Goal: Contribute content: Contribute content

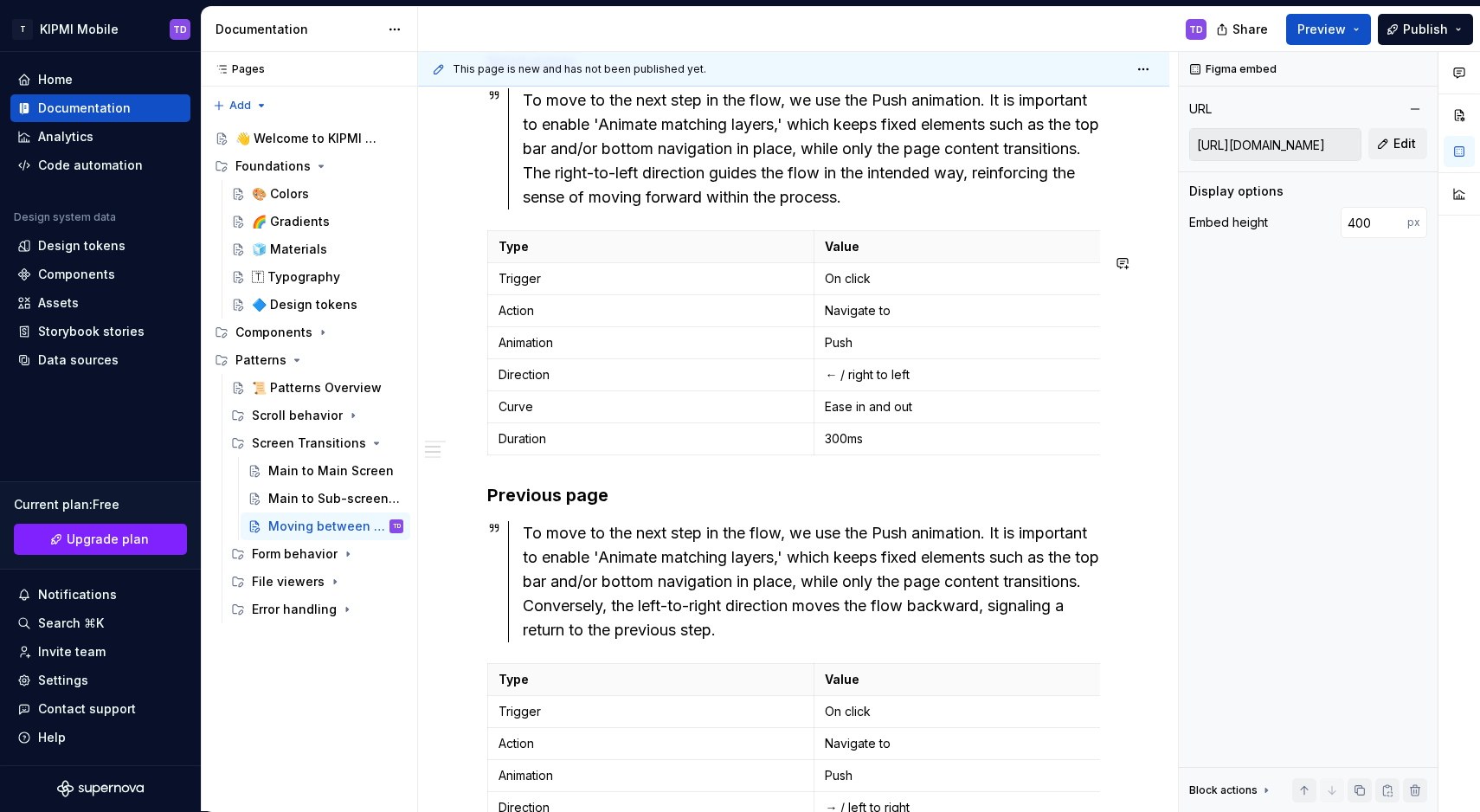
scroll to position [1106, 0]
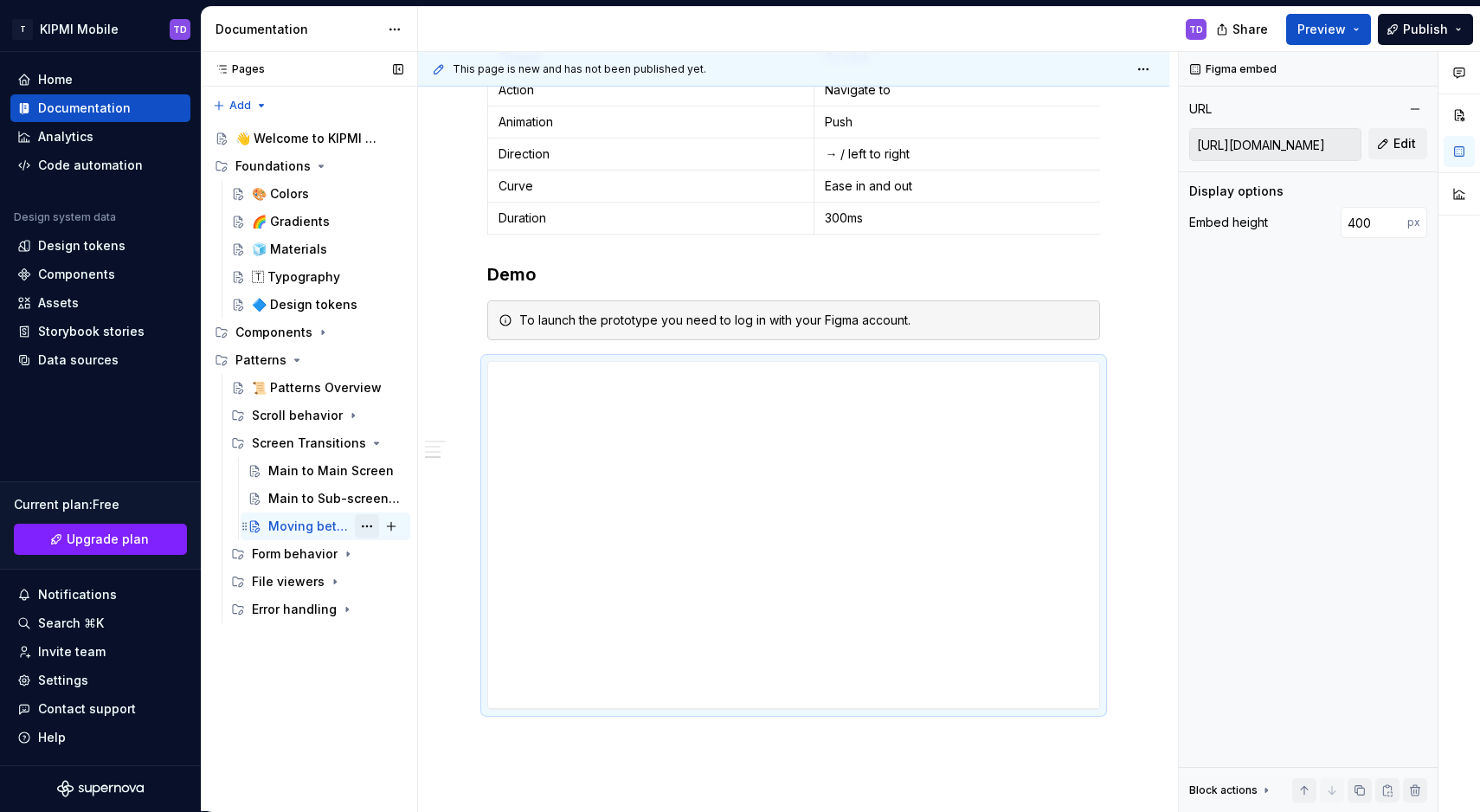
click at [363, 524] on button "Page tree" at bounding box center [366, 525] width 24 height 24
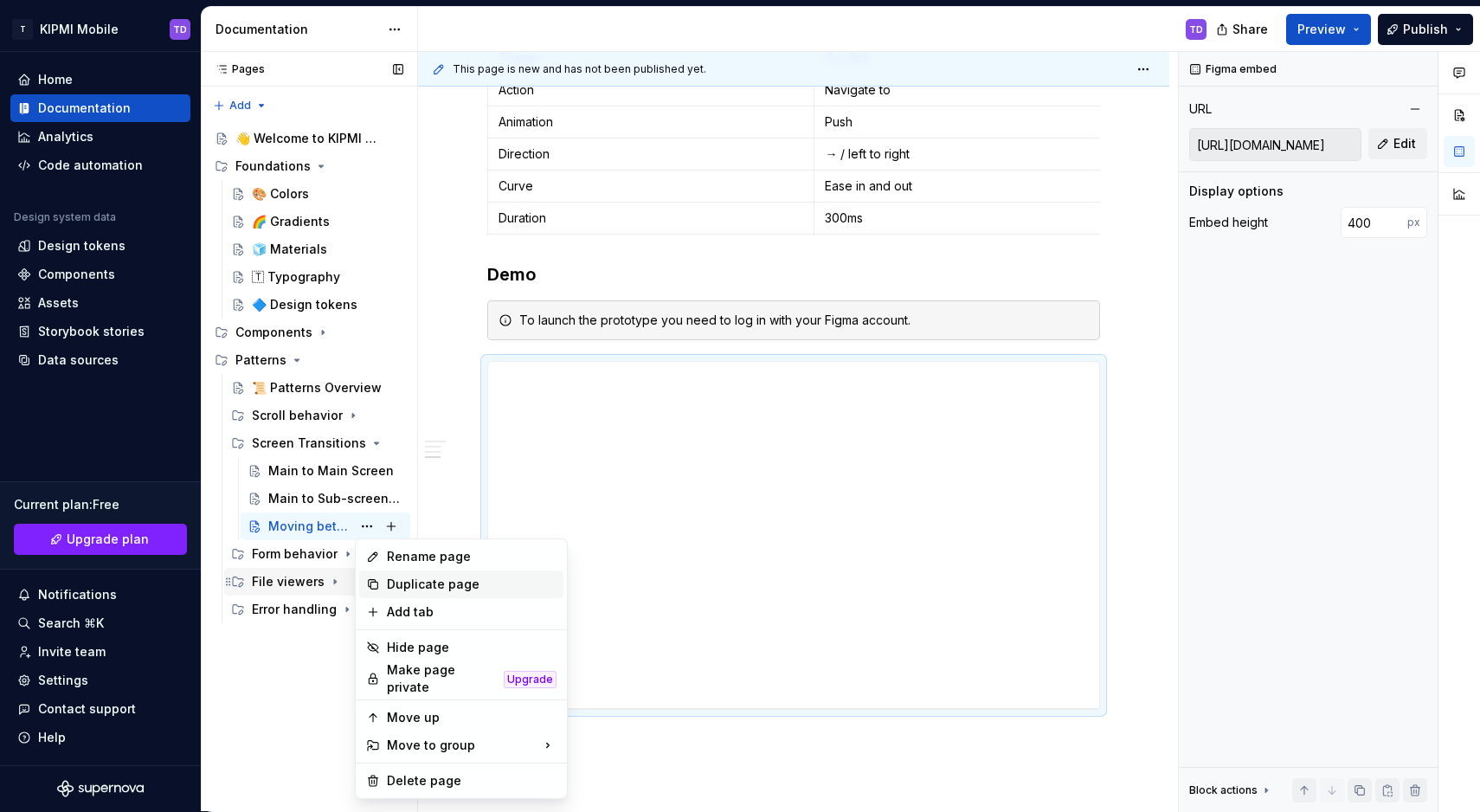
click at [407, 578] on div "Duplicate page" at bounding box center [472, 584] width 170 height 18
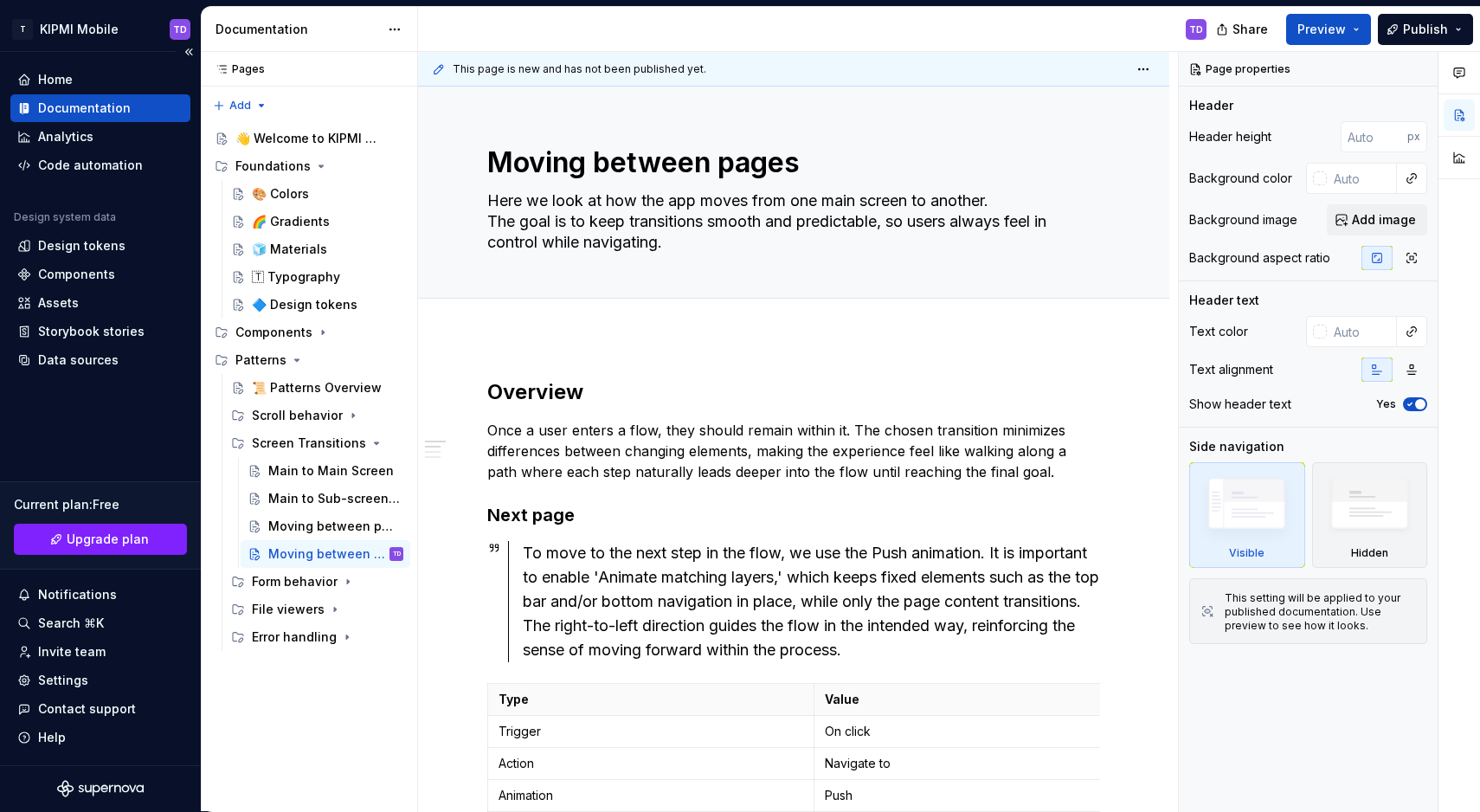
click at [683, 156] on textarea "Moving between pages" at bounding box center [790, 162] width 613 height 41
paste textarea "Changing context in screen"
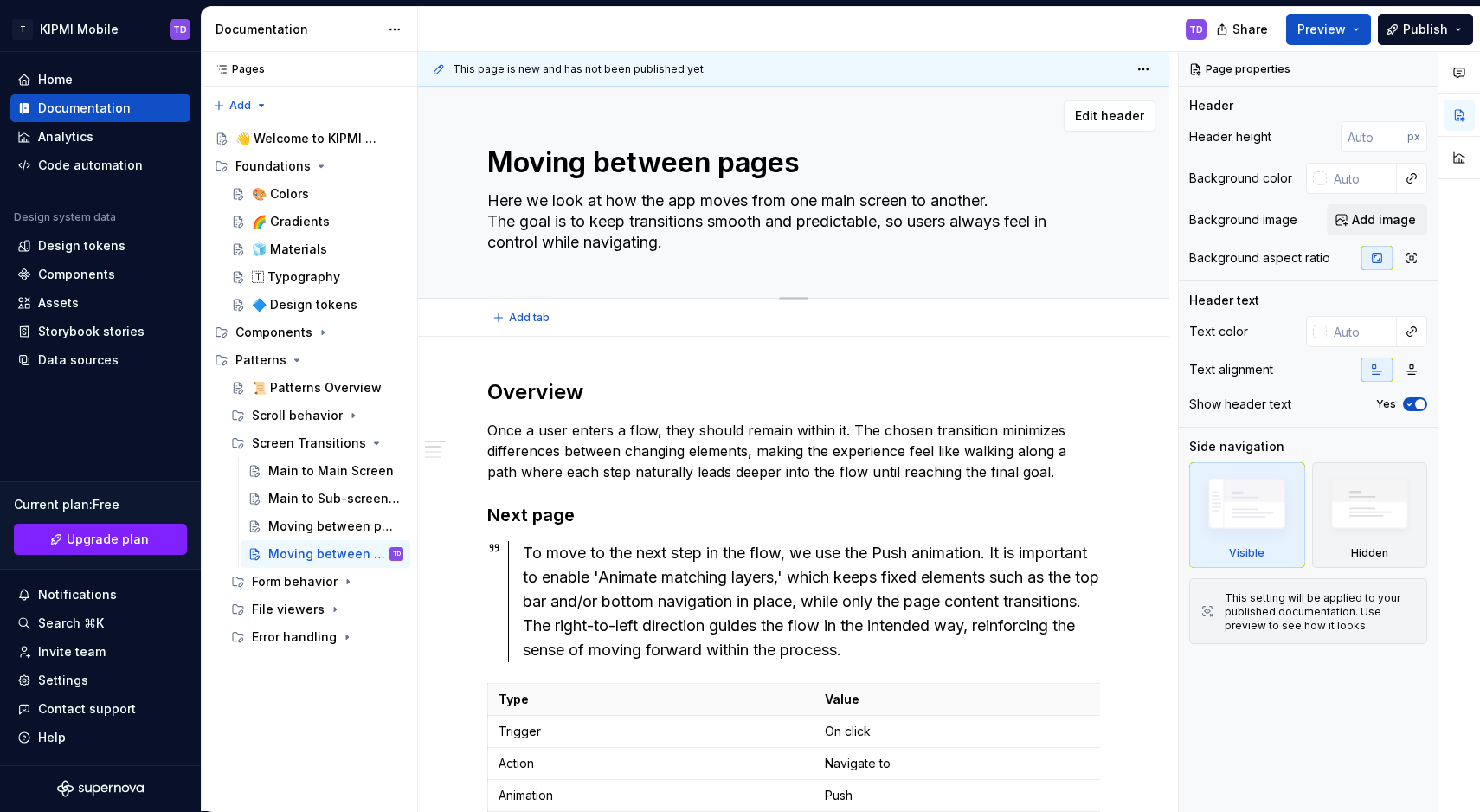
type textarea "*"
type textarea "Changing context in screen"
type textarea "*"
type textarea "Changing context in screen"
click at [586, 440] on p "Once a user enters a flow, they should remain within it. The chosen transition …" at bounding box center [794, 450] width 613 height 63
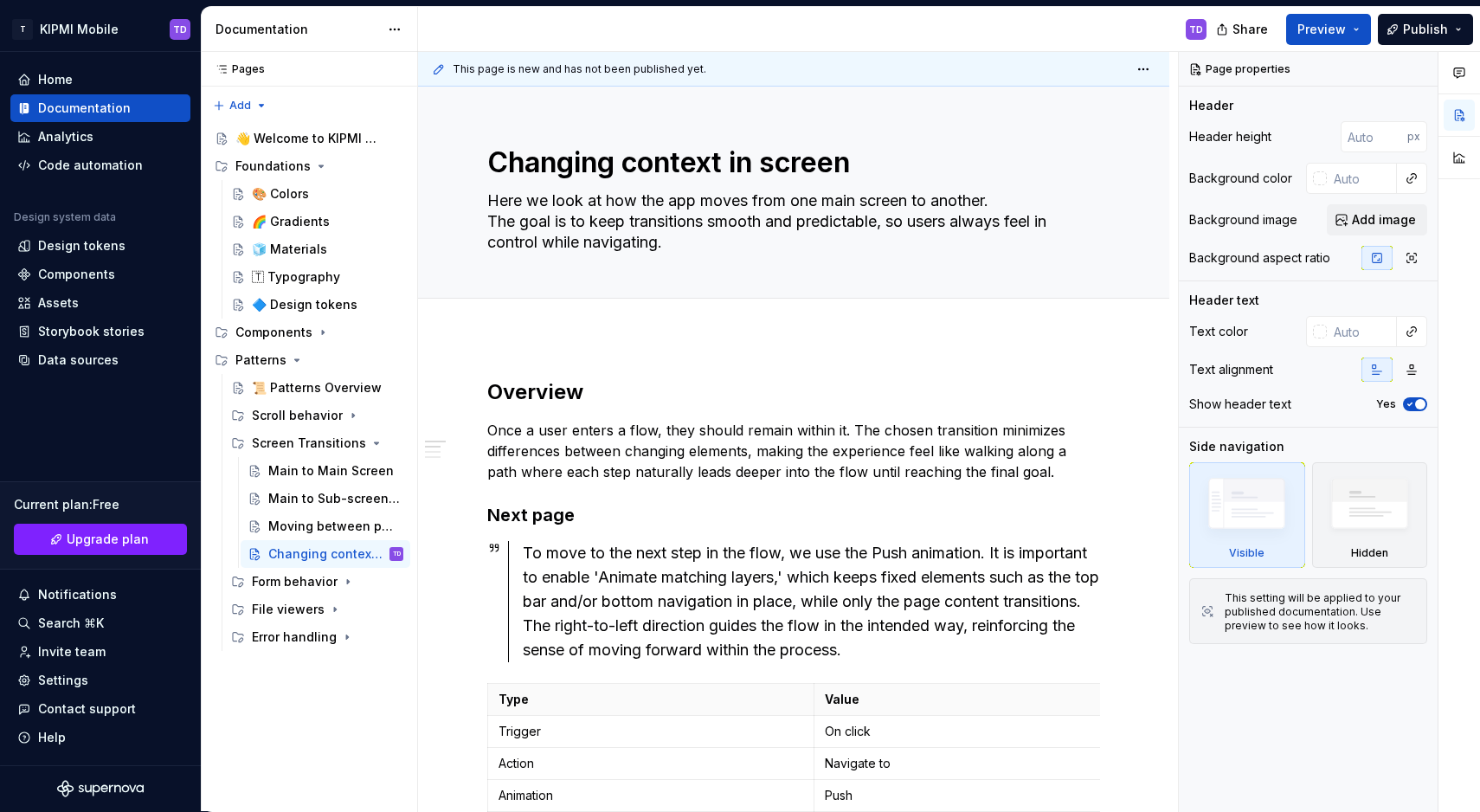
click at [586, 440] on p "Once a user enters a flow, they should remain within it. The chosen transition …" at bounding box center [794, 450] width 613 height 63
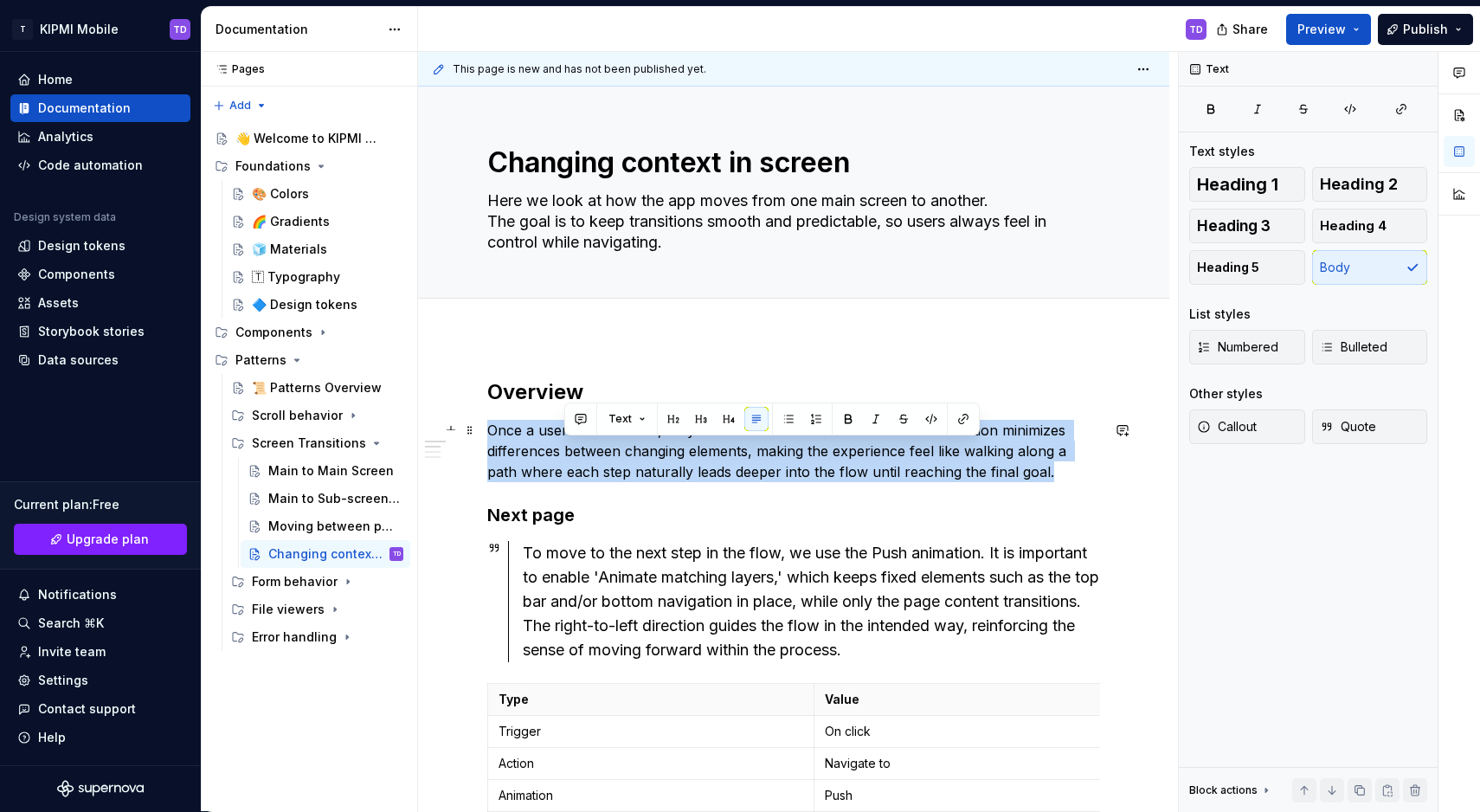
click at [586, 440] on p "Once a user enters a flow, they should remain within it. The chosen transition …" at bounding box center [794, 450] width 613 height 63
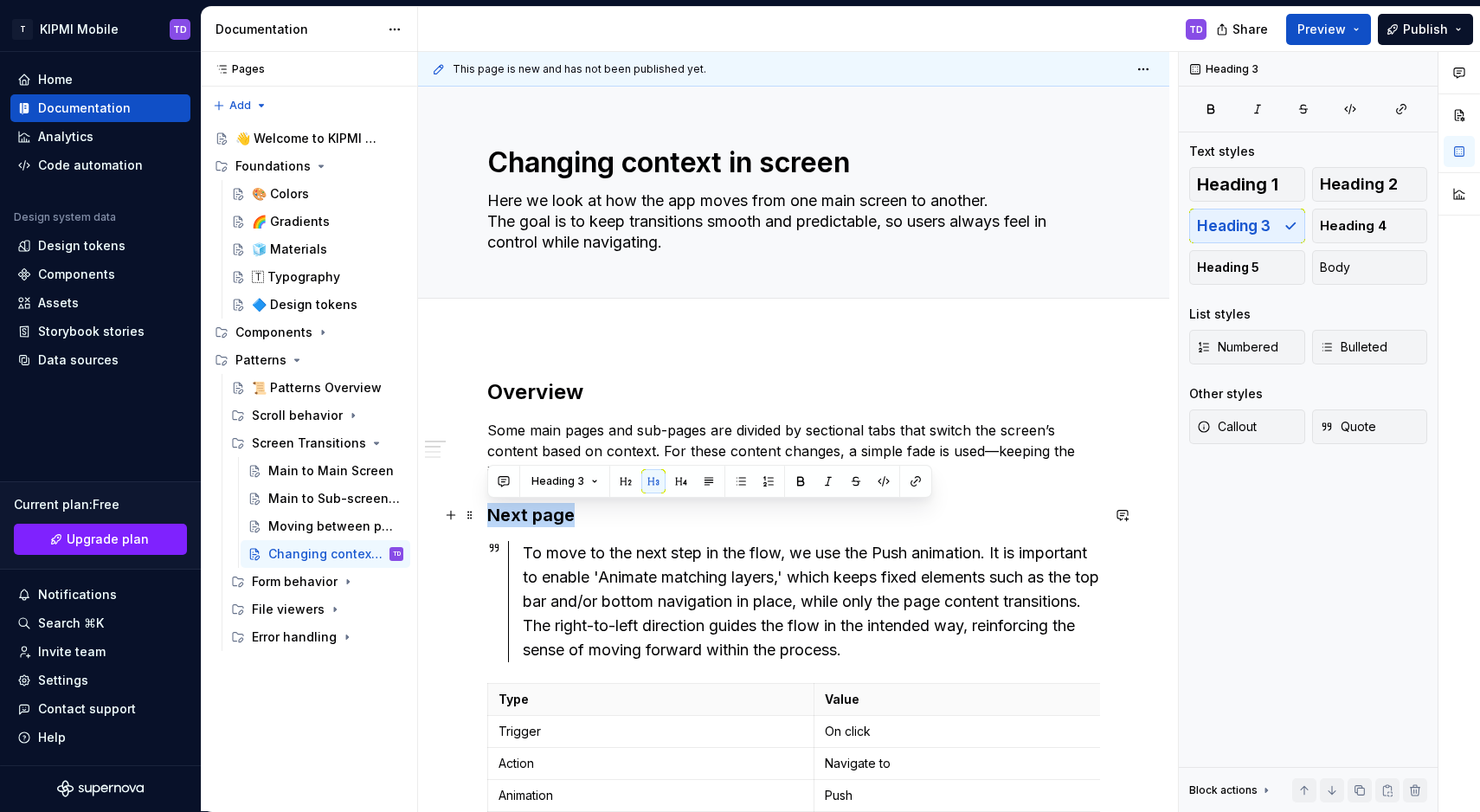
drag, startPoint x: 575, startPoint y: 516, endPoint x: 492, endPoint y: 515, distance: 83.0
click at [492, 515] on h3 "Next page" at bounding box center [794, 515] width 613 height 24
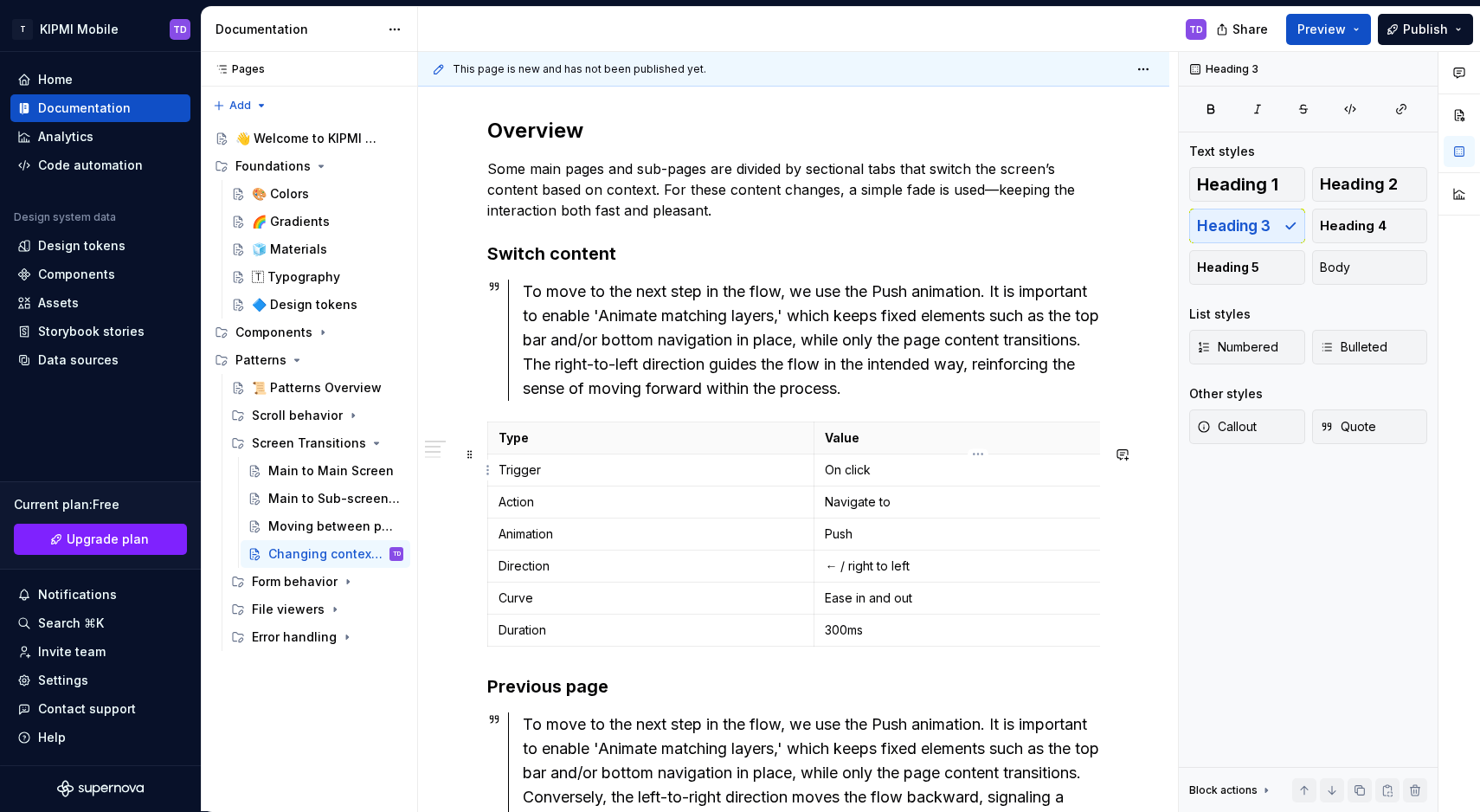
scroll to position [265, 0]
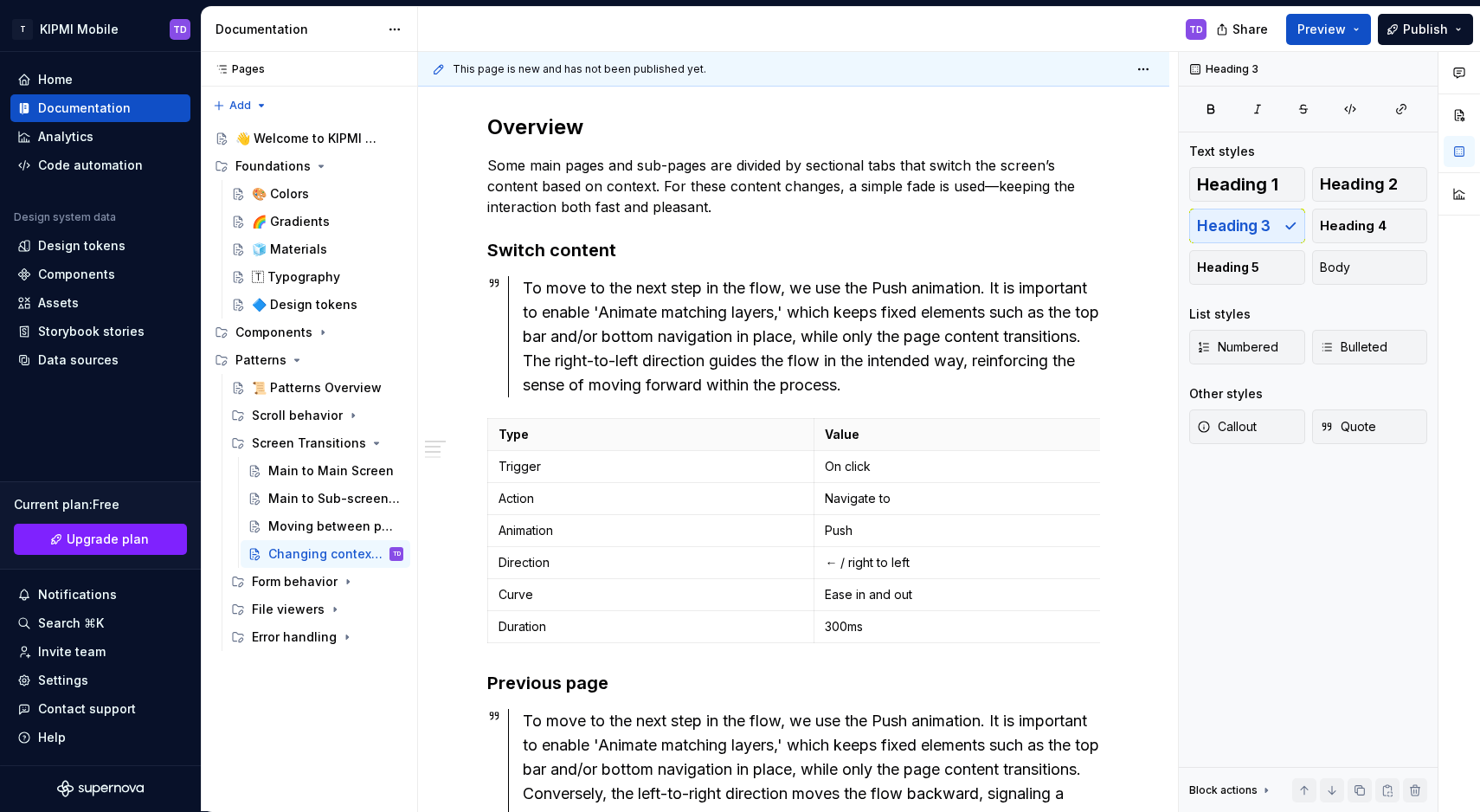
click at [637, 350] on div "To move to the next step in the flow, we use the Push animation. It is importan…" at bounding box center [812, 336] width 578 height 121
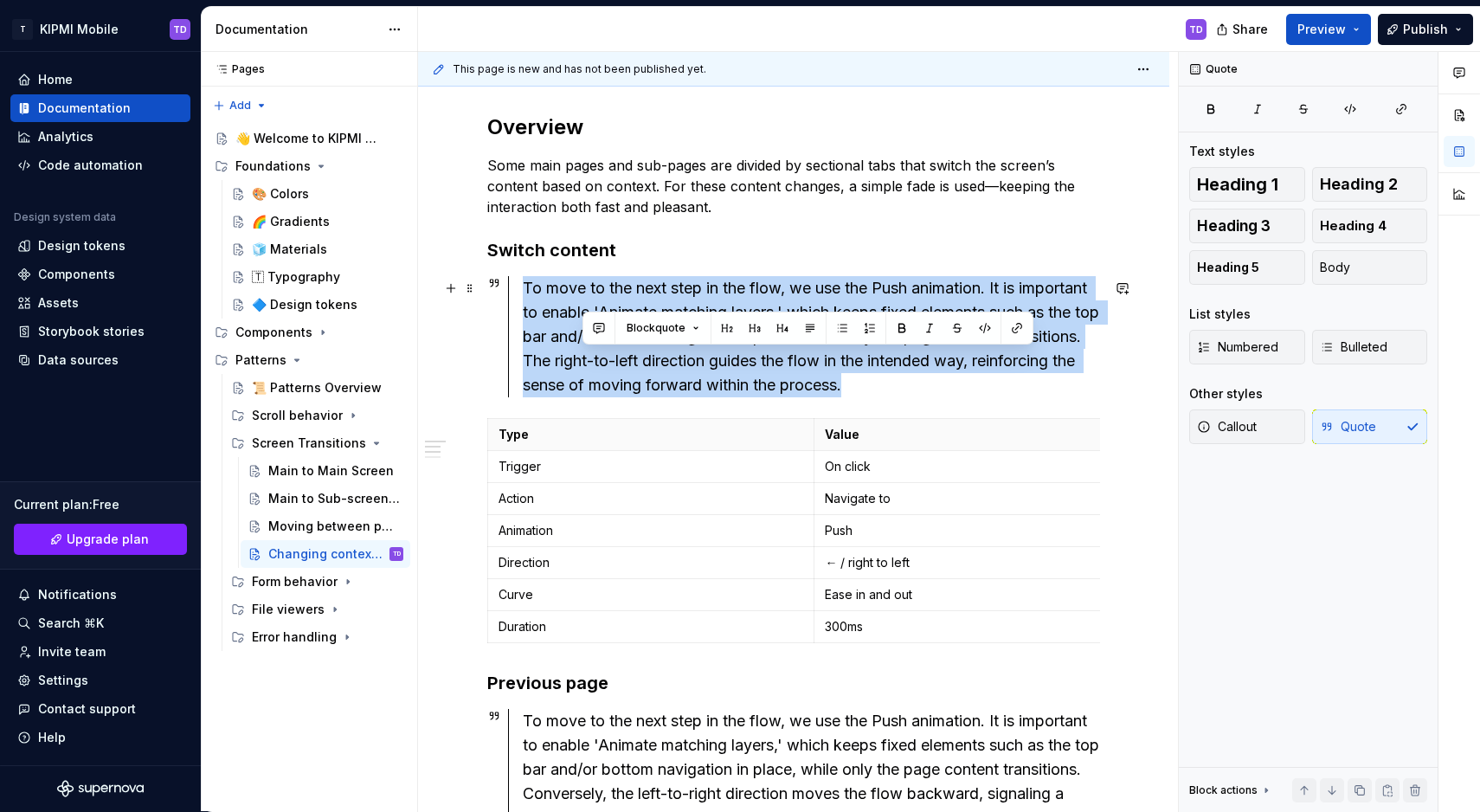
click at [637, 350] on div "To move to the next step in the flow, we use the Push animation. It is importan…" at bounding box center [812, 336] width 578 height 121
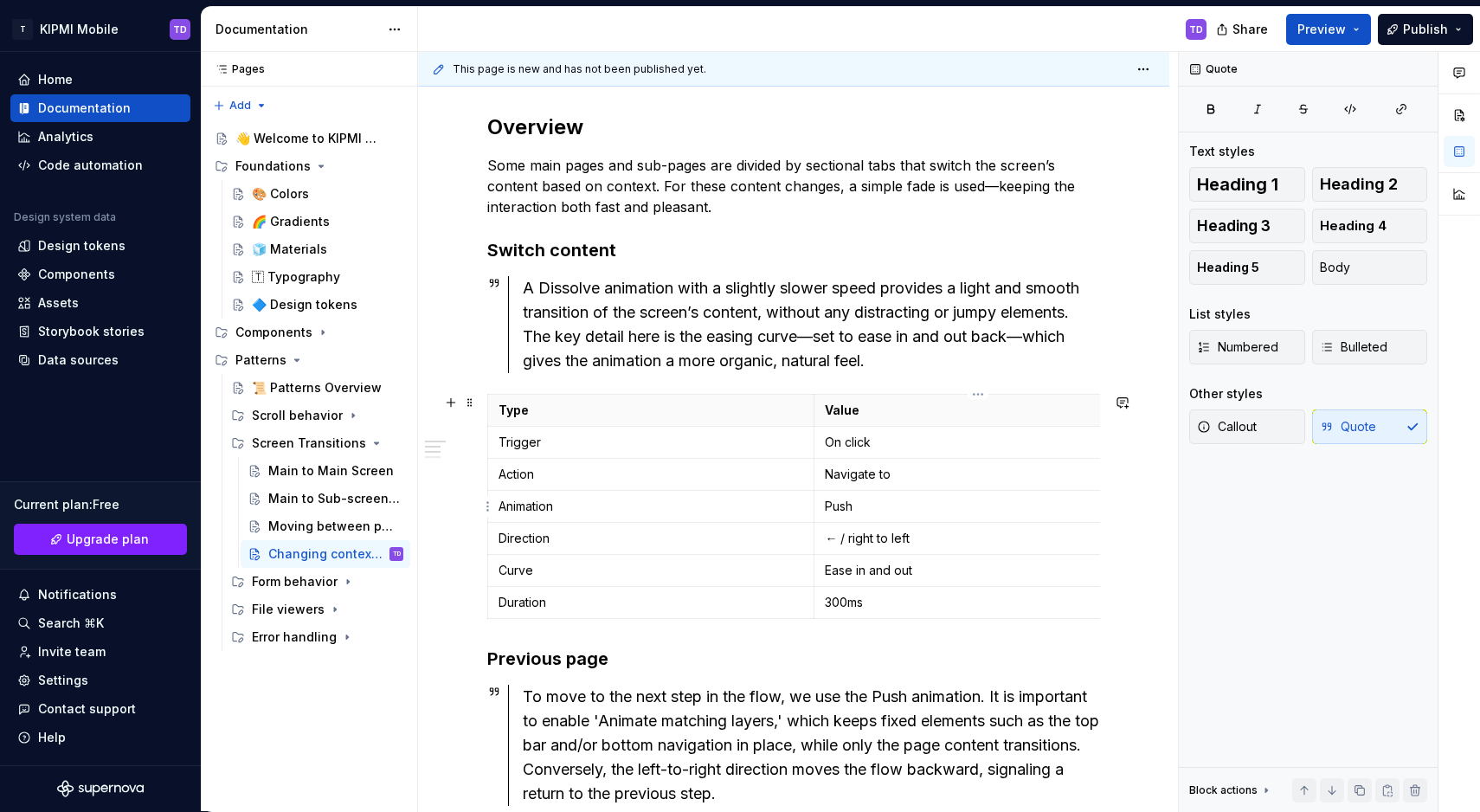
click at [877, 497] on td "Push" at bounding box center [978, 507] width 328 height 32
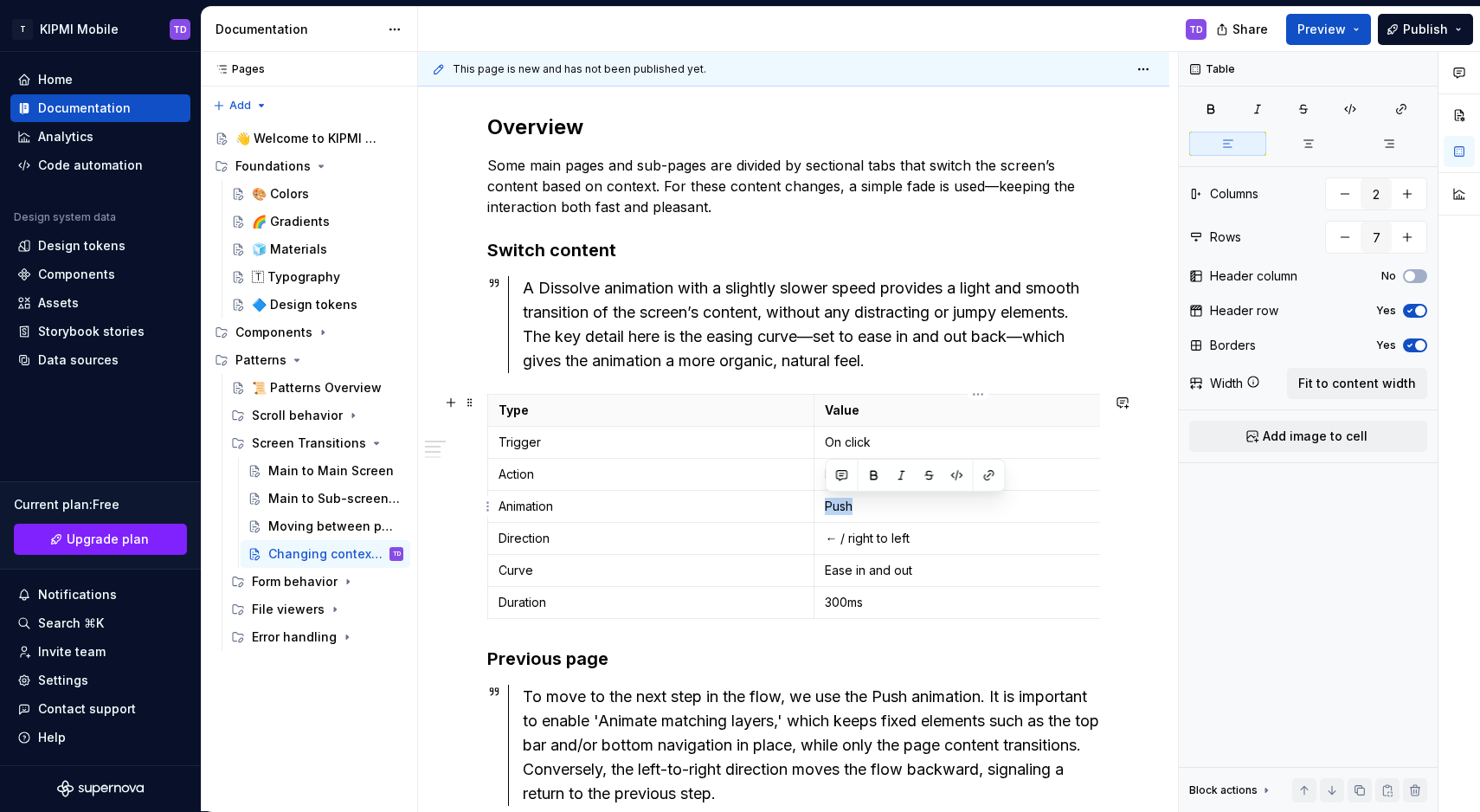
click at [877, 497] on td "Push" at bounding box center [978, 507] width 328 height 32
click at [626, 543] on p "Direction" at bounding box center [651, 538] width 305 height 18
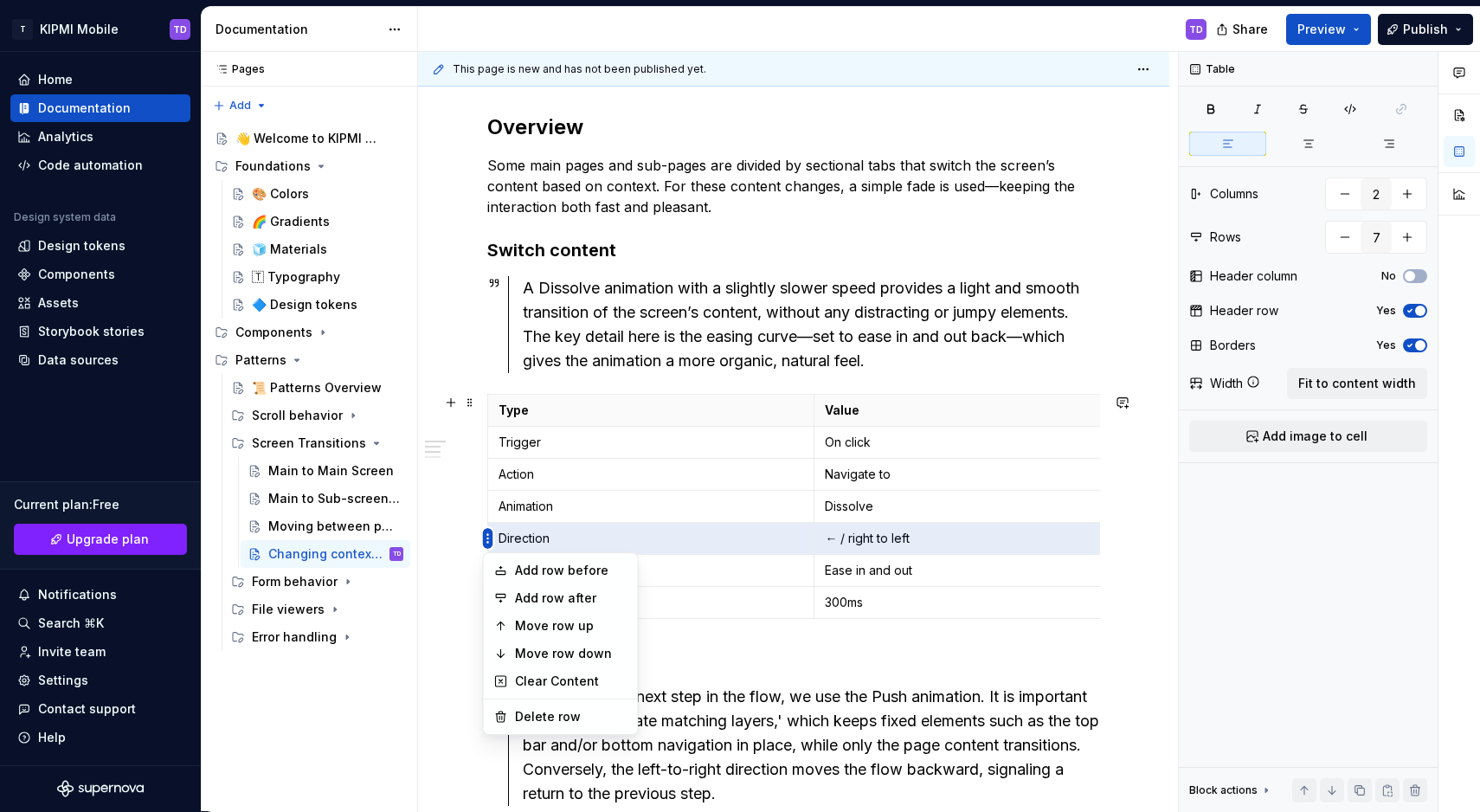
click at [489, 538] on html "T KIPMI Mobile TD Home Documentation Analytics Code automation Design system da…" at bounding box center [740, 406] width 1480 height 812
type textarea "*"
click at [555, 711] on div "Delete row" at bounding box center [570, 717] width 112 height 18
type input "6"
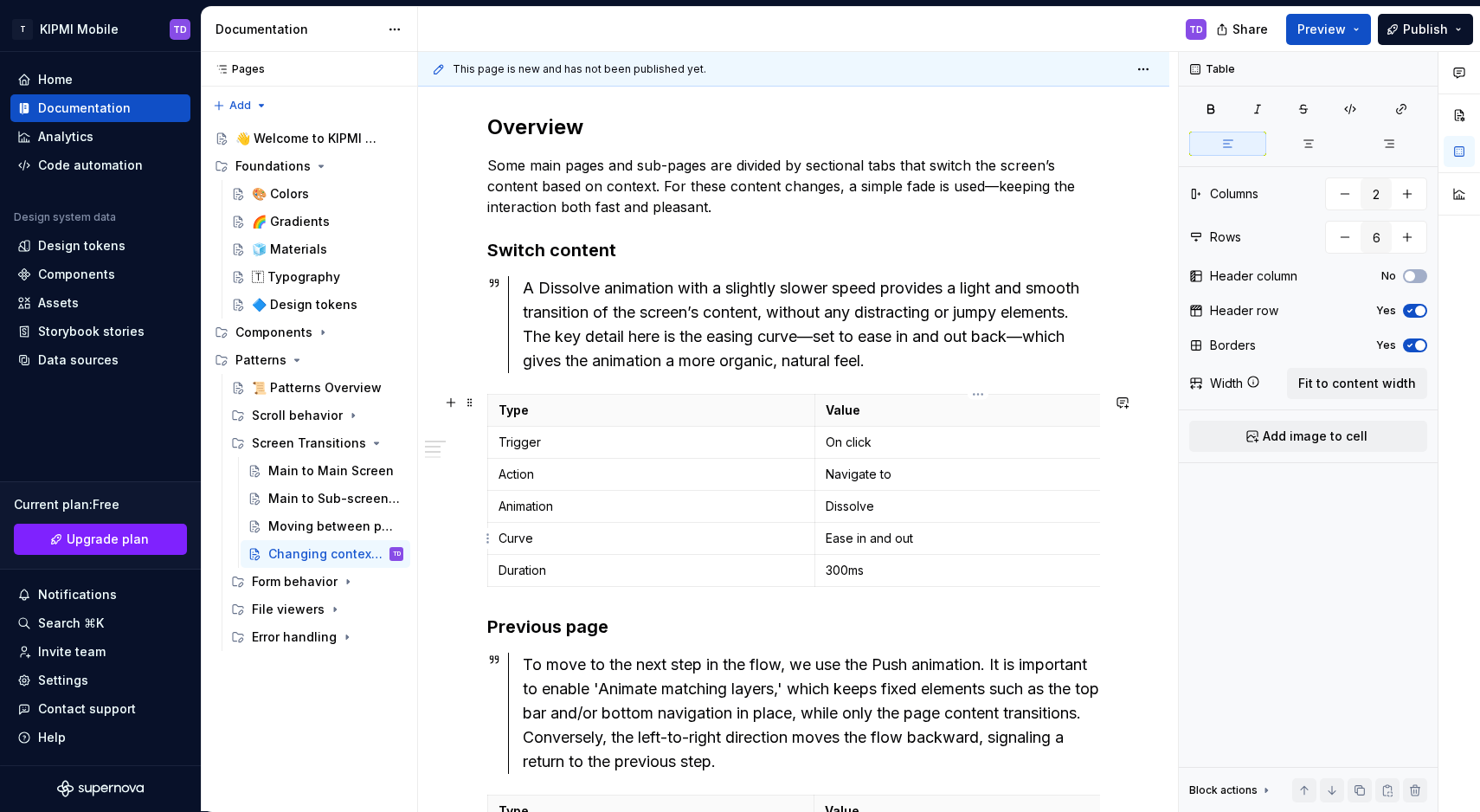
click at [869, 541] on p "Ease in and out" at bounding box center [978, 538] width 306 height 18
click at [918, 548] on td "Ease in and out" at bounding box center [978, 538] width 328 height 32
click at [834, 567] on p "300ms" at bounding box center [978, 570] width 306 height 18
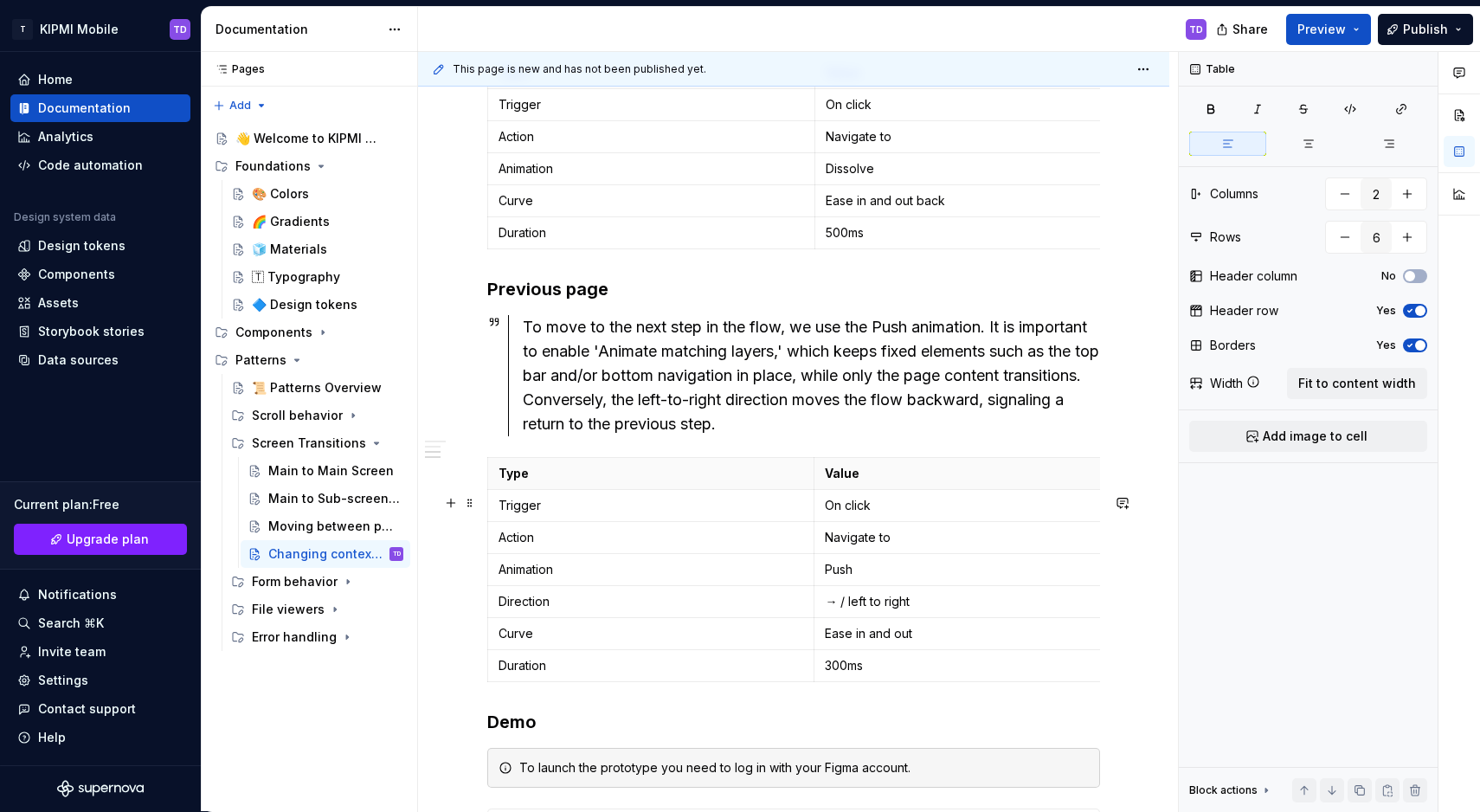
scroll to position [611, 0]
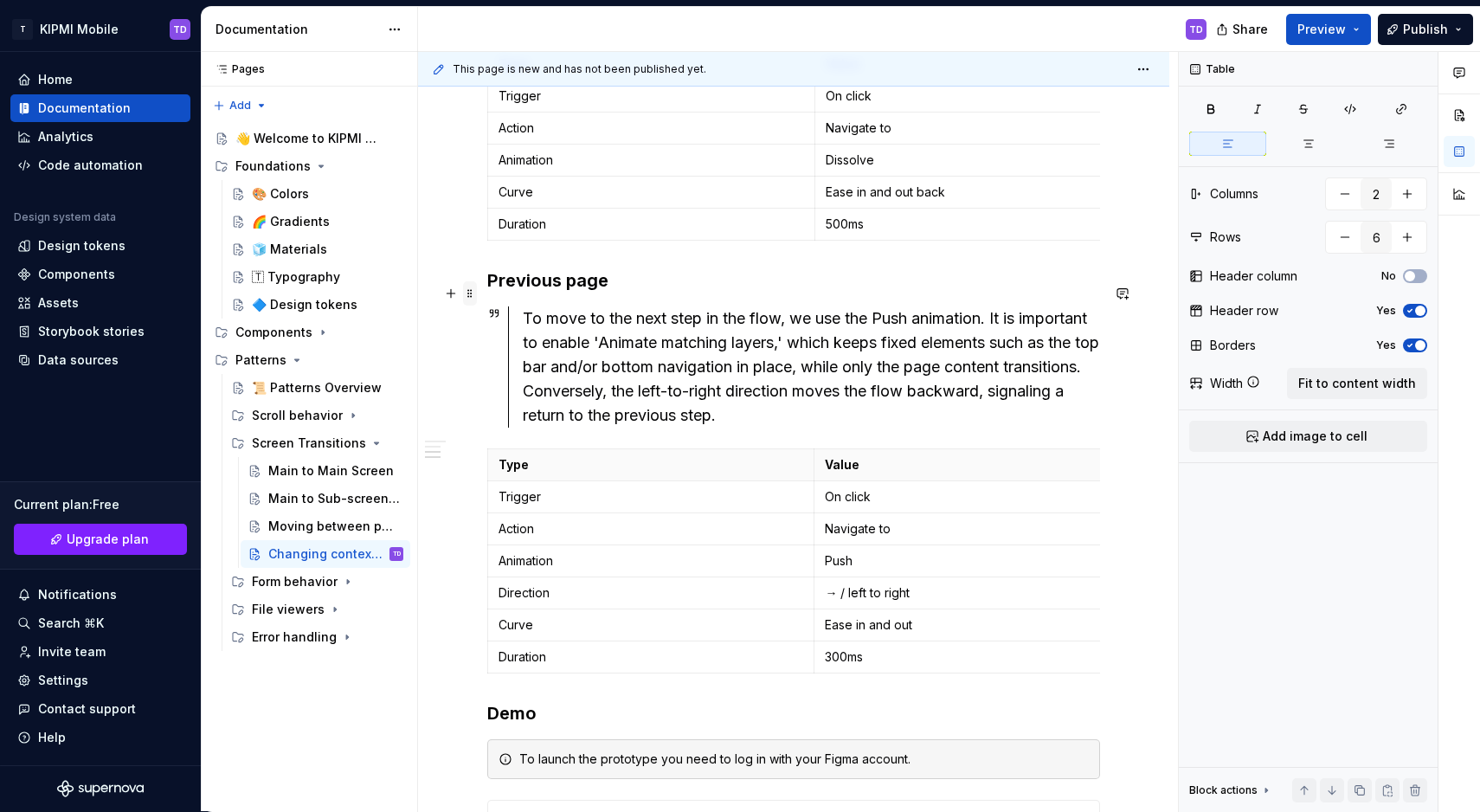
click at [474, 296] on span at bounding box center [471, 293] width 14 height 24
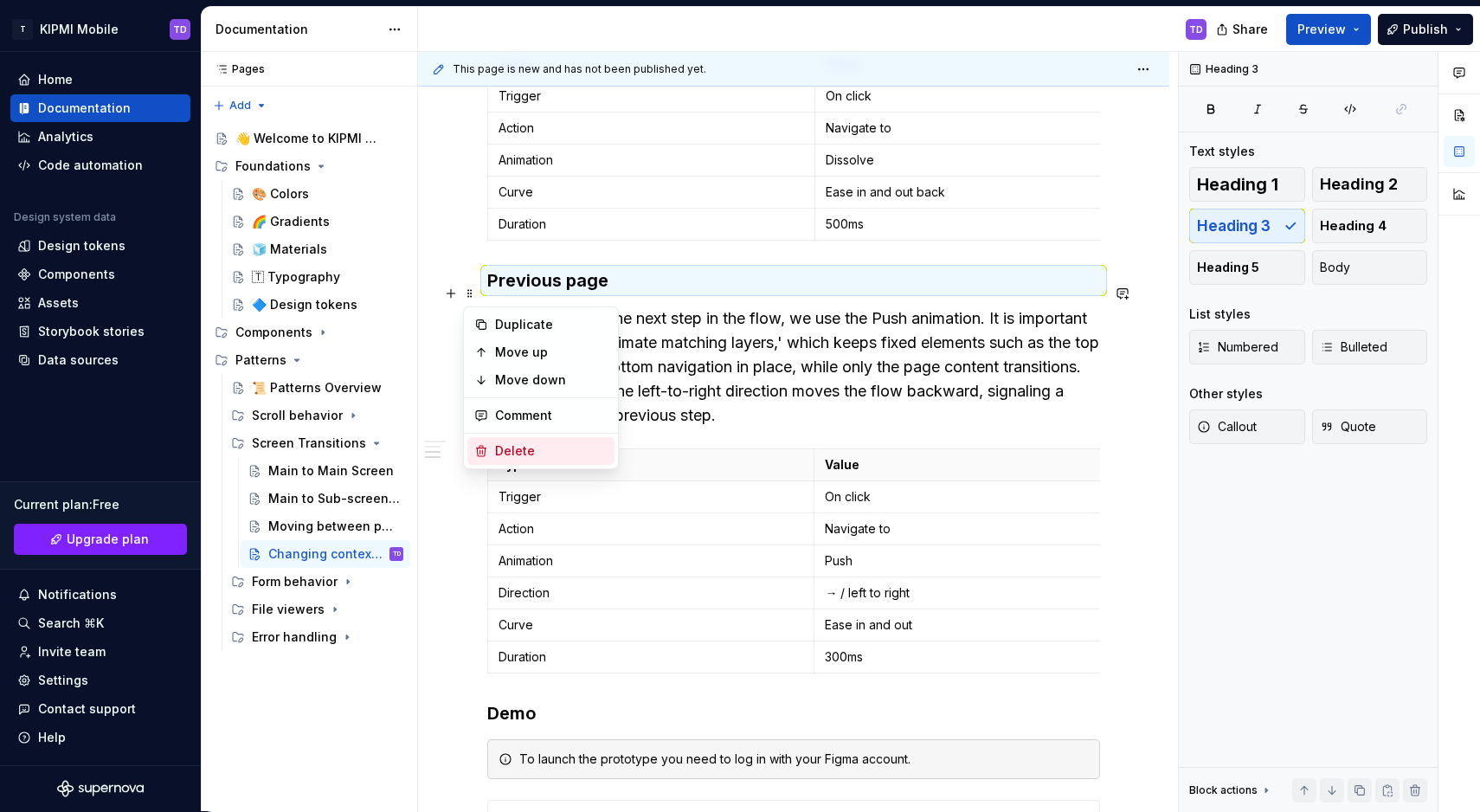
click at [498, 456] on div "Delete" at bounding box center [551, 451] width 112 height 18
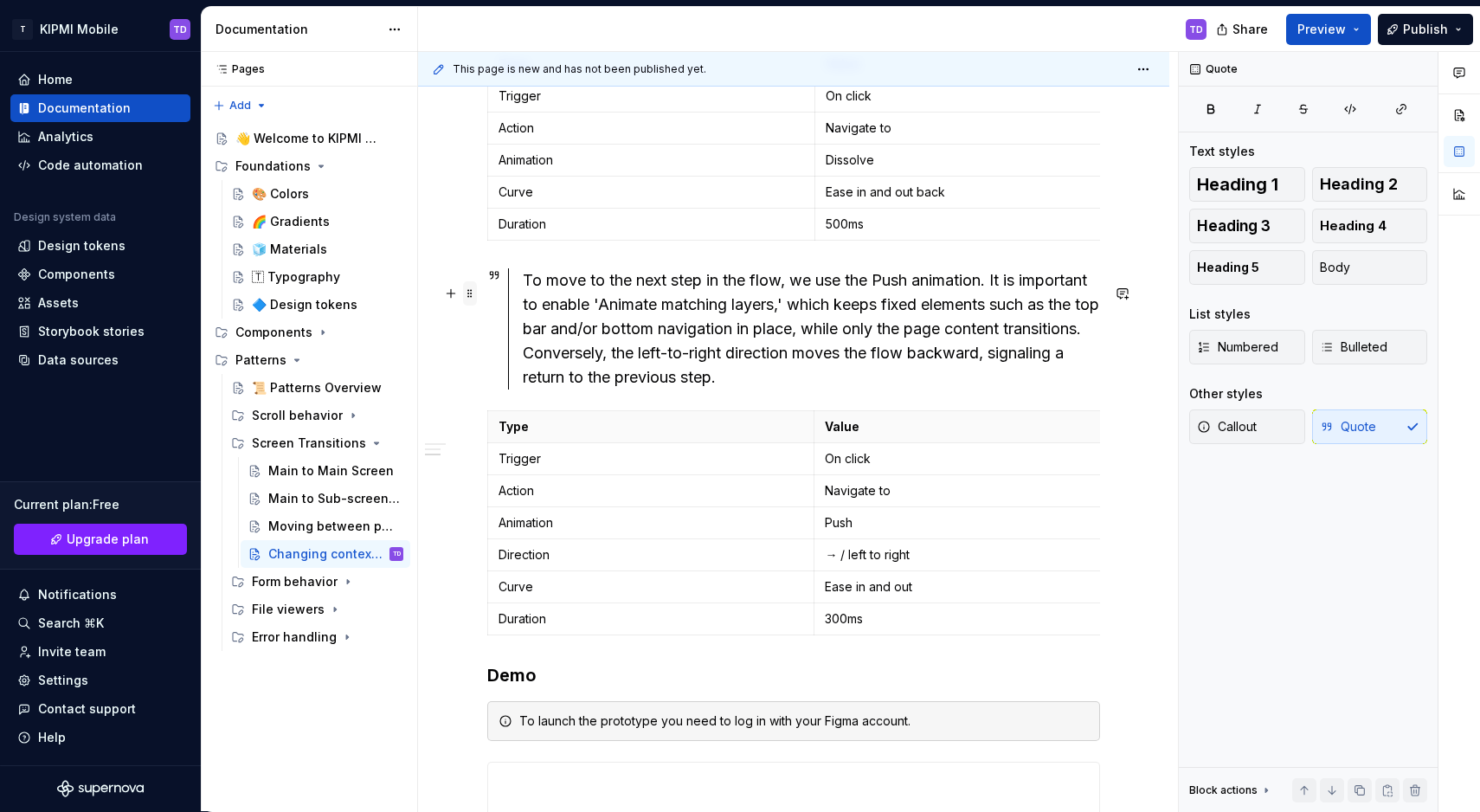
click at [472, 296] on span at bounding box center [471, 293] width 14 height 24
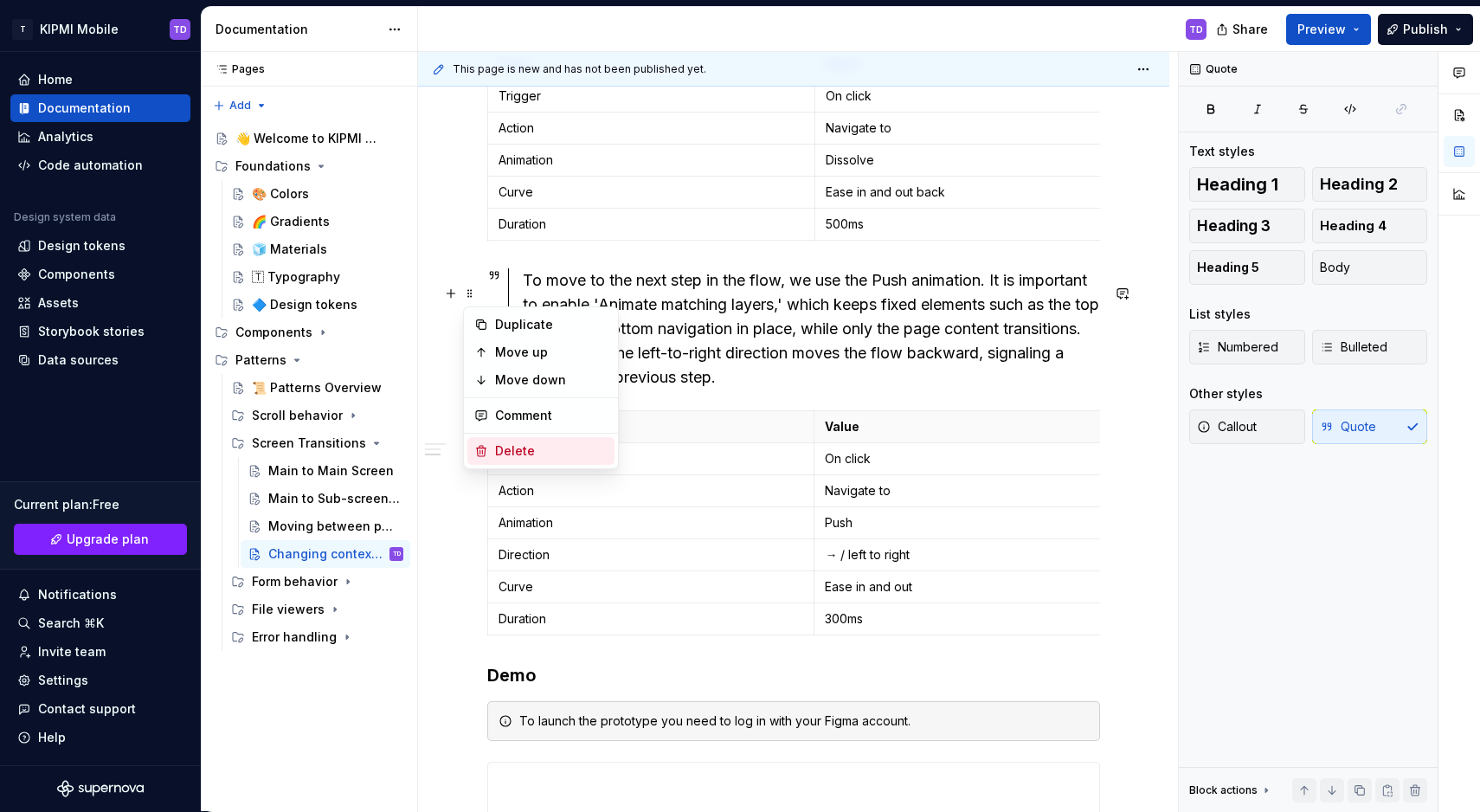
click at [495, 449] on div "Delete" at bounding box center [551, 451] width 112 height 18
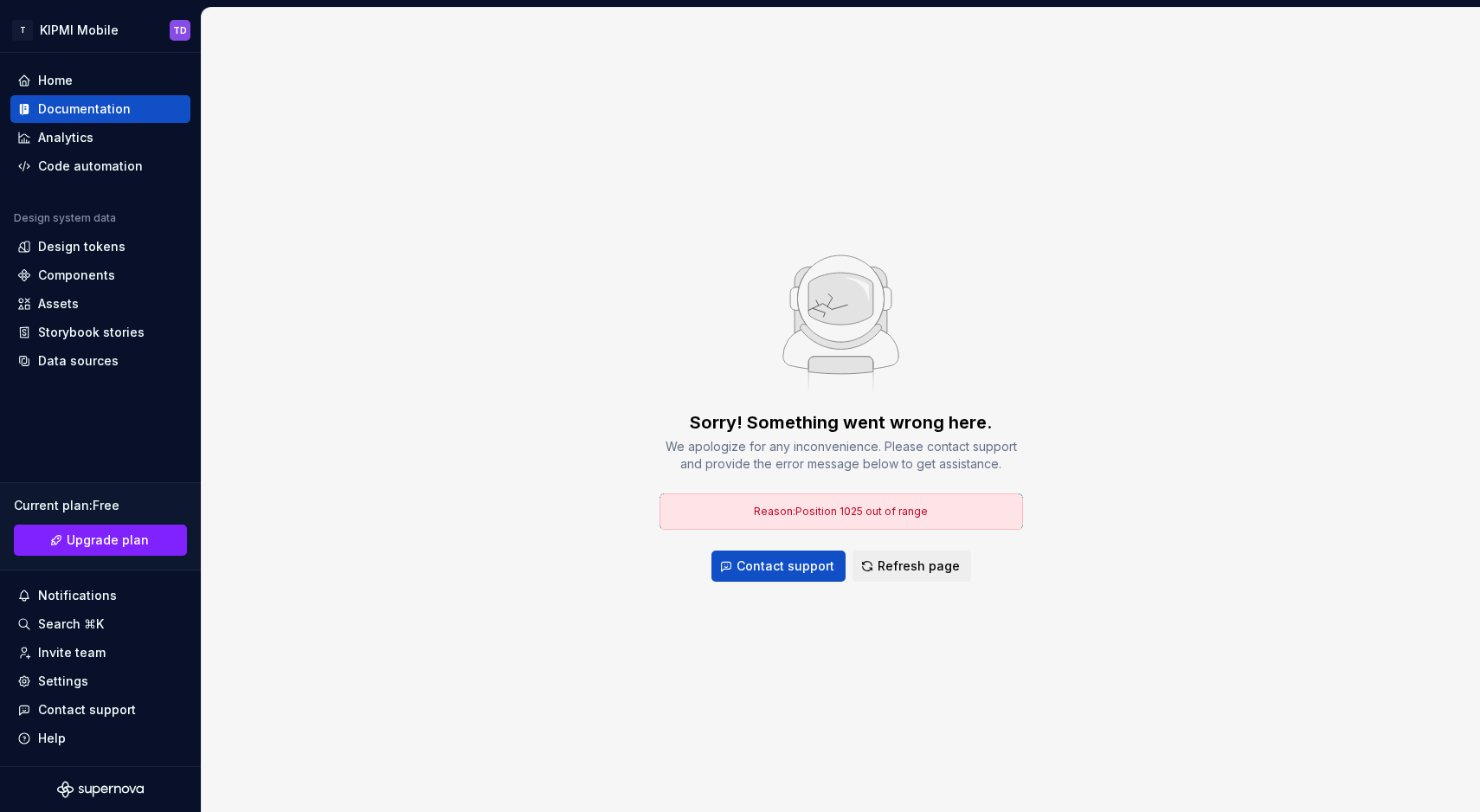
scroll to position [0, 0]
click at [581, 406] on div "Sorry! Something went wrong here. We apologize for any inconvenience. Please co…" at bounding box center [841, 410] width 1279 height 804
click at [125, 113] on div "Documentation" at bounding box center [84, 109] width 93 height 18
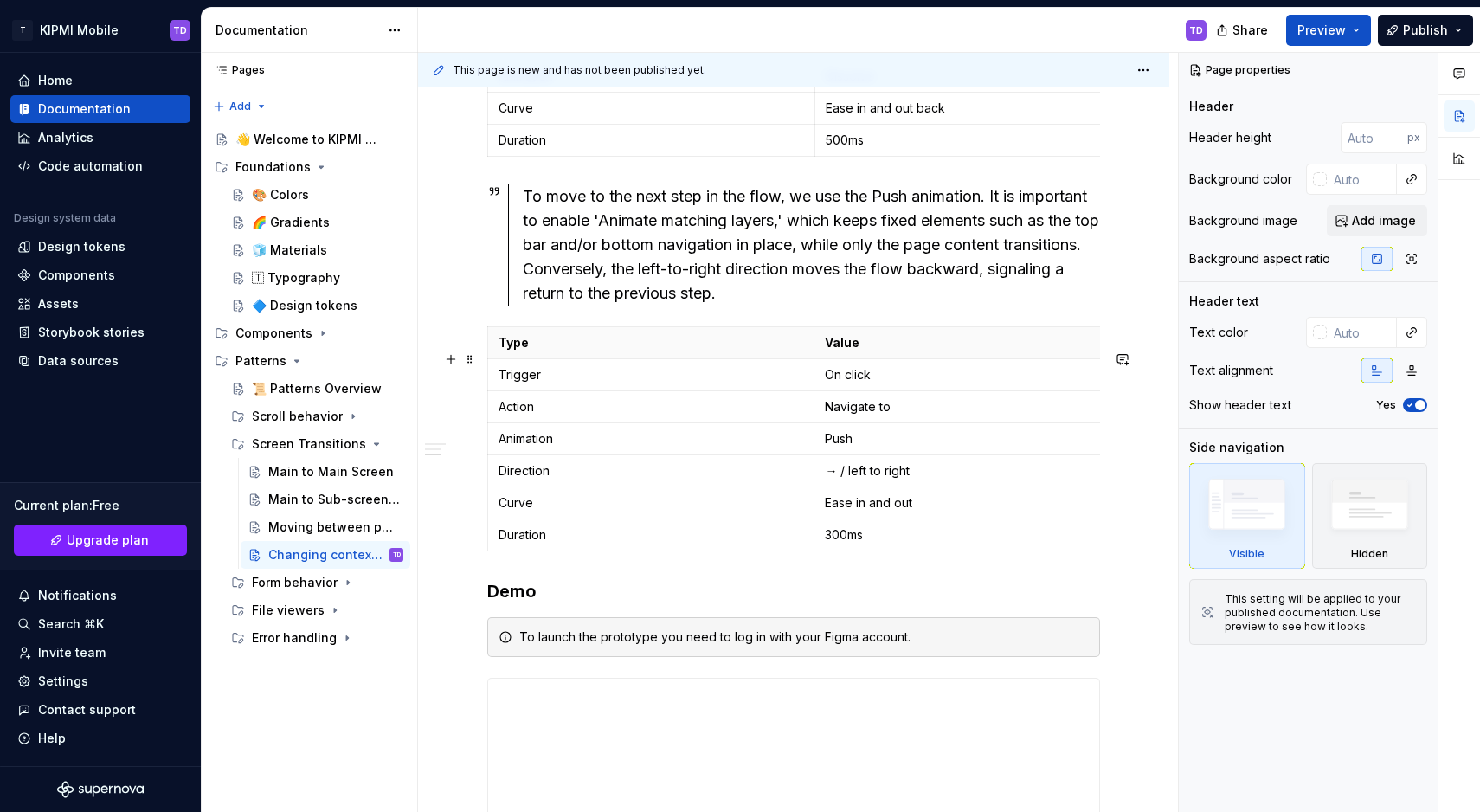
scroll to position [690, 0]
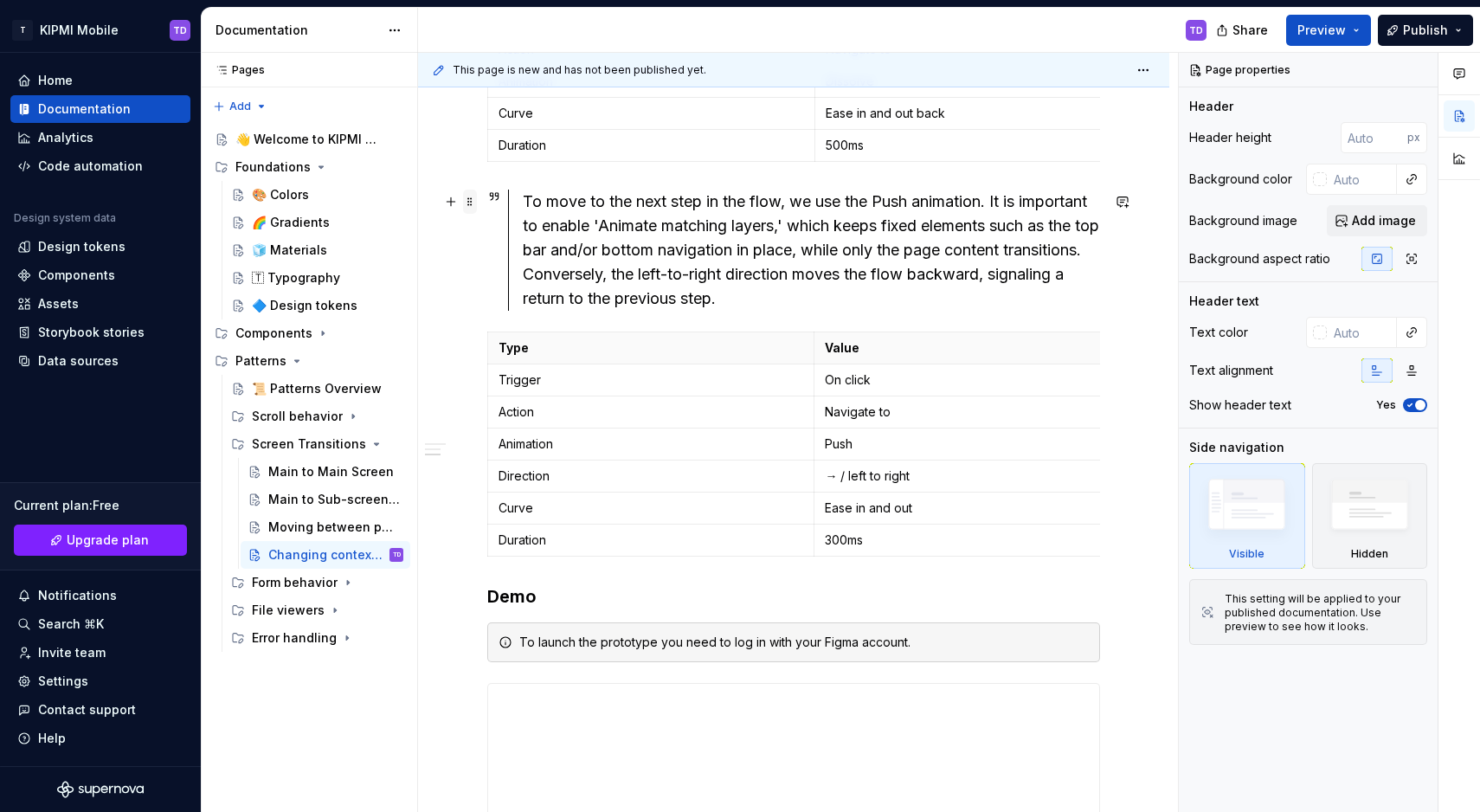
click at [469, 199] on span at bounding box center [471, 201] width 14 height 24
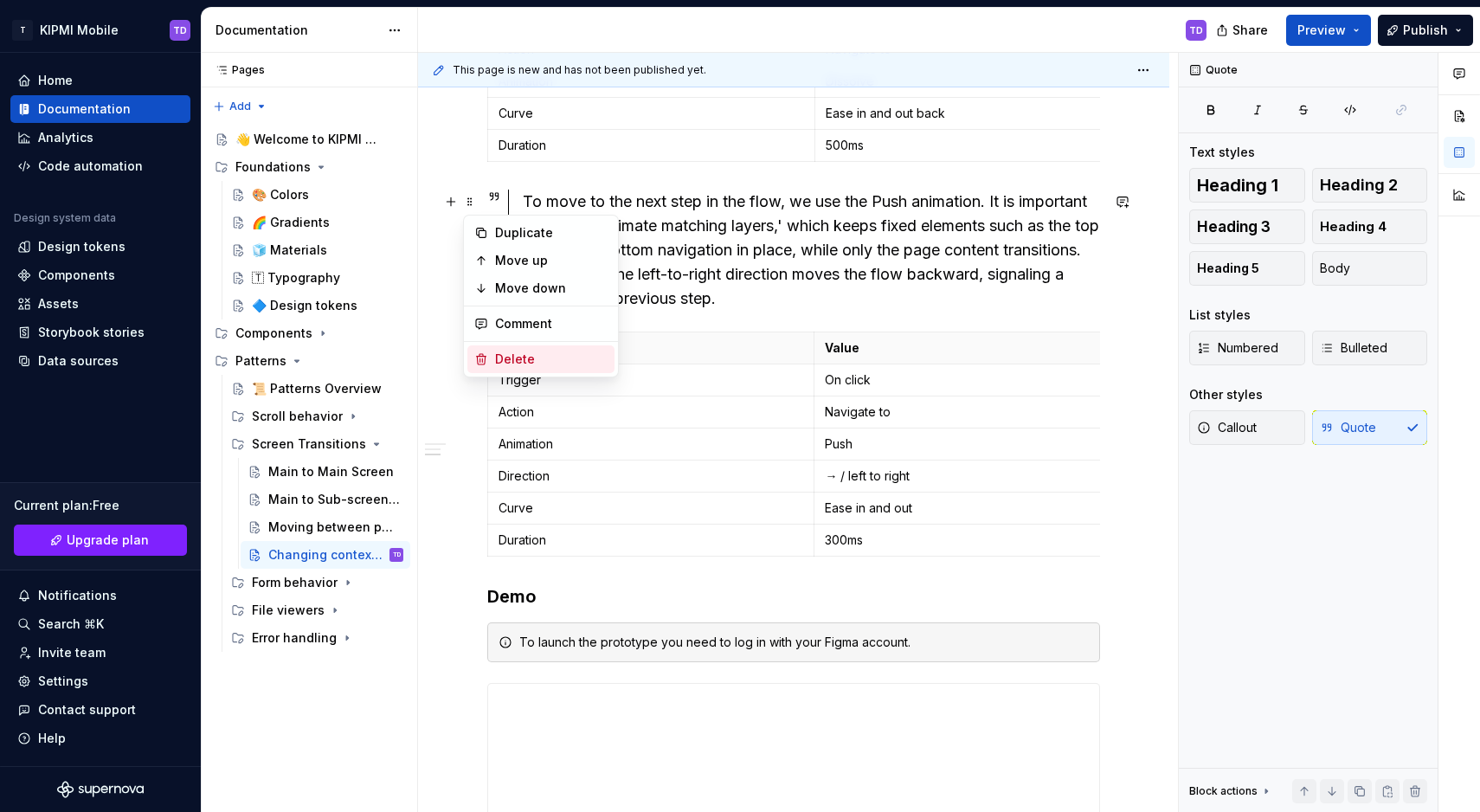
click at [532, 358] on div "Delete" at bounding box center [551, 359] width 112 height 18
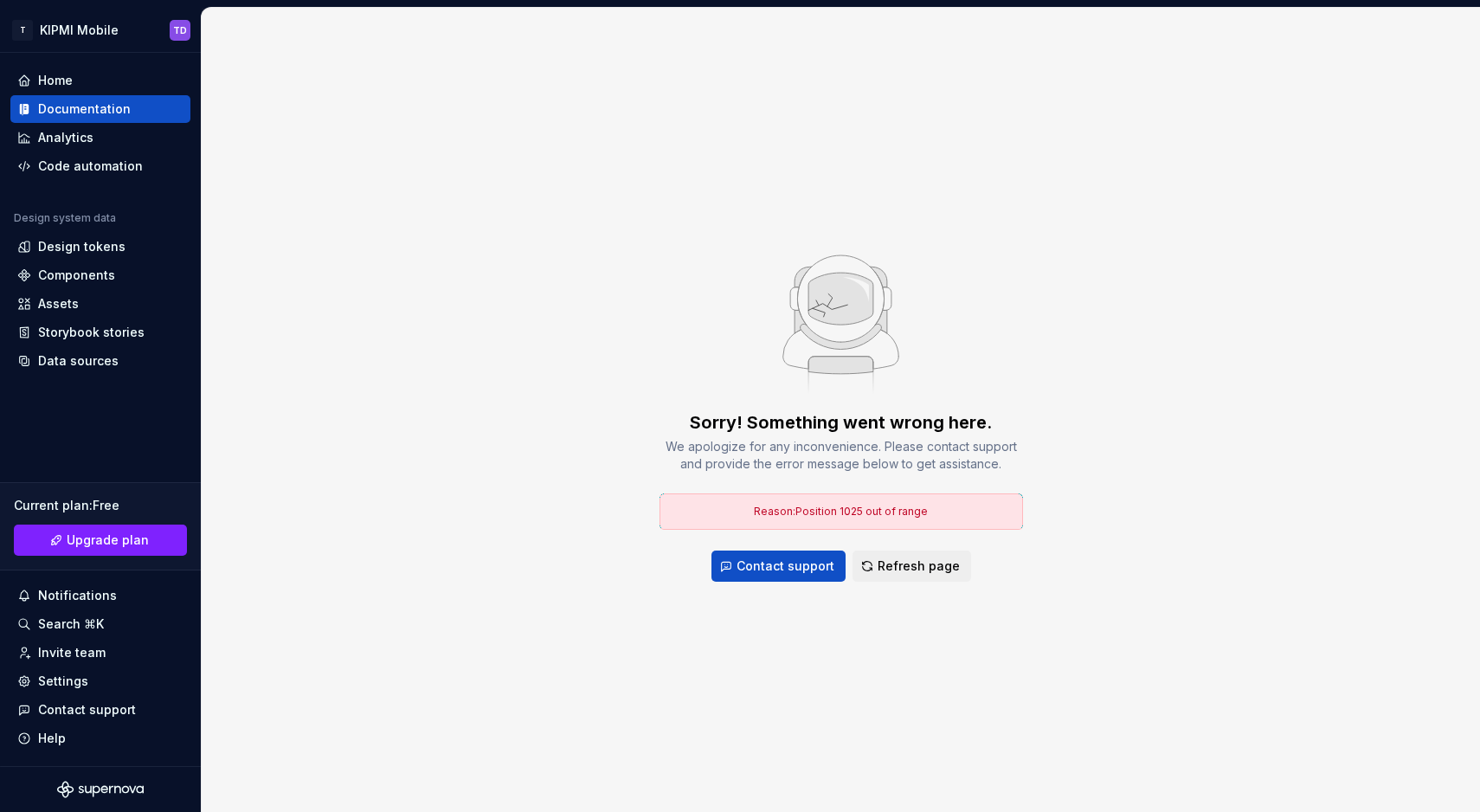
click at [532, 358] on div "Sorry! Something went wrong here. We apologize for any inconvenience. Please co…" at bounding box center [841, 410] width 1279 height 804
click at [890, 562] on span "Refresh page" at bounding box center [918, 566] width 82 height 18
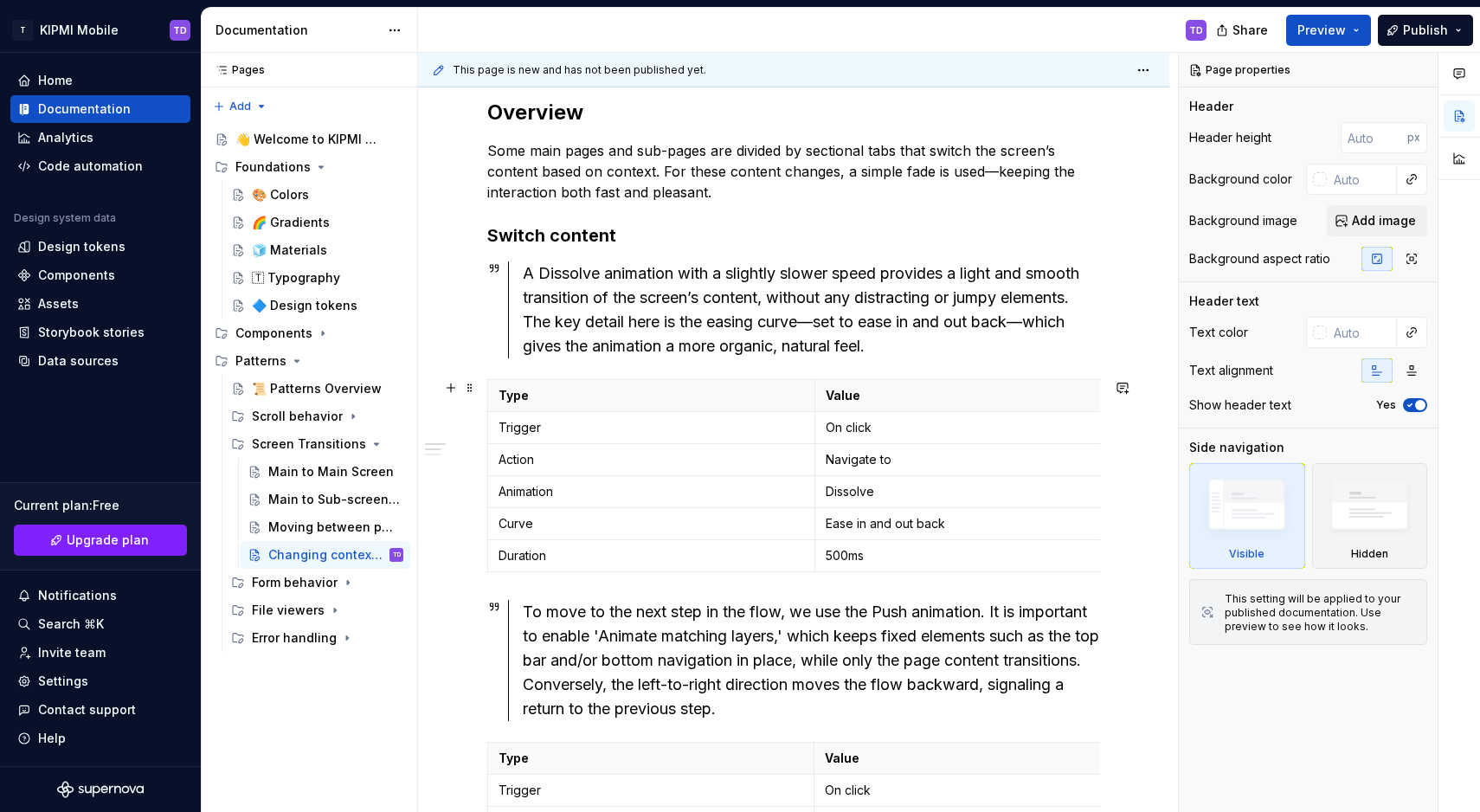
scroll to position [282, 0]
click at [1360, 38] on button "Preview" at bounding box center [1329, 30] width 85 height 31
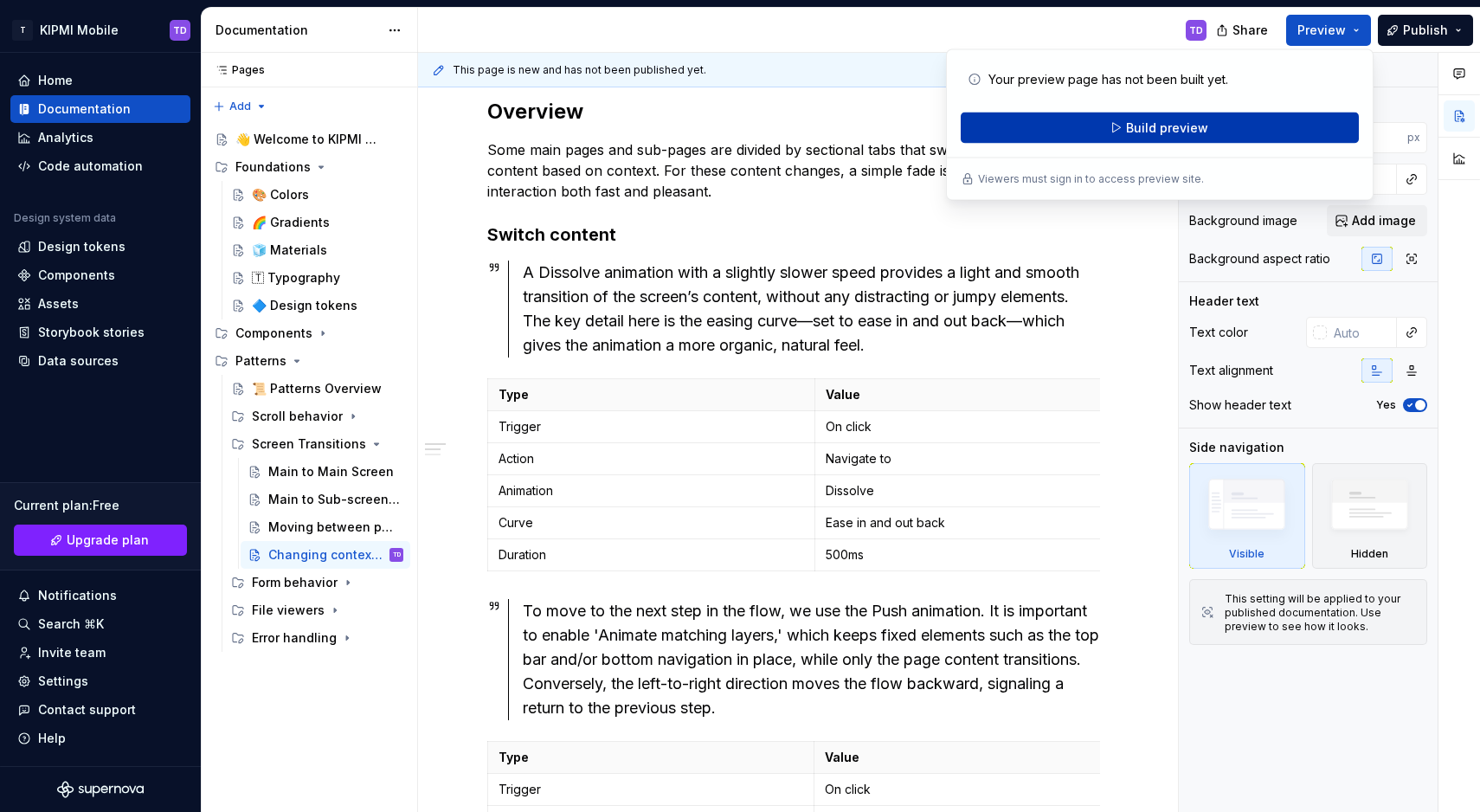
click at [1197, 134] on span "Build preview" at bounding box center [1167, 128] width 82 height 18
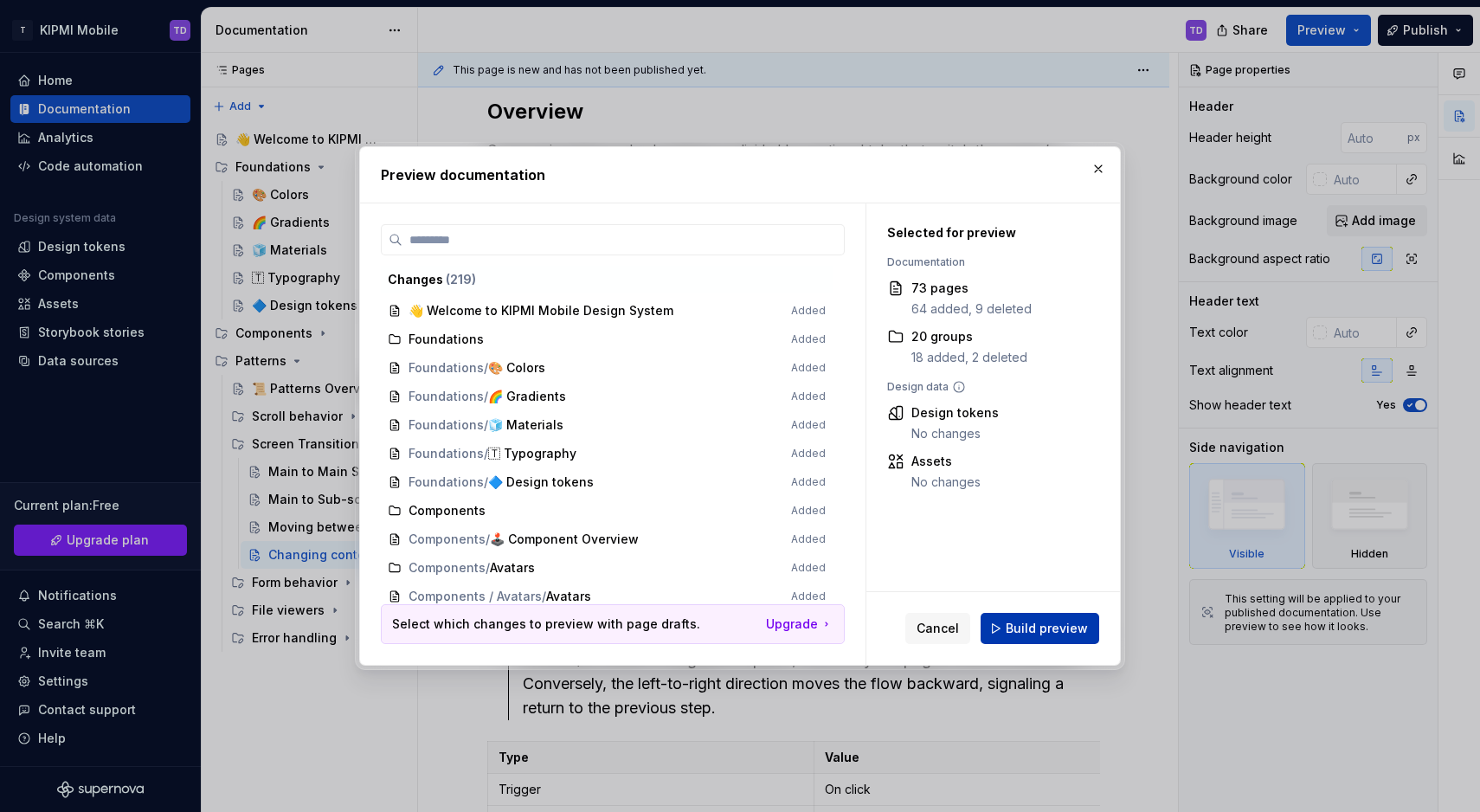
click at [1021, 634] on span "Build preview" at bounding box center [1046, 628] width 82 height 18
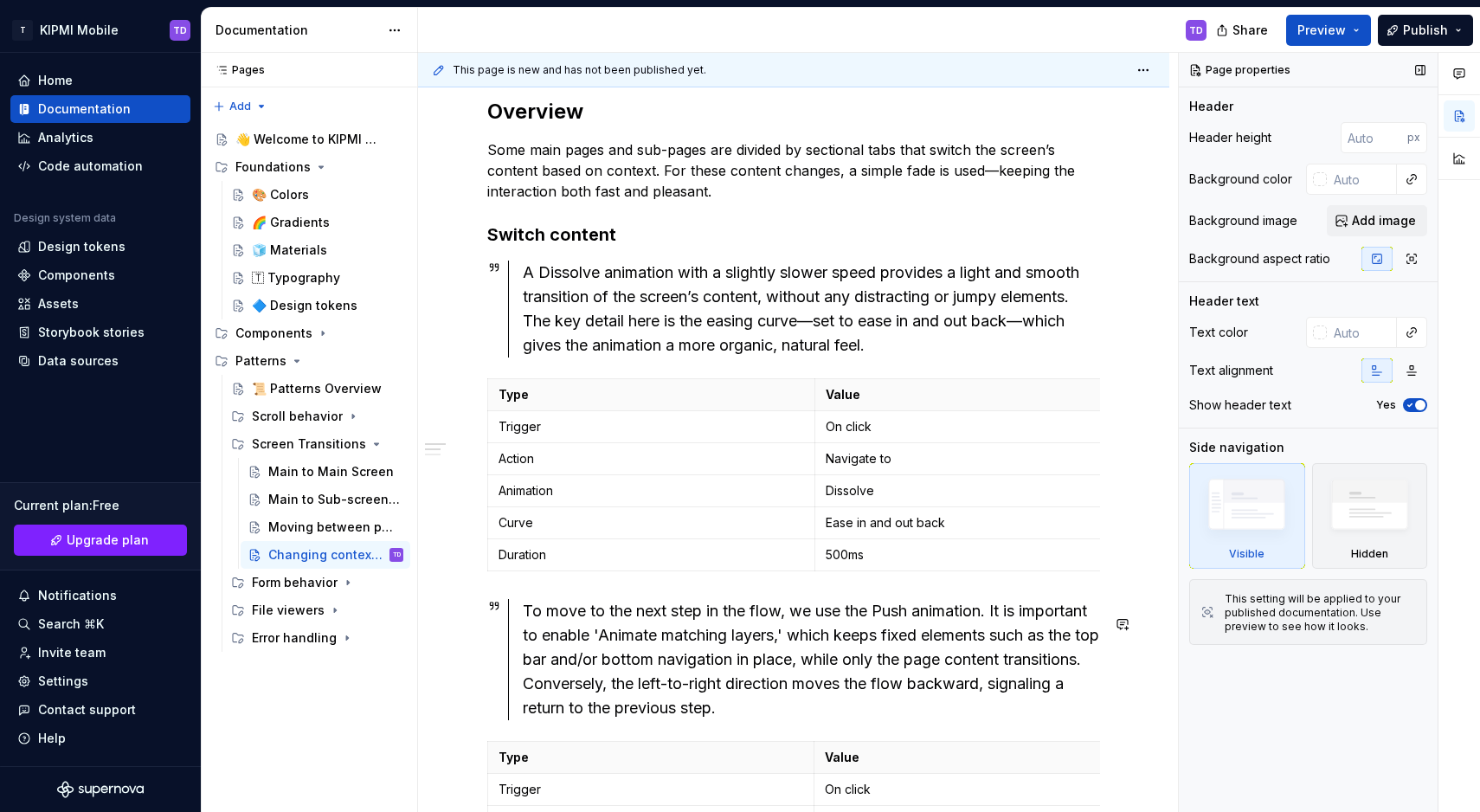
type textarea "*"
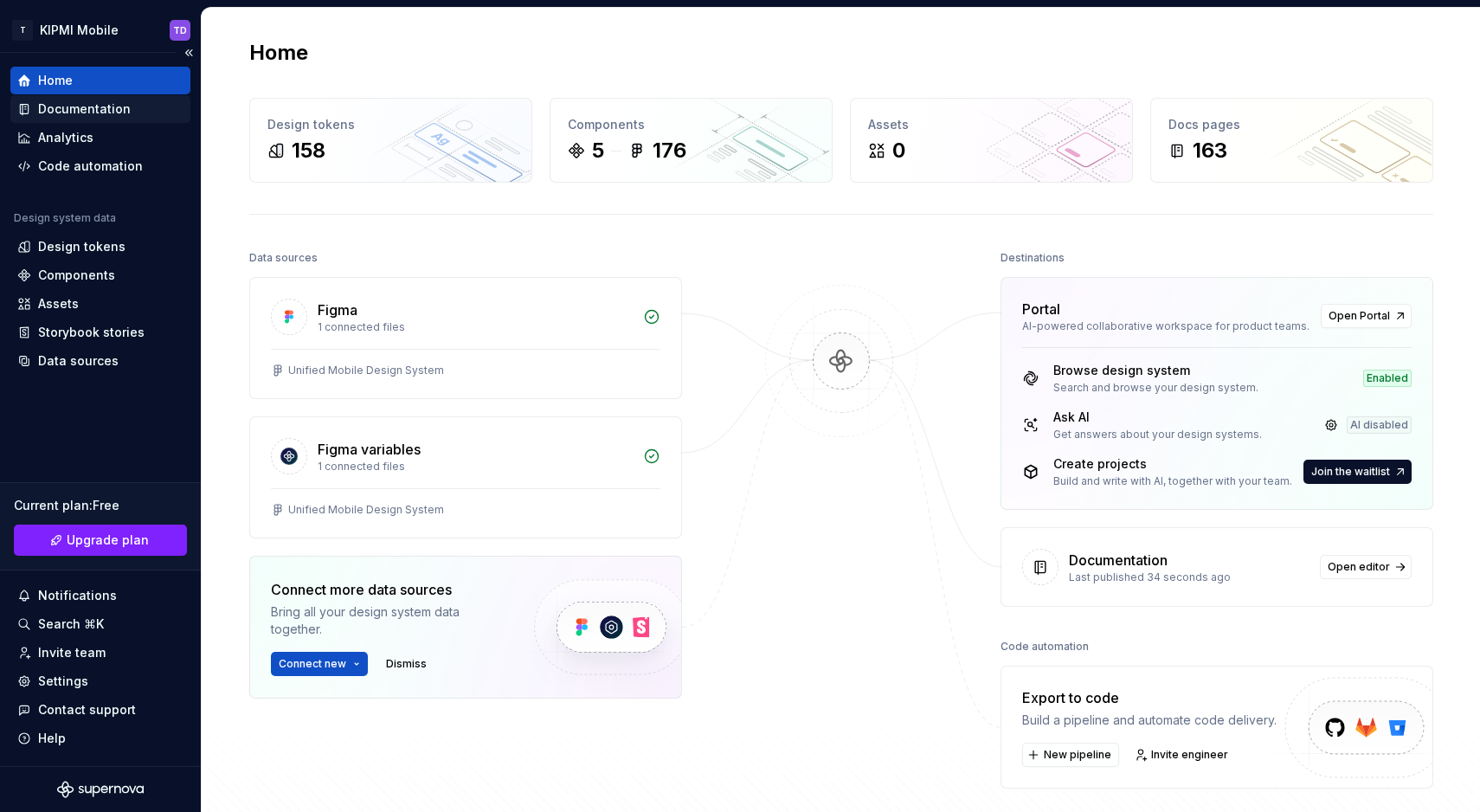
click at [142, 101] on div "Documentation" at bounding box center [101, 109] width 166 height 18
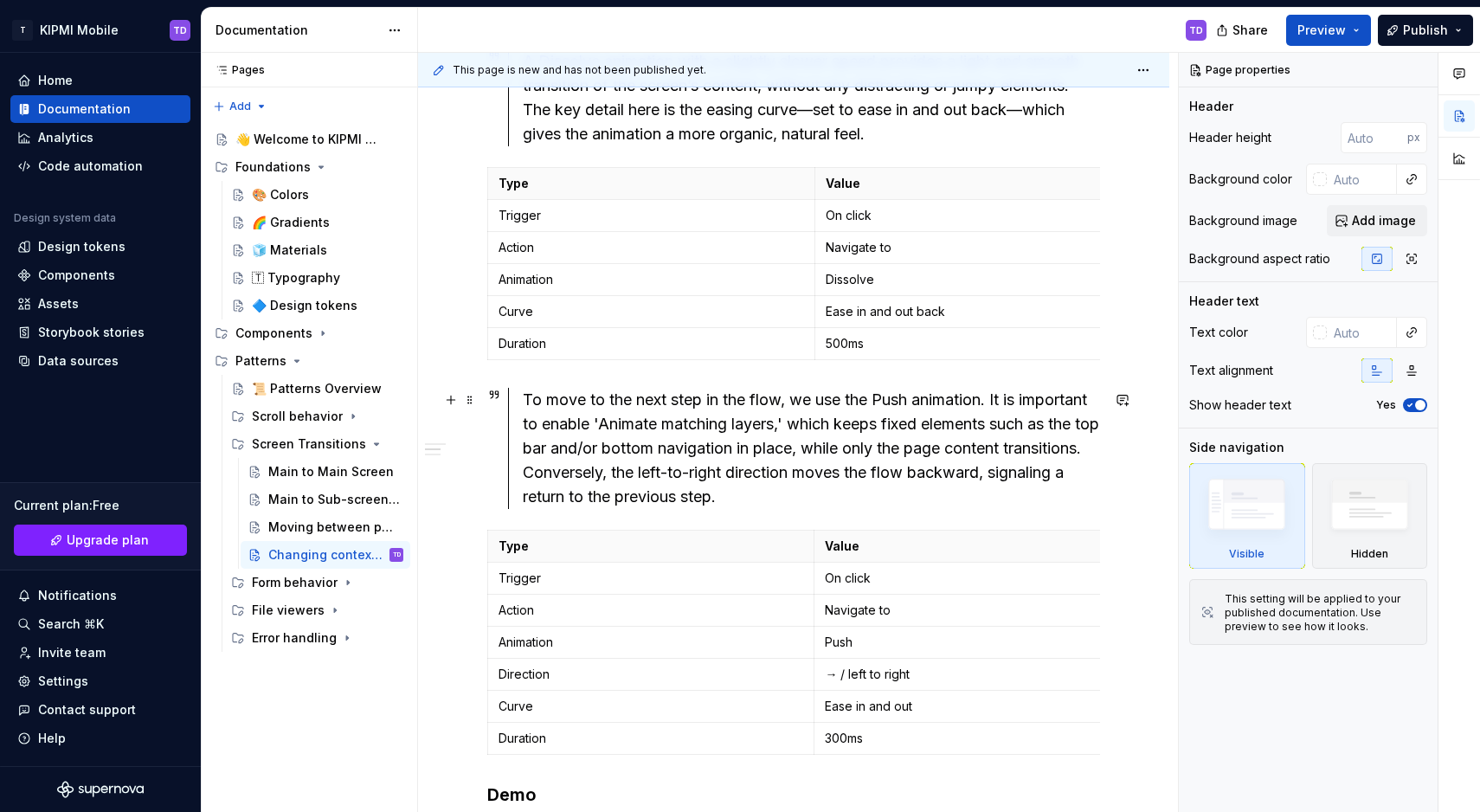
scroll to position [647, 0]
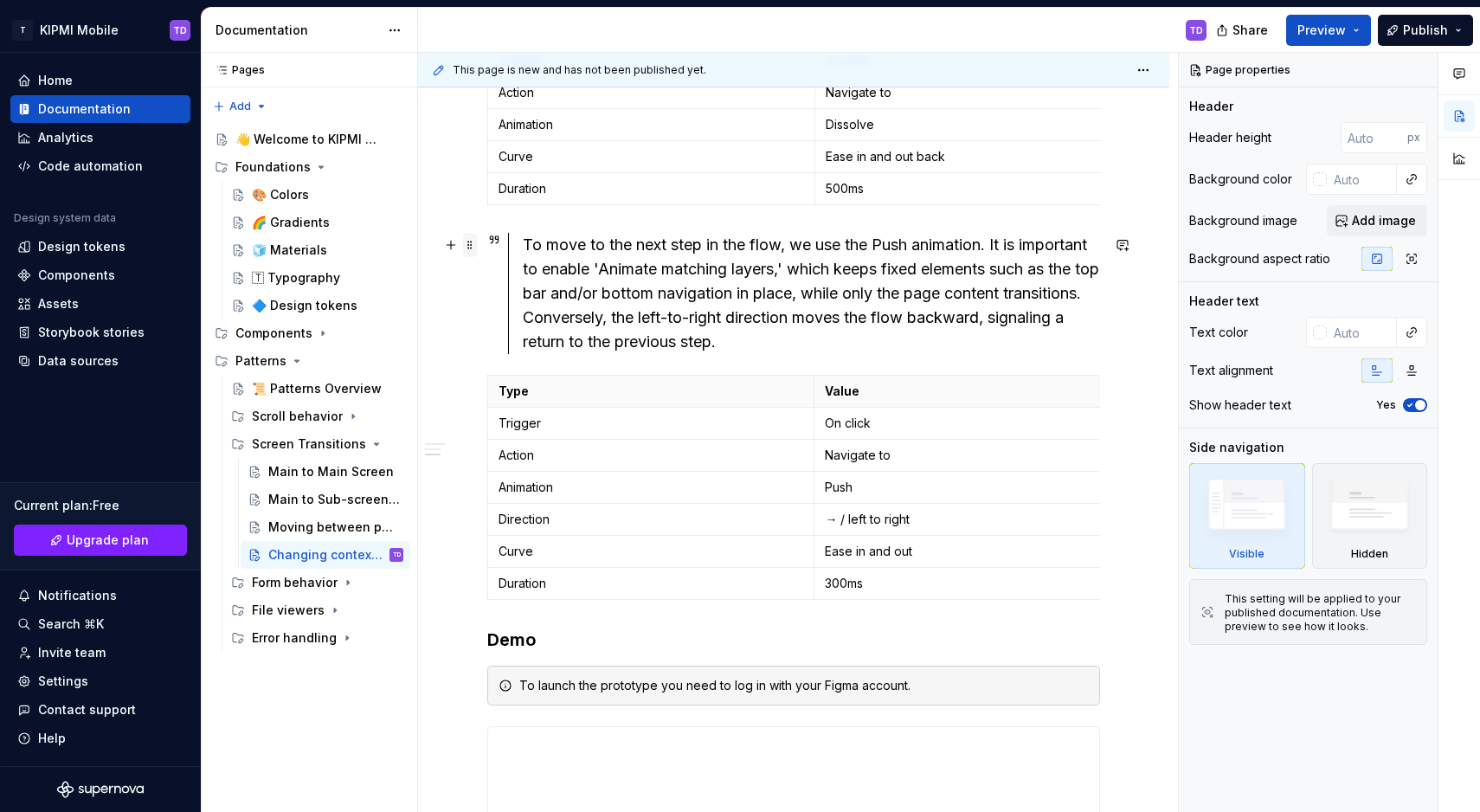
click at [467, 243] on span at bounding box center [471, 244] width 14 height 24
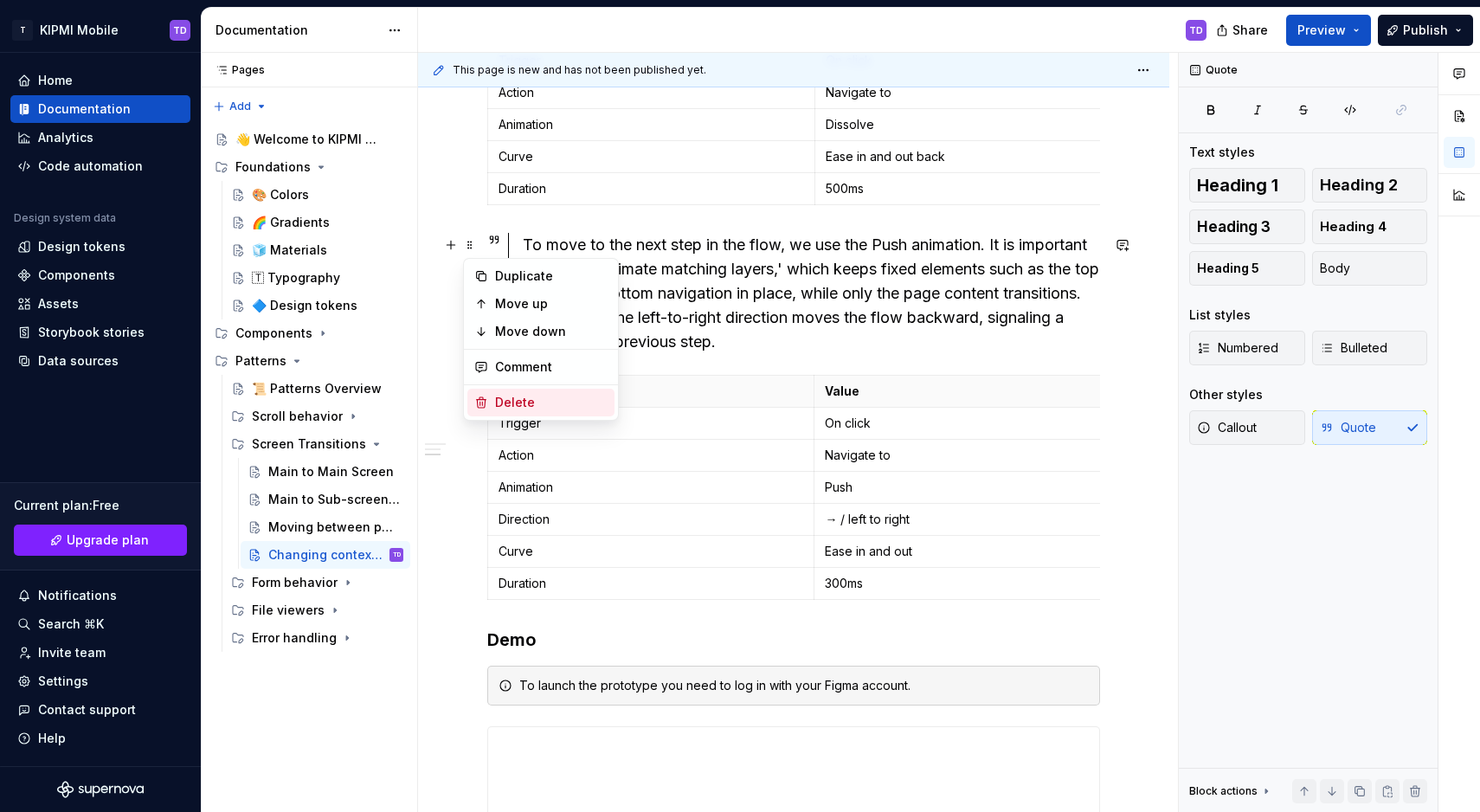
click at [512, 401] on div "Delete" at bounding box center [551, 402] width 112 height 18
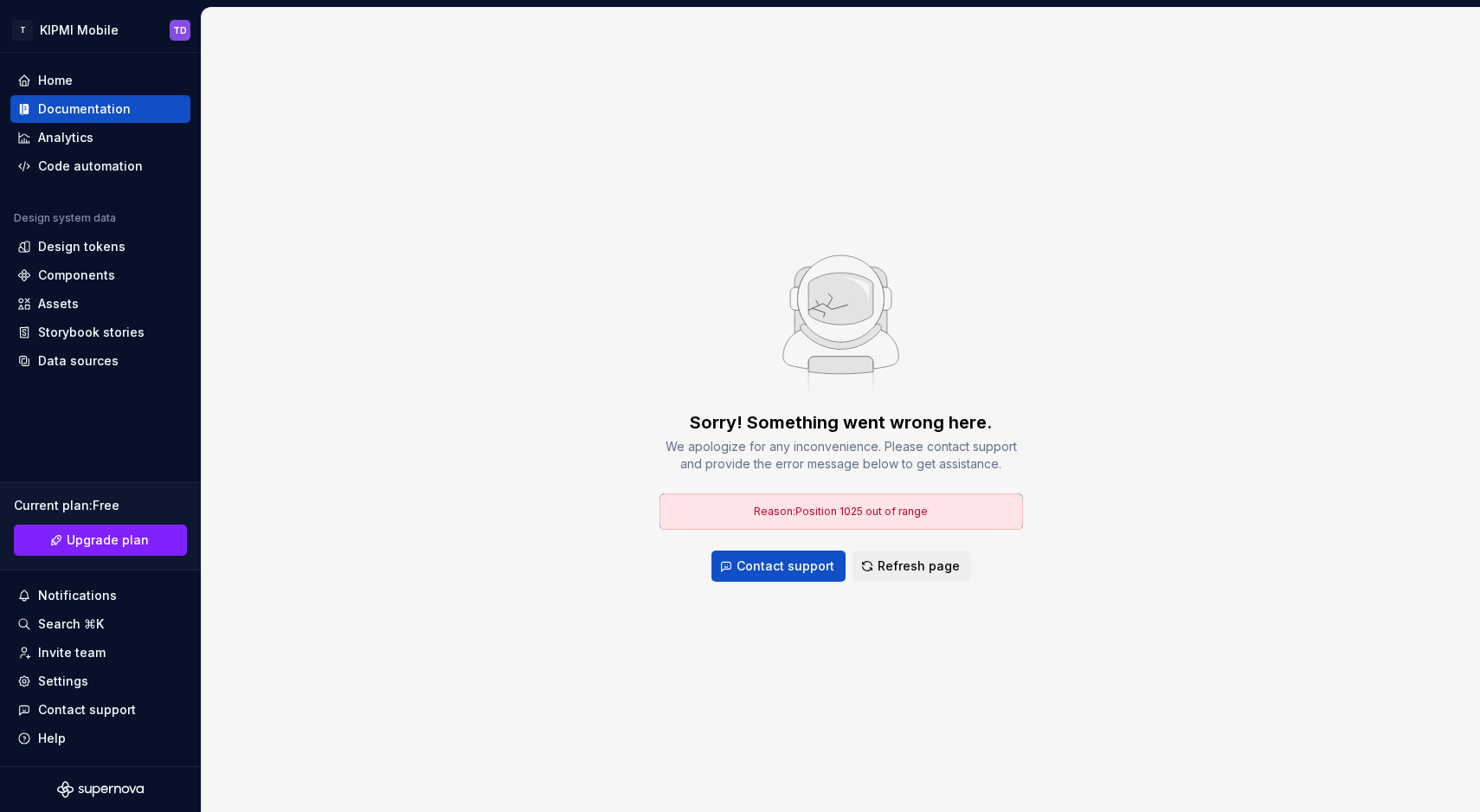
click at [607, 422] on div "Sorry! Something went wrong here. We apologize for any inconvenience. Please co…" at bounding box center [841, 410] width 1279 height 804
click at [91, 109] on div "Documentation" at bounding box center [84, 109] width 93 height 18
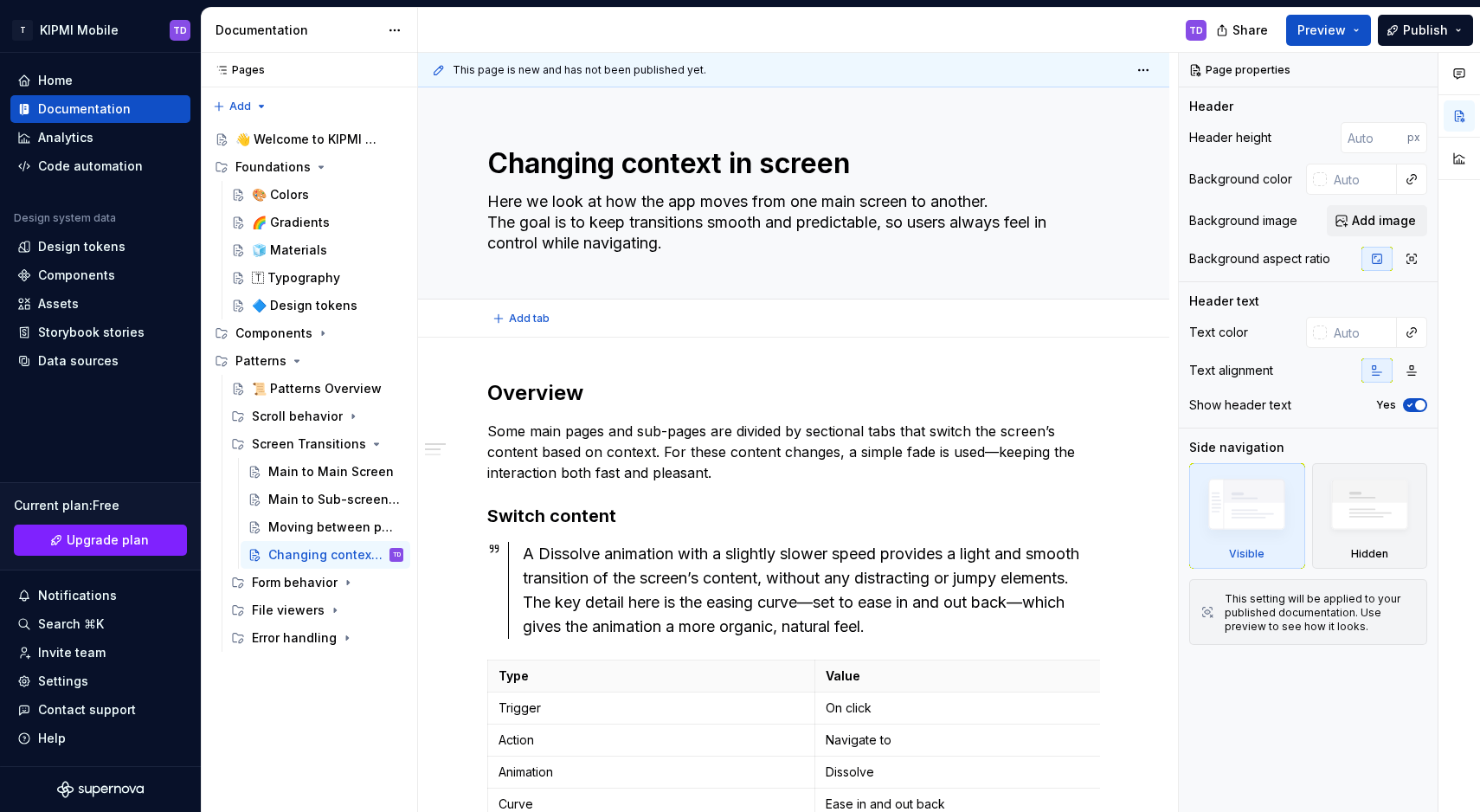
type textarea "*"
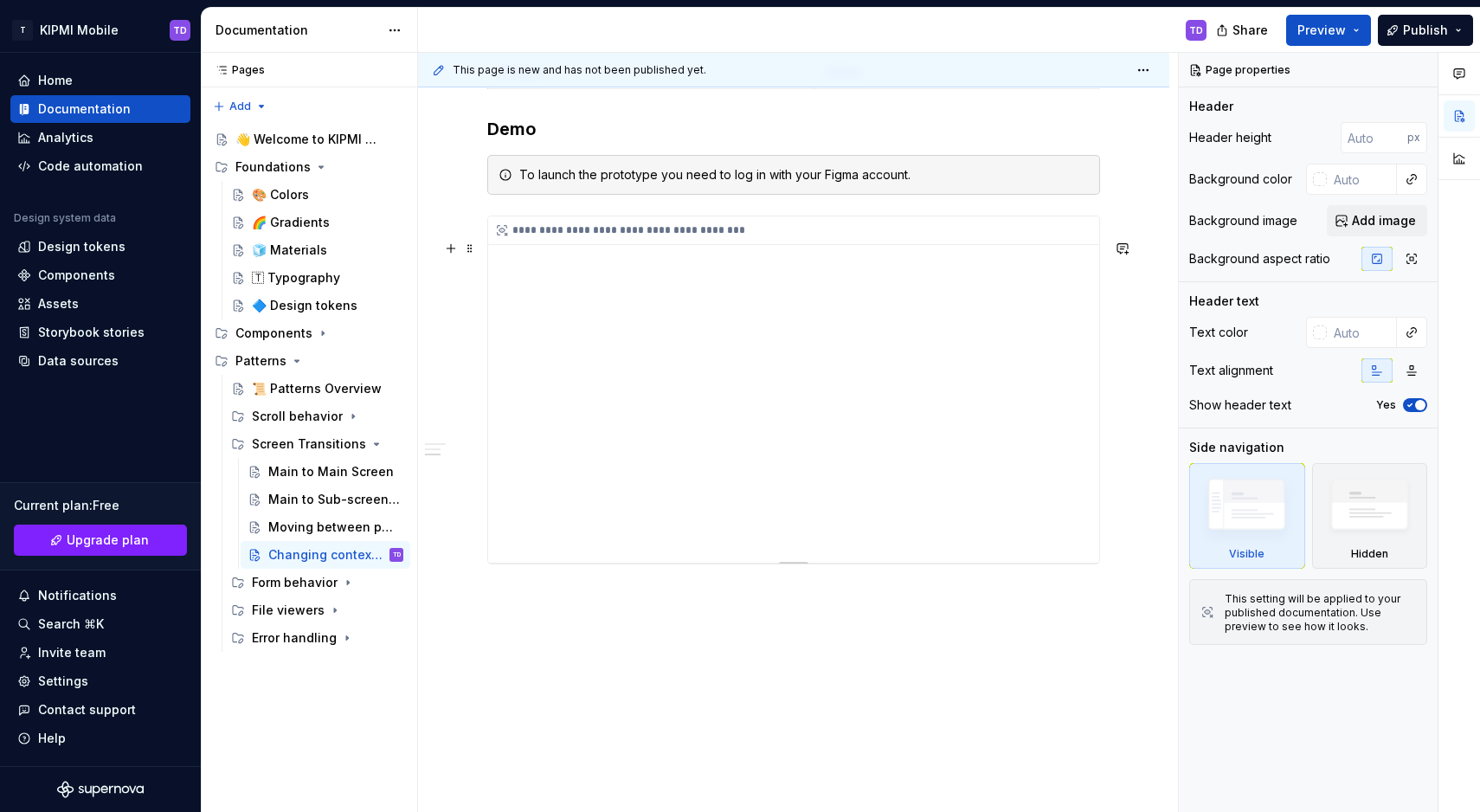
scroll to position [815, 0]
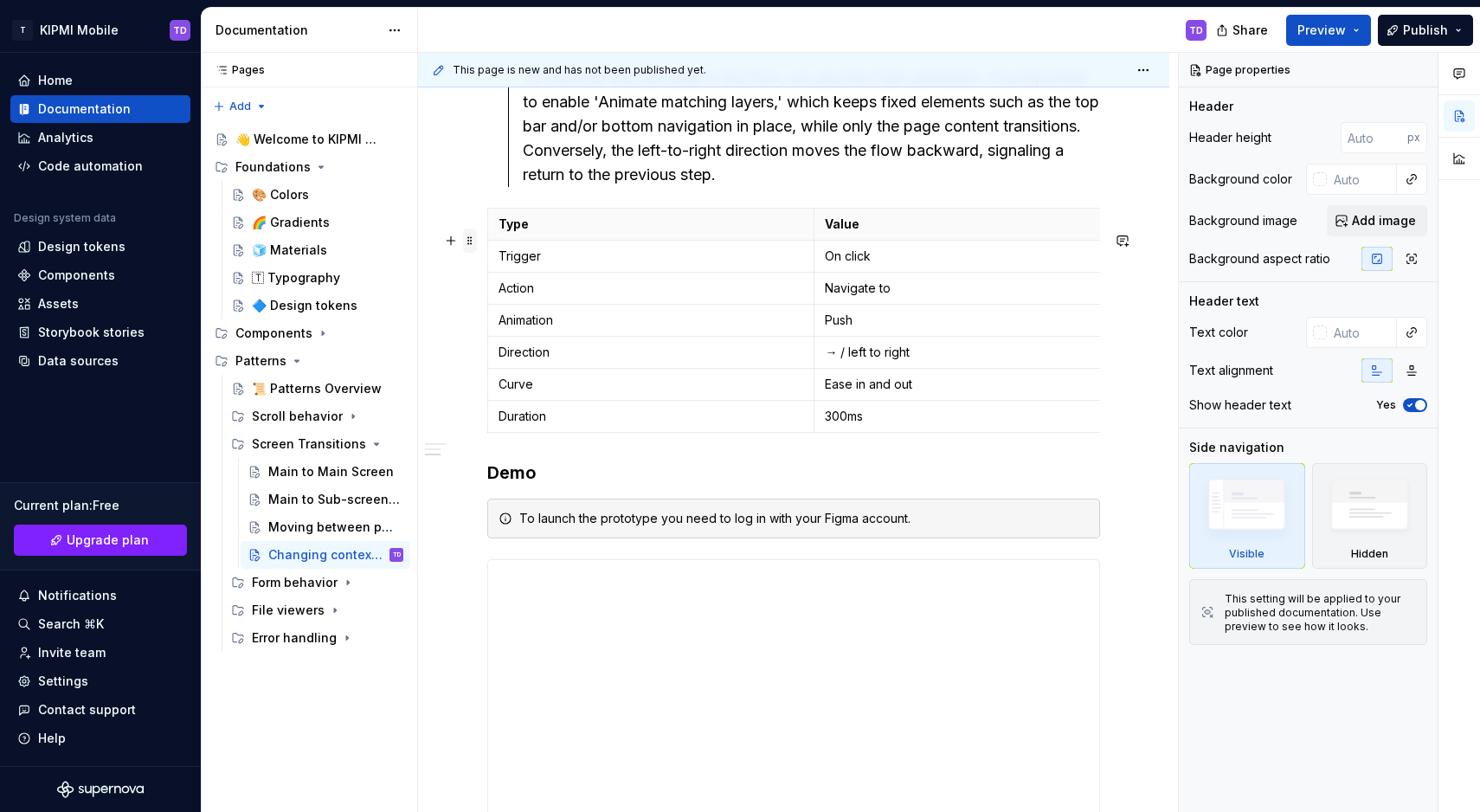
click at [472, 244] on span at bounding box center [471, 240] width 14 height 24
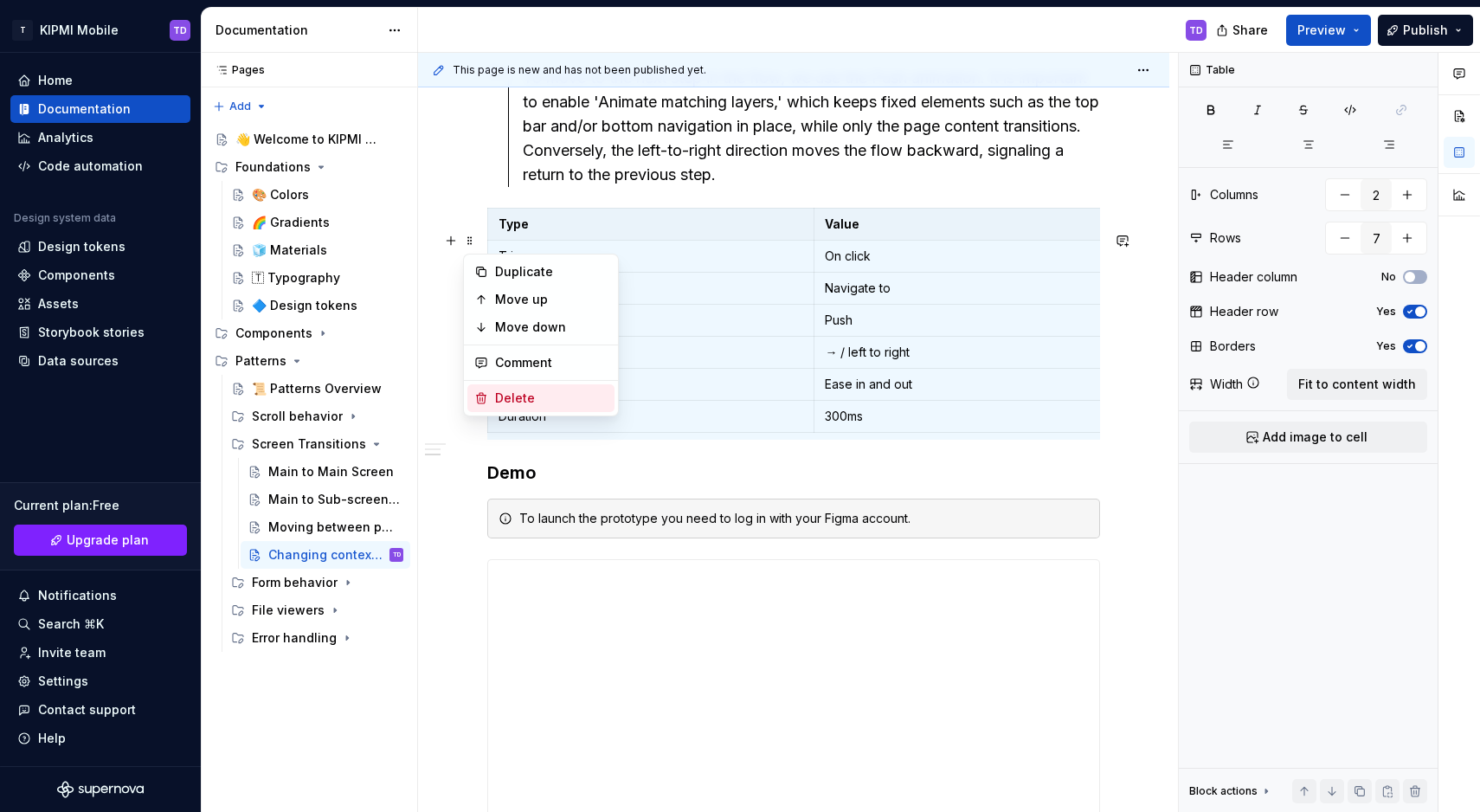
click at [498, 402] on div "Delete" at bounding box center [551, 398] width 112 height 18
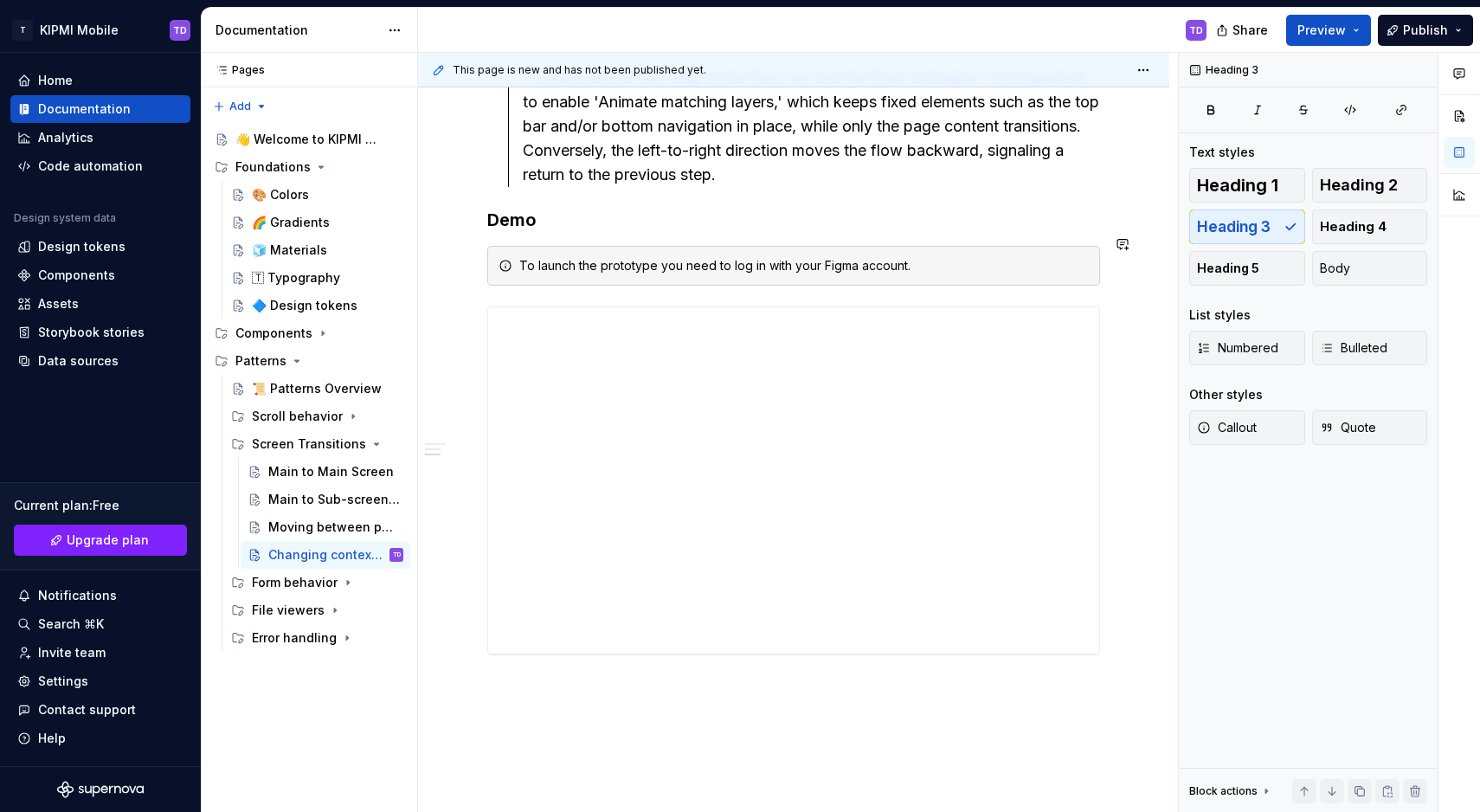
scroll to position [620, 0]
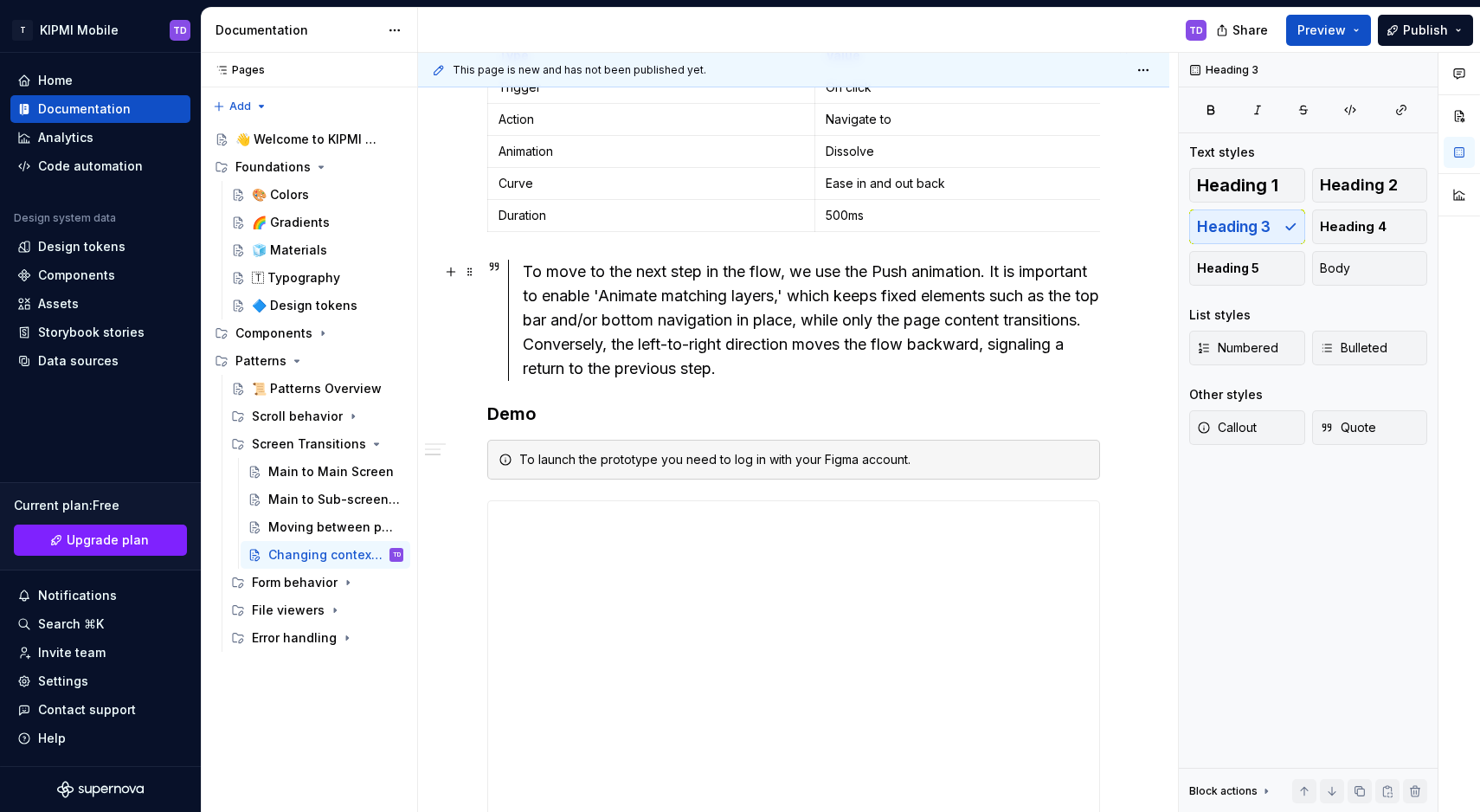
click at [525, 271] on div "To move to the next step in the flow, we use the Push animation. It is importan…" at bounding box center [812, 320] width 578 height 121
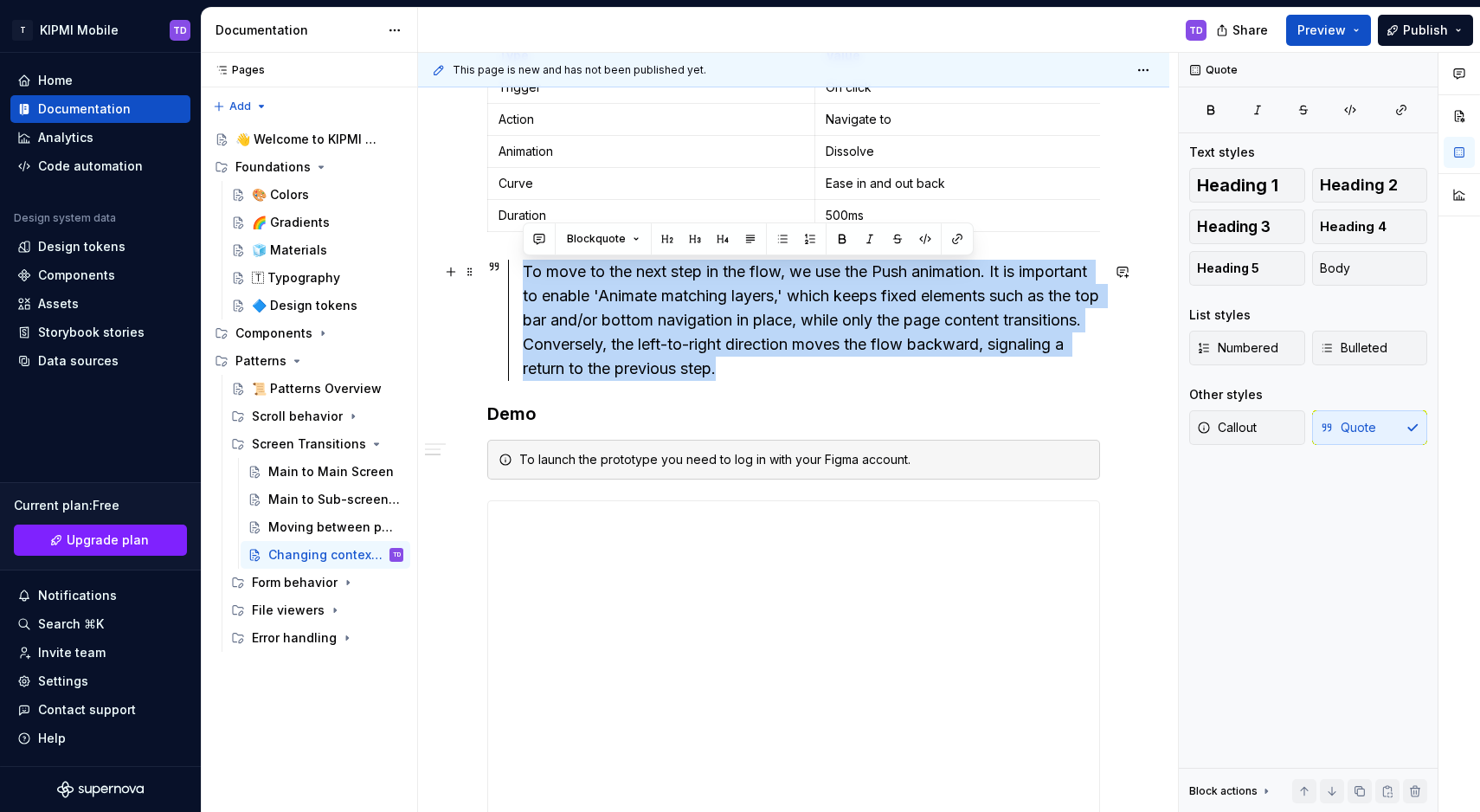
drag, startPoint x: 744, startPoint y: 387, endPoint x: 523, endPoint y: 272, distance: 249.1
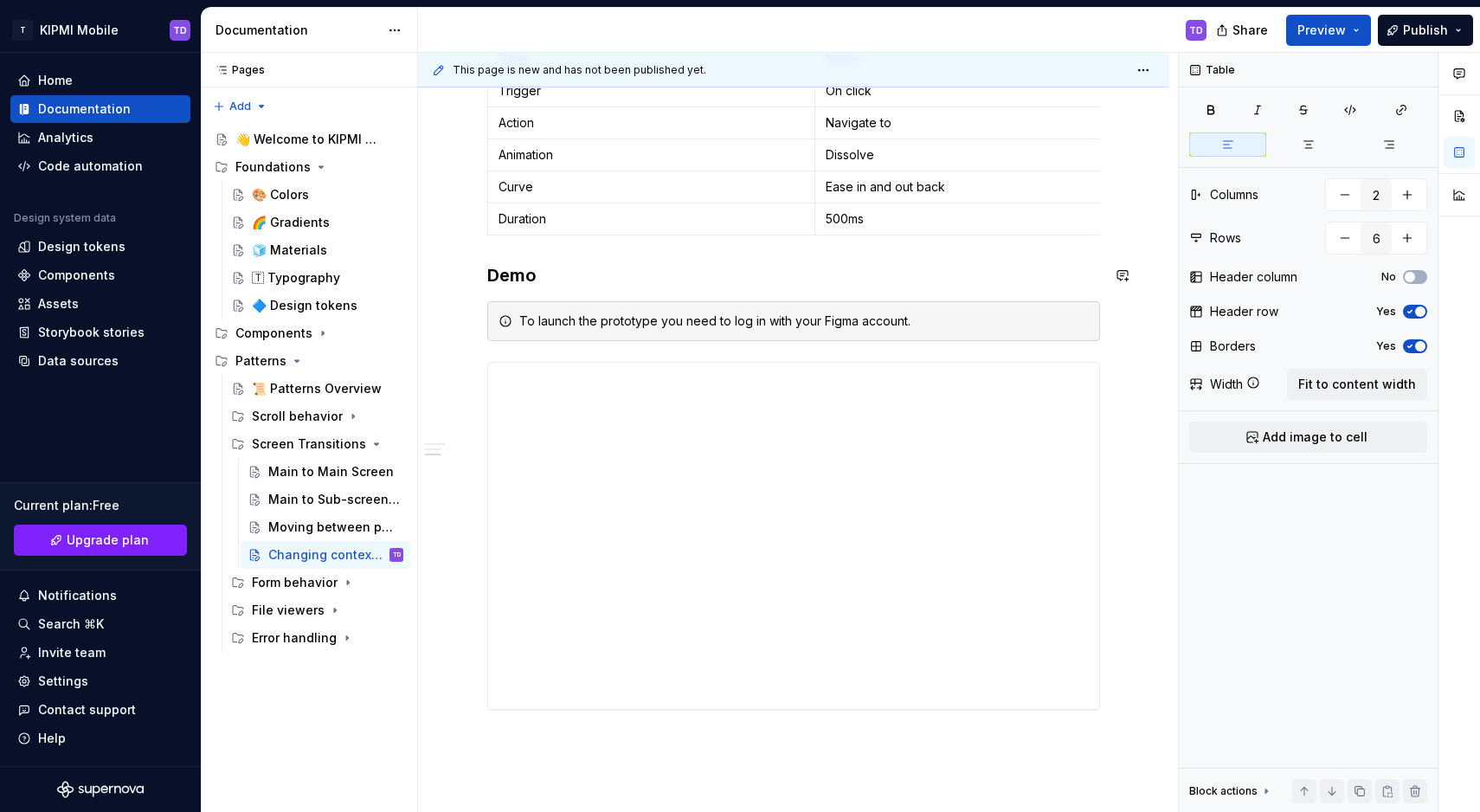
scroll to position [591, 0]
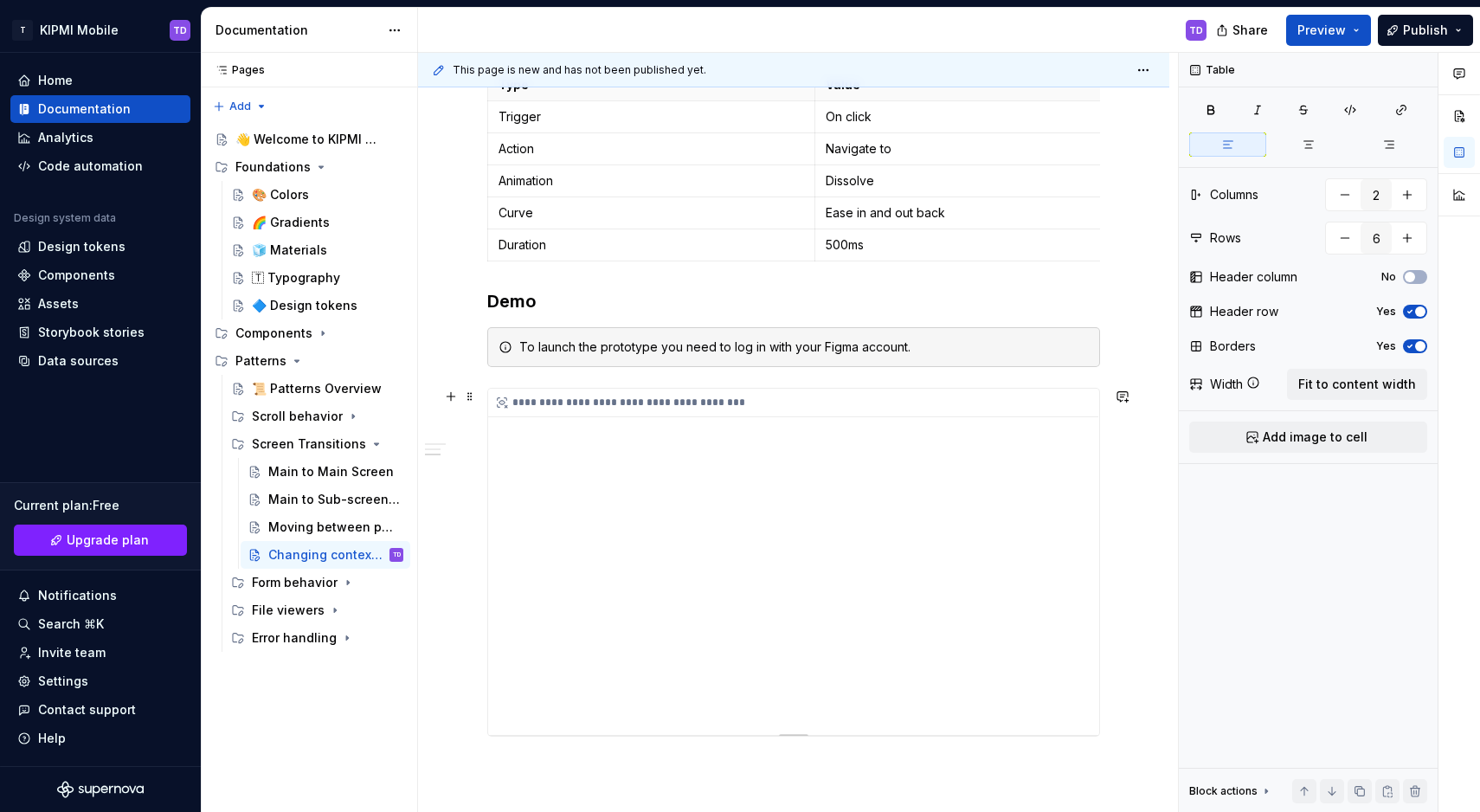
click at [729, 406] on div "**********" at bounding box center [793, 402] width 610 height 28
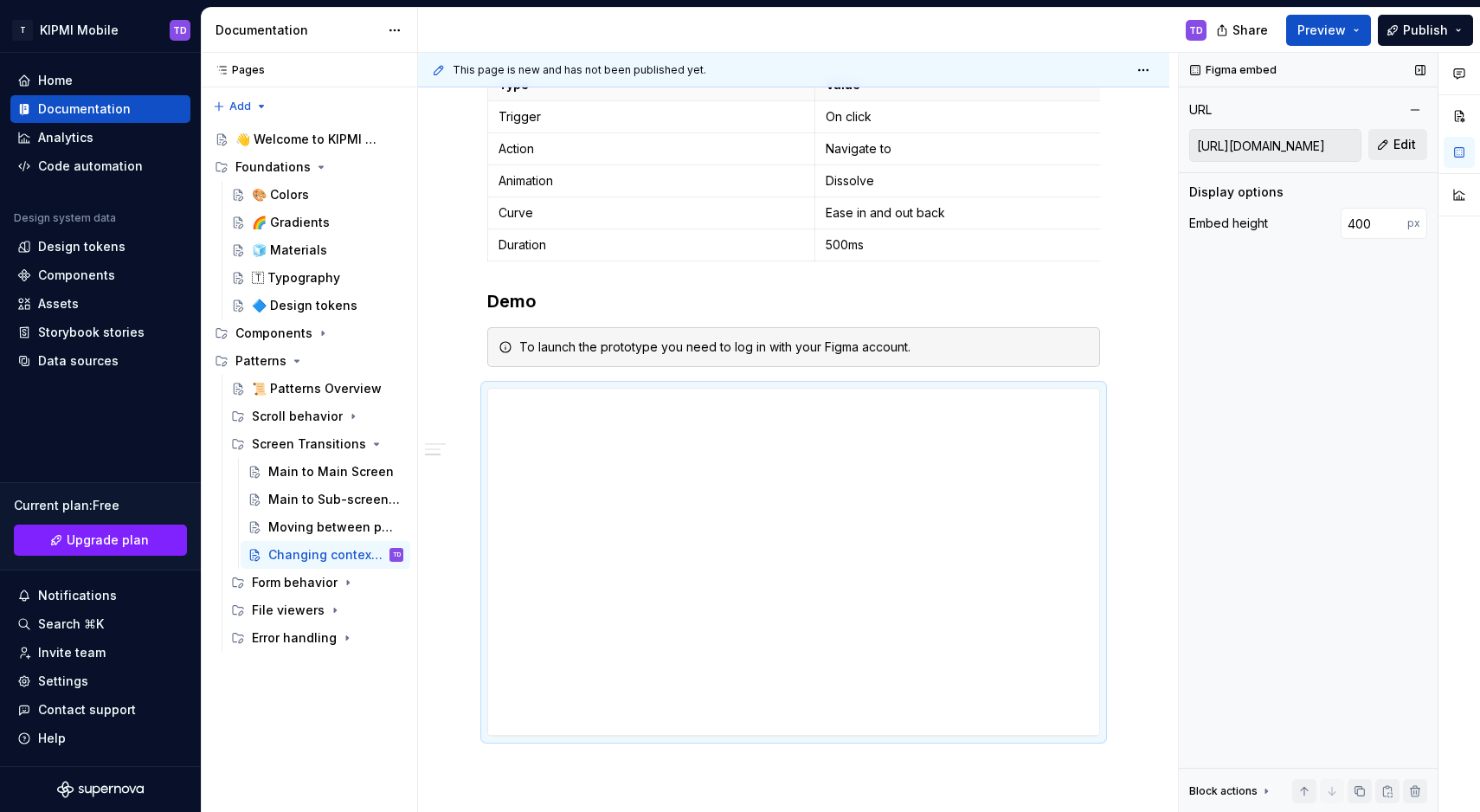
click at [1396, 150] on span "Edit" at bounding box center [1404, 145] width 22 height 18
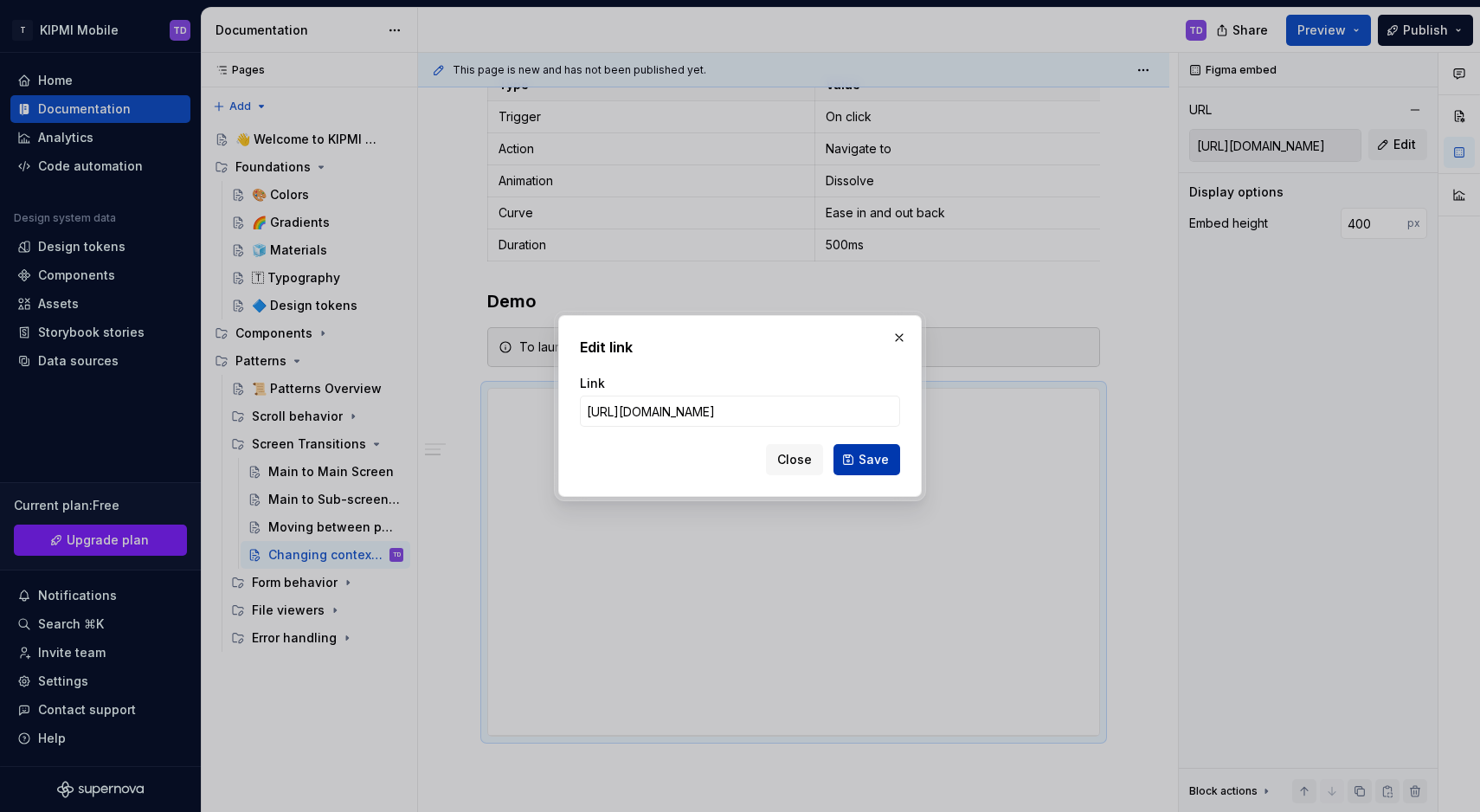
type input "[URL][DOMAIN_NAME]"
click at [848, 464] on button "Save" at bounding box center [866, 459] width 66 height 31
type input "[URL][DOMAIN_NAME]"
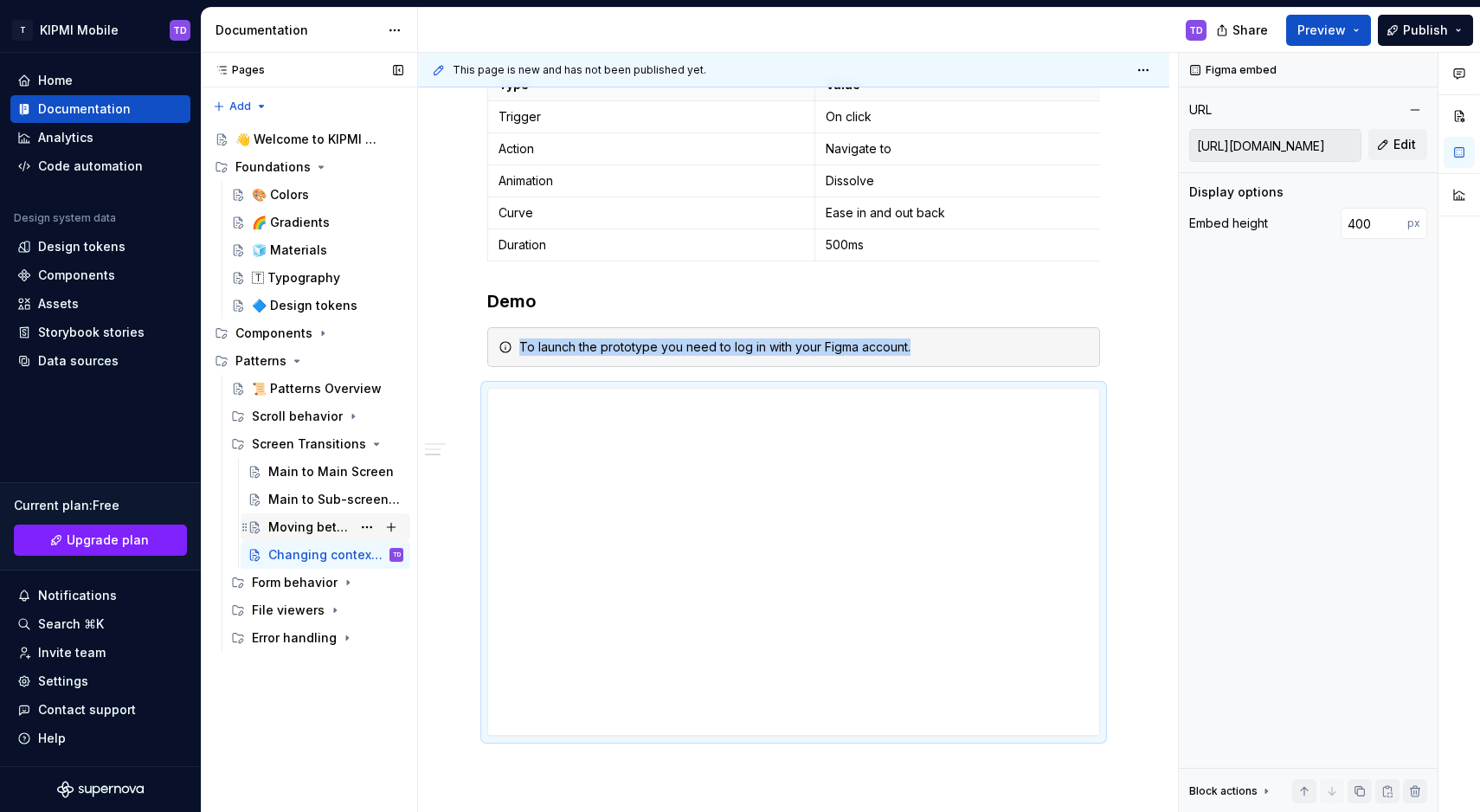
click at [299, 524] on div "Moving between pages" at bounding box center [310, 527] width 83 height 18
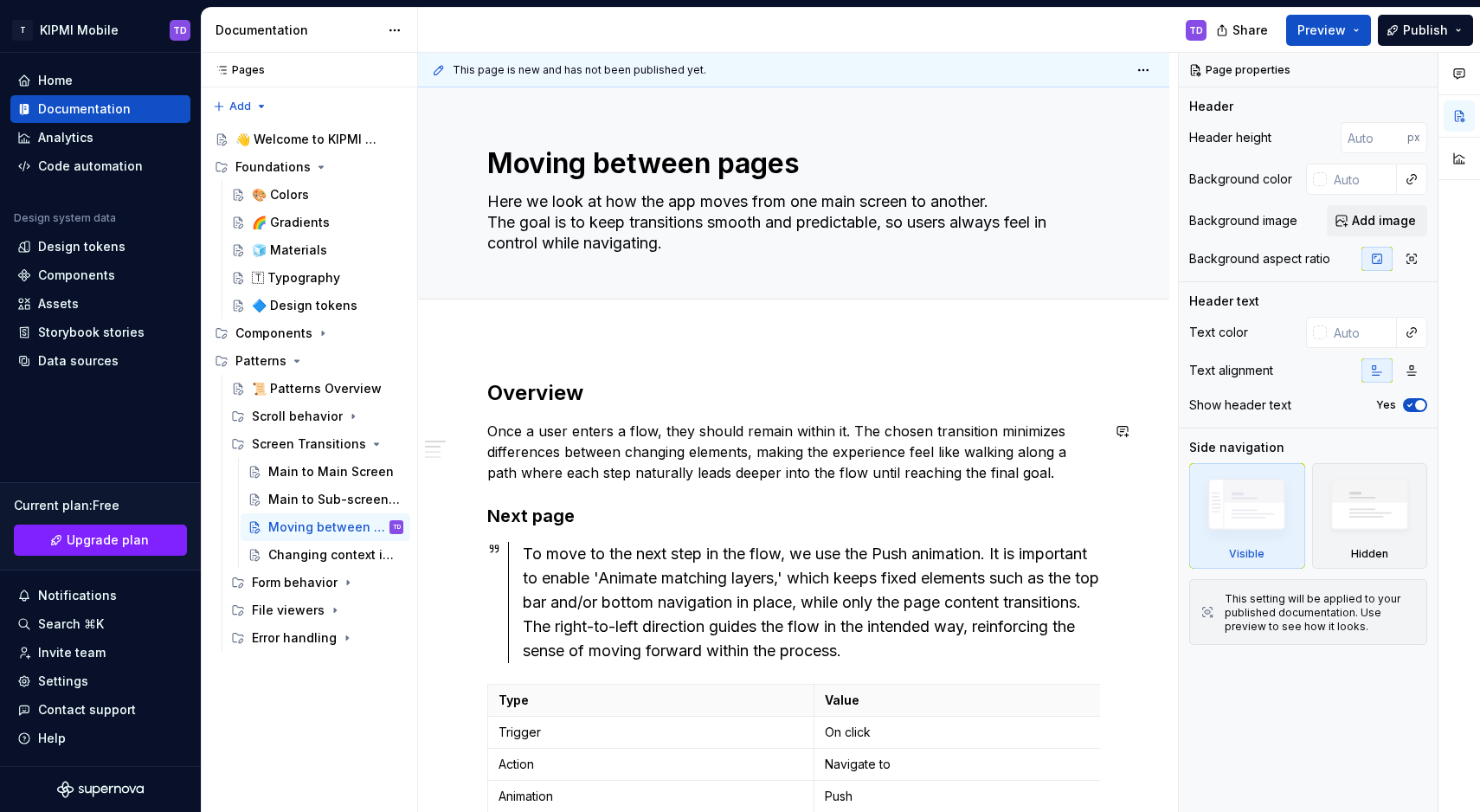
scroll to position [1316, 0]
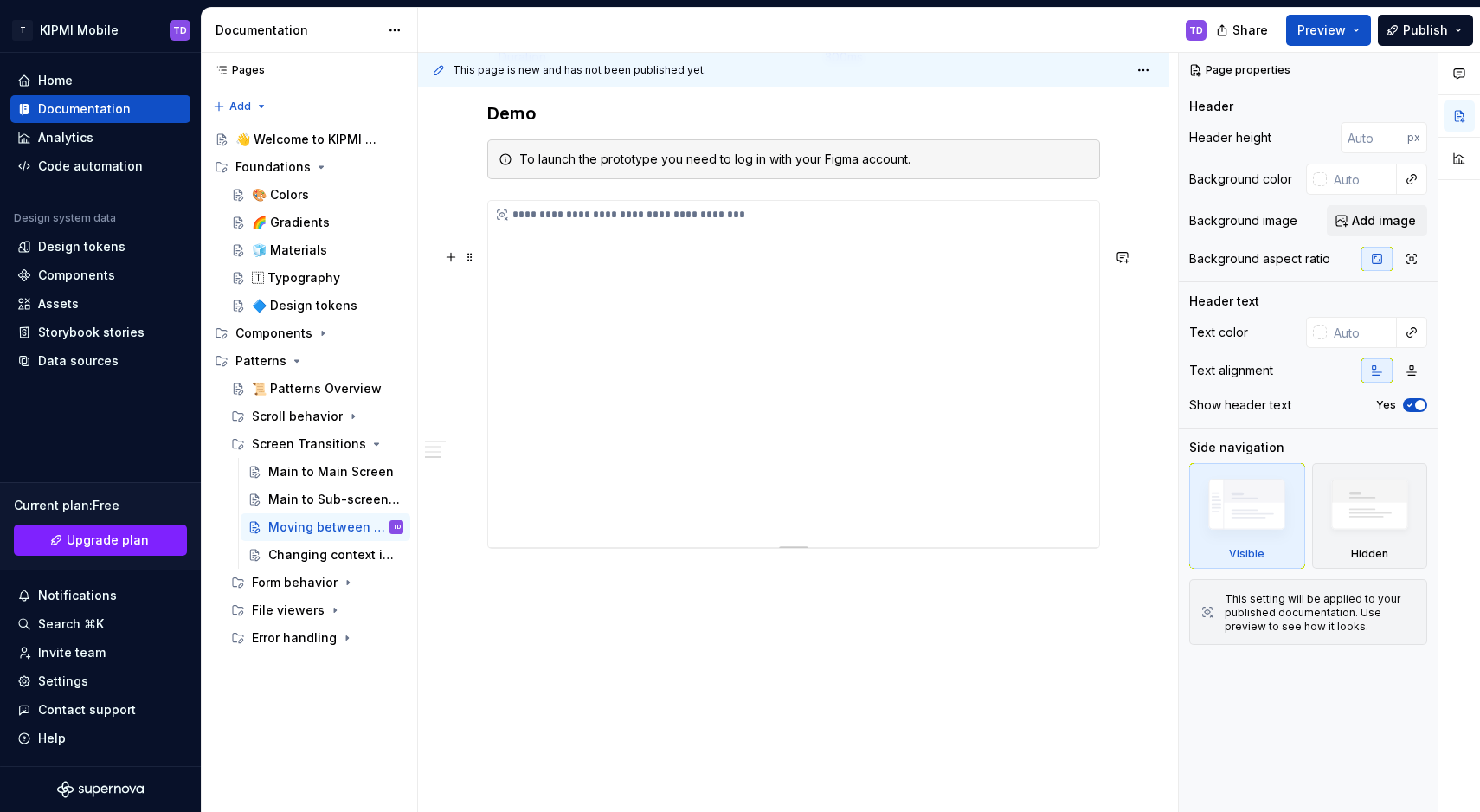
click at [739, 270] on div "**********" at bounding box center [794, 373] width 611 height 346
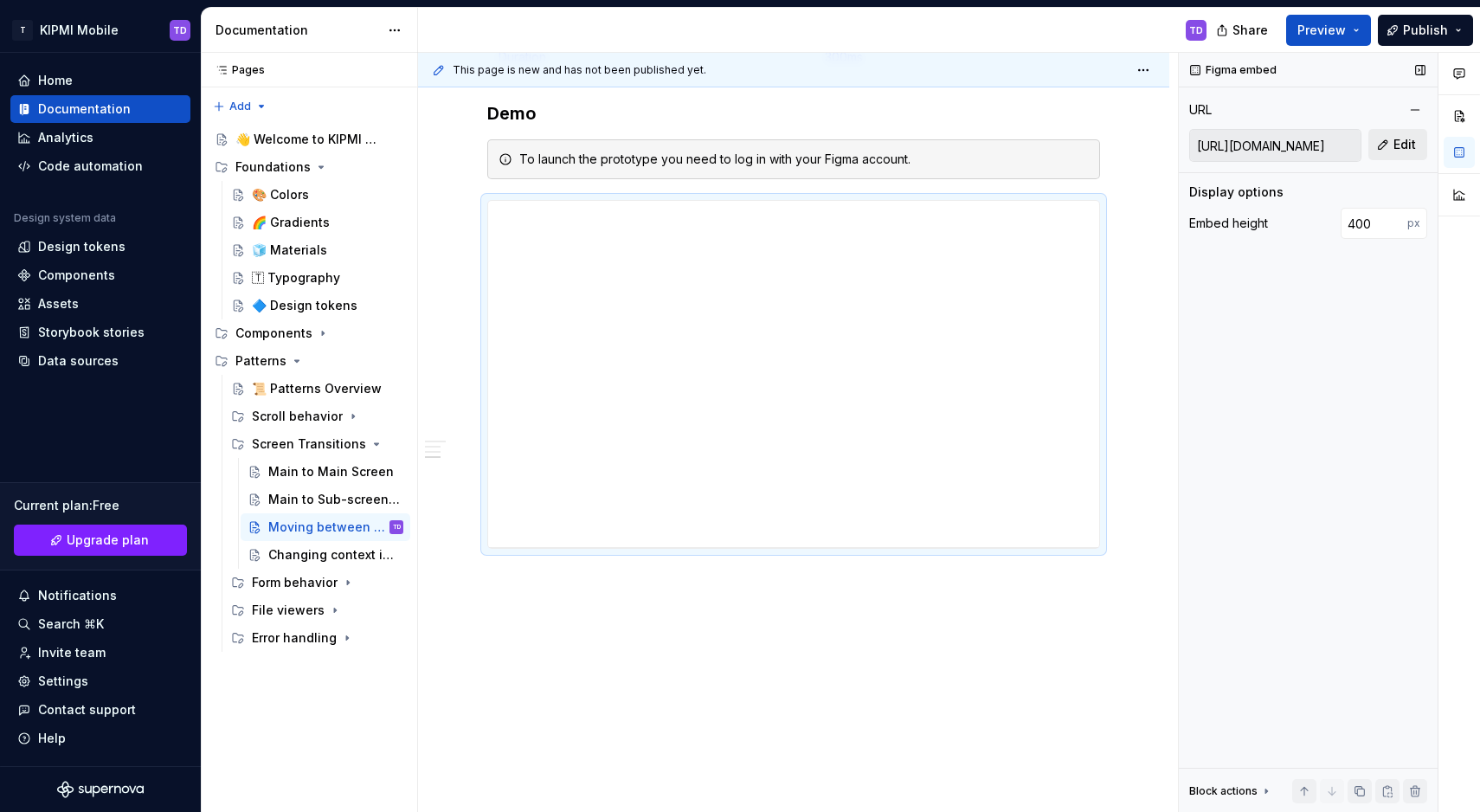
click at [1383, 146] on button "Edit" at bounding box center [1398, 144] width 59 height 31
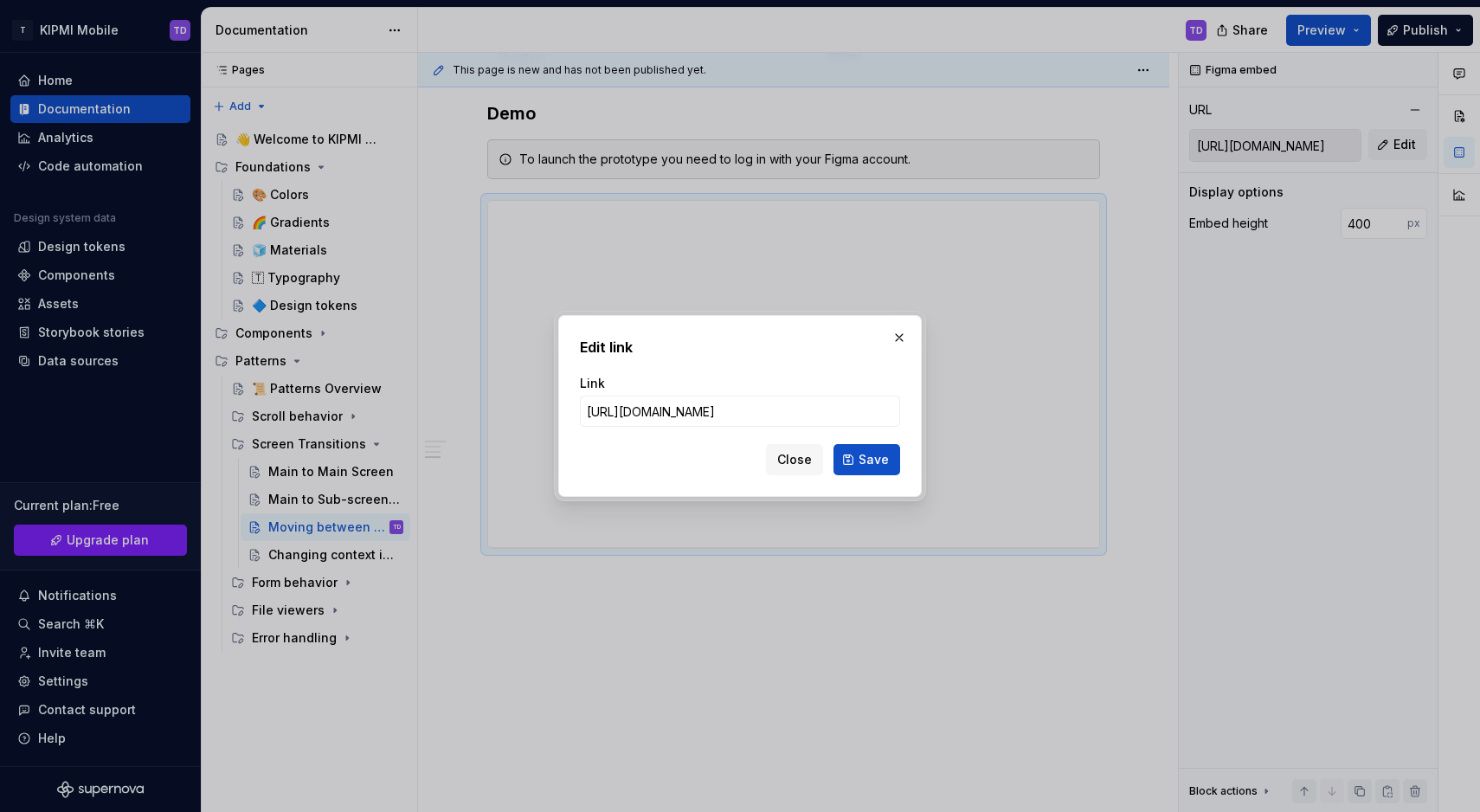
type textarea "*"
type input "[URL][DOMAIN_NAME]"
click at [869, 462] on span "Save" at bounding box center [874, 460] width 30 height 18
type input "[URL][DOMAIN_NAME]"
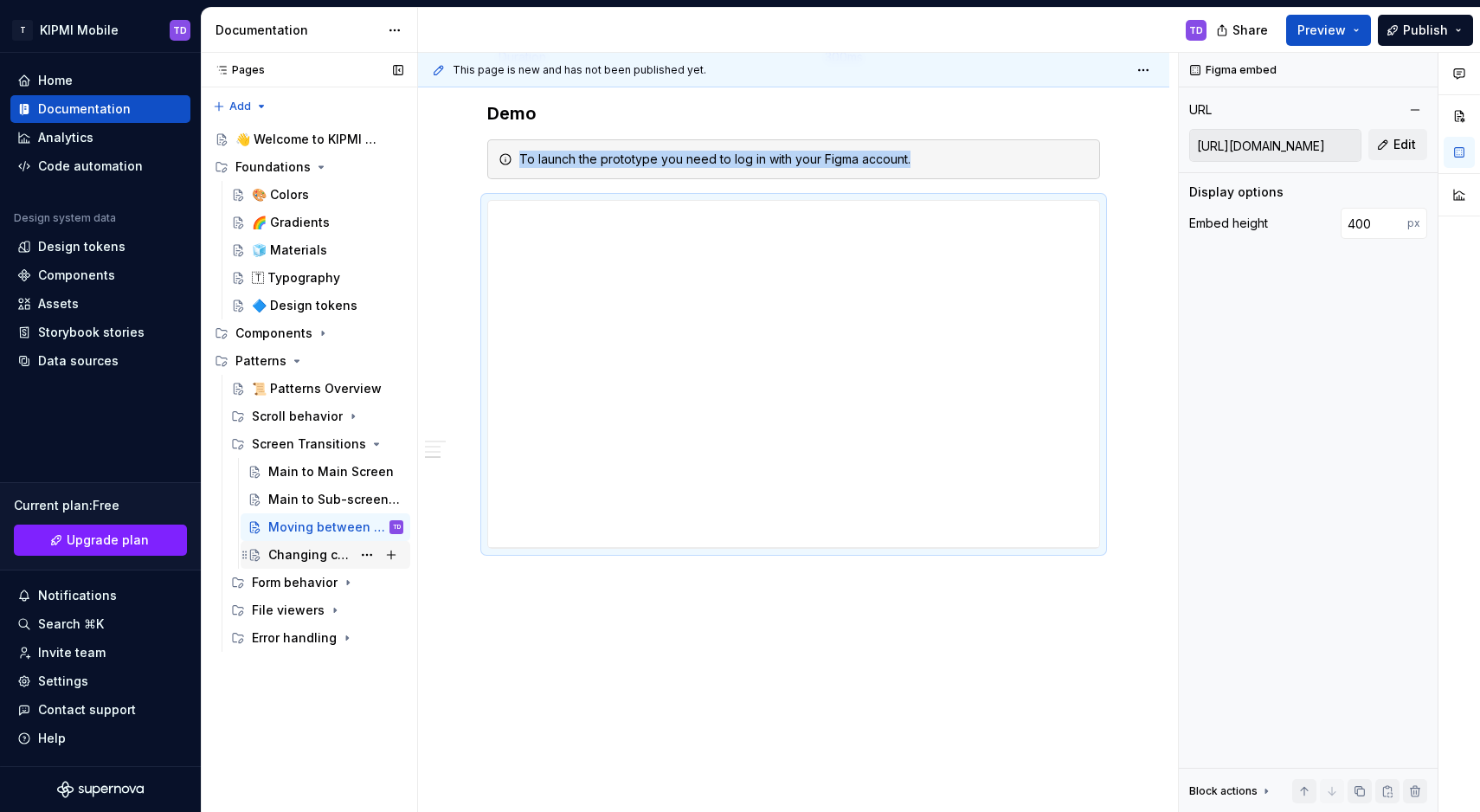
click at [320, 550] on div "Changing context in screen" at bounding box center [310, 555] width 83 height 18
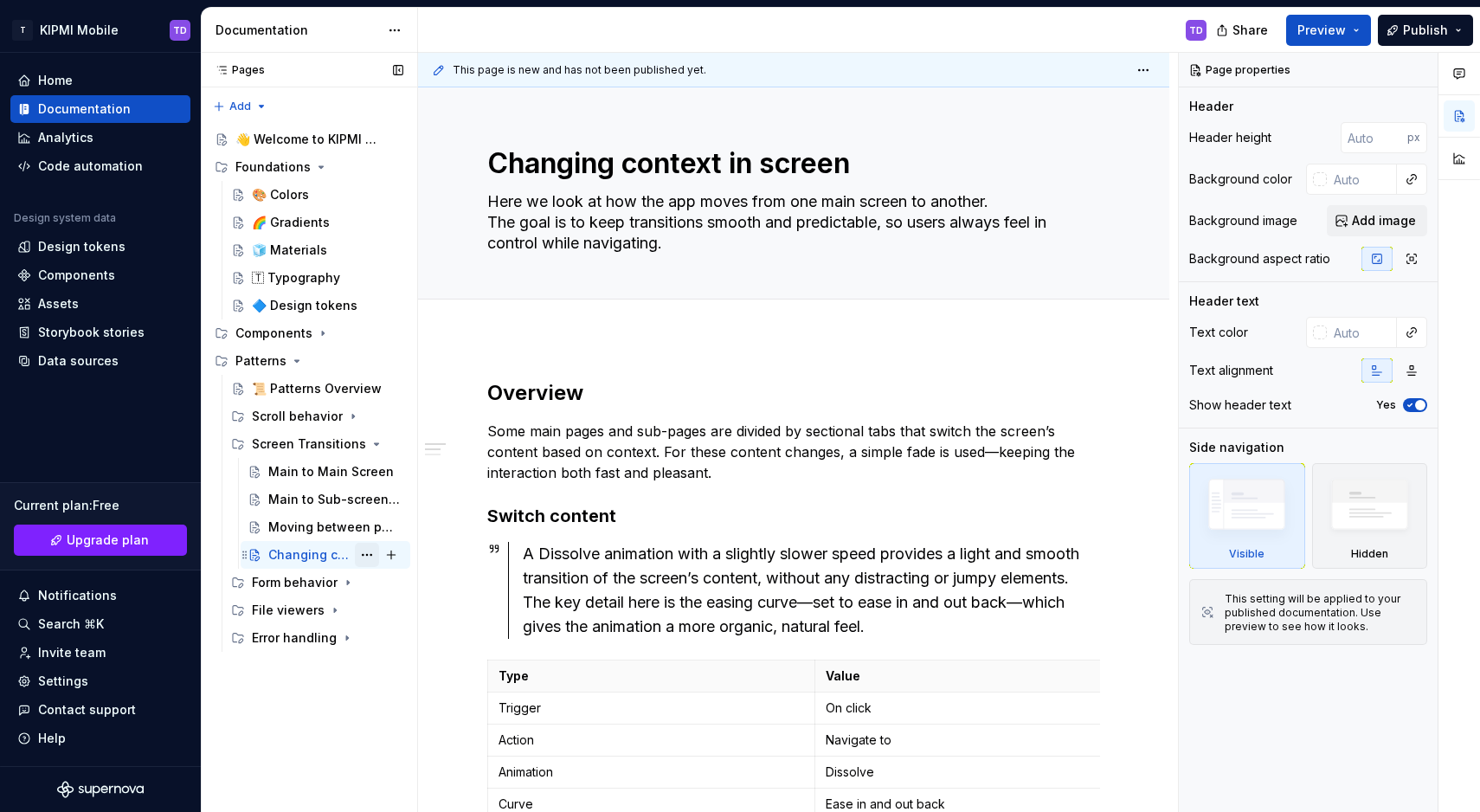
click at [368, 553] on button "Page tree" at bounding box center [366, 554] width 24 height 24
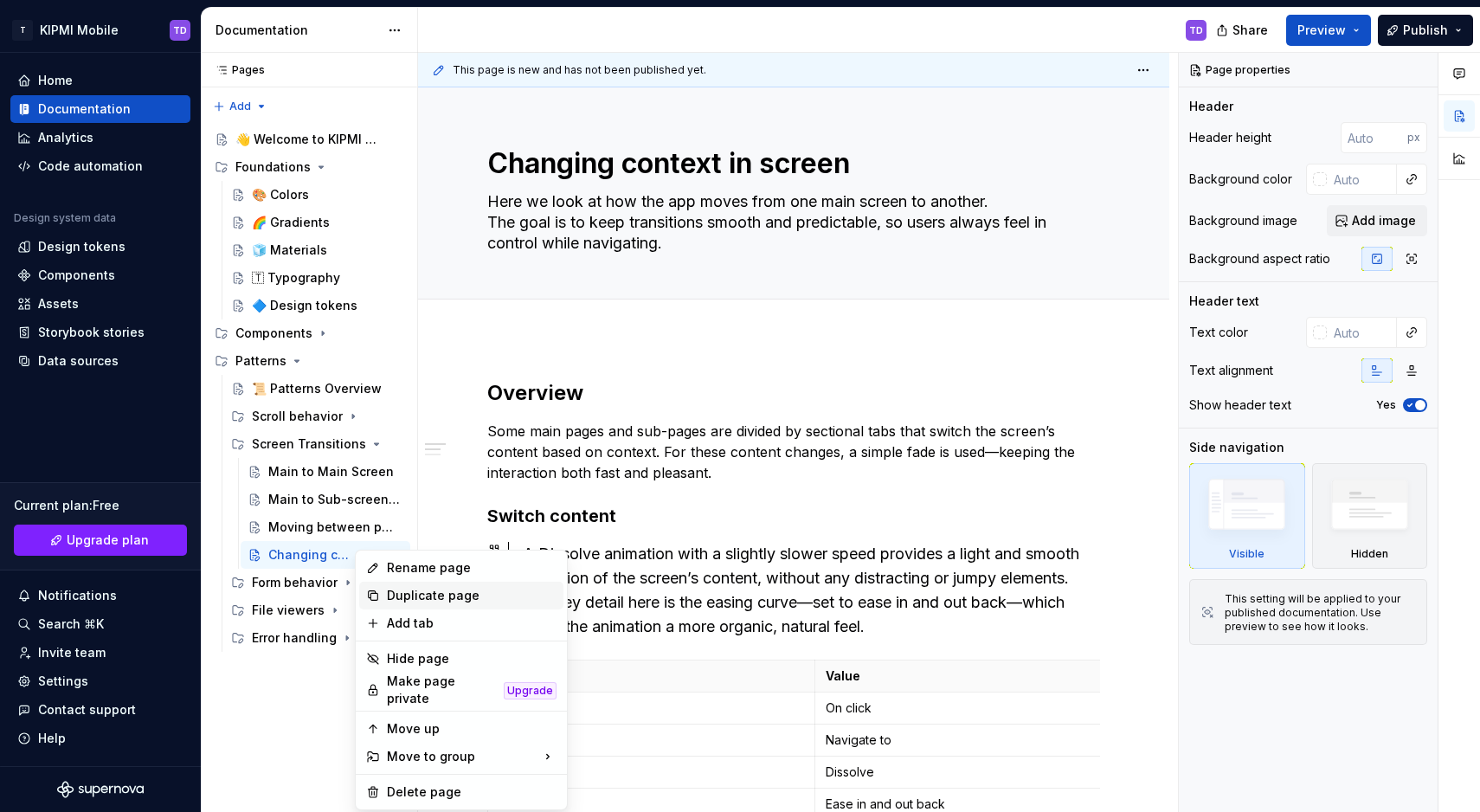
click at [400, 586] on div "Duplicate page" at bounding box center [461, 595] width 204 height 27
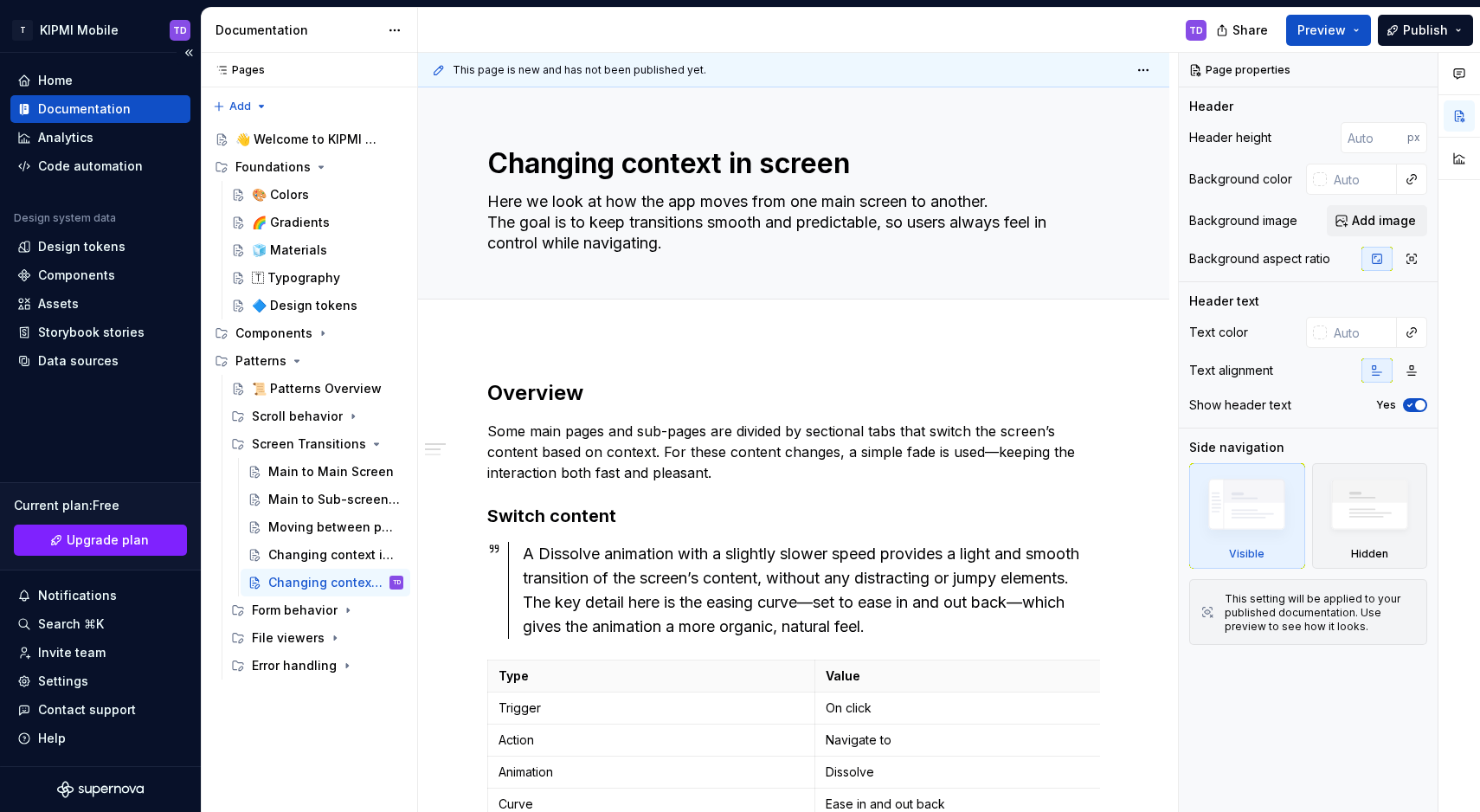
click at [533, 162] on textarea "Changing context in screen" at bounding box center [790, 163] width 613 height 41
paste textarea "Screen to Overlay"
type textarea "*"
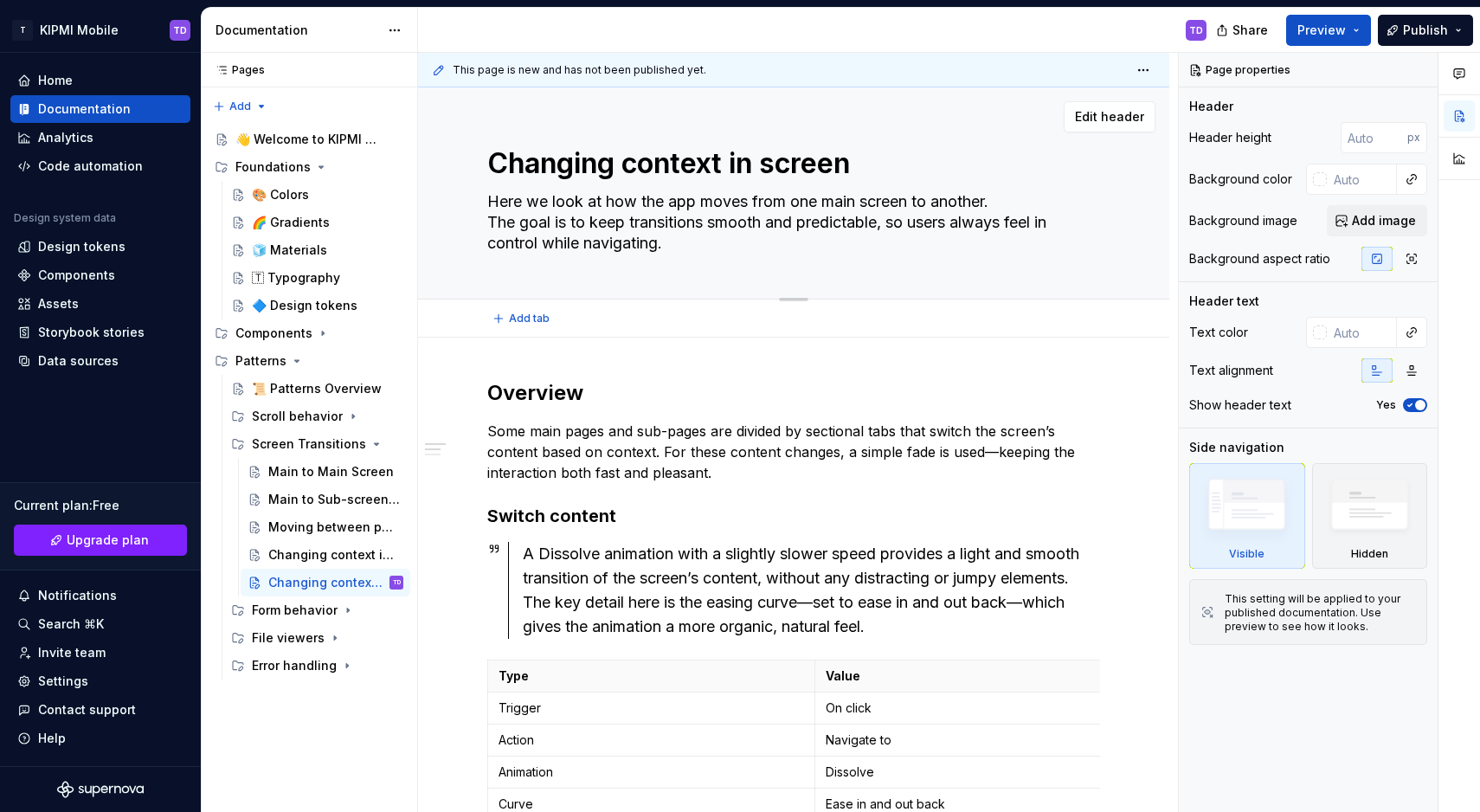
type textarea "Screen to Overlay"
type textarea "*"
type textarea "Screen to Overlay"
click at [630, 463] on p "Some main pages and sub-pages are divided by sectional tabs that switch the scr…" at bounding box center [794, 451] width 613 height 63
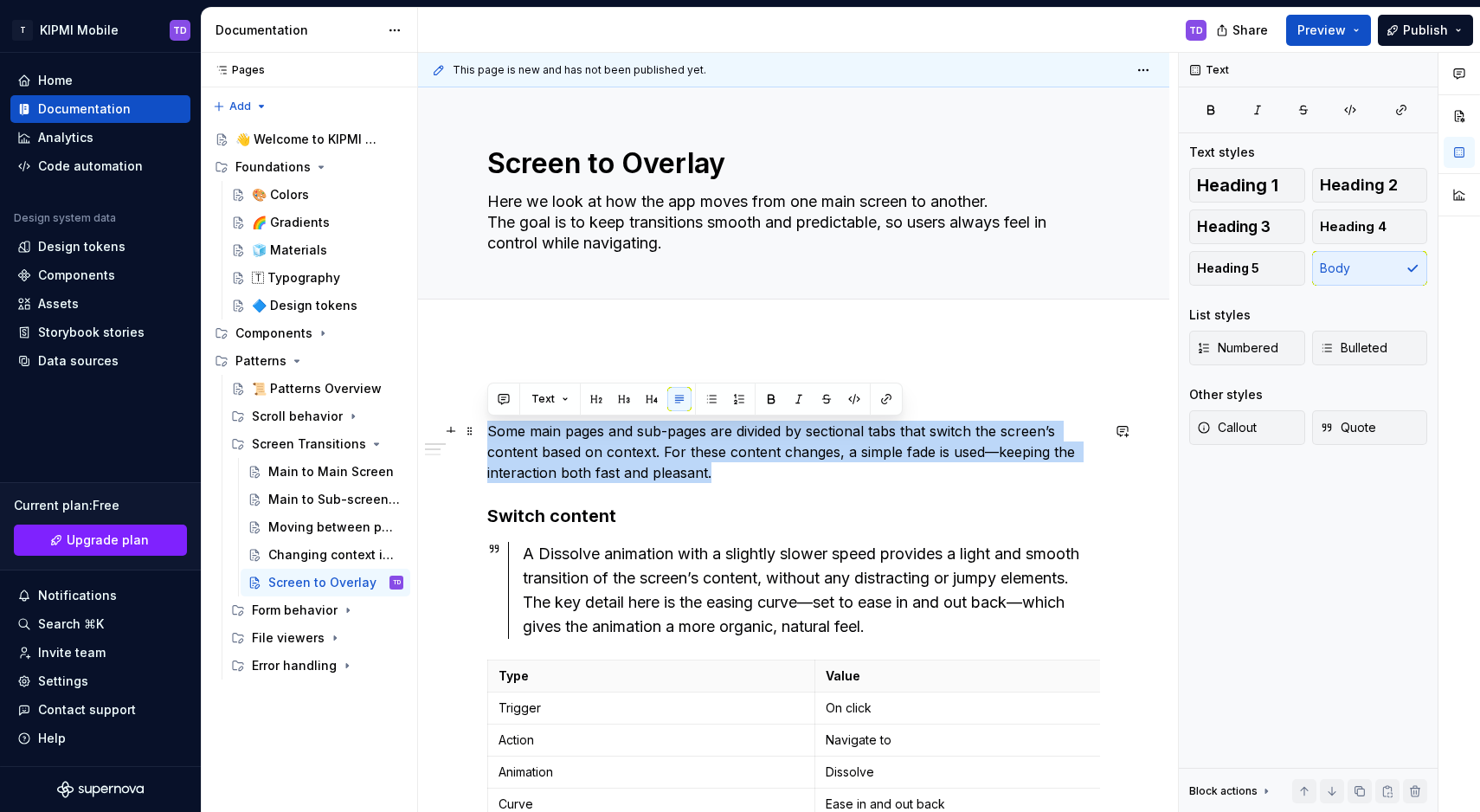
click at [630, 463] on p "Some main pages and sub-pages are divided by sectional tabs that switch the scr…" at bounding box center [794, 451] width 613 height 63
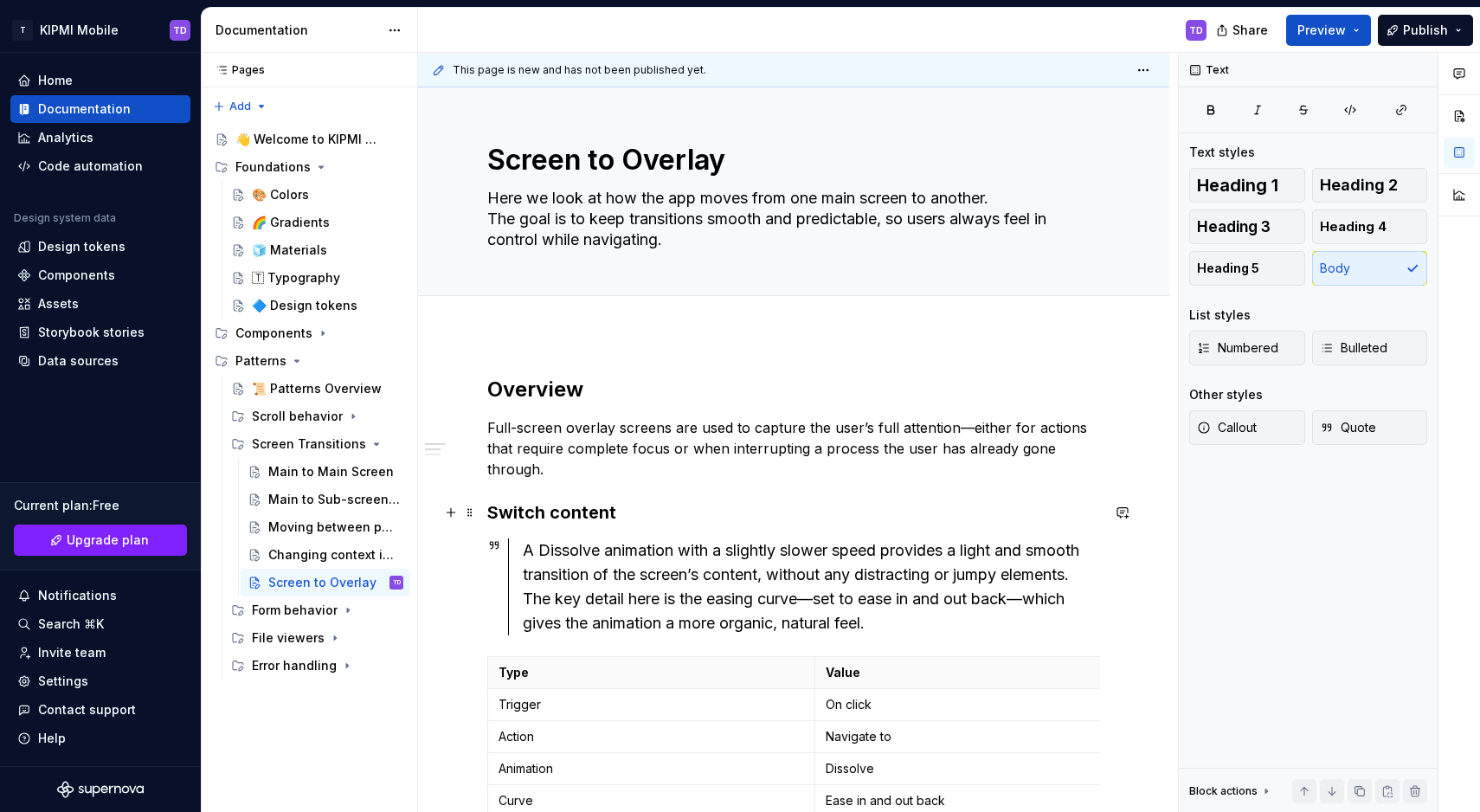
scroll to position [52, 0]
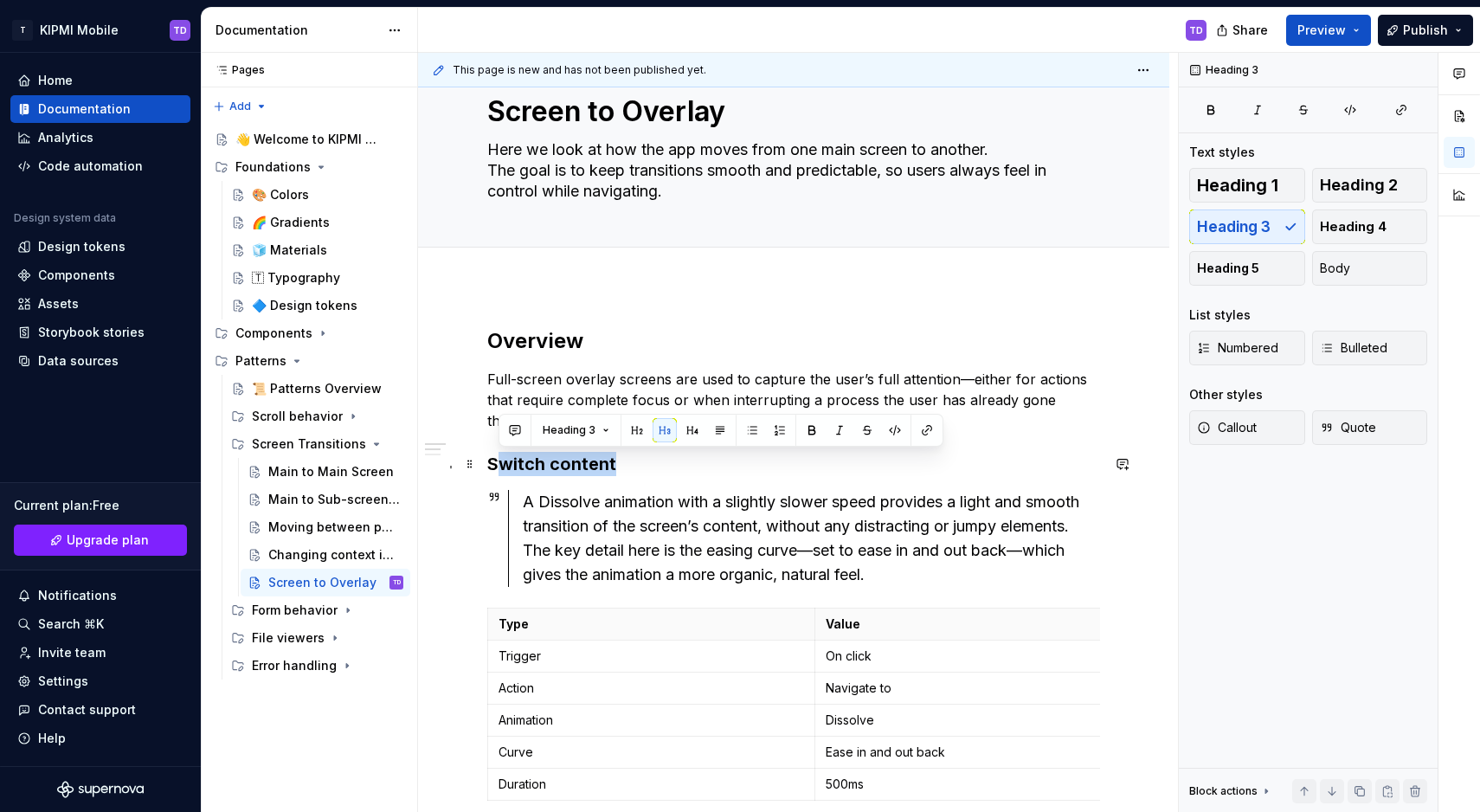
drag, startPoint x: 619, startPoint y: 466, endPoint x: 501, endPoint y: 462, distance: 118.1
click at [501, 462] on h3 "Switch content" at bounding box center [794, 463] width 613 height 24
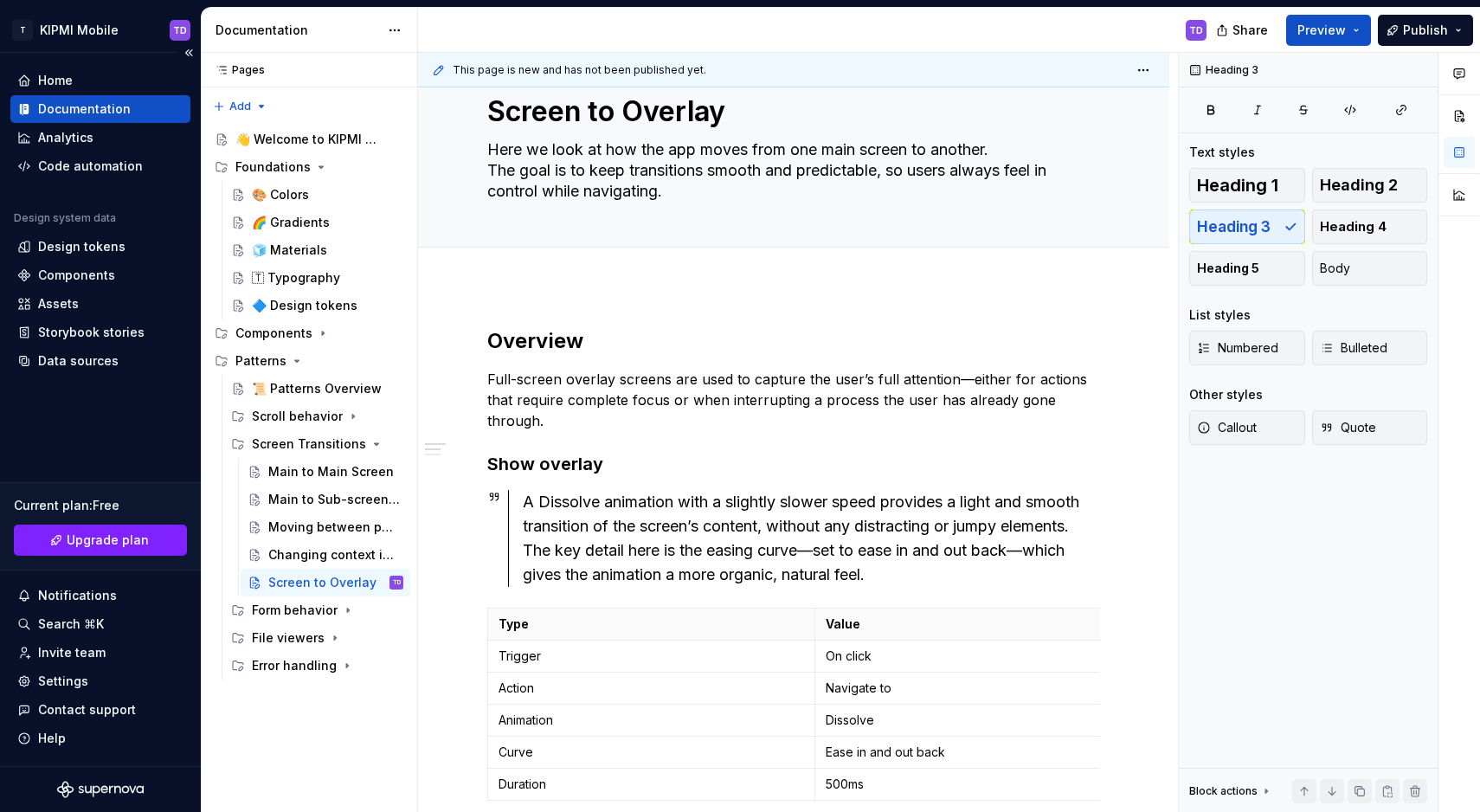
click at [809, 560] on div "A Dissolve animation with a slightly slower speed provides a light and smooth t…" at bounding box center [812, 538] width 578 height 97
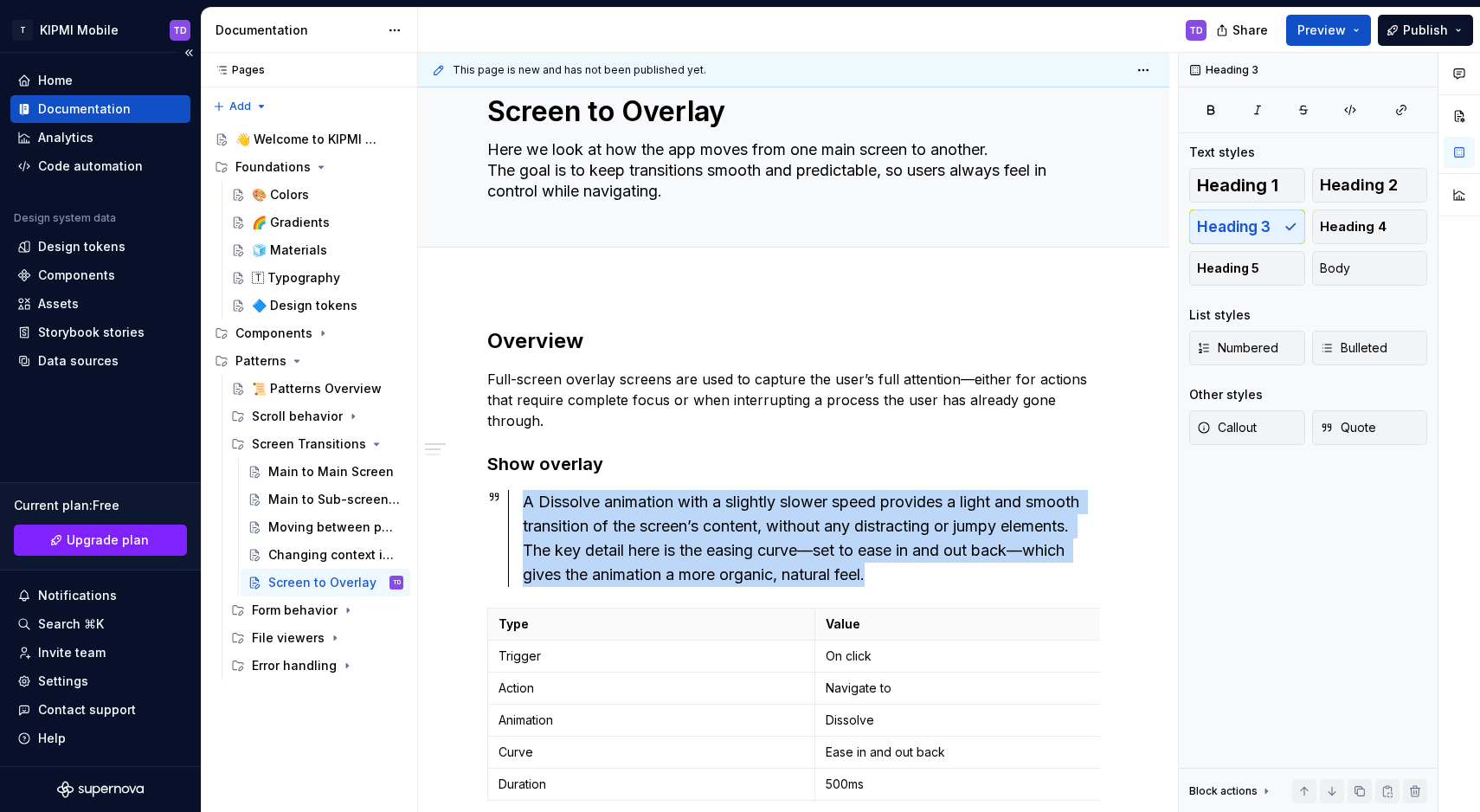
click at [809, 560] on div "A Dissolve animation with a slightly slower speed provides a light and smooth t…" at bounding box center [812, 538] width 578 height 97
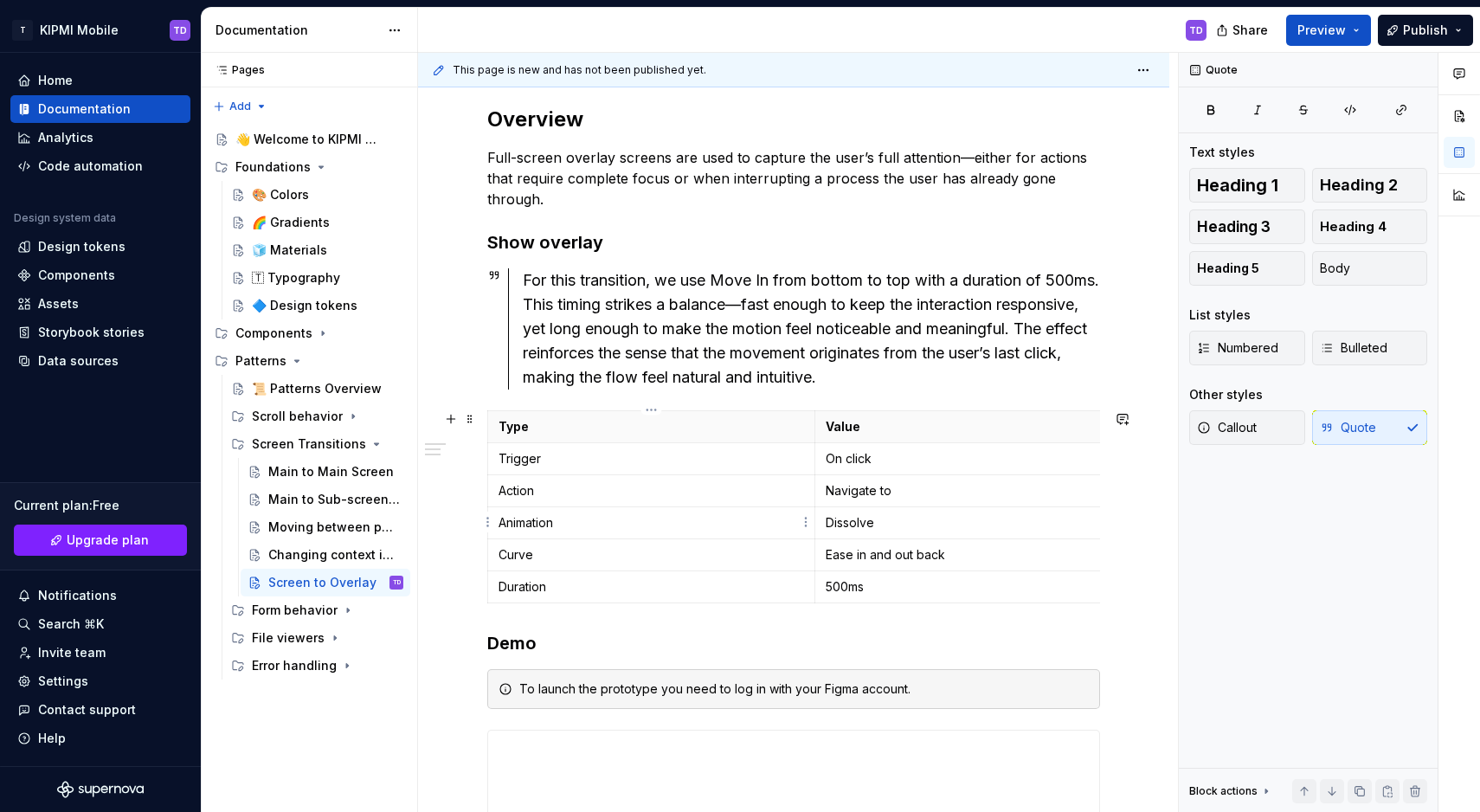
scroll to position [274, 0]
click at [857, 523] on p "Dissolve" at bounding box center [978, 522] width 306 height 18
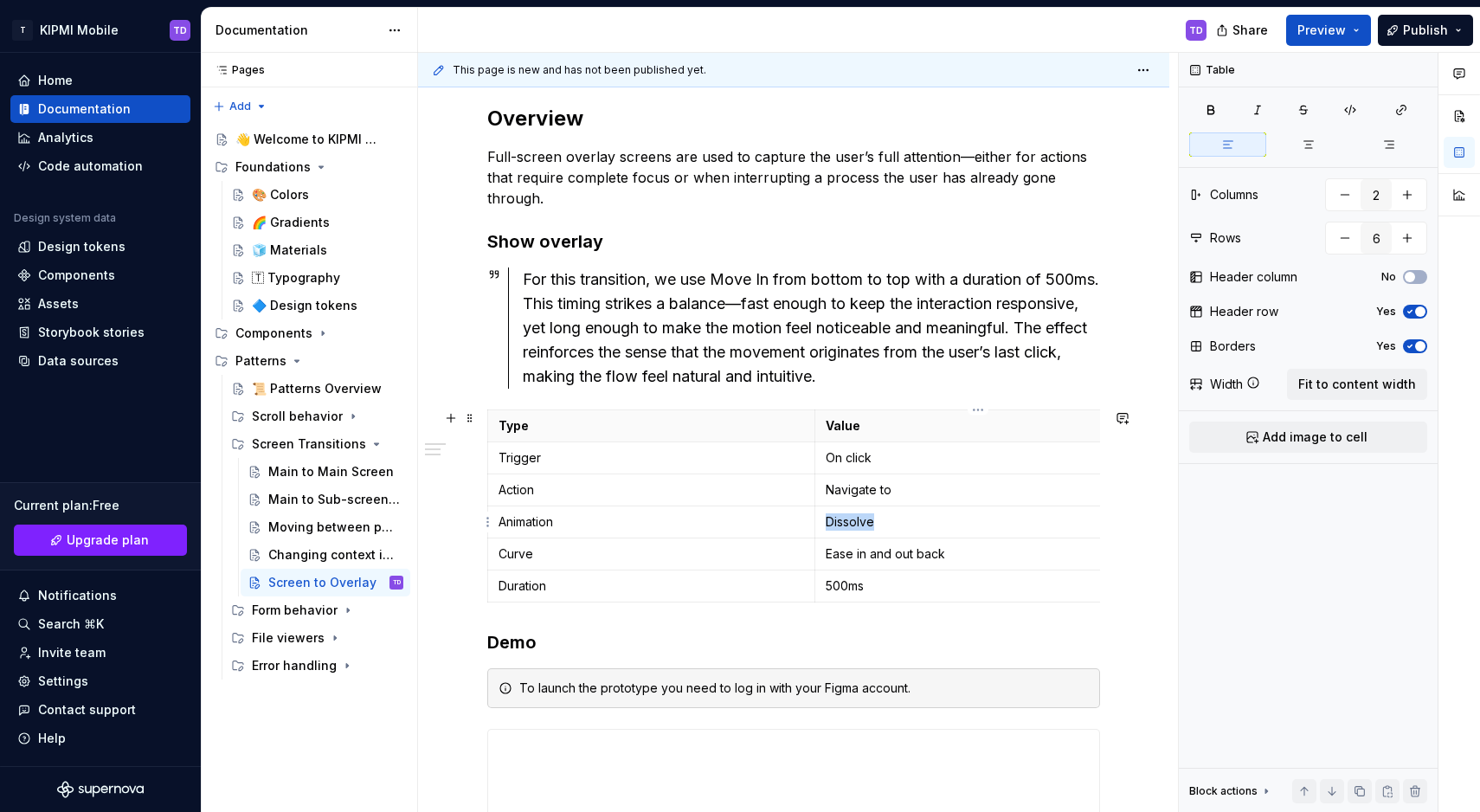
click at [857, 523] on p "Dissolve" at bounding box center [978, 522] width 306 height 18
type textarea "*"
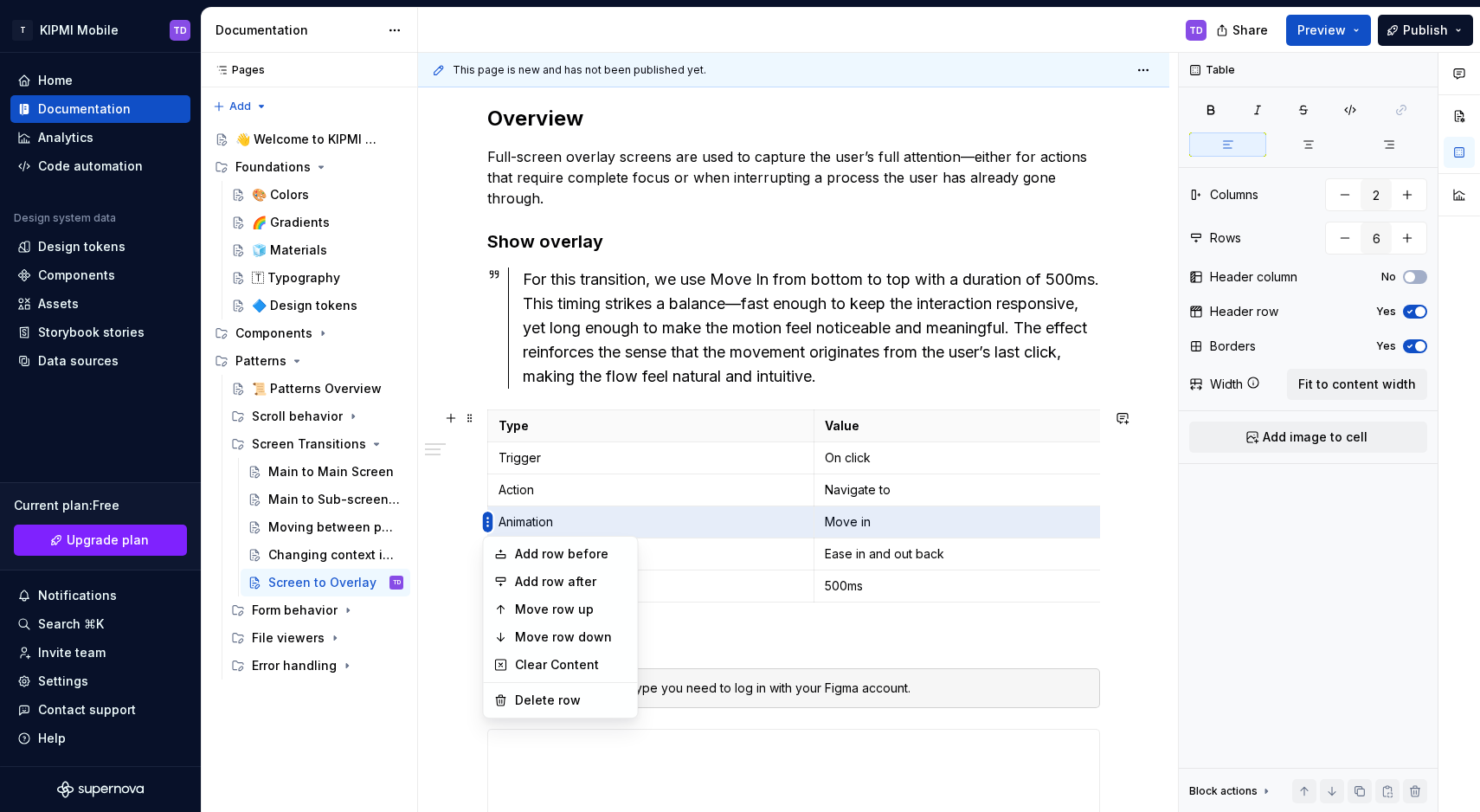
click at [487, 523] on html "T KIPMI Mobile TD Home Documentation Analytics Code automation Design system da…" at bounding box center [740, 406] width 1480 height 812
click at [533, 582] on div "Add row after" at bounding box center [570, 582] width 112 height 18
type input "7"
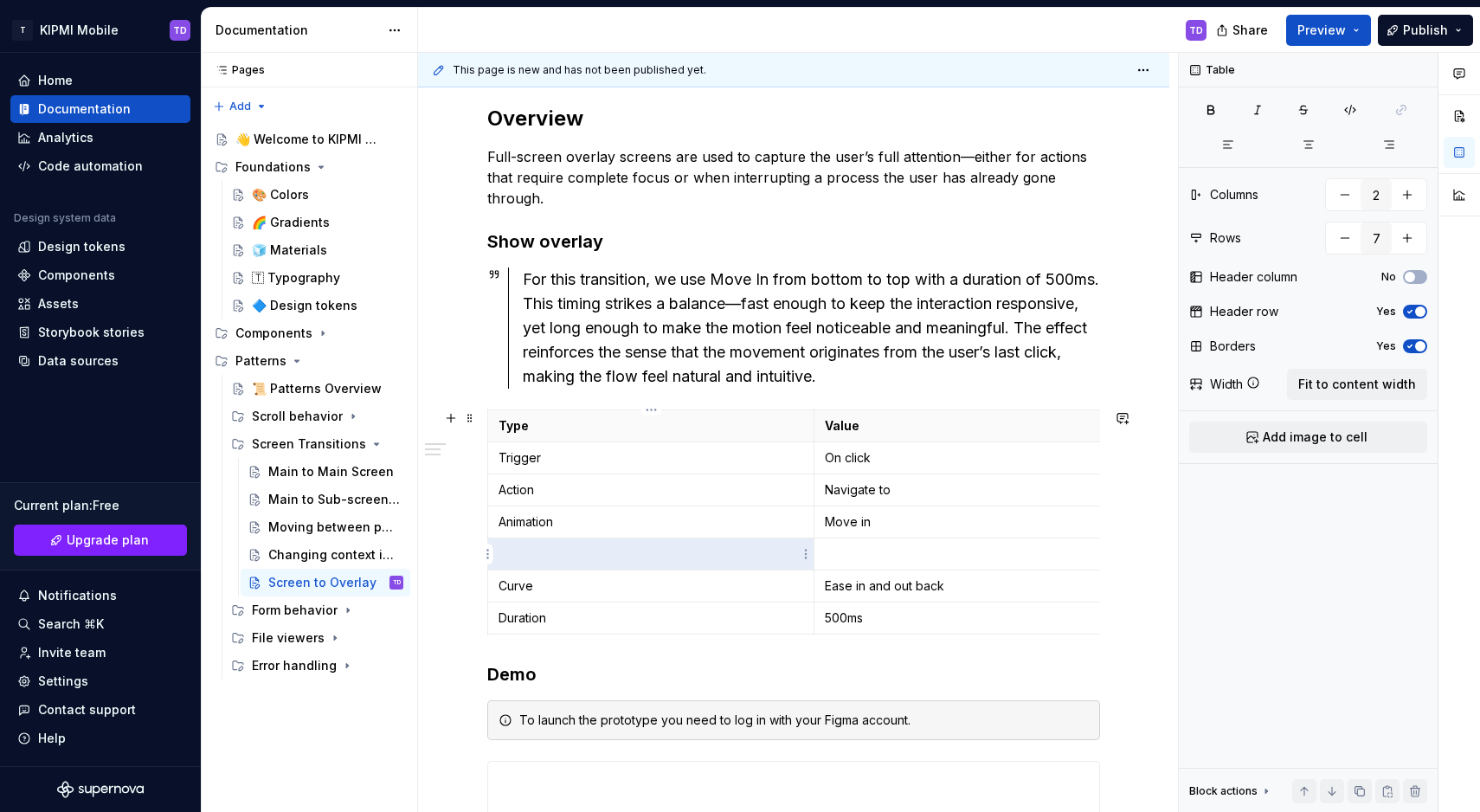
click at [532, 553] on p at bounding box center [651, 554] width 305 height 18
click at [580, 554] on p at bounding box center [651, 554] width 305 height 18
click at [875, 559] on p at bounding box center [978, 554] width 306 height 18
click at [601, 554] on p at bounding box center [651, 554] width 305 height 18
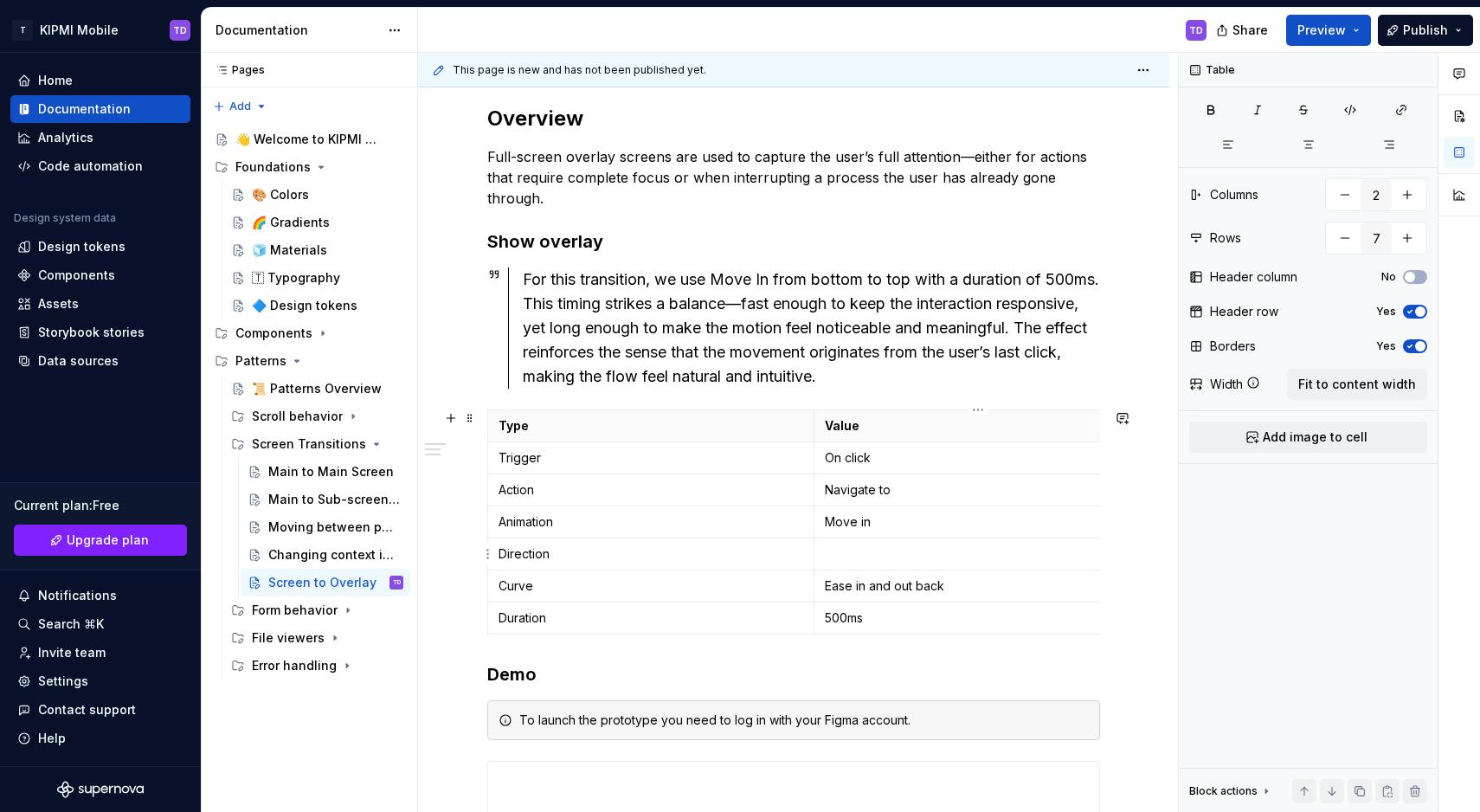
click at [861, 557] on p at bounding box center [978, 554] width 306 height 18
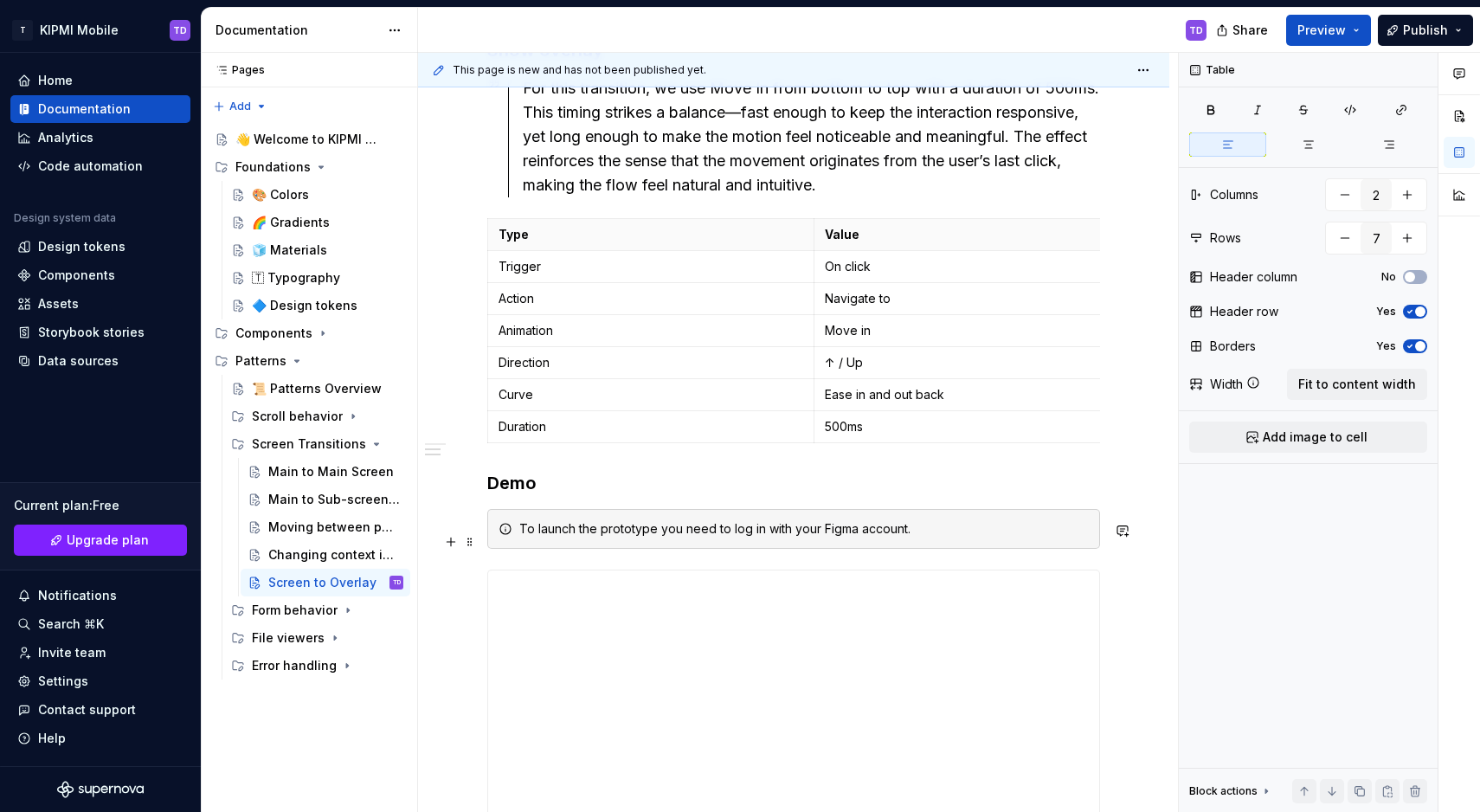
scroll to position [490, 0]
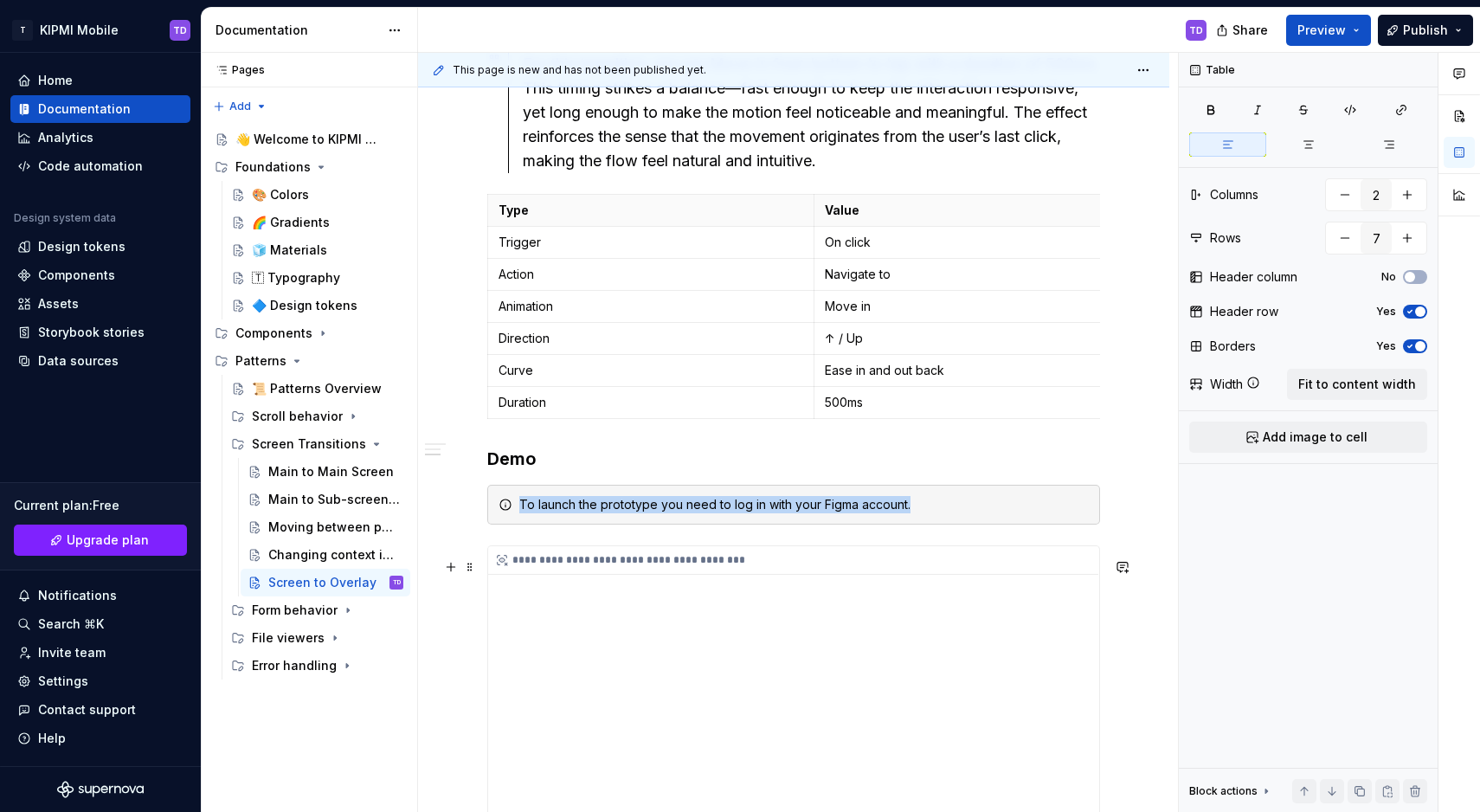
click at [841, 575] on div "**********" at bounding box center [793, 560] width 610 height 28
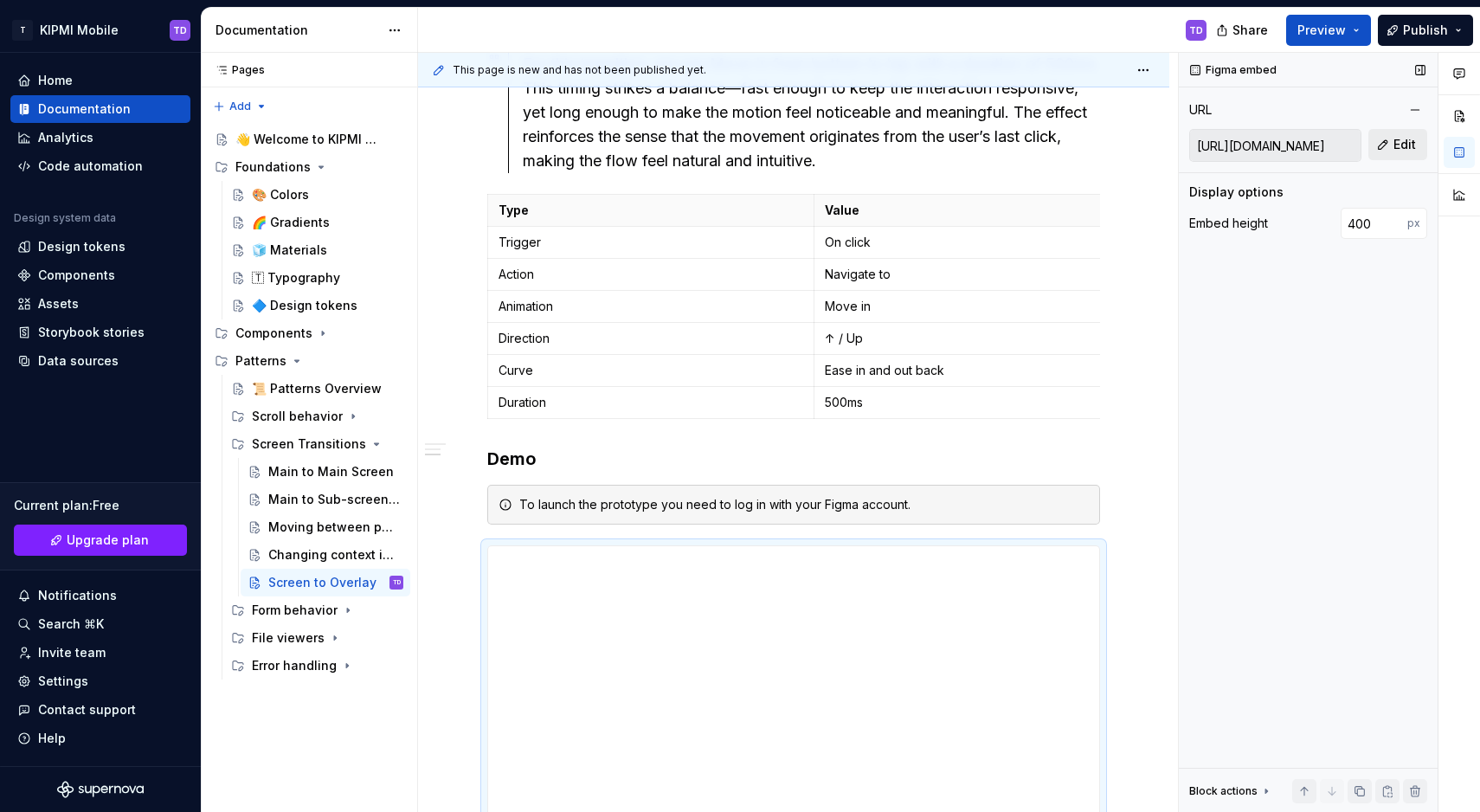
click at [1399, 151] on span "Edit" at bounding box center [1404, 145] width 22 height 18
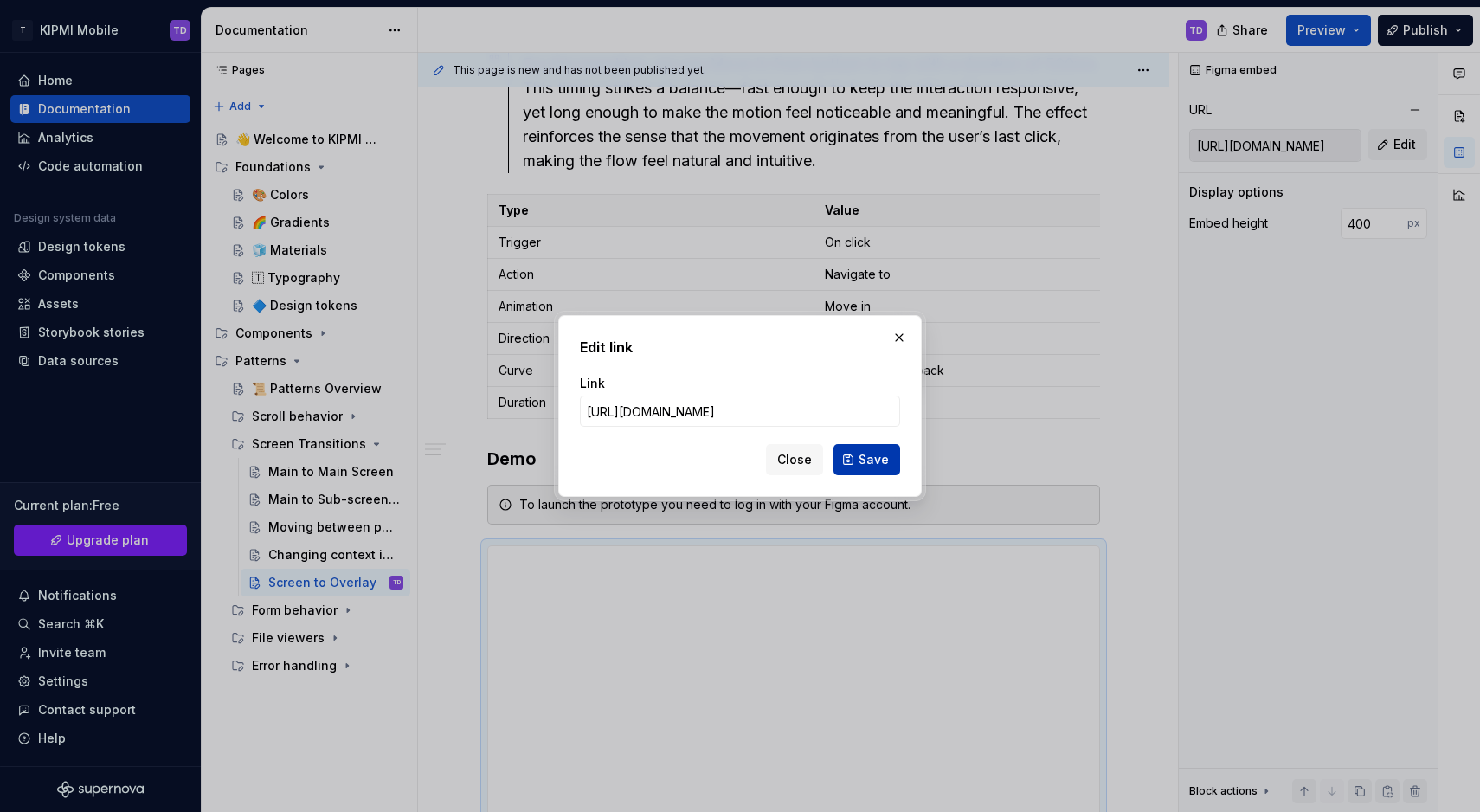
type input "[URL][DOMAIN_NAME]"
click at [850, 460] on button "Save" at bounding box center [866, 459] width 66 height 31
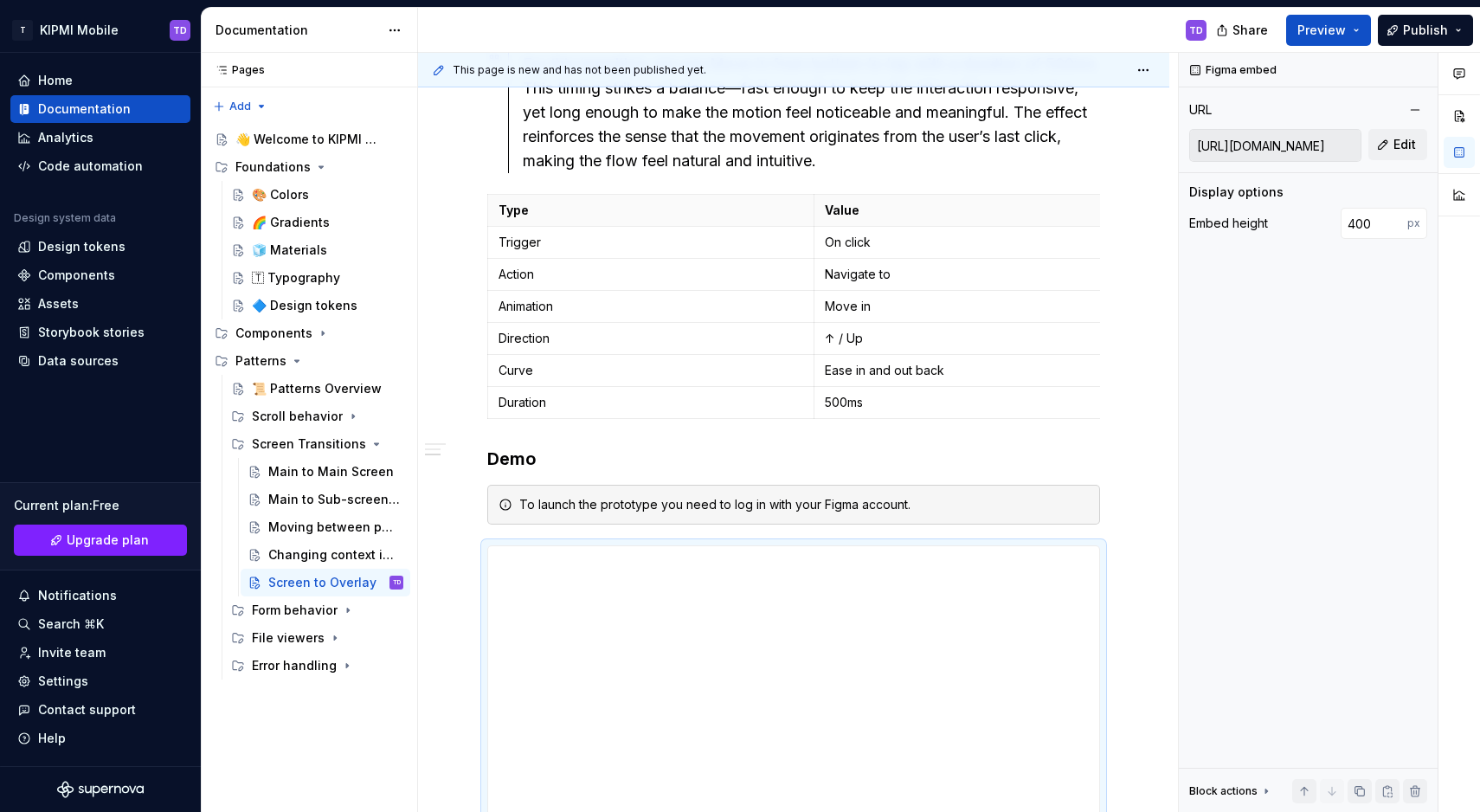
type input "[URL][DOMAIN_NAME]"
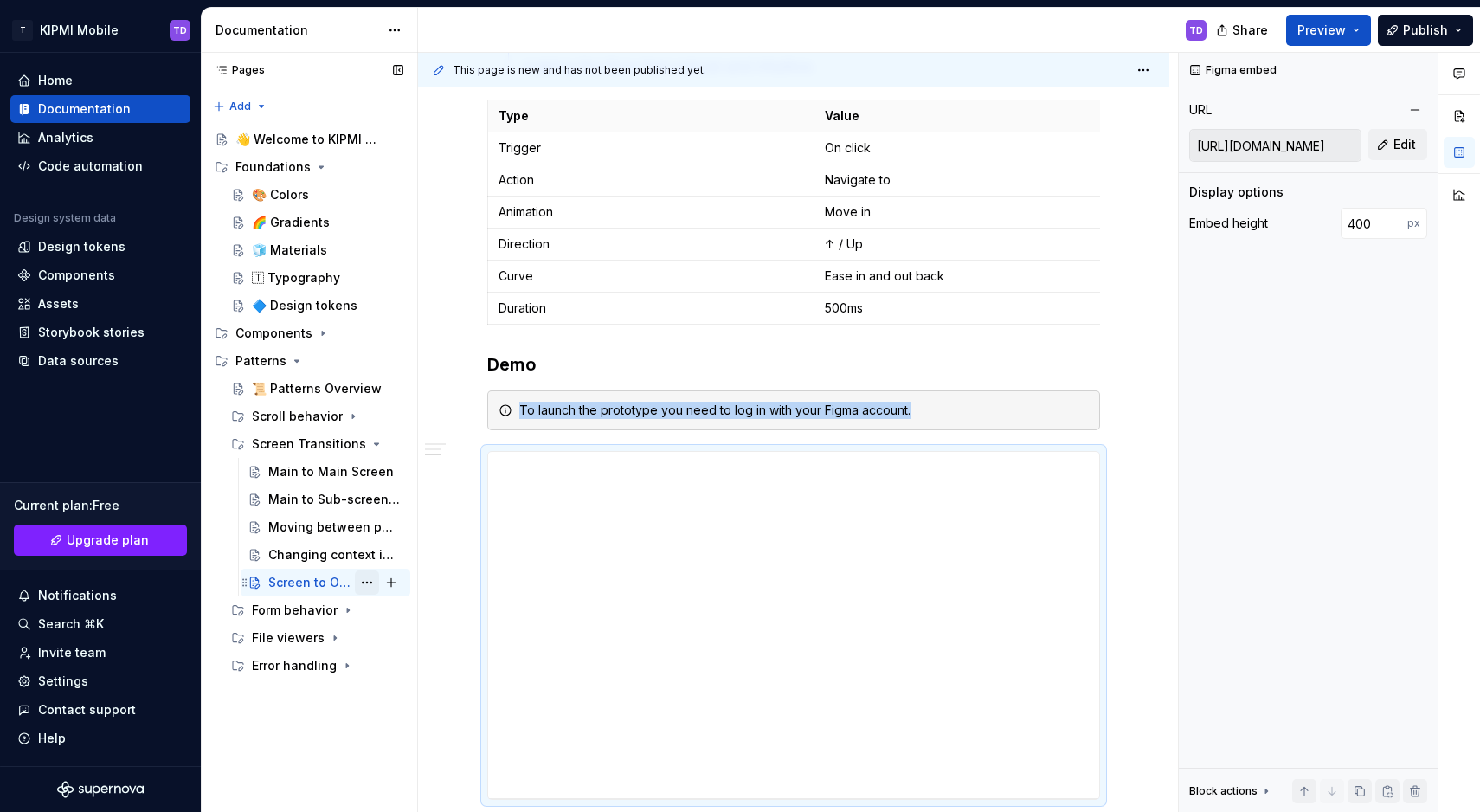
click at [369, 581] on button "Page tree" at bounding box center [366, 582] width 24 height 24
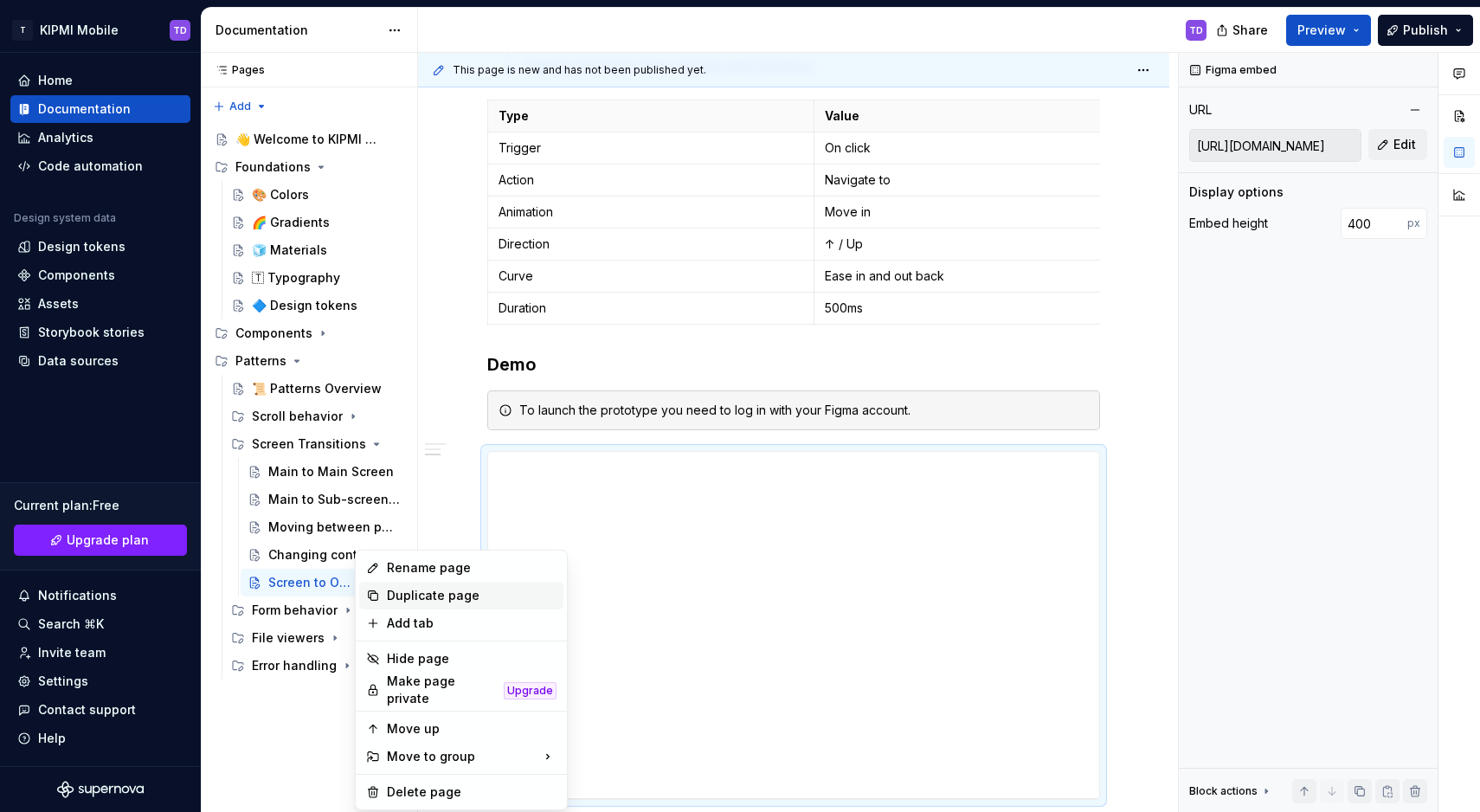
click at [392, 593] on div "Duplicate page" at bounding box center [472, 596] width 170 height 18
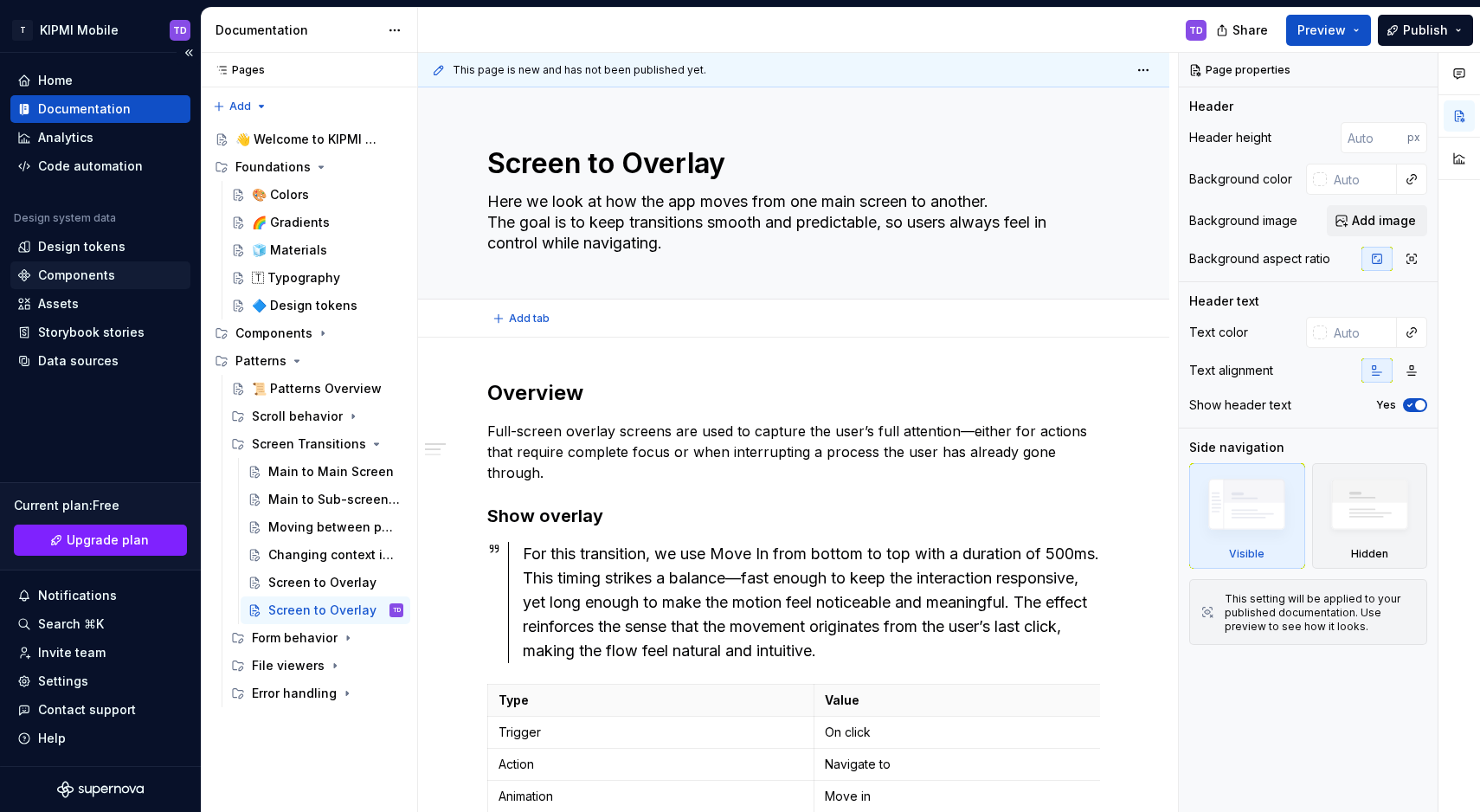
click at [555, 165] on textarea "Screen to Overlay" at bounding box center [790, 163] width 613 height 41
paste textarea "Bottom sheet"
type textarea "*"
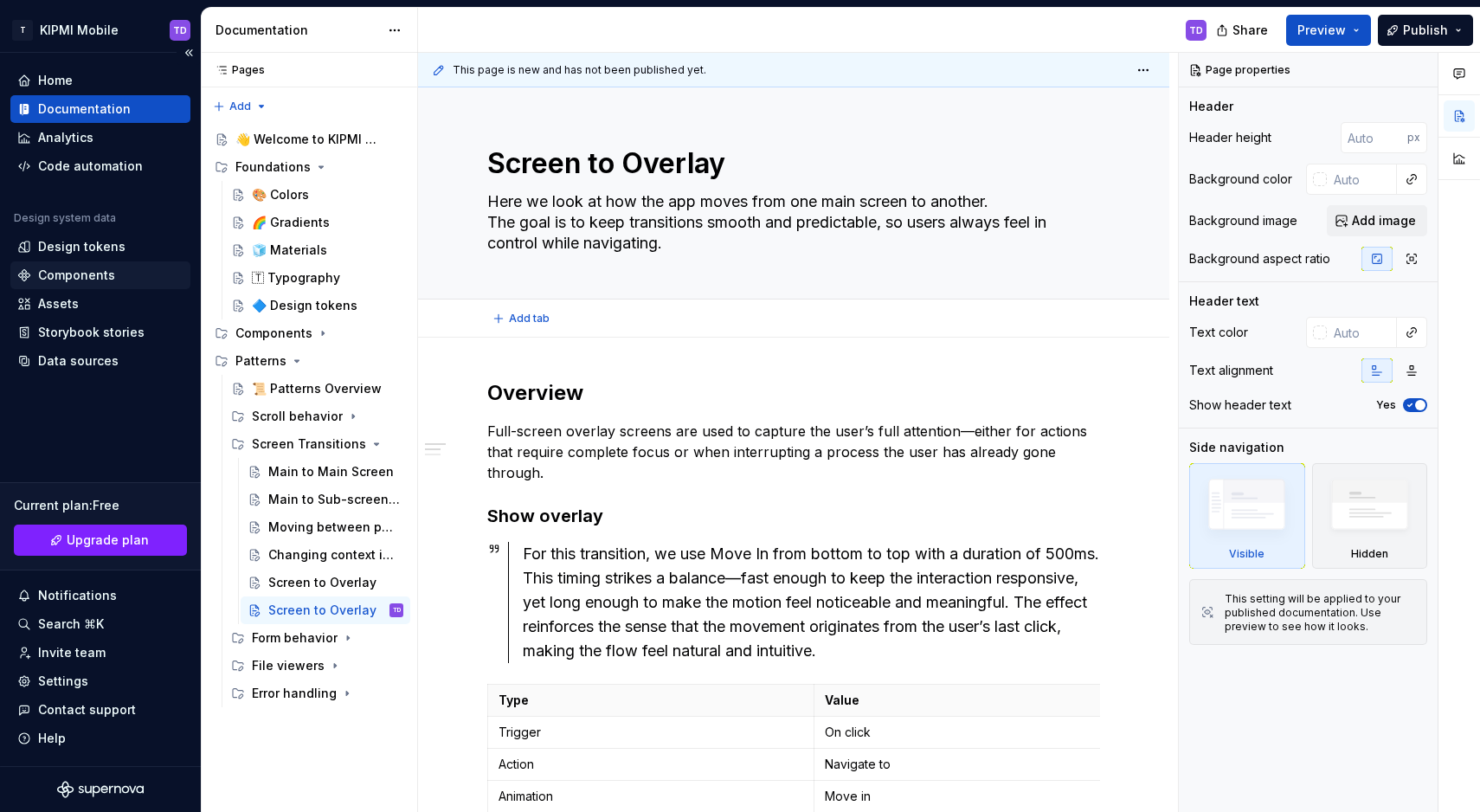
type textarea "Screen to Bottom sheet"
type textarea "*"
type textarea "Screen to Bottom sheet"
click at [616, 437] on p "Full-screen overlay screens are used to capture the user’s full attention—eithe…" at bounding box center [794, 451] width 613 height 63
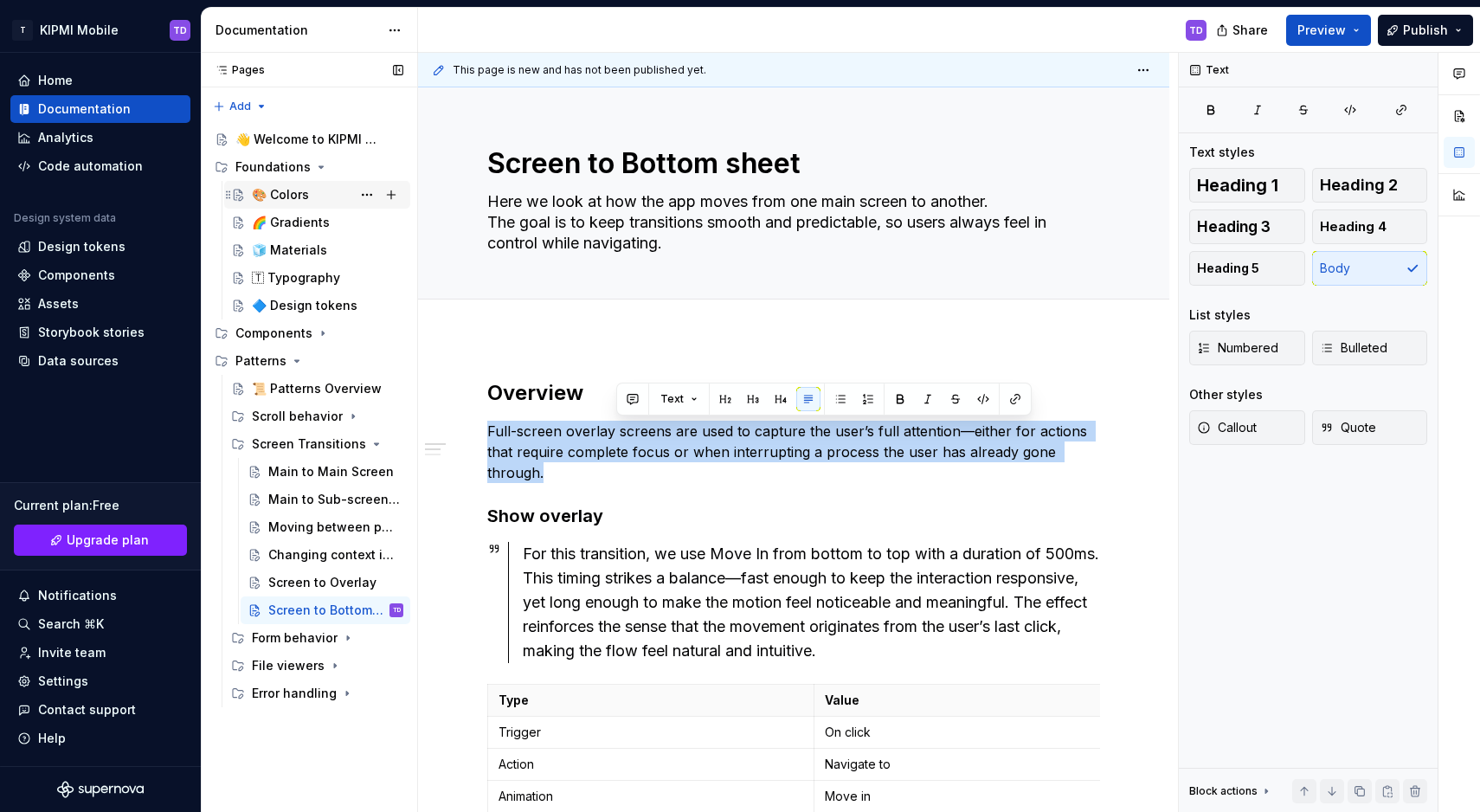
click at [616, 437] on p "Full-screen overlay screens are used to capture the user’s full attention—eithe…" at bounding box center [794, 451] width 613 height 63
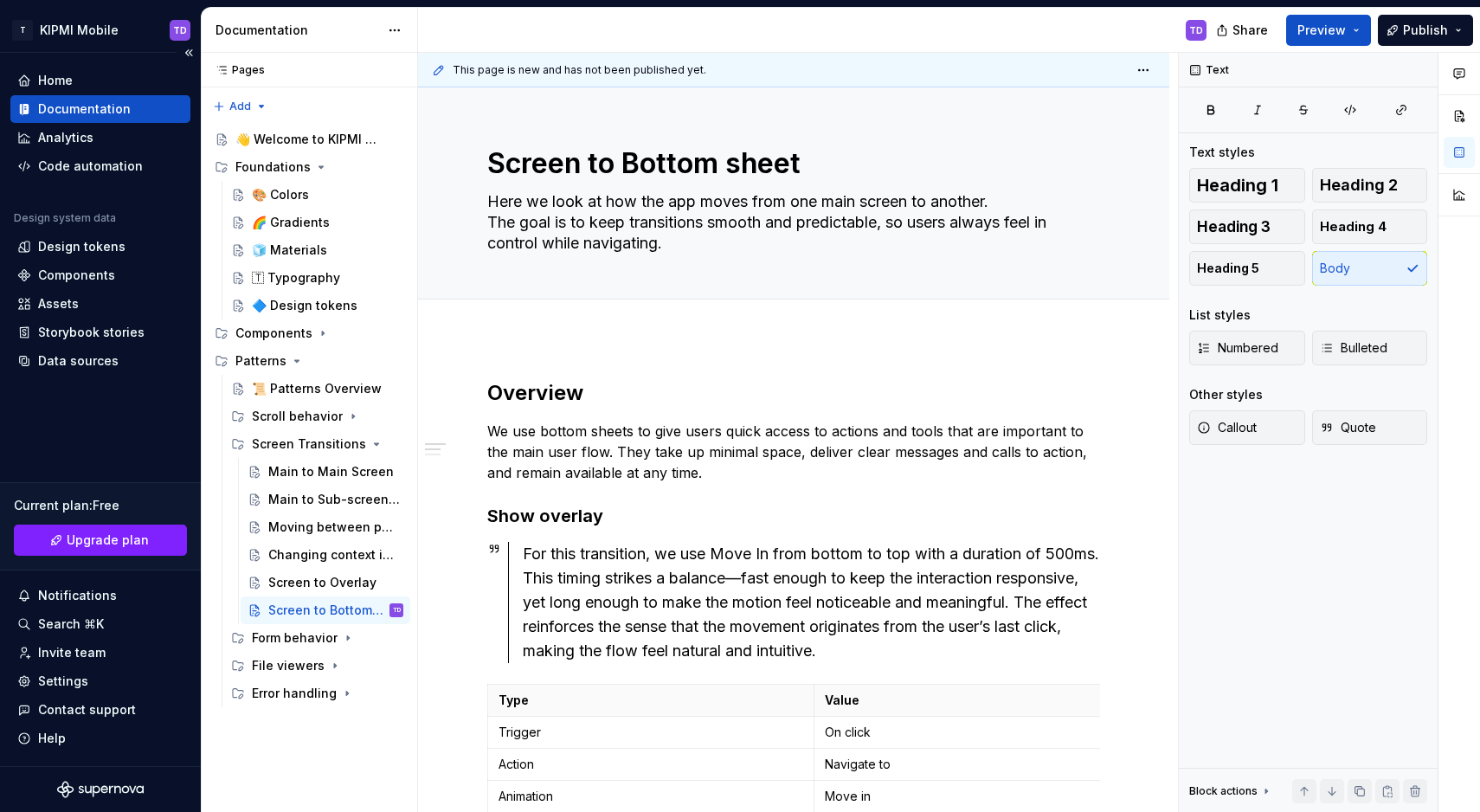
click at [648, 574] on div "For this transition, we use Move In from bottom to top with a duration of 500ms…" at bounding box center [812, 602] width 578 height 121
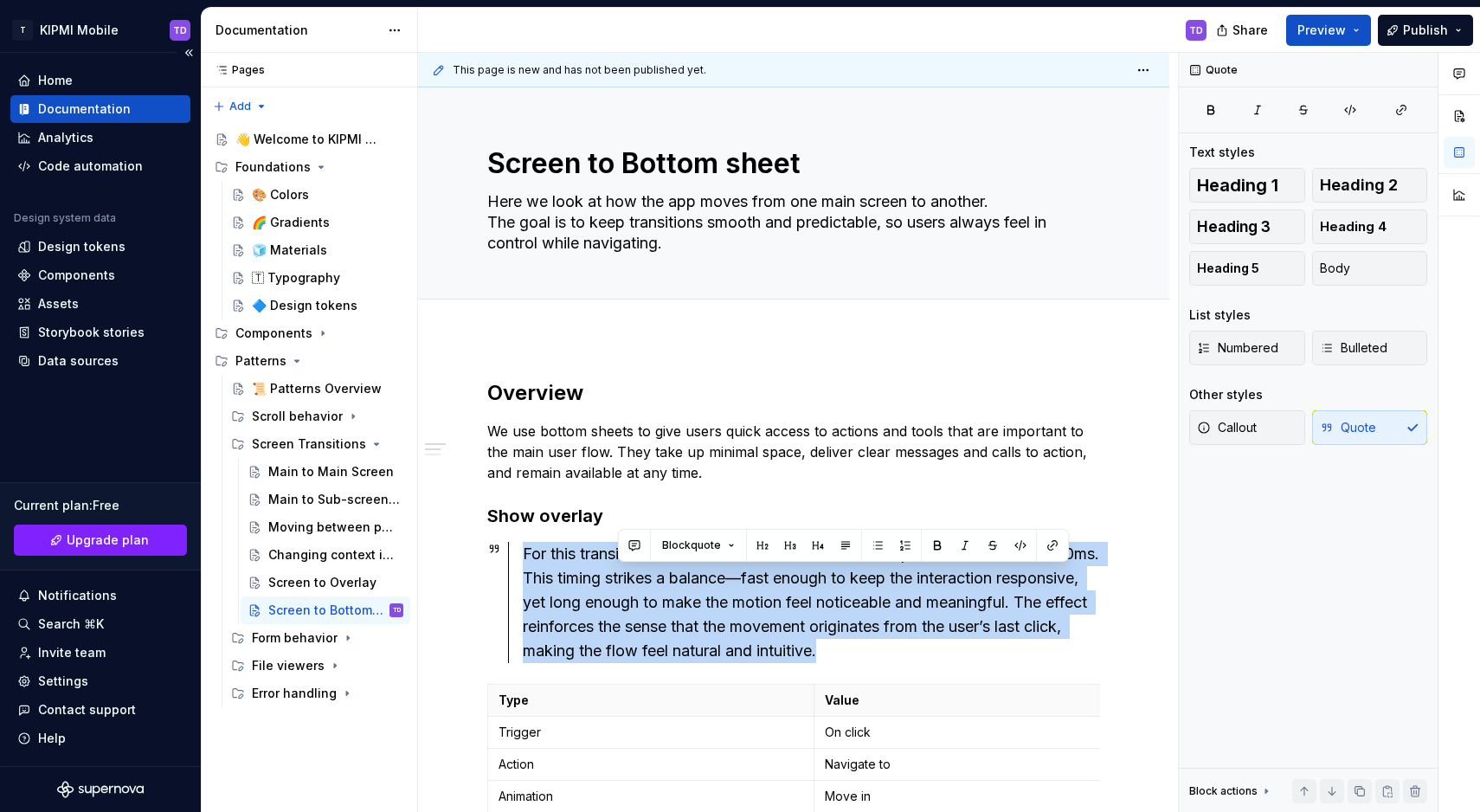
click at [648, 574] on div "For this transition, we use Move In from bottom to top with a duration of 500ms…" at bounding box center [812, 602] width 578 height 121
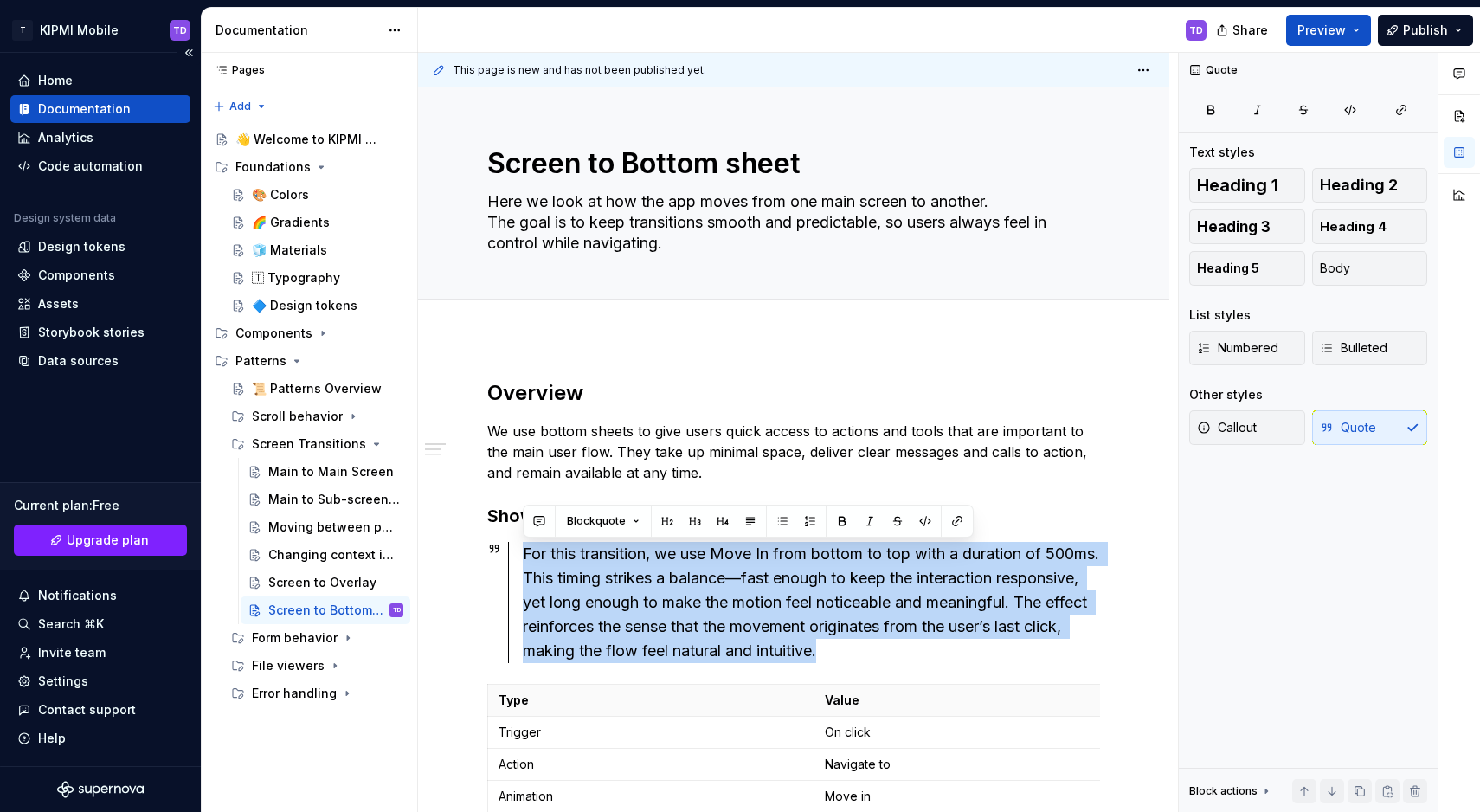
paste div
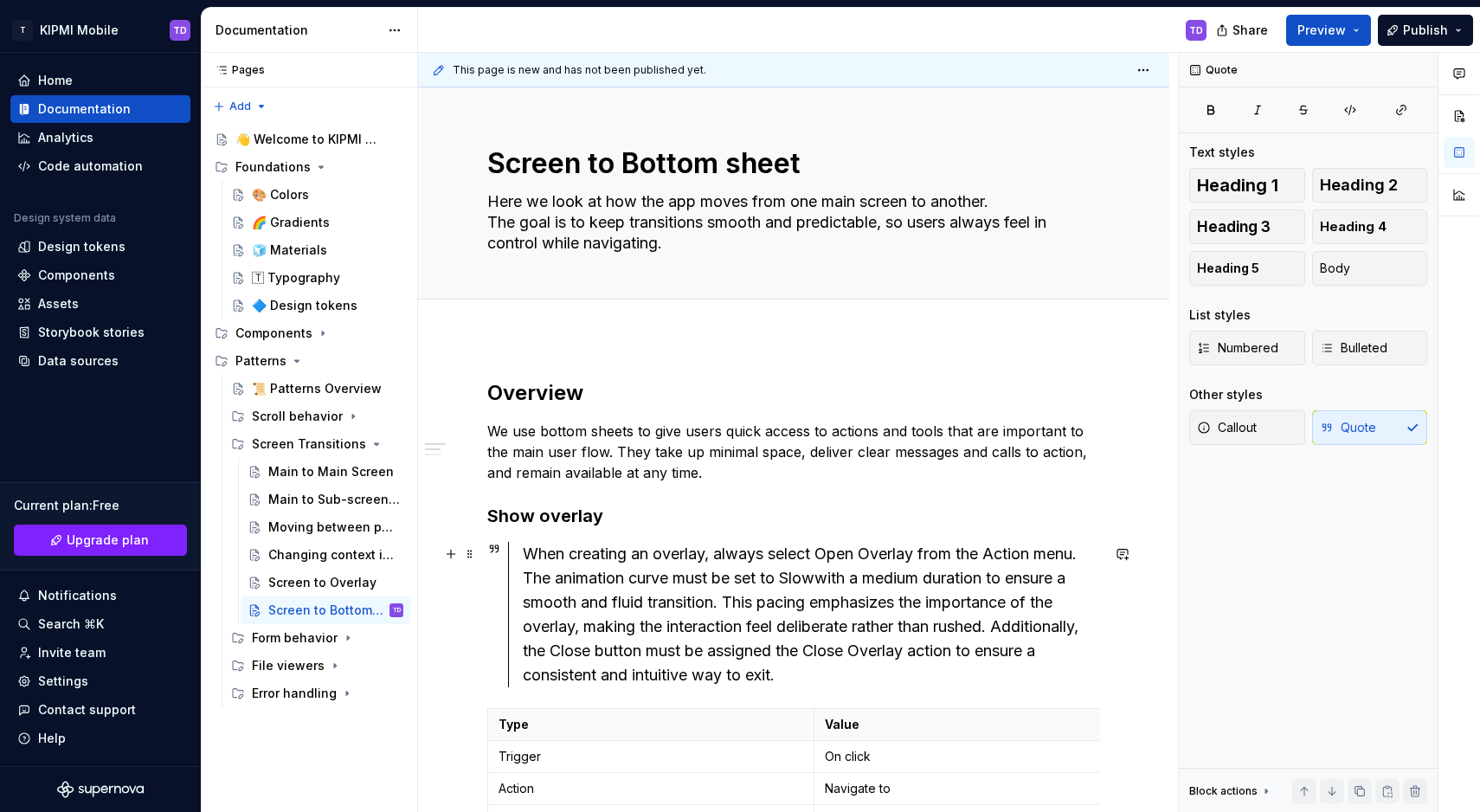
click at [732, 600] on div "When creating an overlay, always select Open Overlay from the Action menu. The …" at bounding box center [812, 614] width 578 height 146
click at [725, 598] on div "When creating an overlay, always select Open Overlay from the Action menu. The …" at bounding box center [812, 614] width 578 height 146
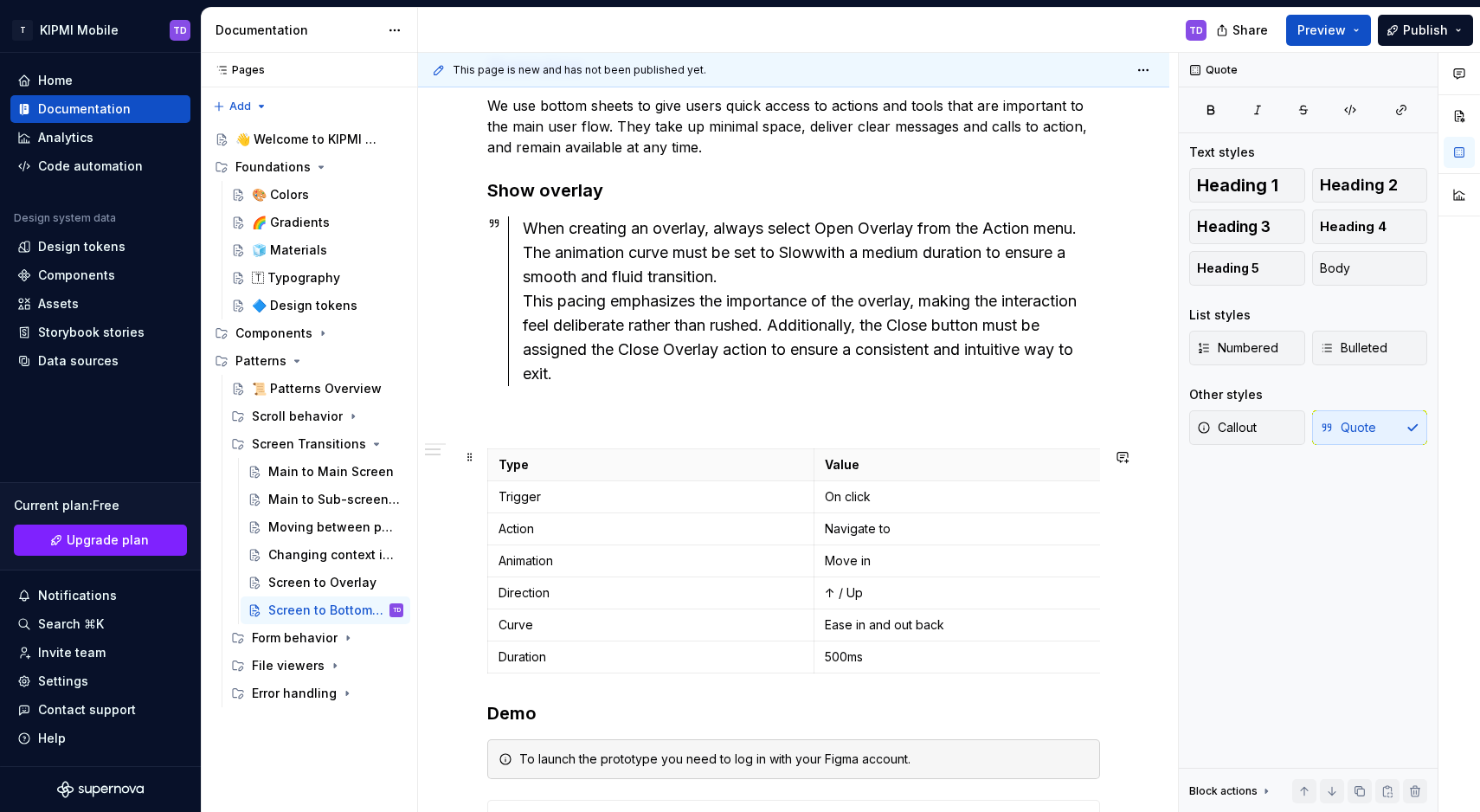
scroll to position [354, 0]
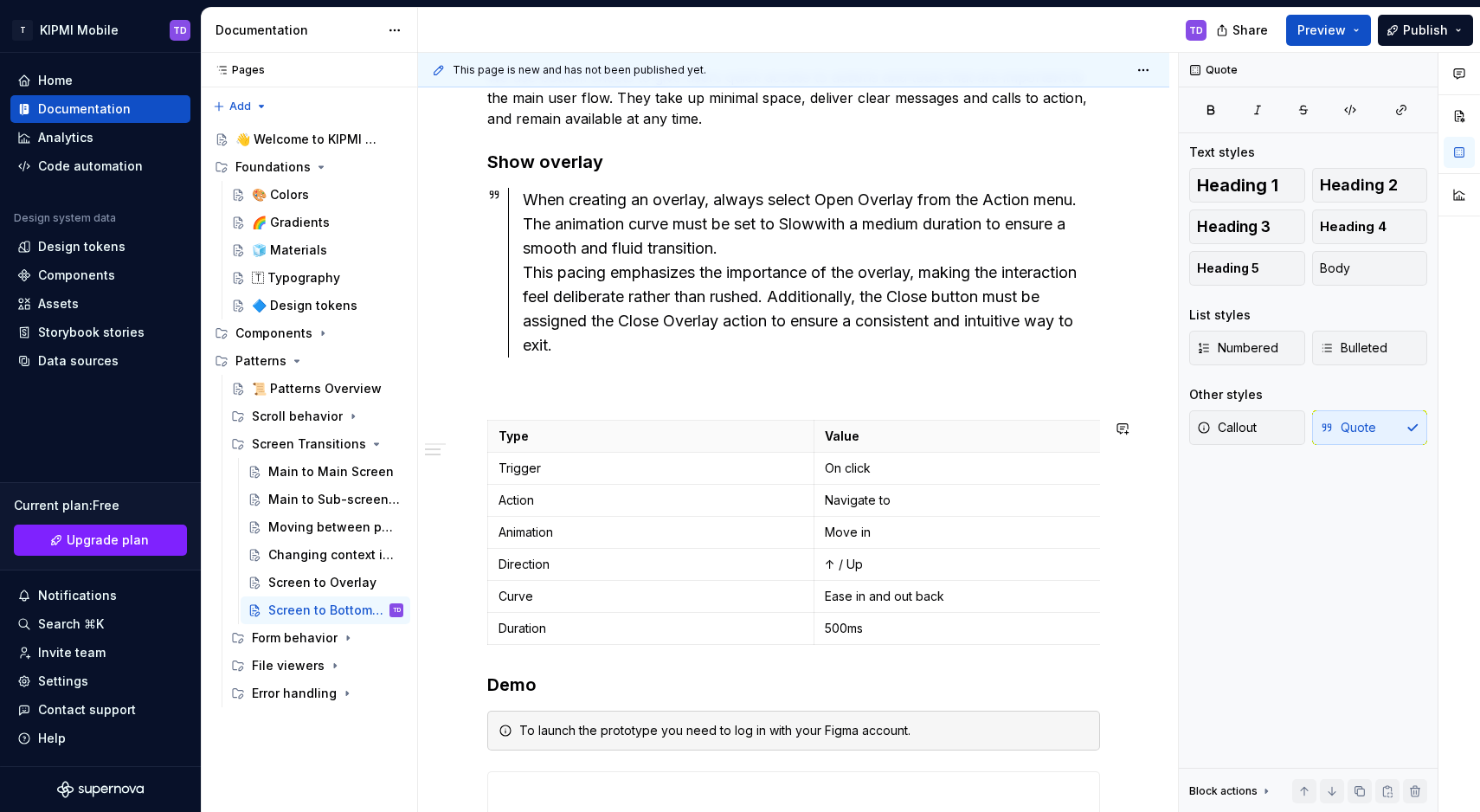
click at [555, 405] on div "**********" at bounding box center [794, 572] width 613 height 1094
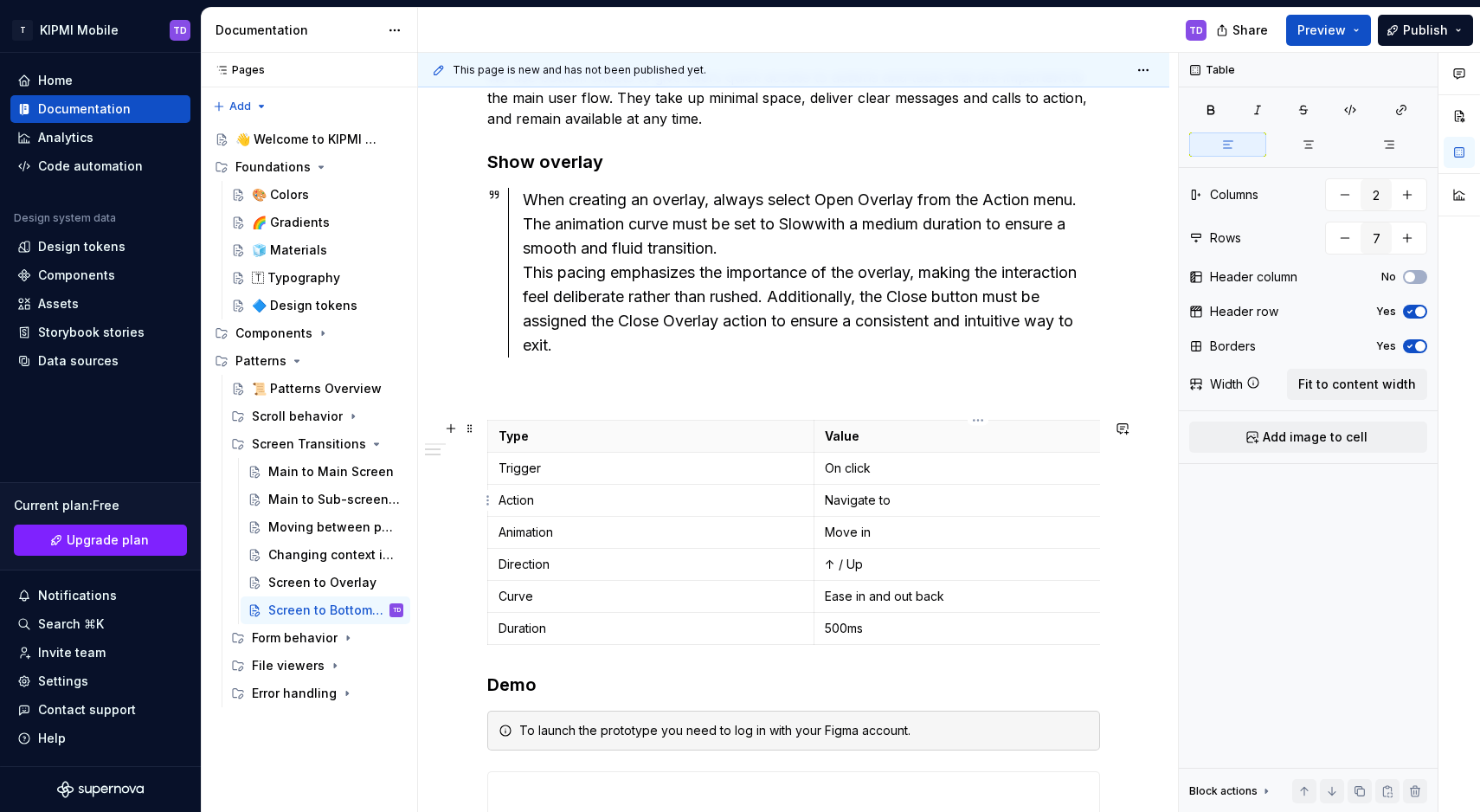
click at [849, 502] on p "Navigate to" at bounding box center [978, 500] width 306 height 18
click at [871, 581] on td "Ease in and out back" at bounding box center [978, 597] width 328 height 32
click at [873, 586] on td "Ease in and out back" at bounding box center [978, 597] width 328 height 32
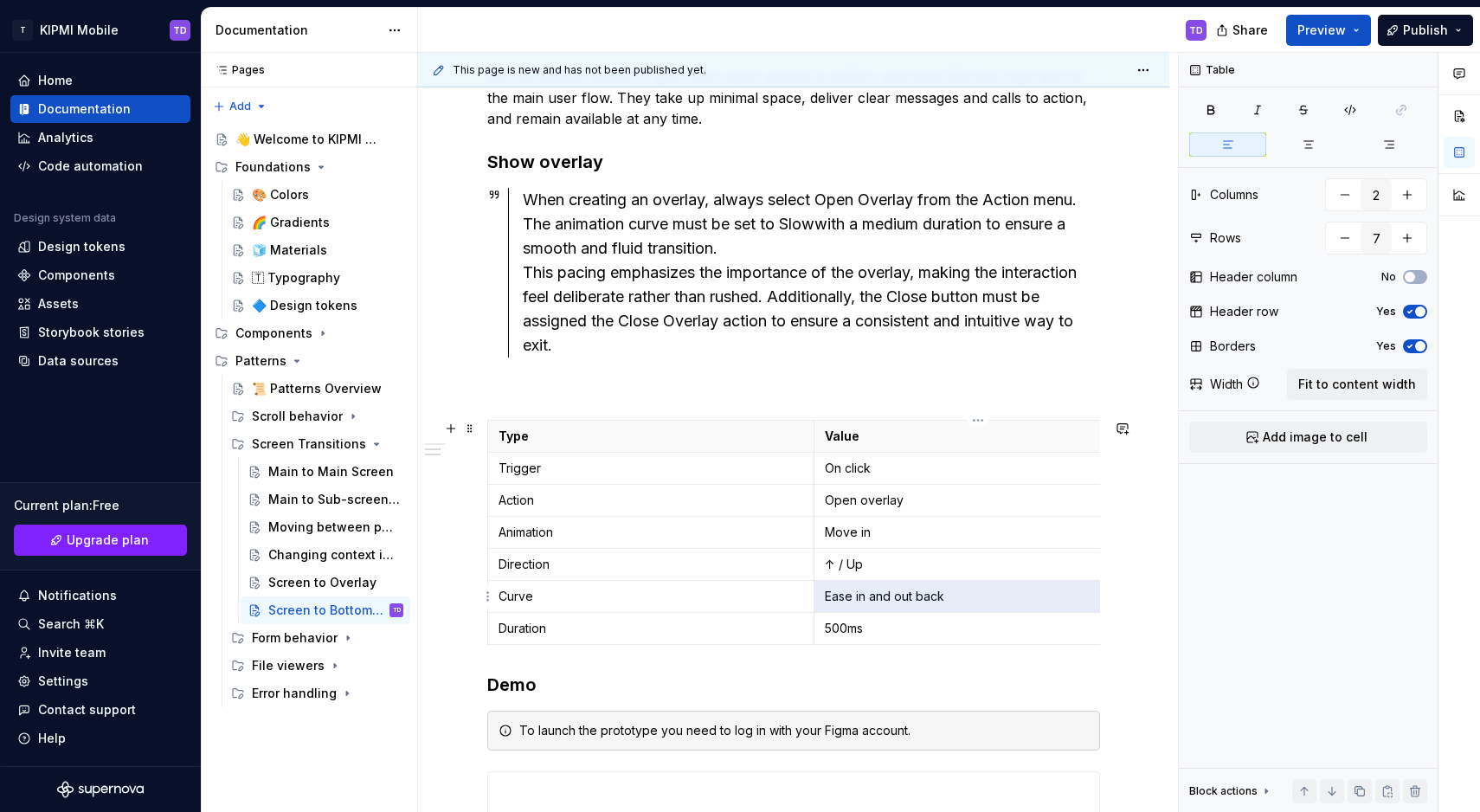
click at [873, 586] on td "Ease in and out back" at bounding box center [978, 597] width 328 height 32
click at [830, 627] on p "500ms" at bounding box center [978, 628] width 306 height 18
click at [779, 696] on h3 "Demo" at bounding box center [794, 684] width 613 height 24
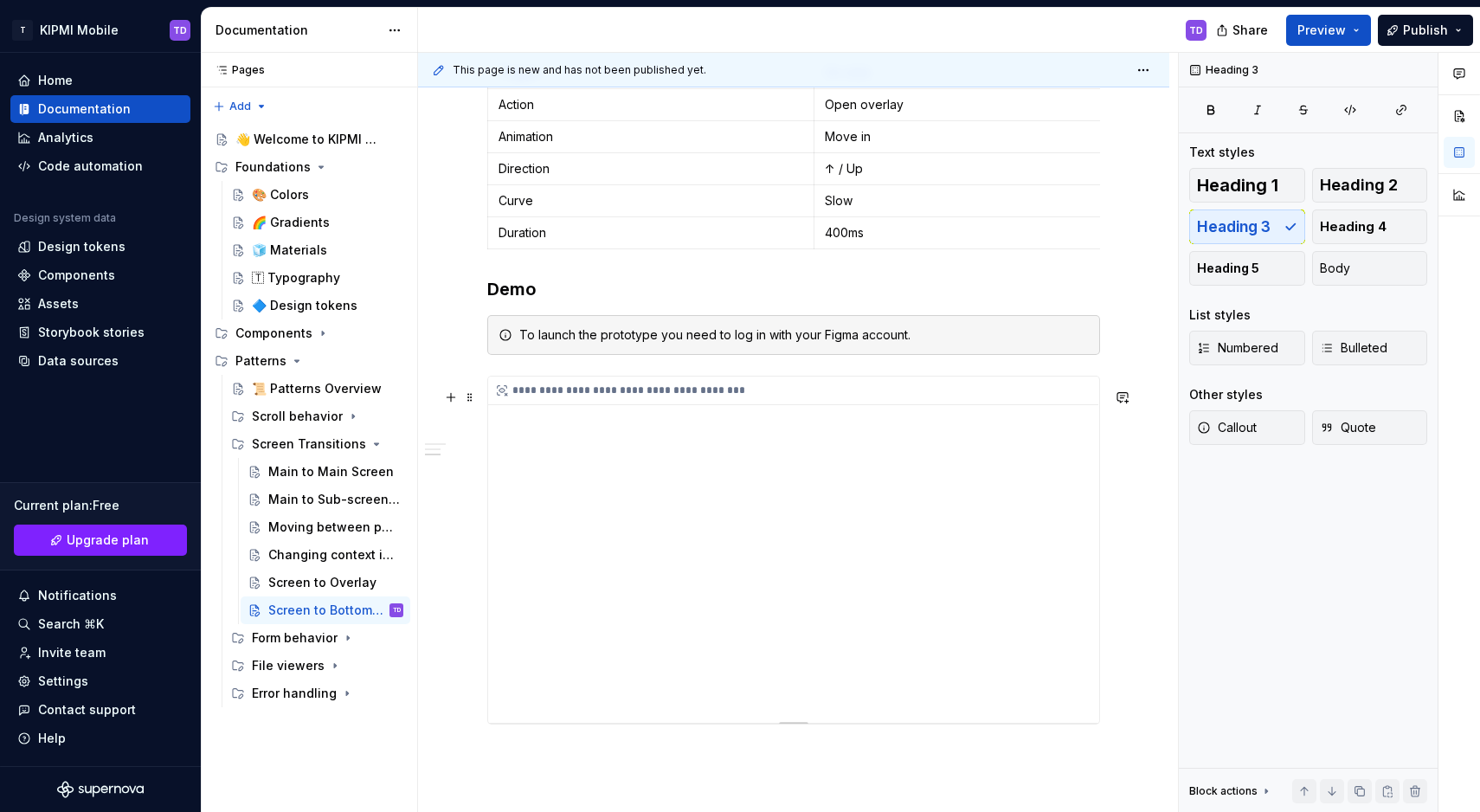
scroll to position [750, 0]
type textarea "*"
click at [1019, 404] on div "**********" at bounding box center [793, 389] width 610 height 28
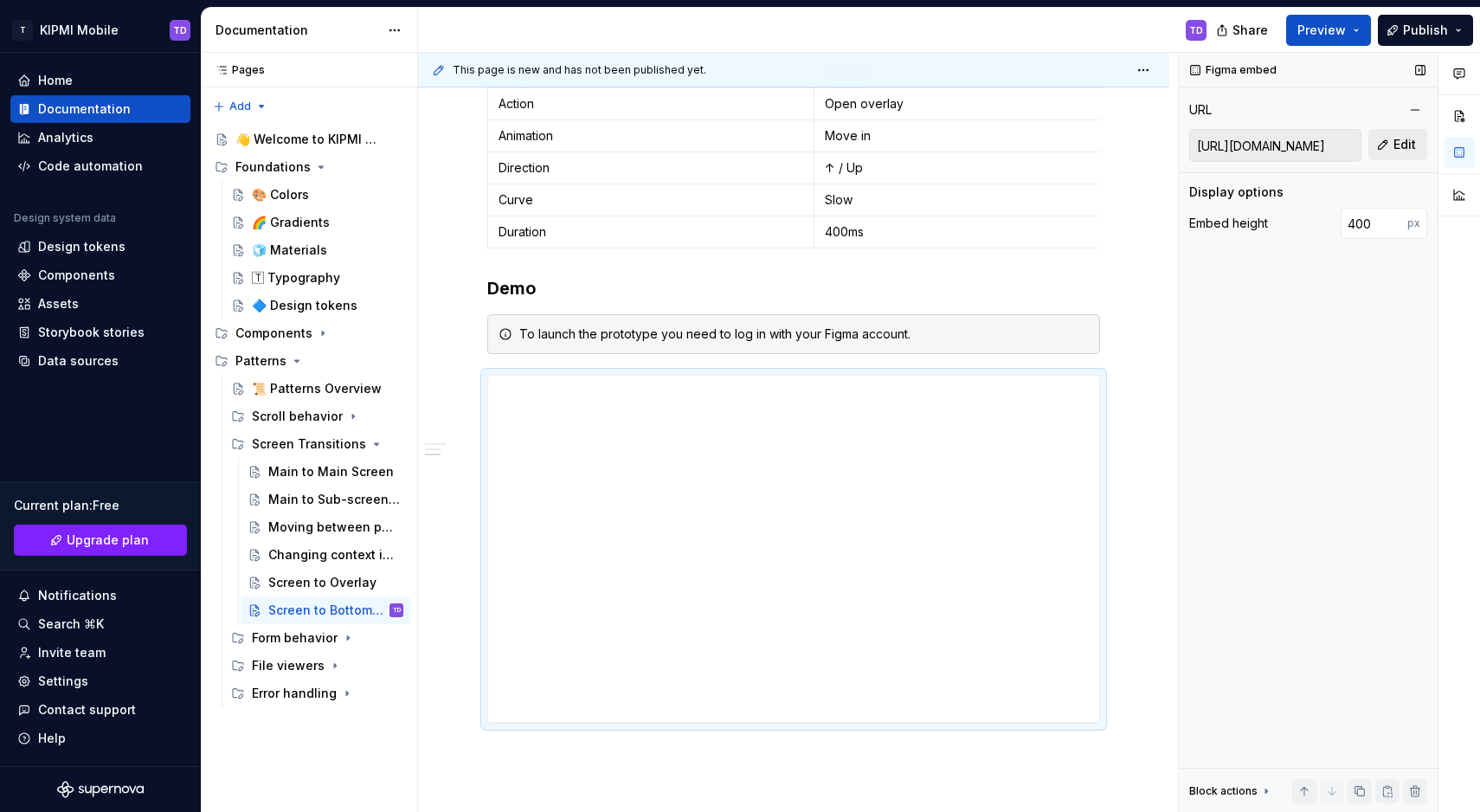
click at [1382, 143] on button "Edit" at bounding box center [1398, 144] width 59 height 31
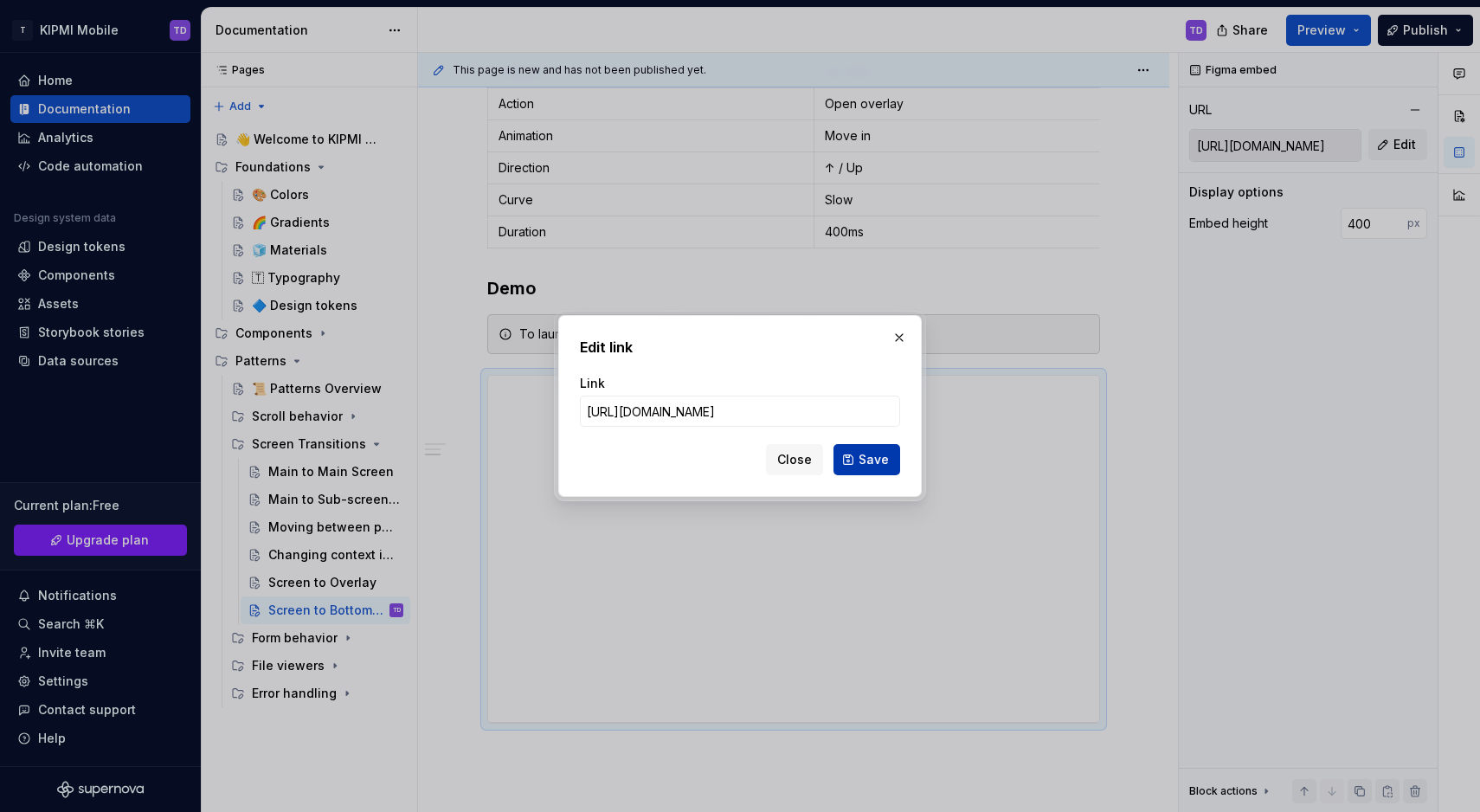
type input "[URL][DOMAIN_NAME]"
click at [872, 456] on span "Save" at bounding box center [874, 460] width 30 height 18
type input "[URL][DOMAIN_NAME]"
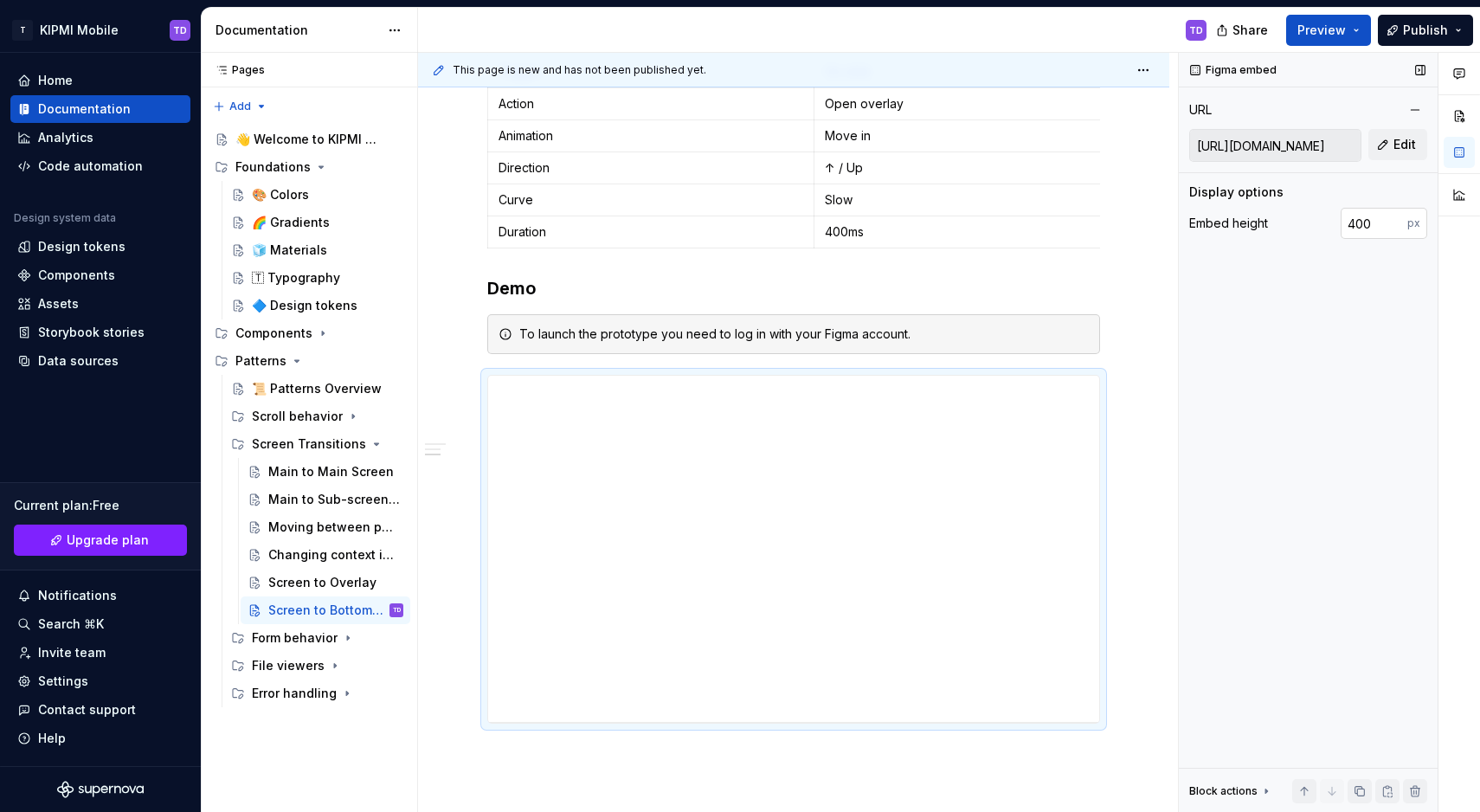
click at [1347, 227] on input "400" at bounding box center [1374, 222] width 66 height 31
type input "900"
click at [1361, 33] on button "Preview" at bounding box center [1329, 30] width 85 height 31
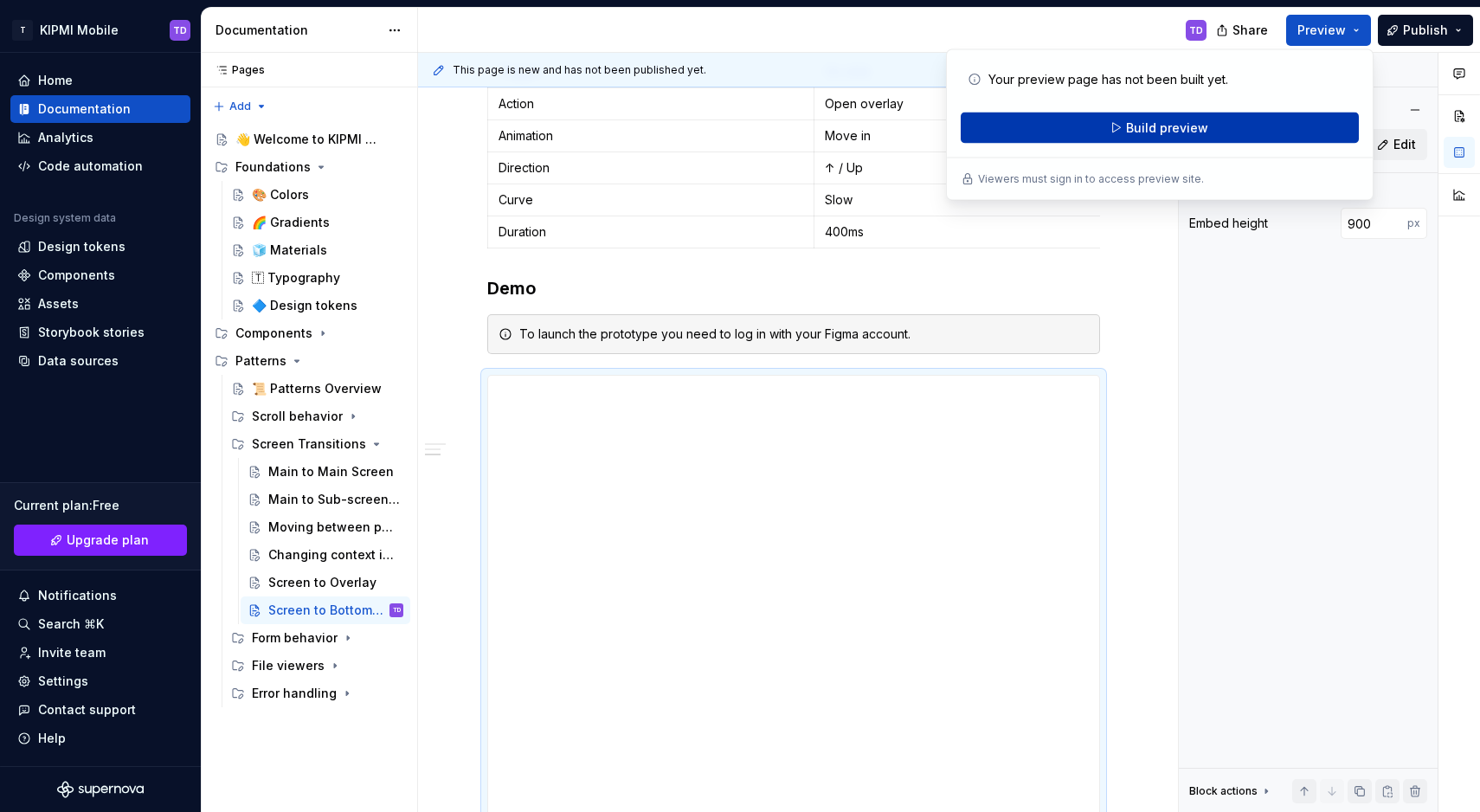
click at [1231, 140] on button "Build preview" at bounding box center [1159, 127] width 398 height 31
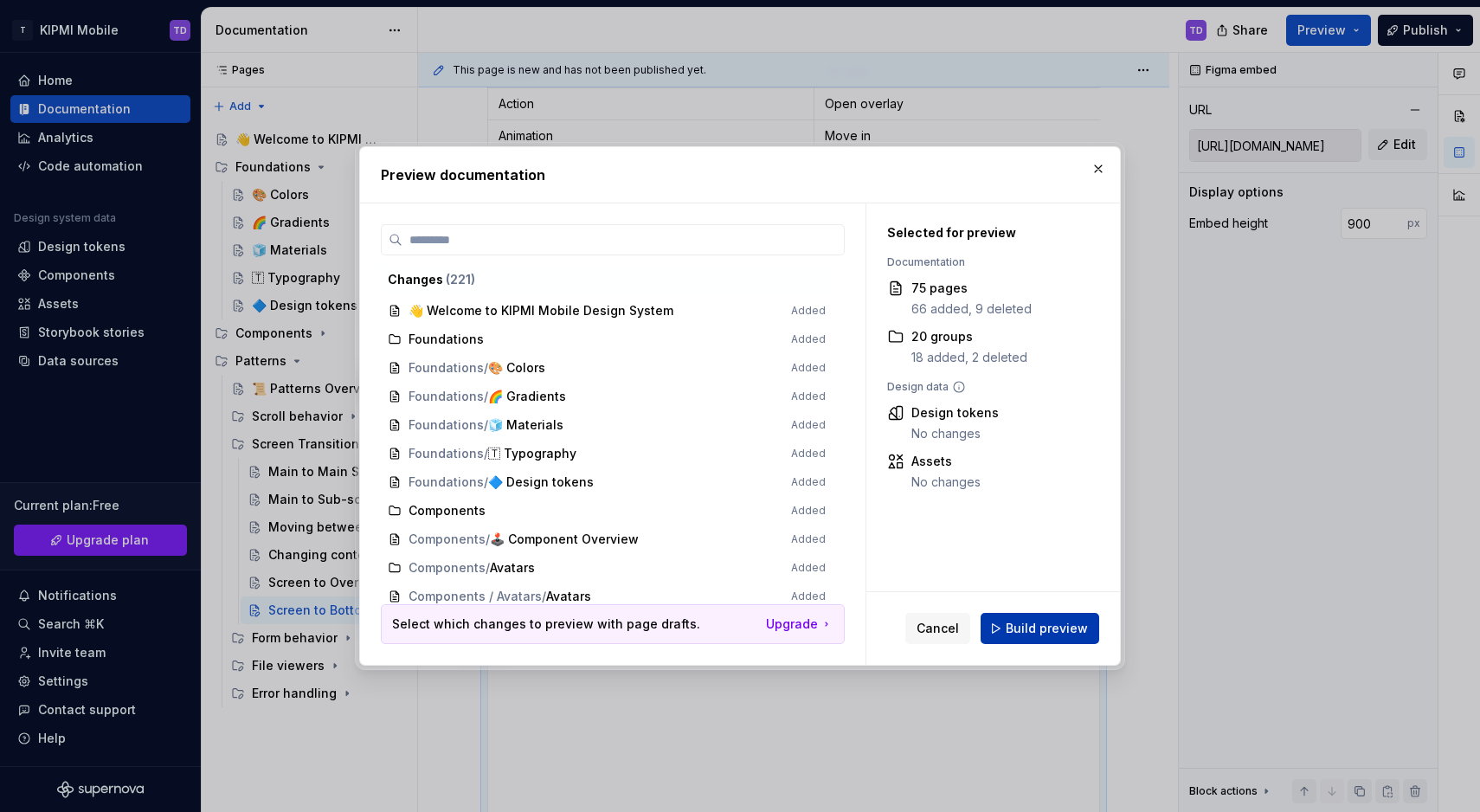
click at [1044, 624] on span "Build preview" at bounding box center [1046, 628] width 82 height 18
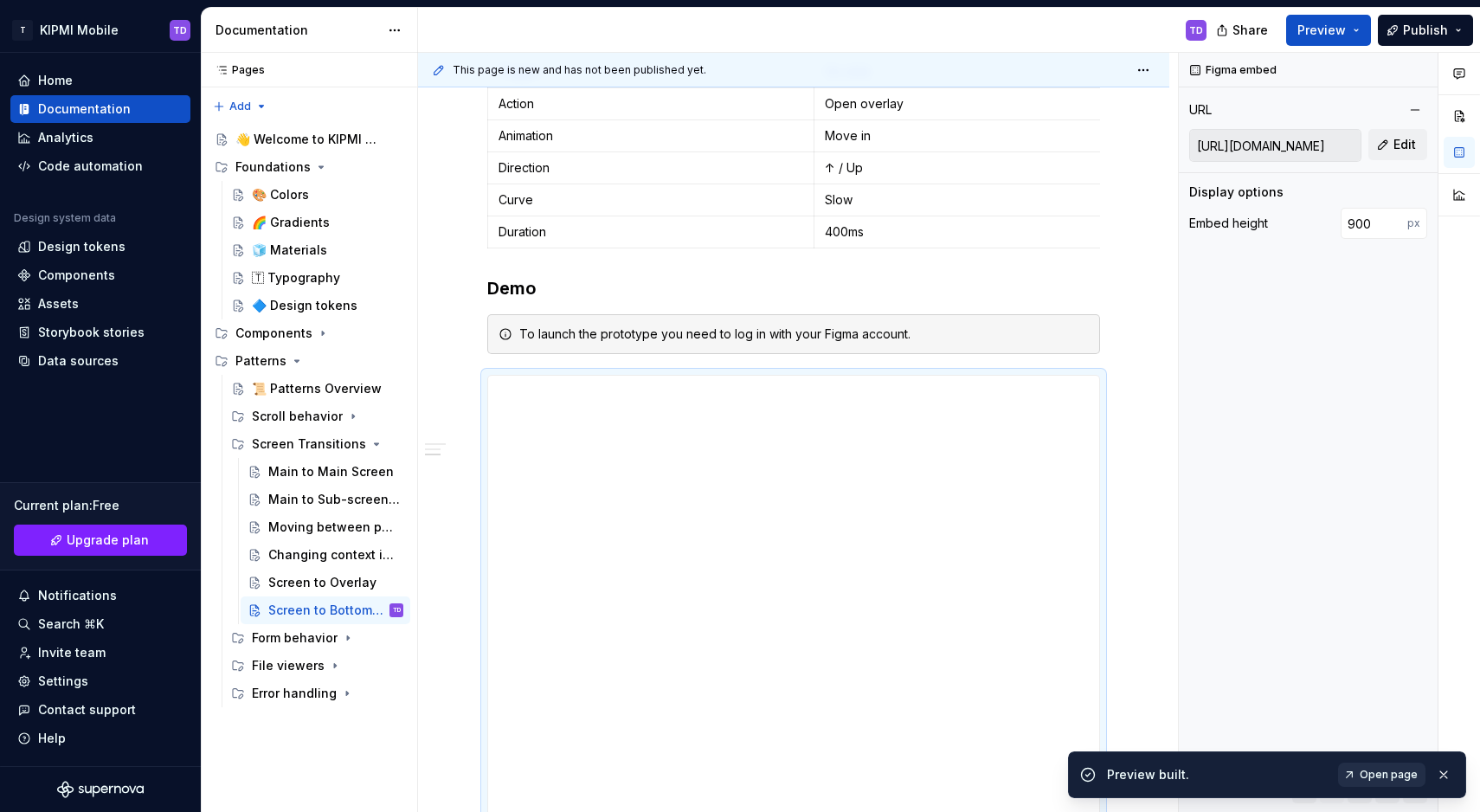
click at [1395, 778] on span "Open page" at bounding box center [1389, 775] width 58 height 14
click at [319, 583] on div "Screen to Overlay" at bounding box center [310, 583] width 83 height 18
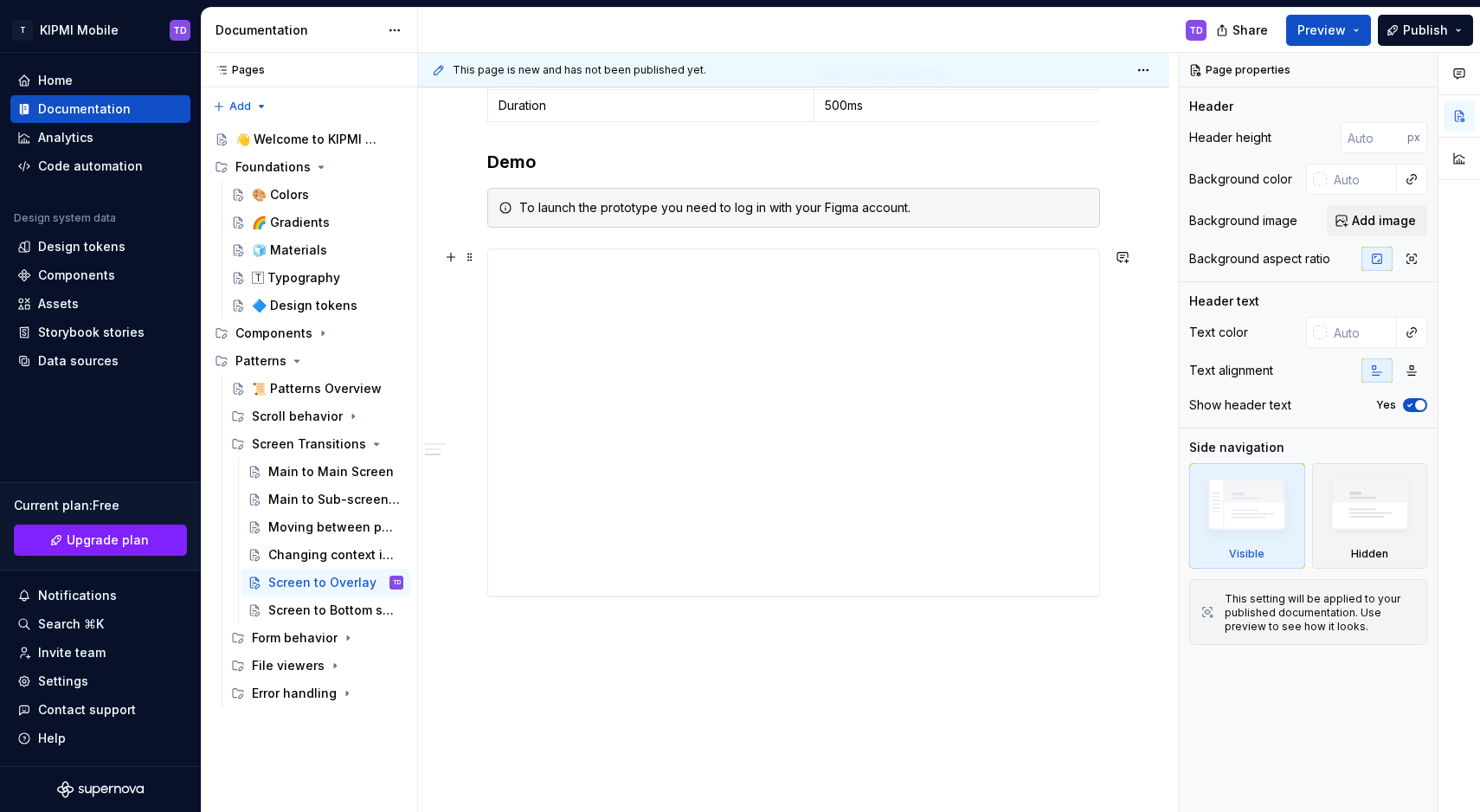
scroll to position [790, 0]
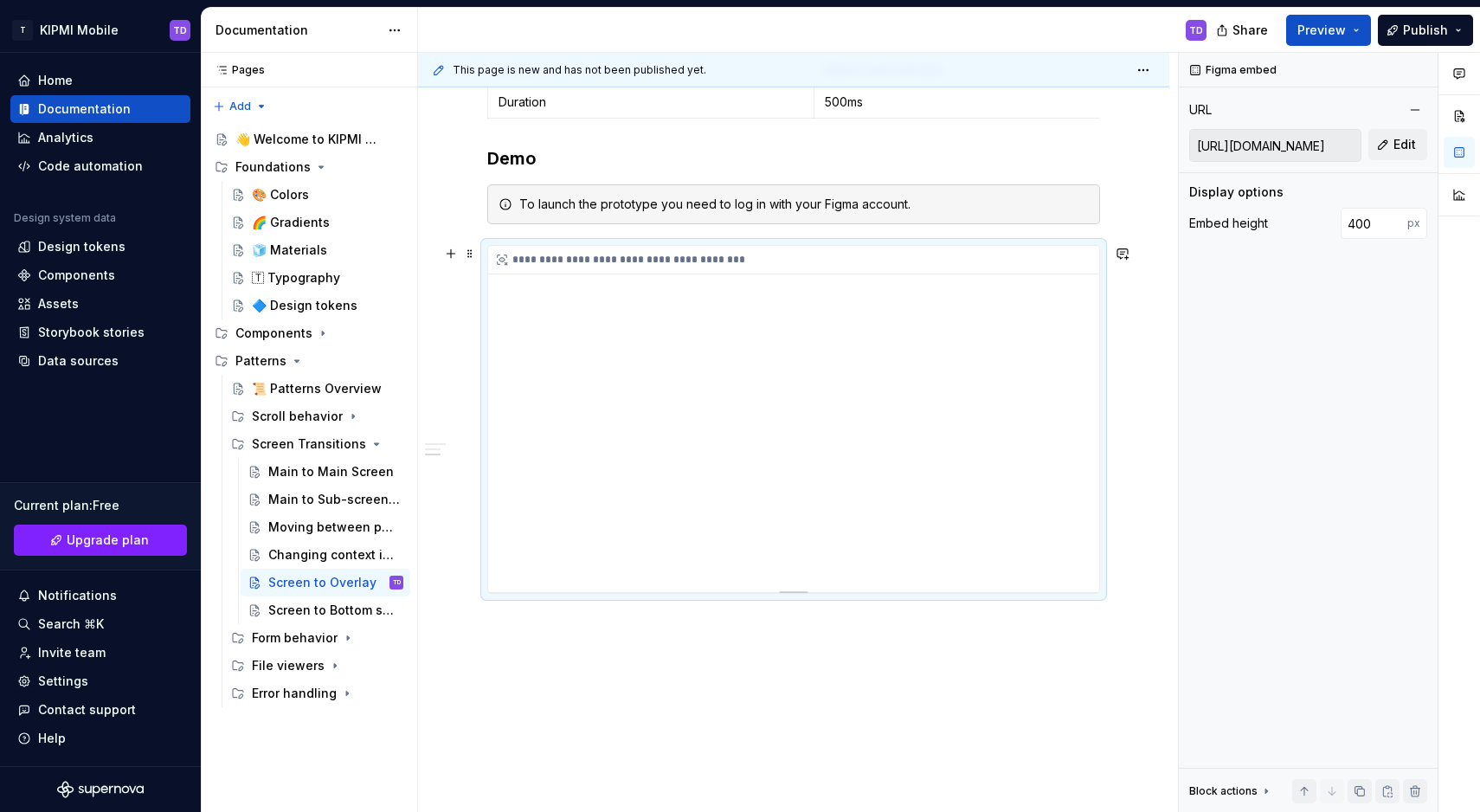
type textarea "*"
click at [1040, 260] on div "**********" at bounding box center [793, 259] width 610 height 28
click at [1351, 222] on input "400" at bounding box center [1374, 222] width 66 height 31
type input "900"
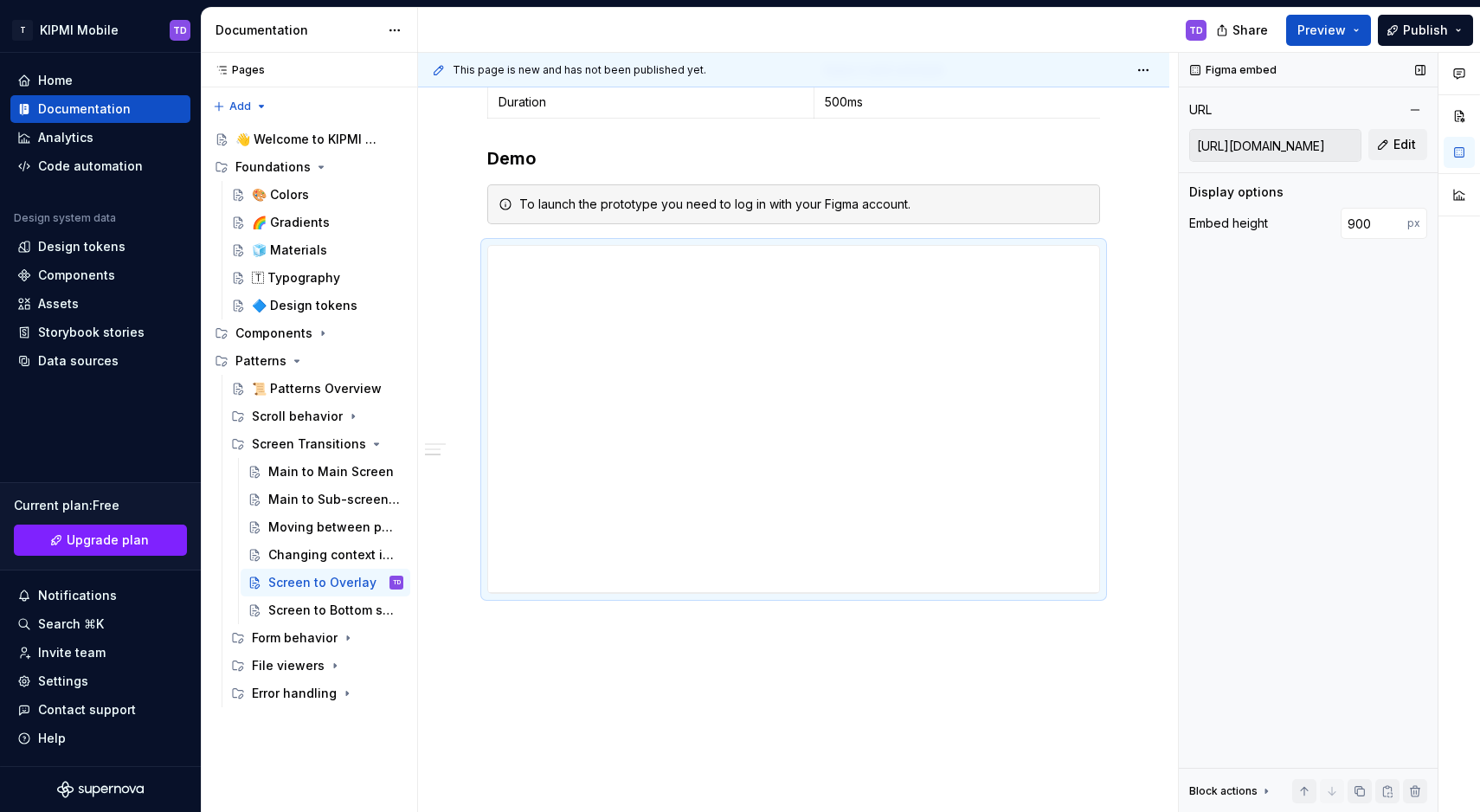
click at [1293, 390] on div "Figma embed URL [URL][DOMAIN_NAME] Edit Display options Embed height 900 px Blo…" at bounding box center [1308, 432] width 259 height 760
click at [311, 560] on div "Changing context in screen" at bounding box center [310, 555] width 83 height 18
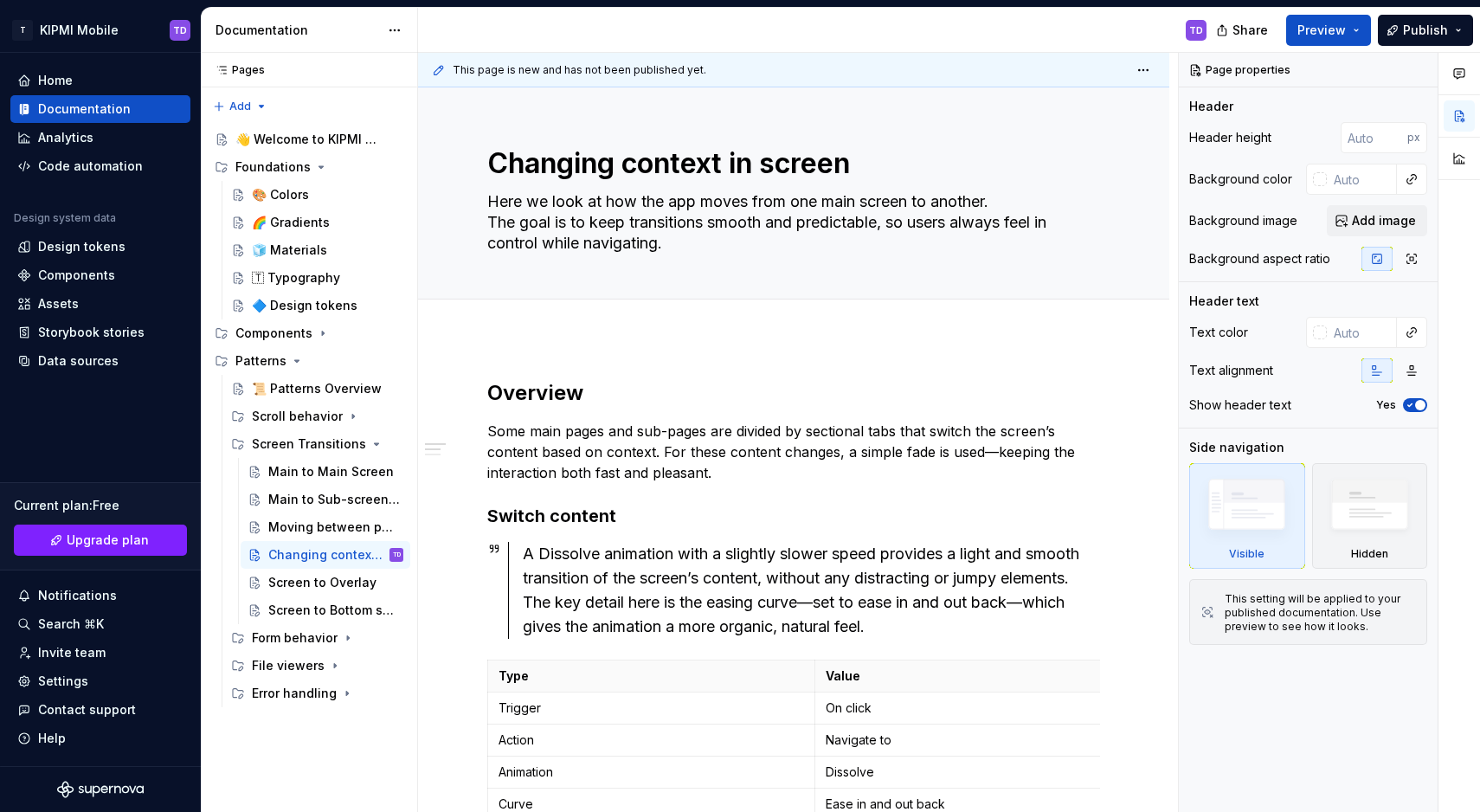
scroll to position [778, 0]
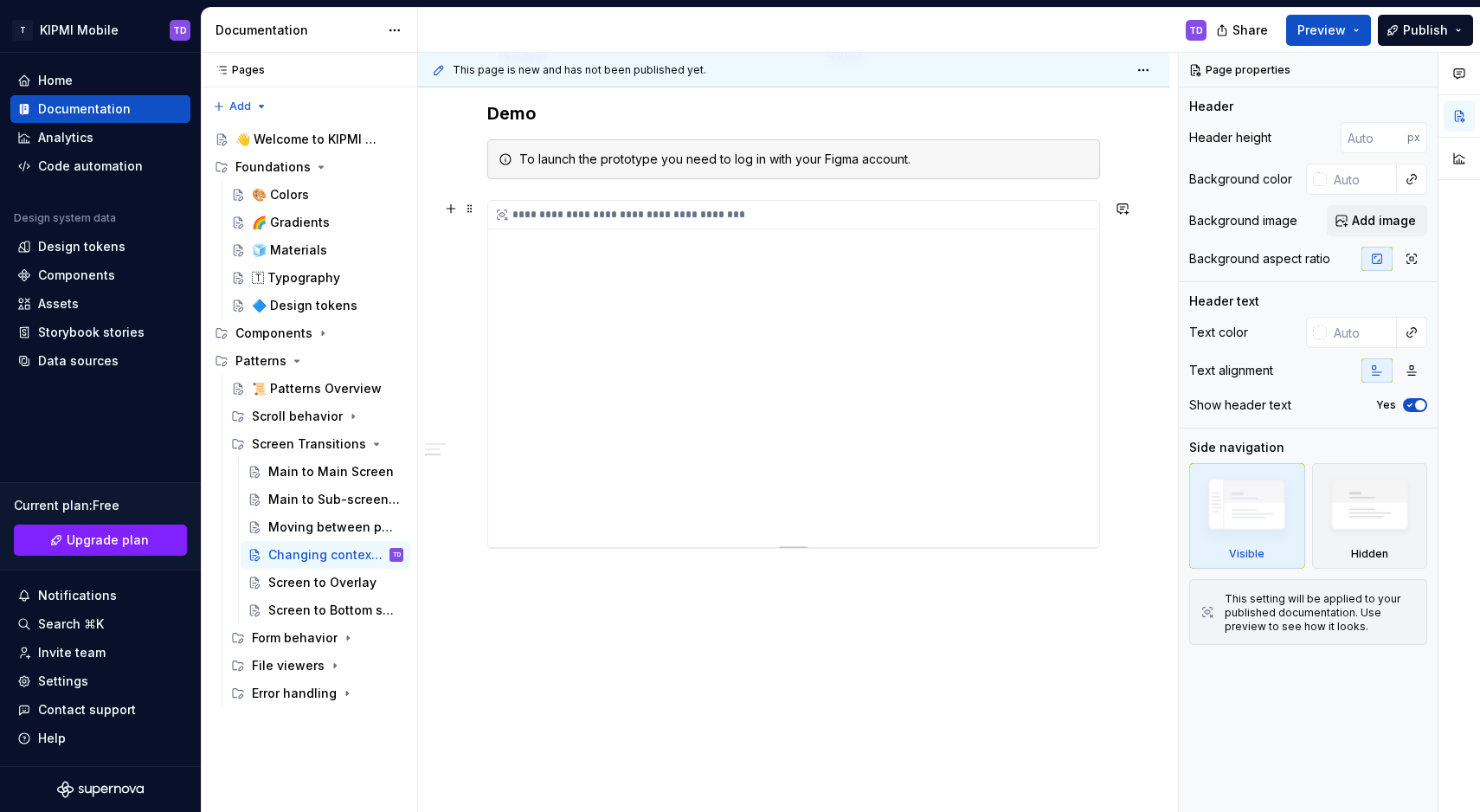
type textarea "*"
click at [1041, 212] on div "**********" at bounding box center [793, 214] width 610 height 28
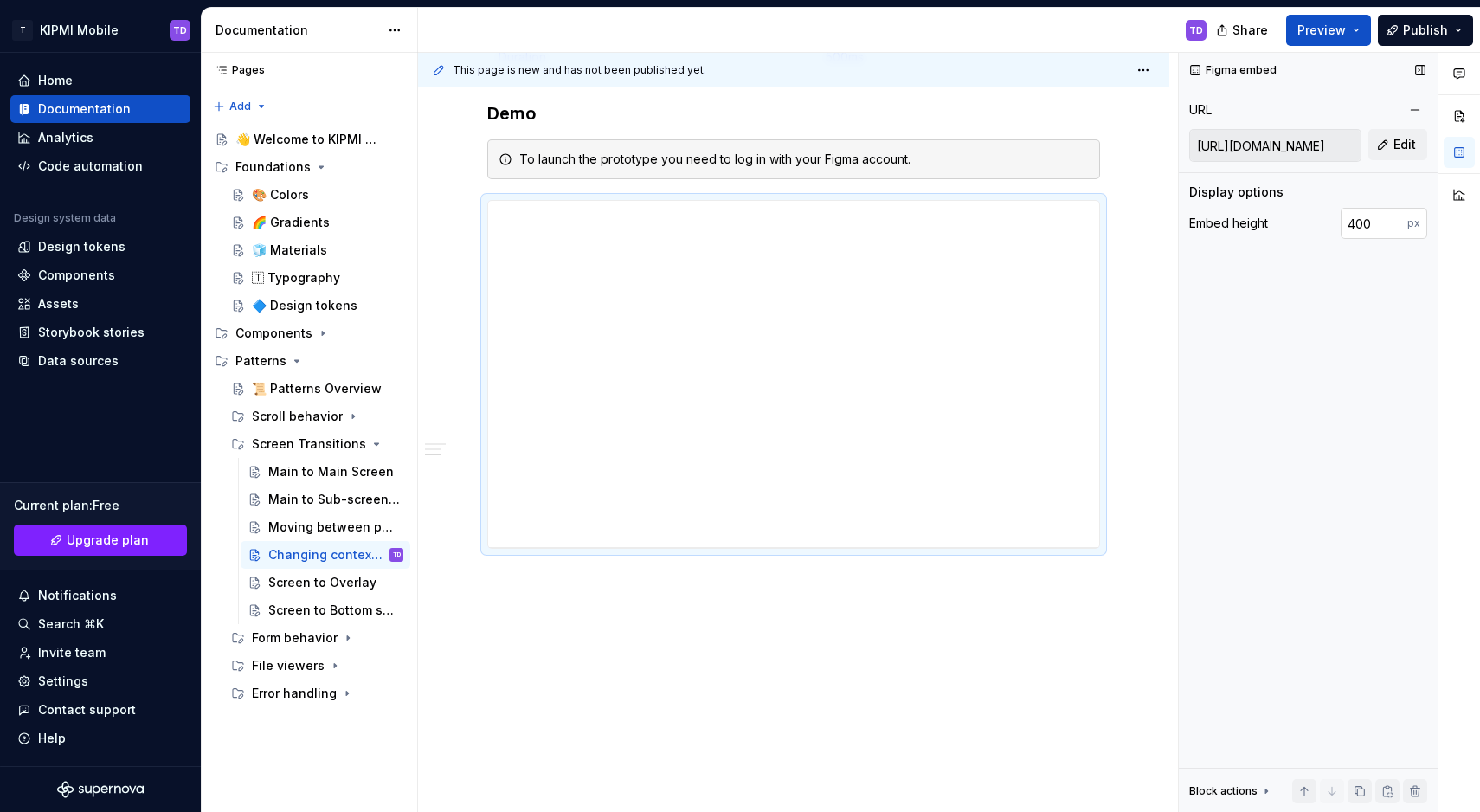
click at [1364, 226] on input "400" at bounding box center [1374, 222] width 66 height 31
type input "900"
click at [285, 523] on div "Moving between pages" at bounding box center [310, 527] width 83 height 18
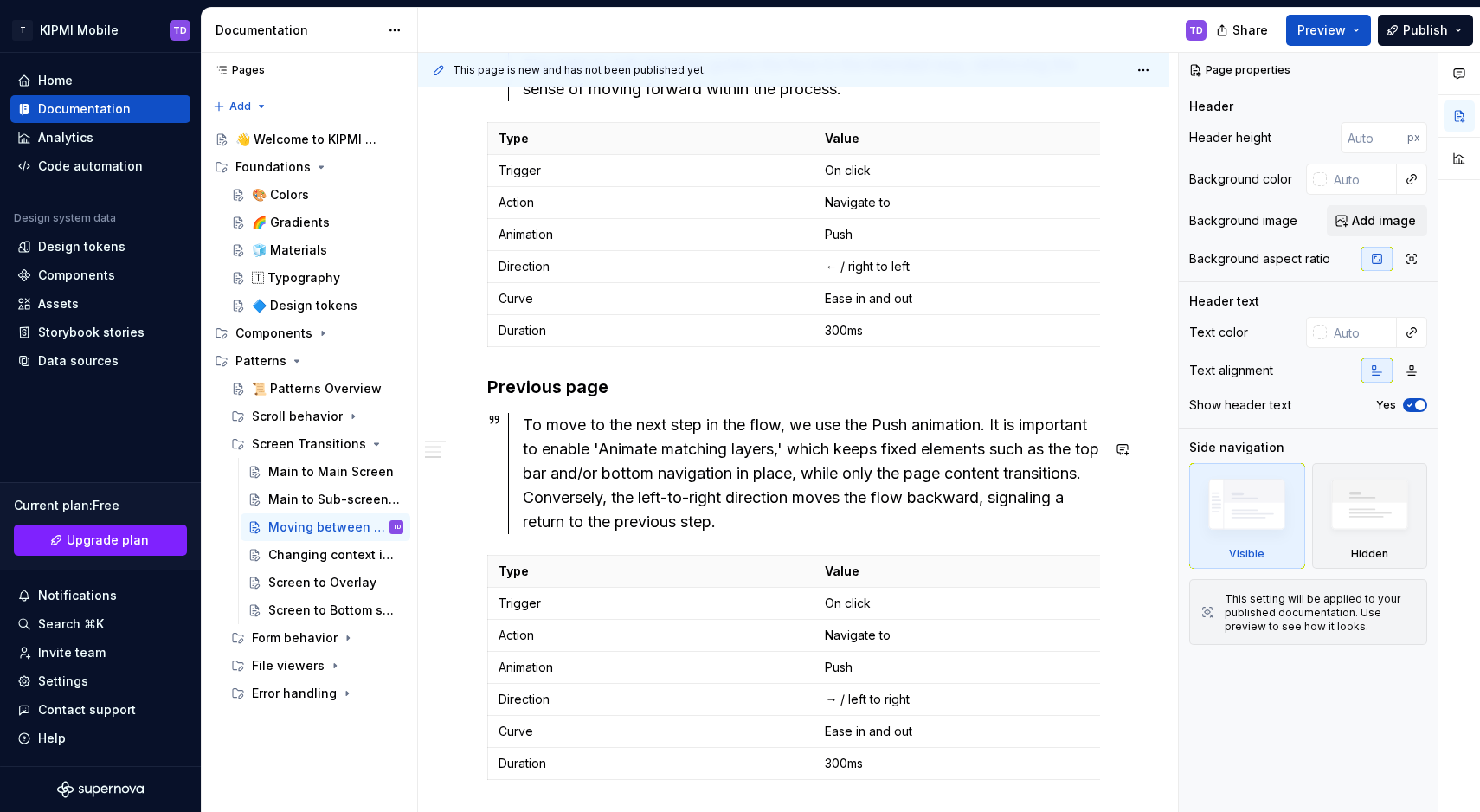
scroll to position [1128, 0]
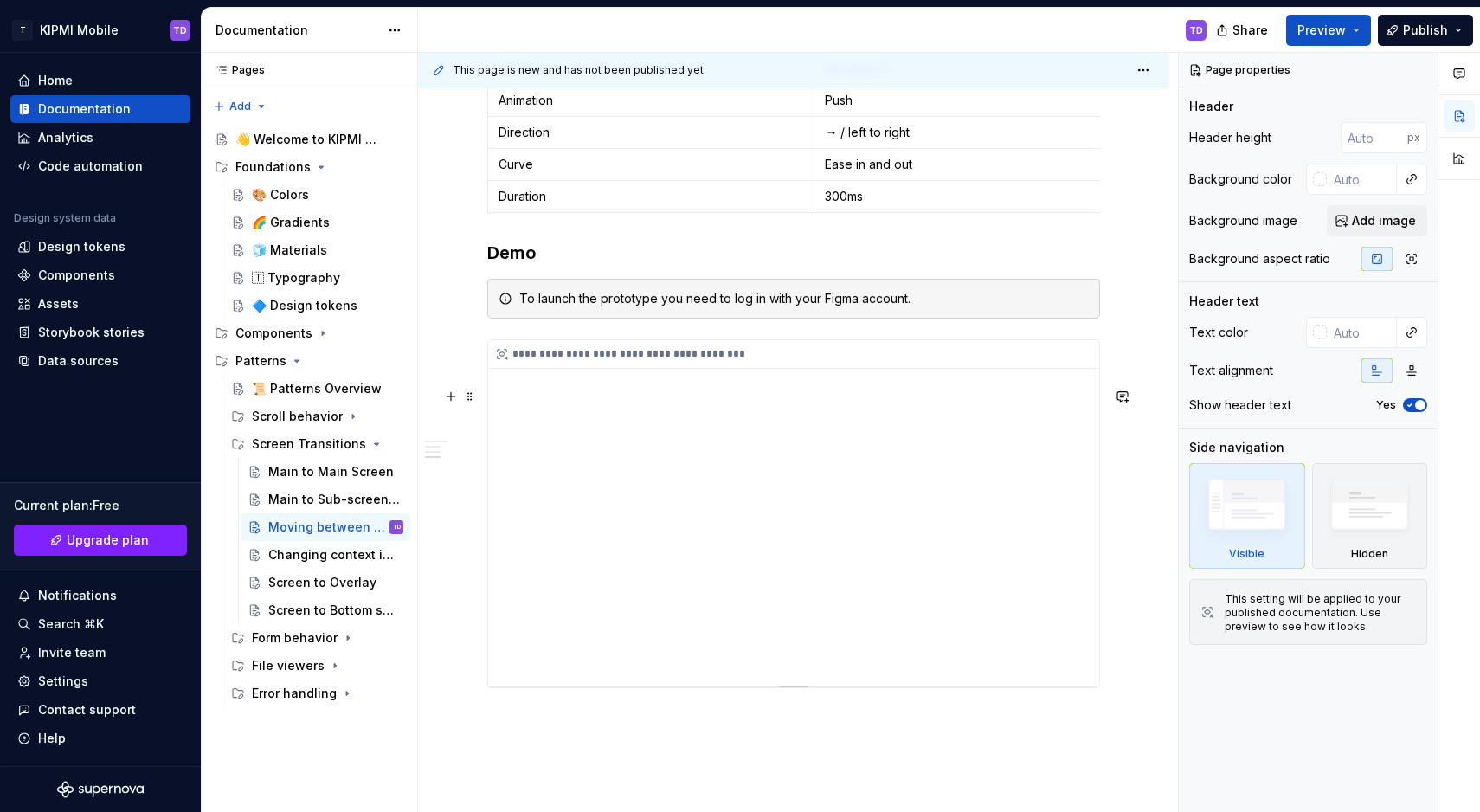
click at [962, 369] on div "**********" at bounding box center [793, 354] width 610 height 28
type textarea "*"
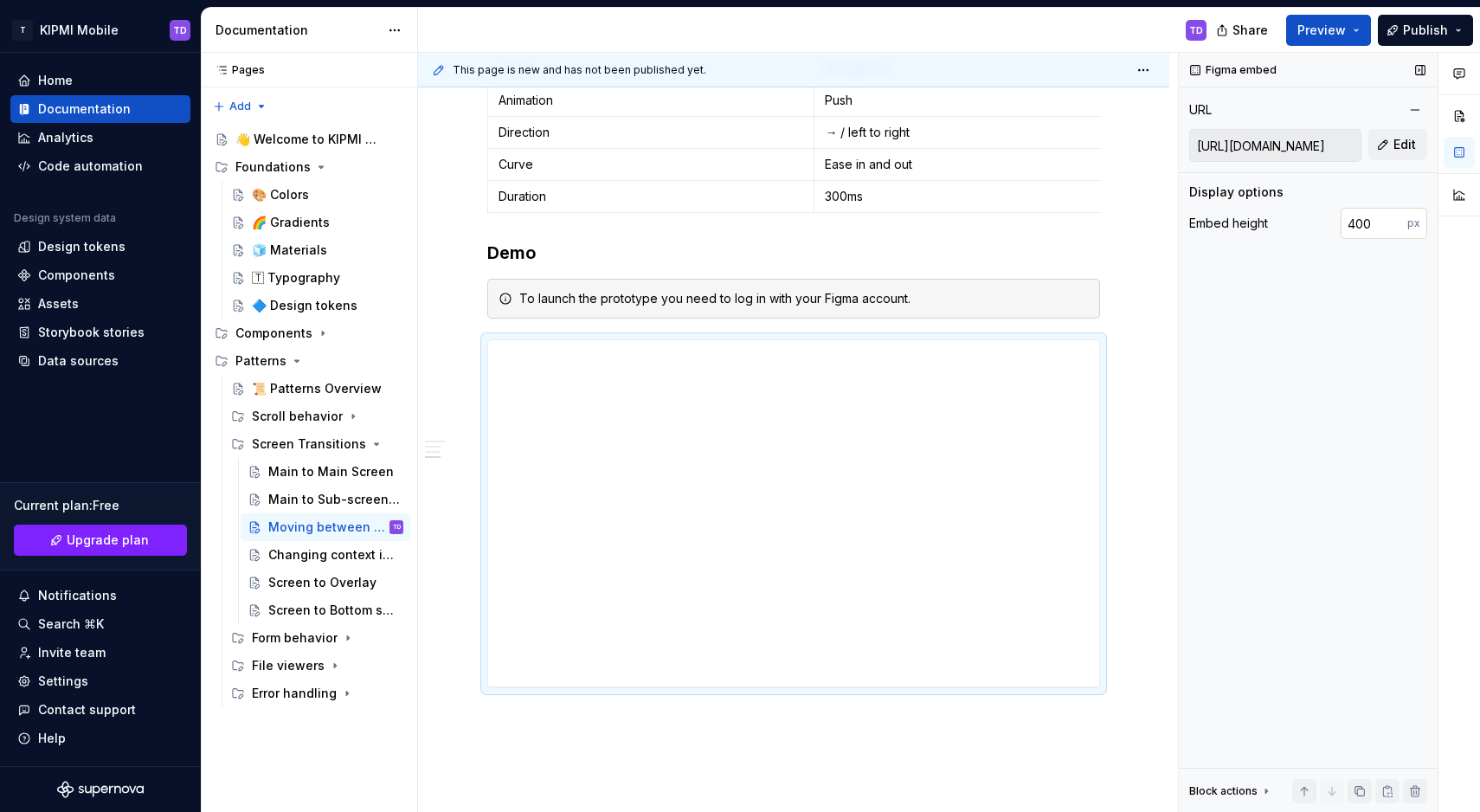
click at [1357, 224] on input "400" at bounding box center [1374, 222] width 66 height 31
click at [1357, 223] on input "400" at bounding box center [1374, 222] width 66 height 31
type input "900"
click at [320, 502] on div "Main to Sub-screen page" at bounding box center [310, 500] width 83 height 18
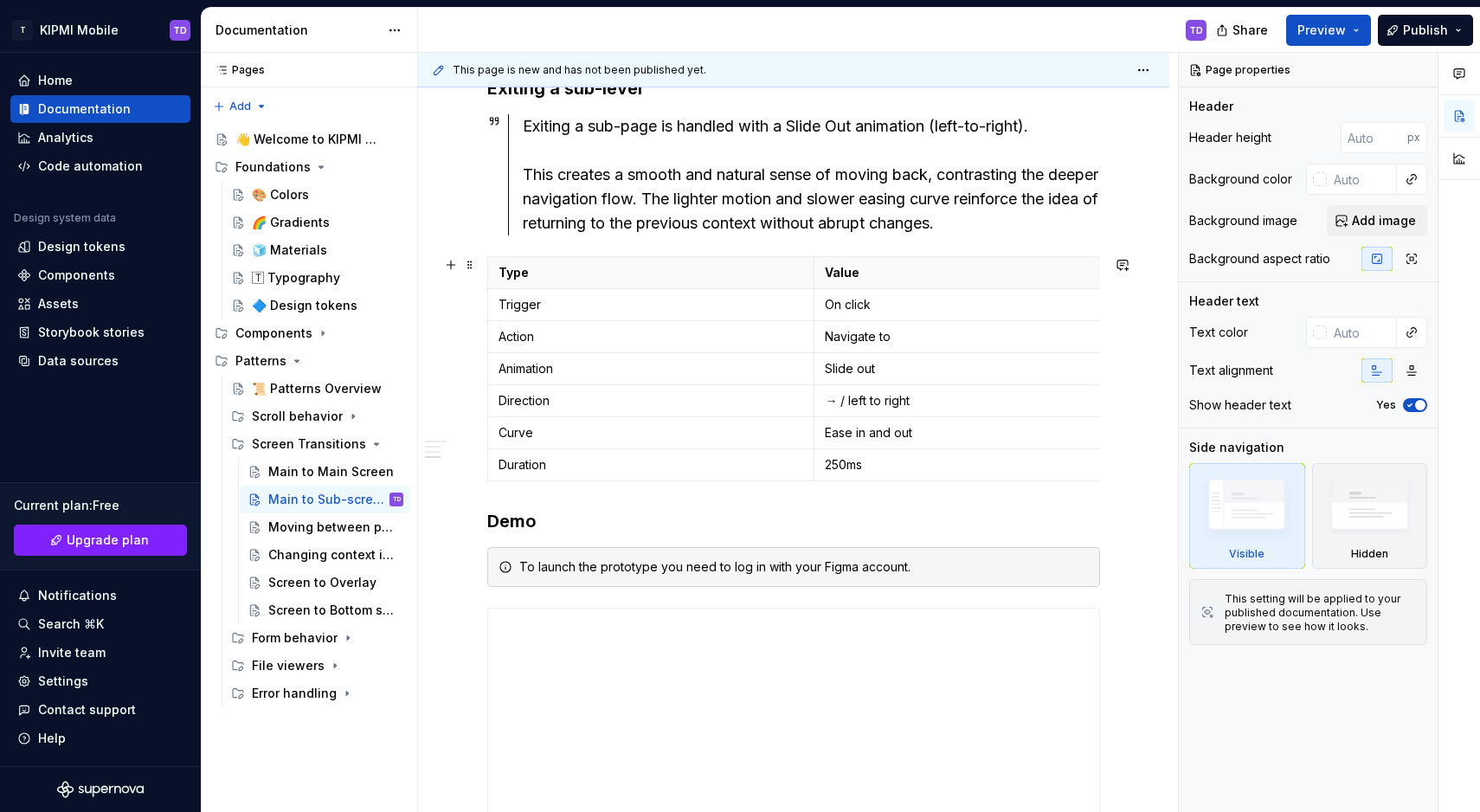
scroll to position [1081, 0]
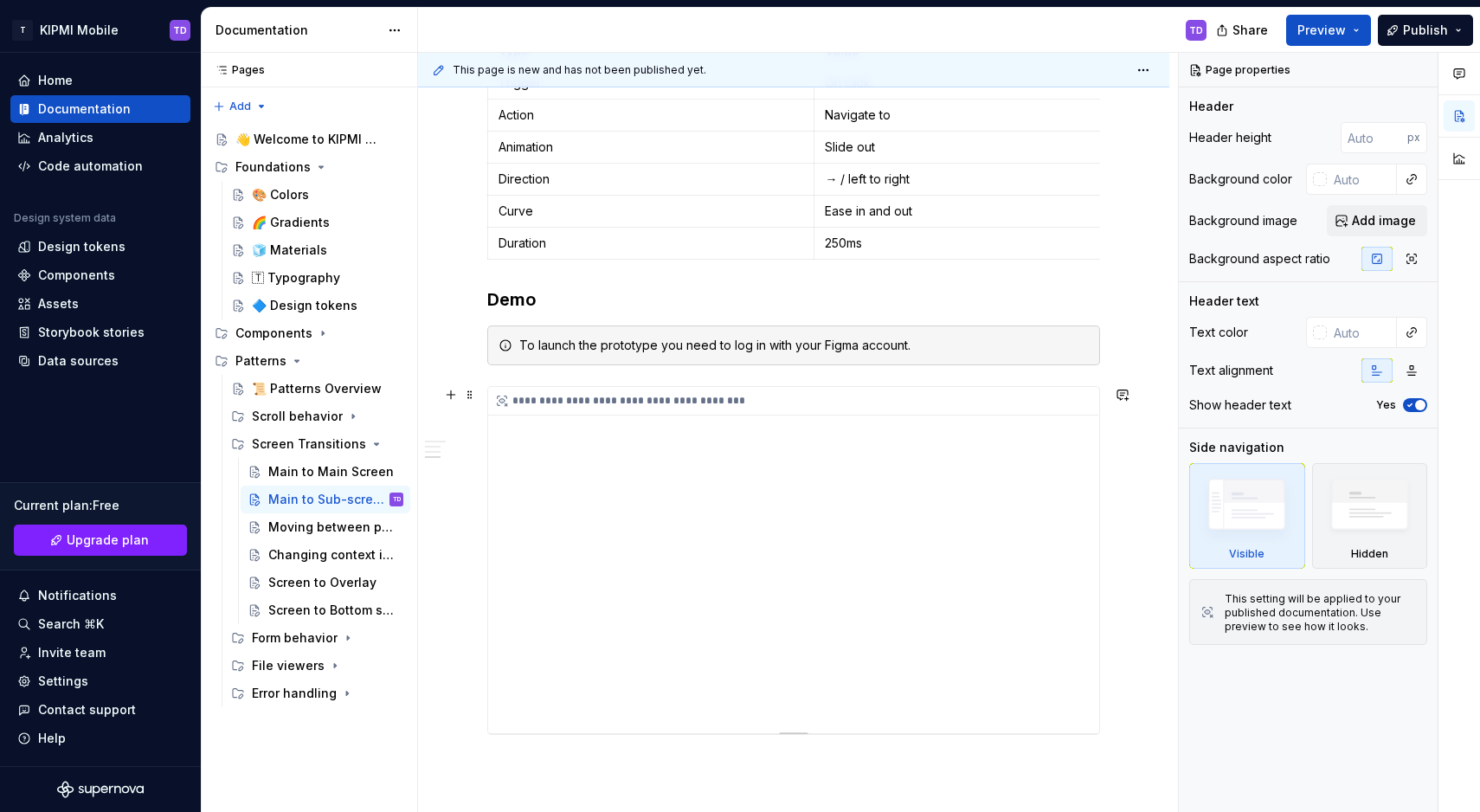
click at [1077, 394] on div "**********" at bounding box center [793, 401] width 610 height 28
type textarea "*"
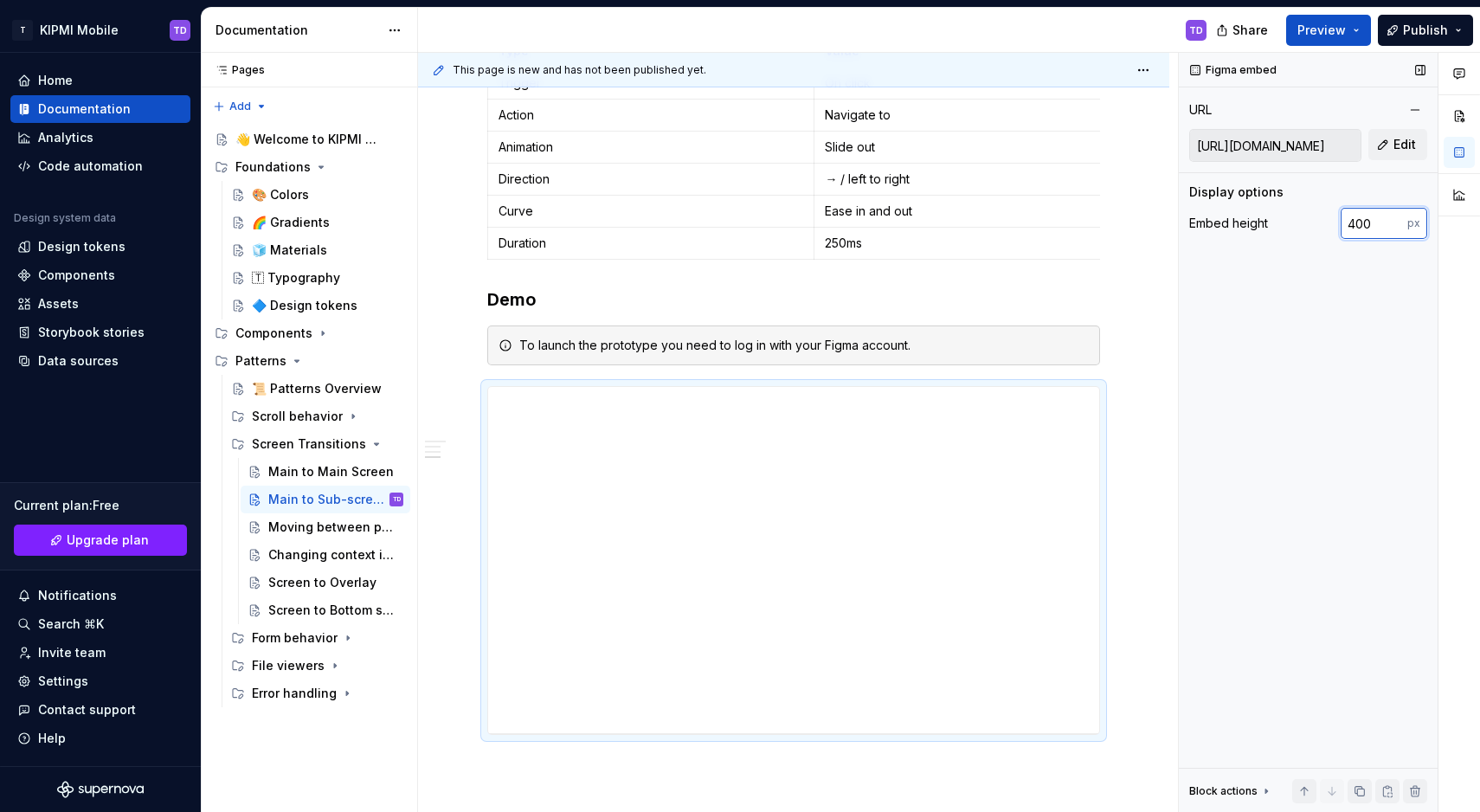
click at [1348, 229] on input "400" at bounding box center [1374, 222] width 66 height 31
type input "900"
click at [266, 476] on div "Main to Main Screen" at bounding box center [325, 471] width 155 height 24
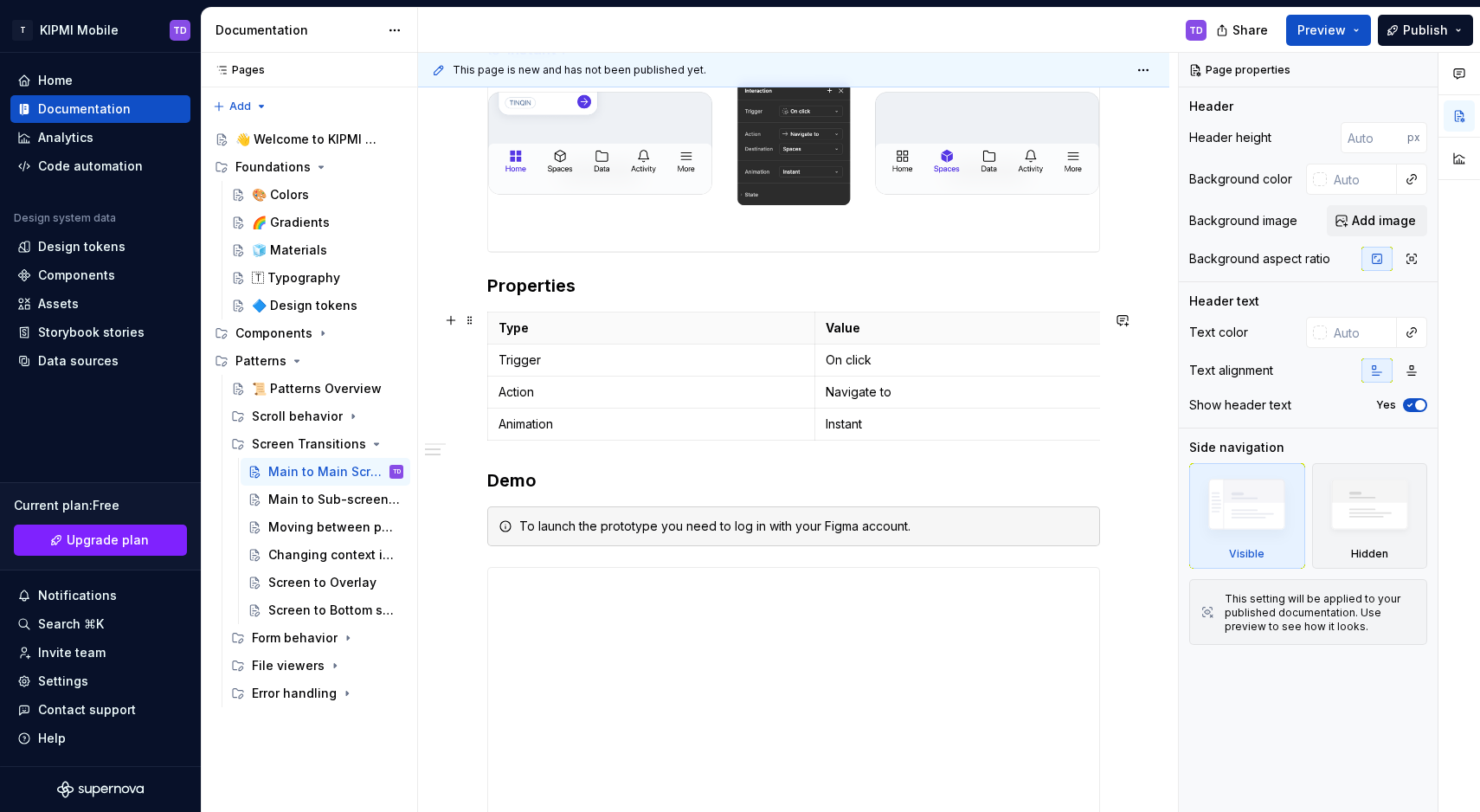
scroll to position [508, 0]
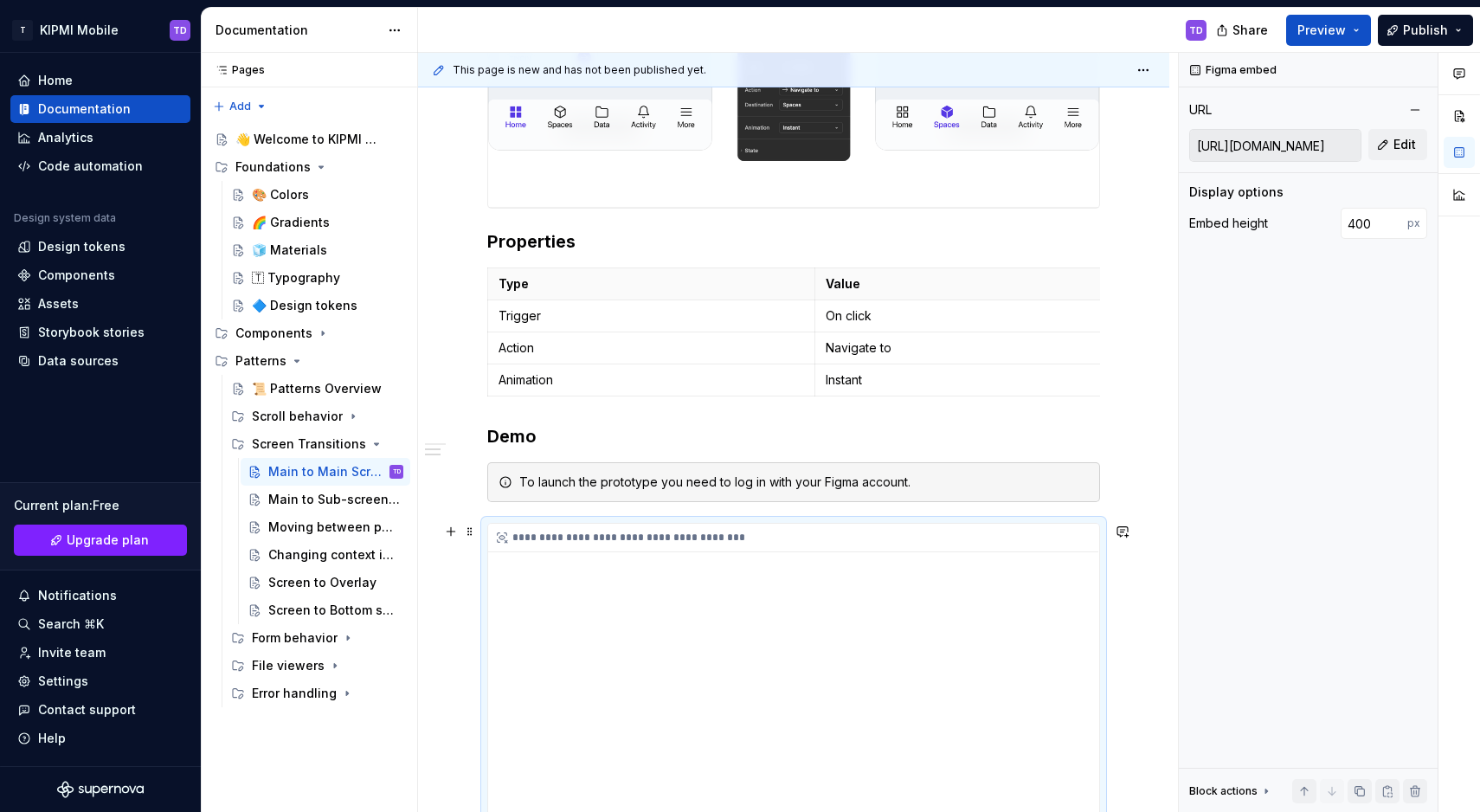
type textarea "*"
click at [1064, 537] on div "**********" at bounding box center [793, 538] width 610 height 28
click at [1342, 229] on input "400" at bounding box center [1374, 222] width 66 height 31
click at [1347, 228] on input "400" at bounding box center [1374, 222] width 66 height 31
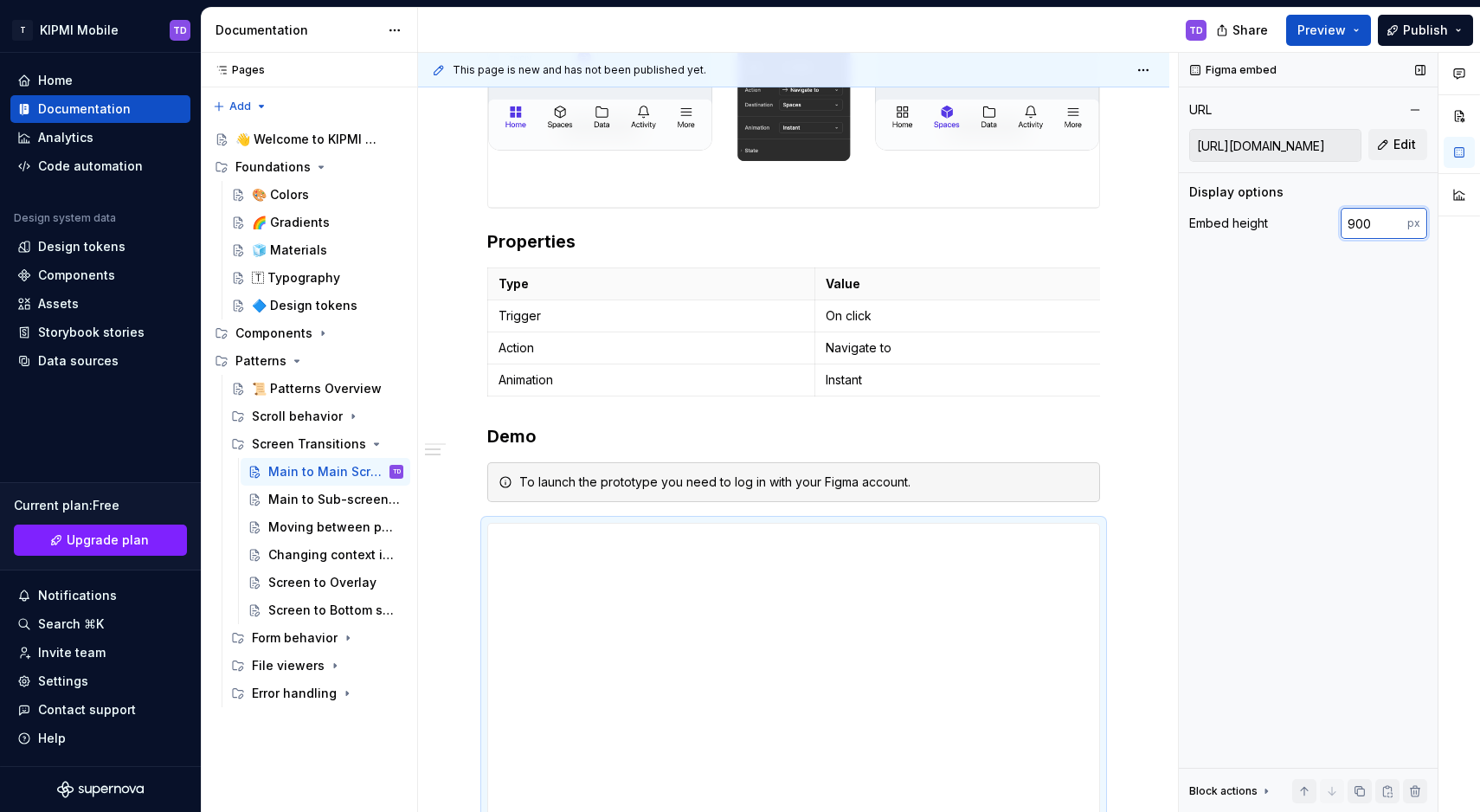
type input "900"
click at [1331, 36] on span "Preview" at bounding box center [1322, 31] width 49 height 18
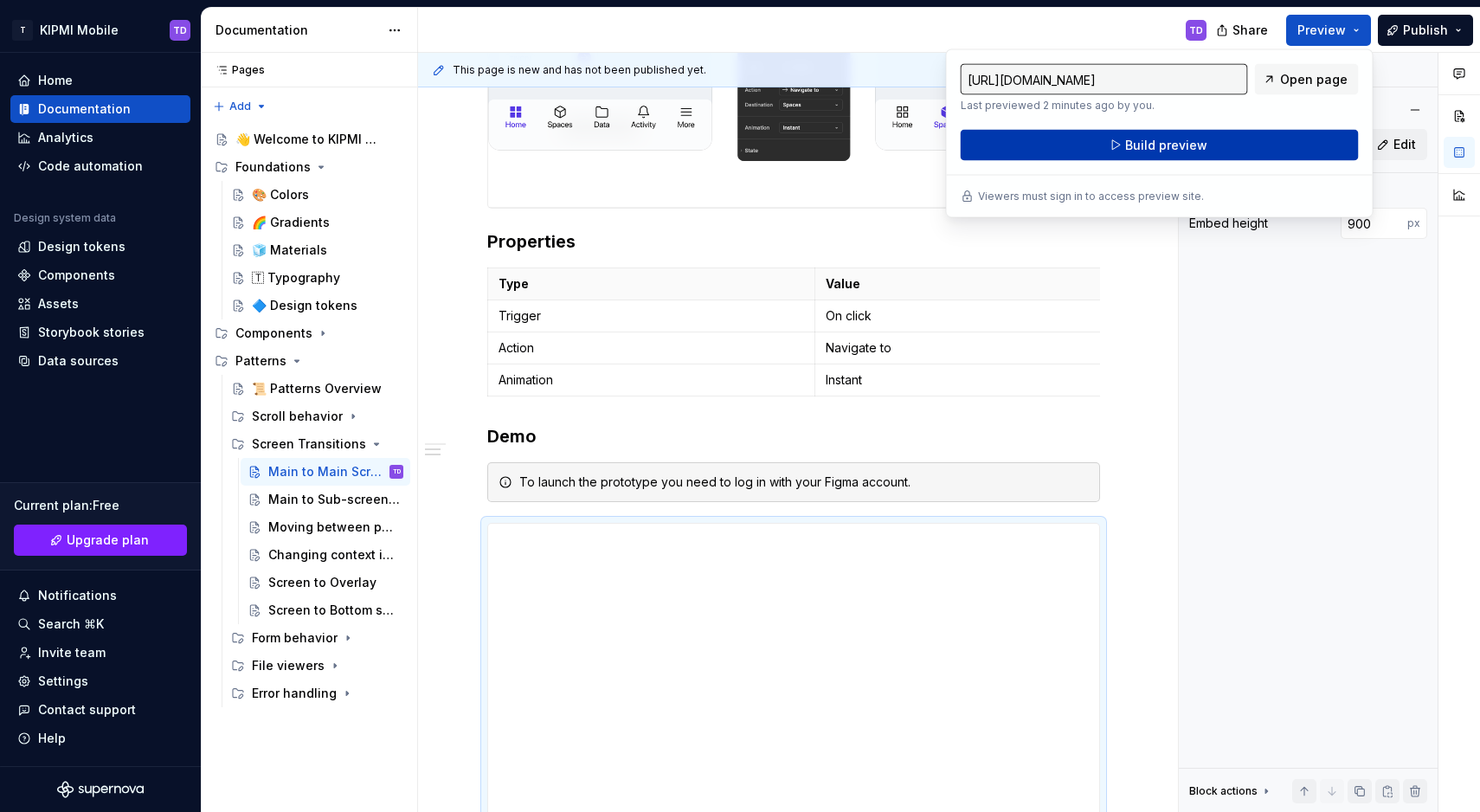
click at [1182, 144] on span "Build preview" at bounding box center [1167, 146] width 82 height 18
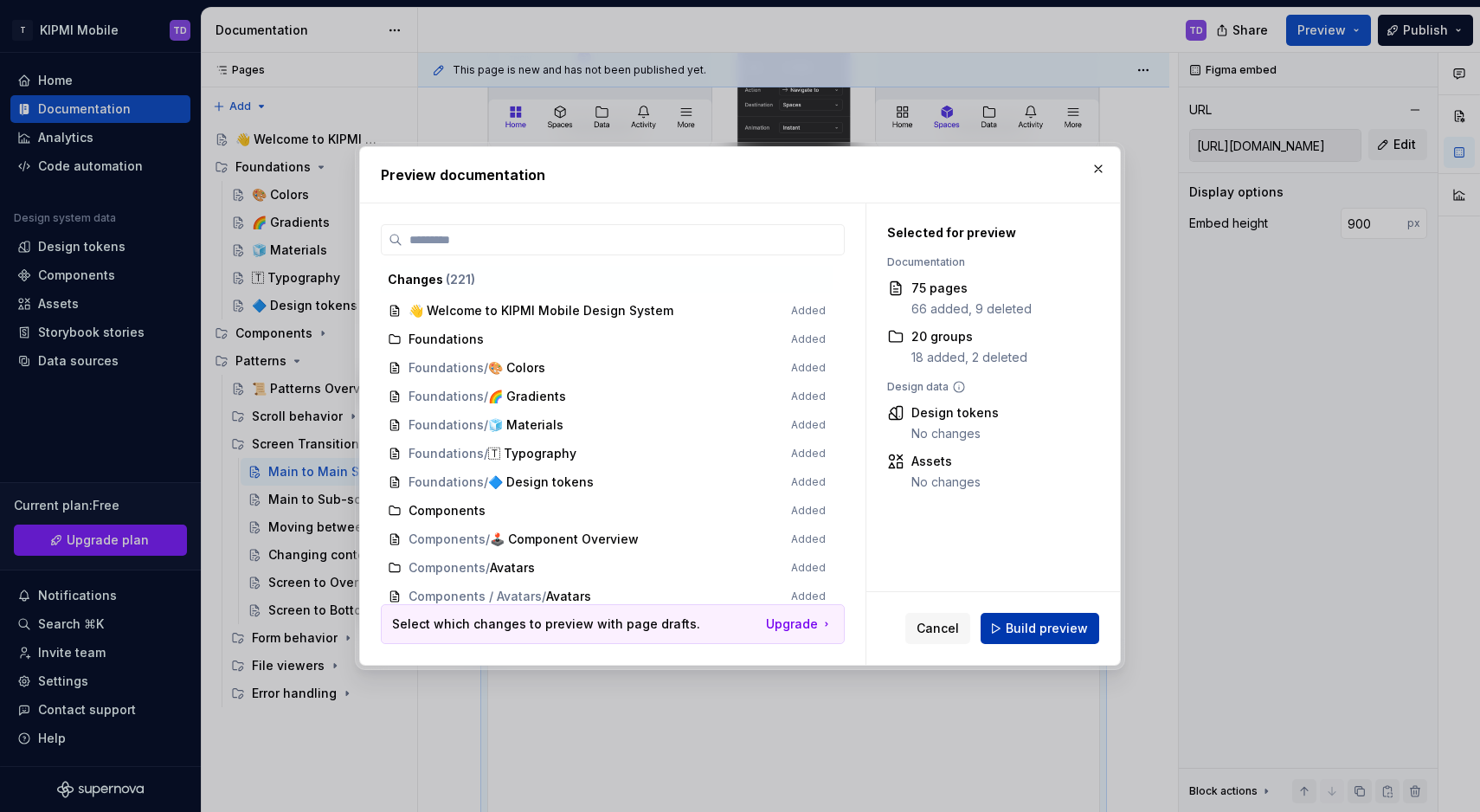
click at [1032, 621] on span "Build preview" at bounding box center [1046, 628] width 82 height 18
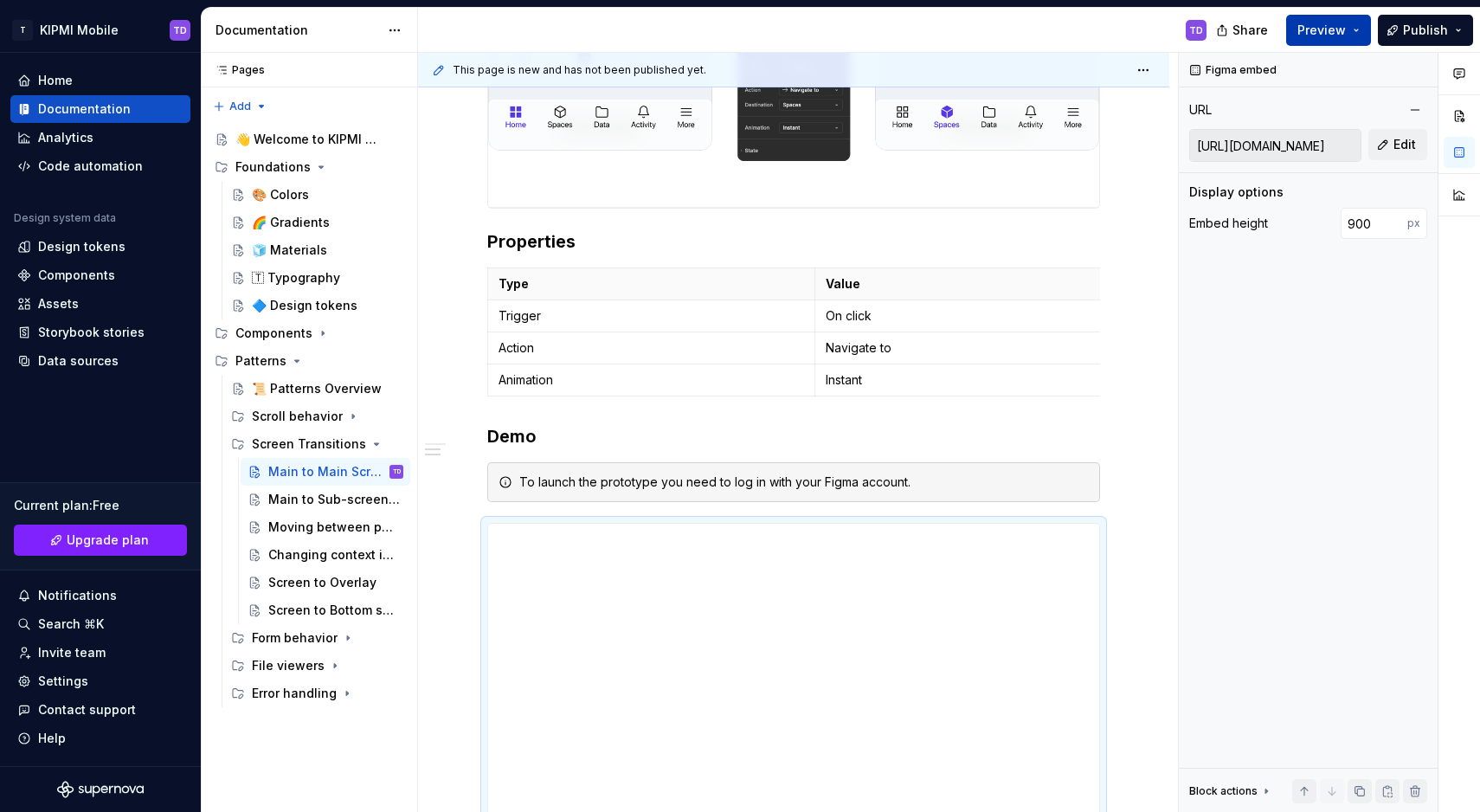
click at [1351, 34] on button "Preview" at bounding box center [1329, 30] width 85 height 31
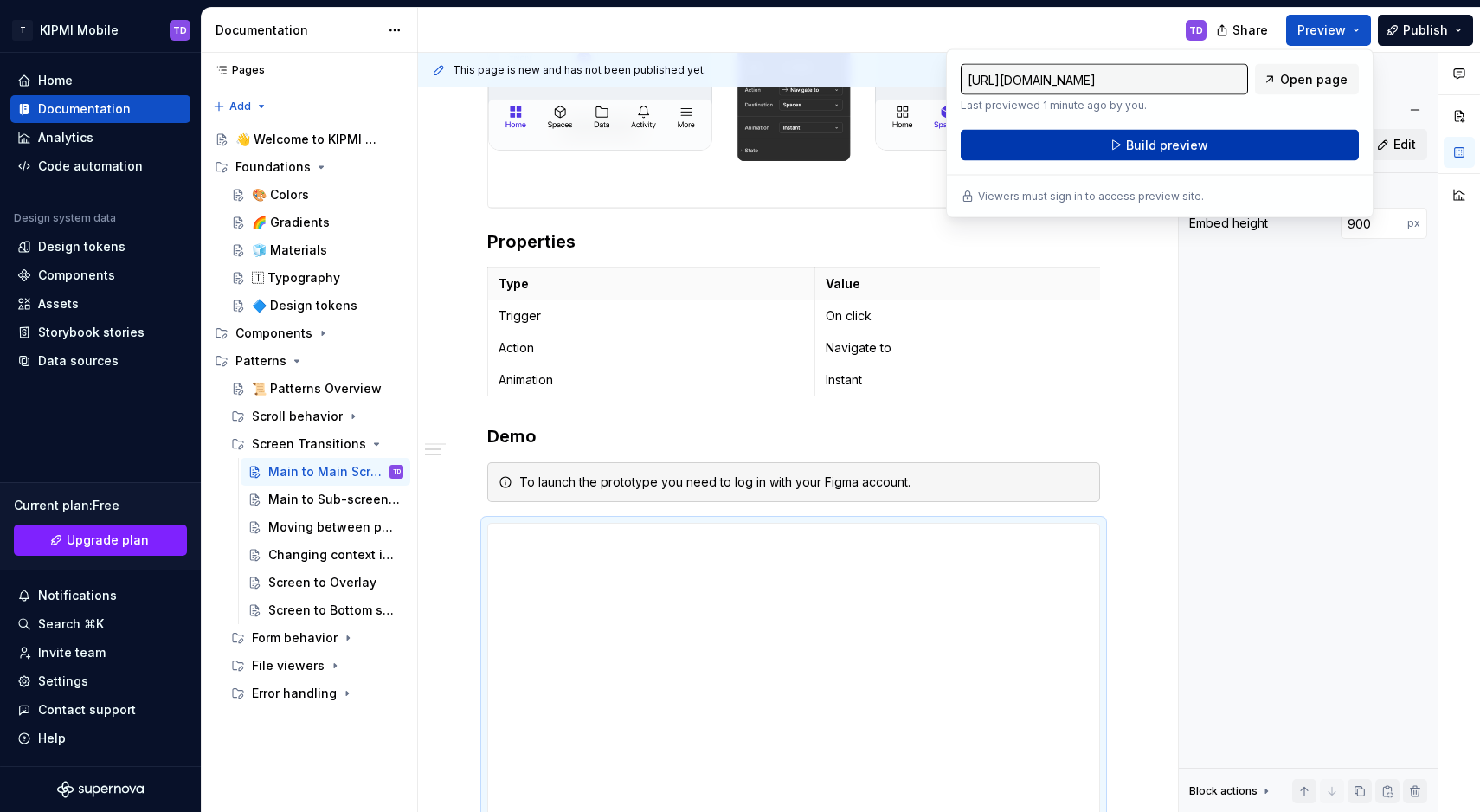
click at [1155, 142] on span "Build preview" at bounding box center [1167, 146] width 82 height 18
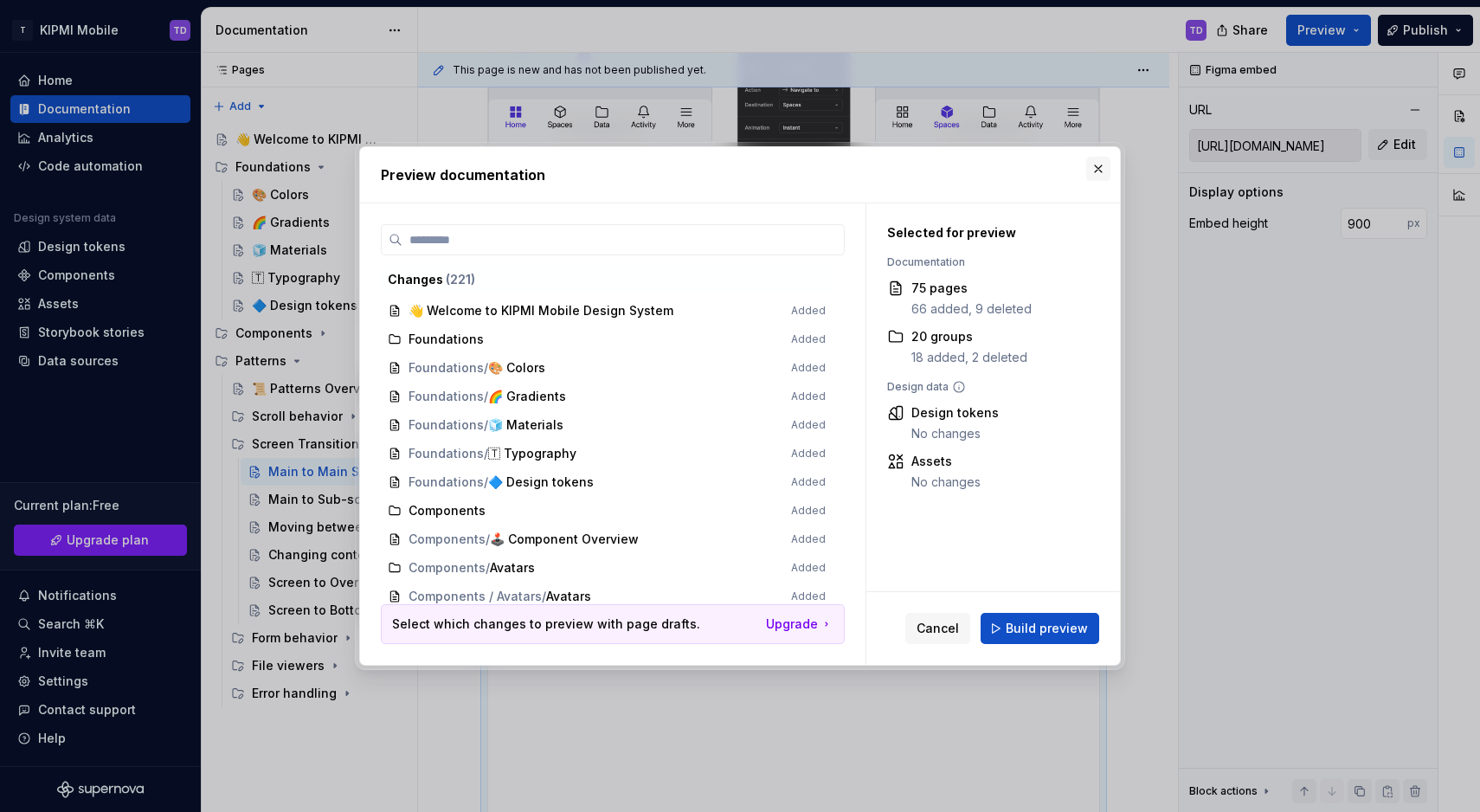
click at [1105, 171] on button "button" at bounding box center [1098, 168] width 24 height 24
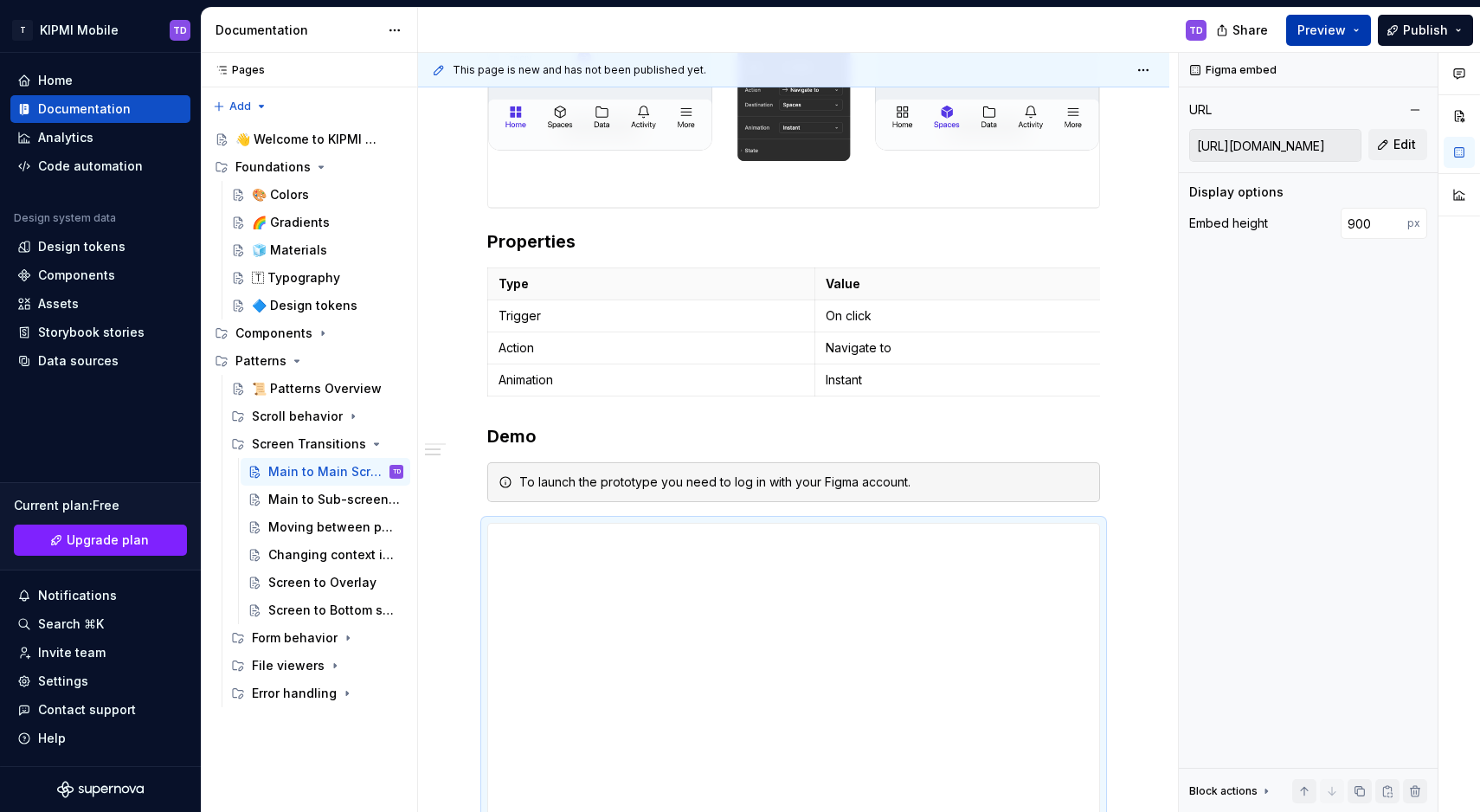
click at [1351, 39] on button "Preview" at bounding box center [1329, 30] width 85 height 31
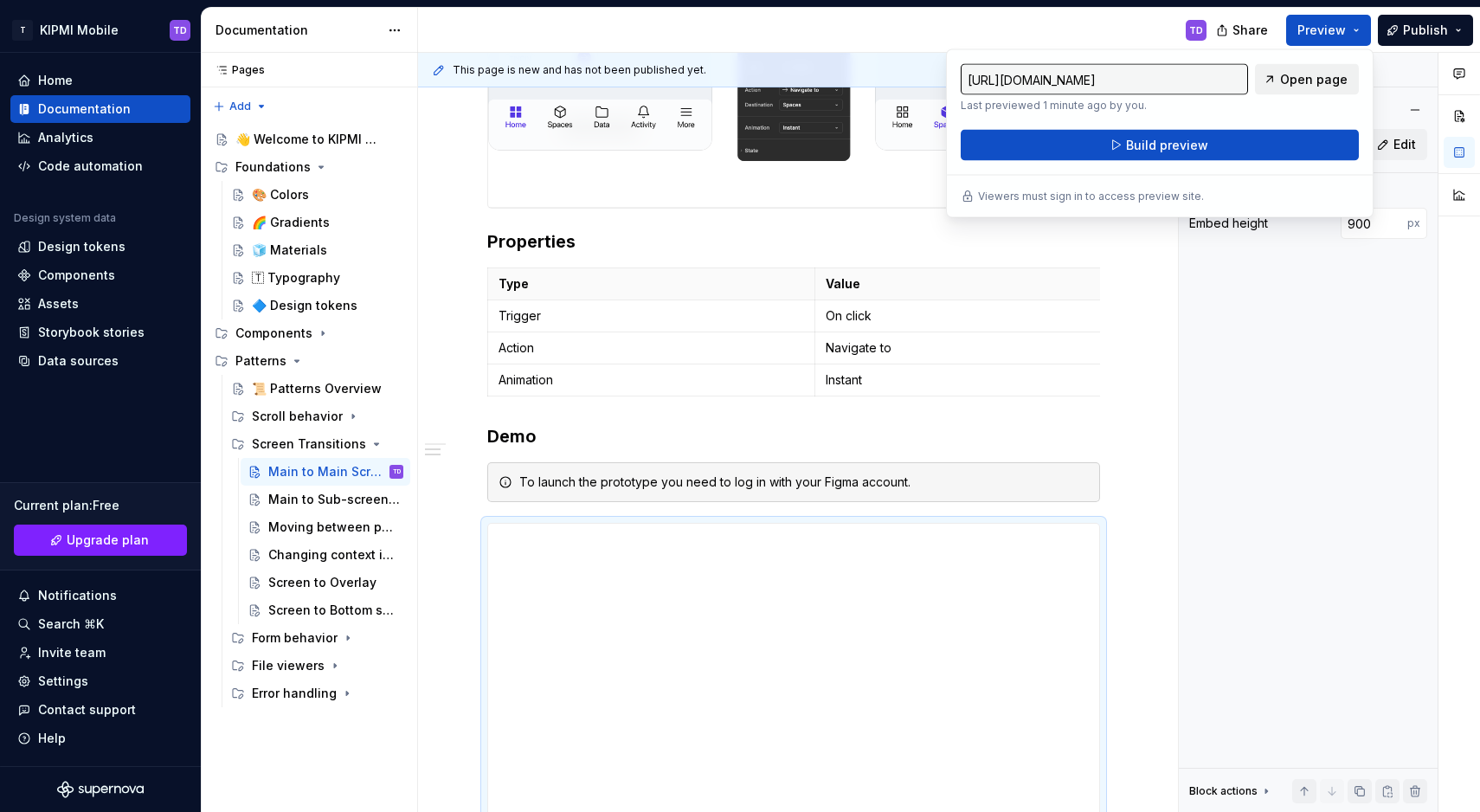
click at [1296, 82] on span "Open page" at bounding box center [1314, 79] width 67 height 18
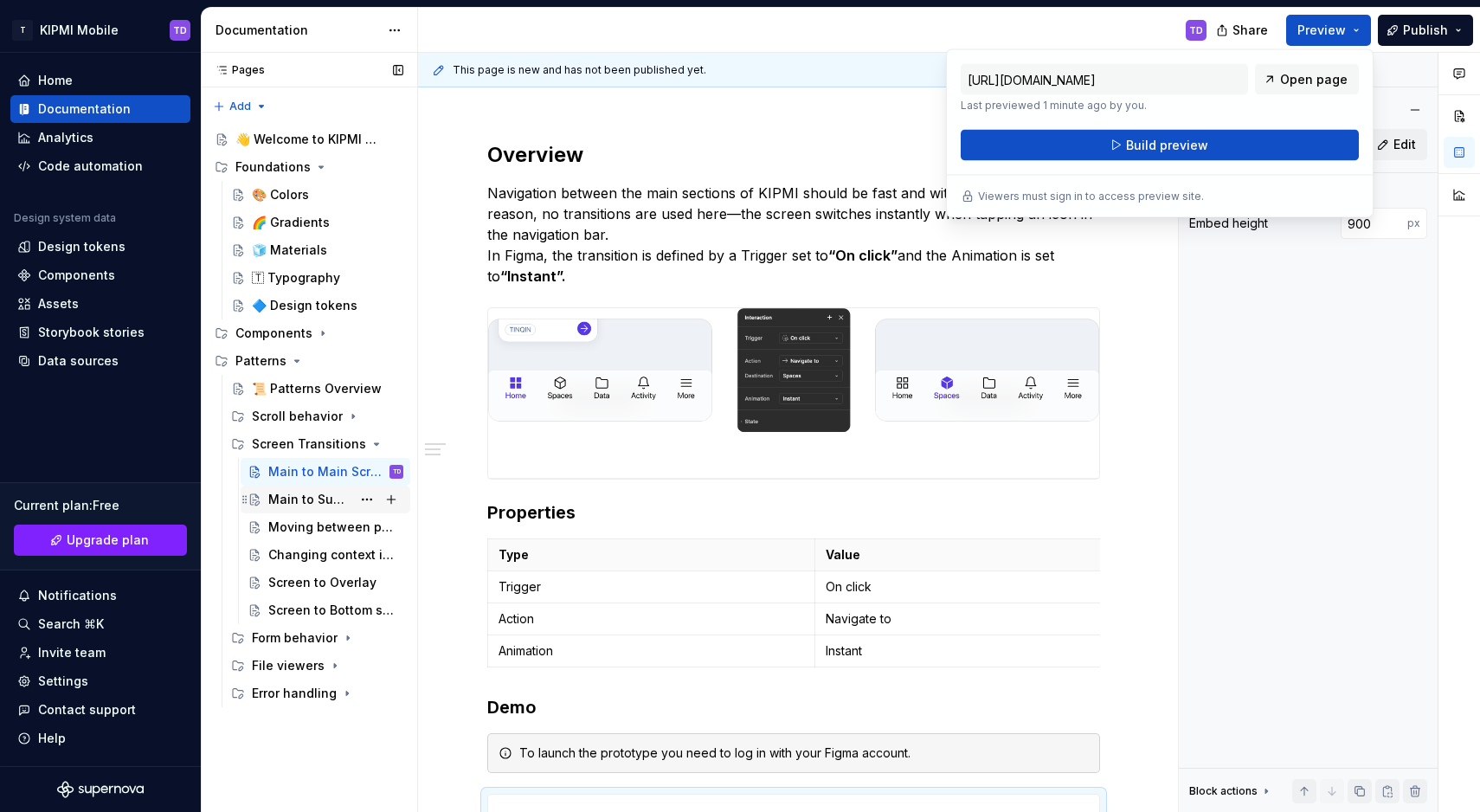
click at [304, 498] on div "Main to Sub-screen page" at bounding box center [310, 500] width 83 height 18
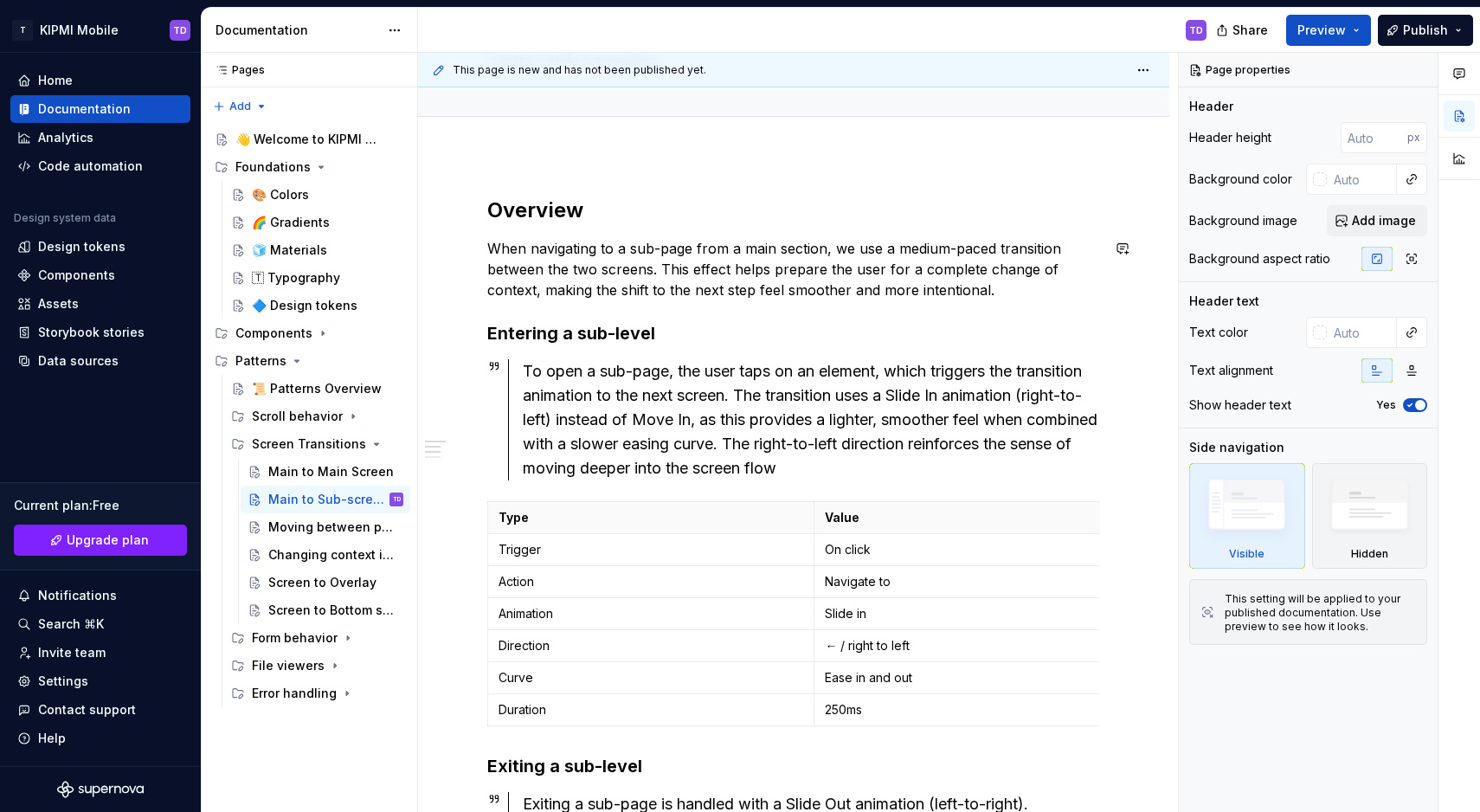
scroll to position [186, 0]
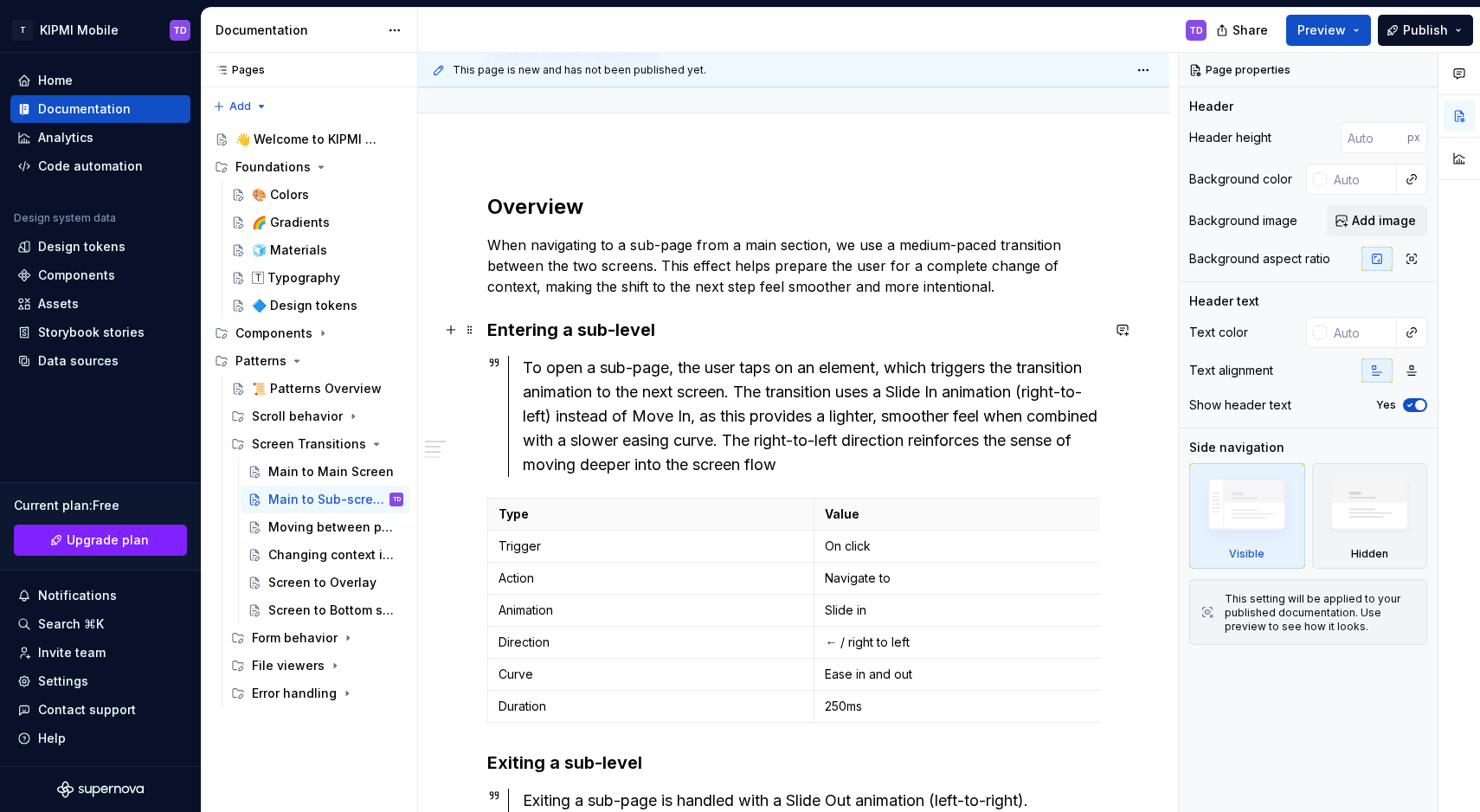
click at [666, 335] on h3 "Entering a sub-level" at bounding box center [794, 329] width 613 height 24
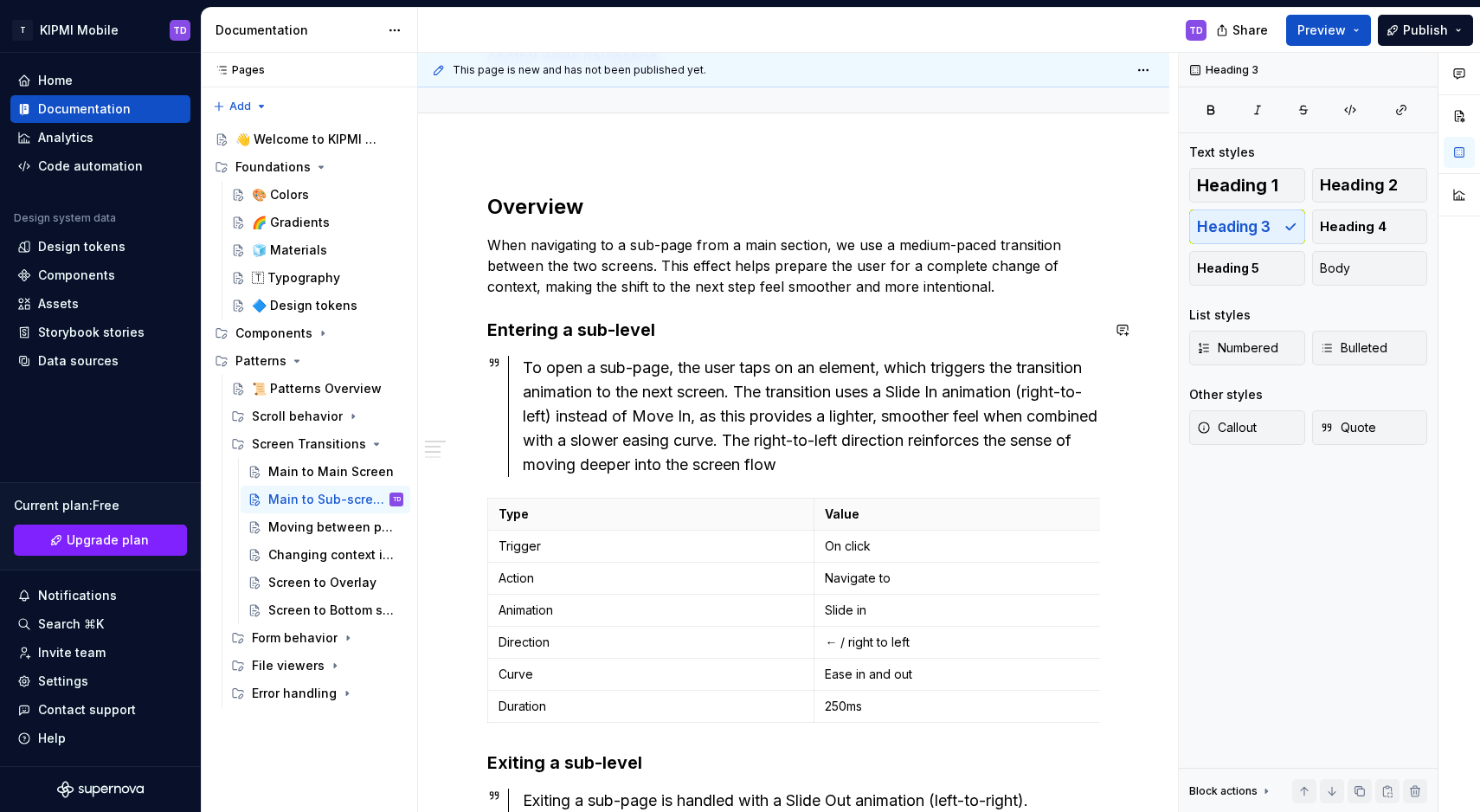
type textarea "*"
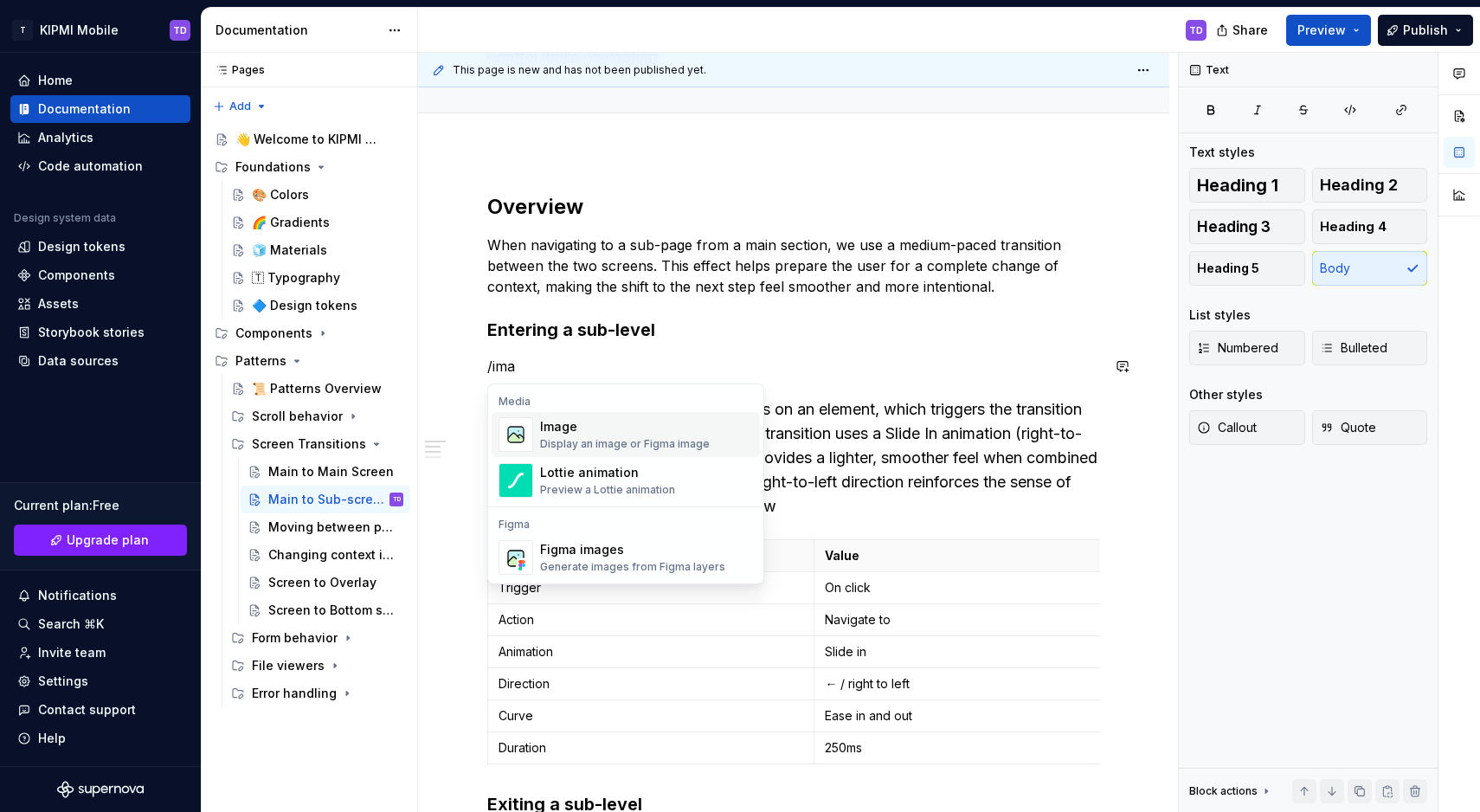
click at [612, 449] on div "Display an image or Figma image" at bounding box center [625, 444] width 170 height 14
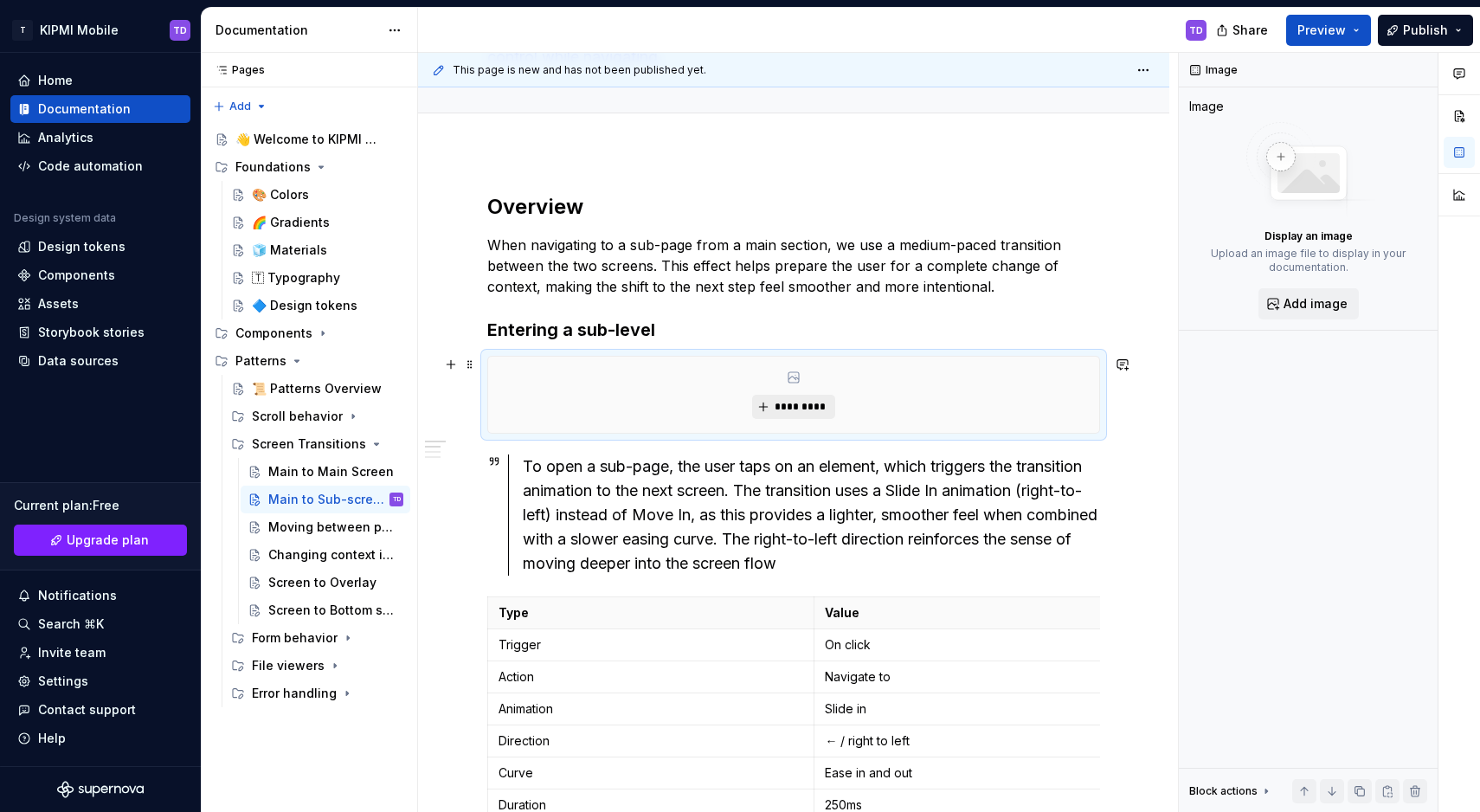
click at [780, 408] on span "*********" at bounding box center [800, 407] width 53 height 14
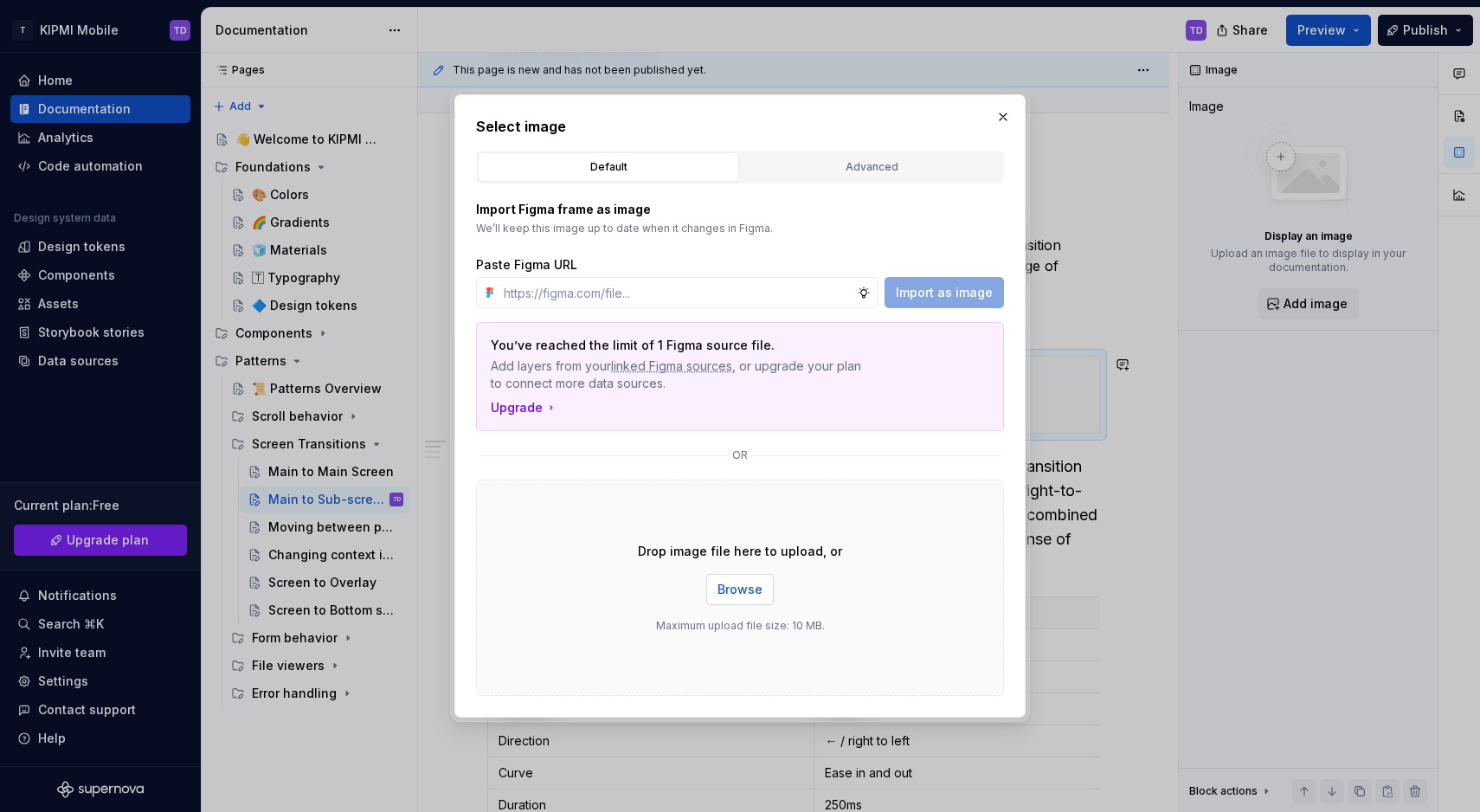
click at [756, 586] on span "Browse" at bounding box center [740, 590] width 45 height 18
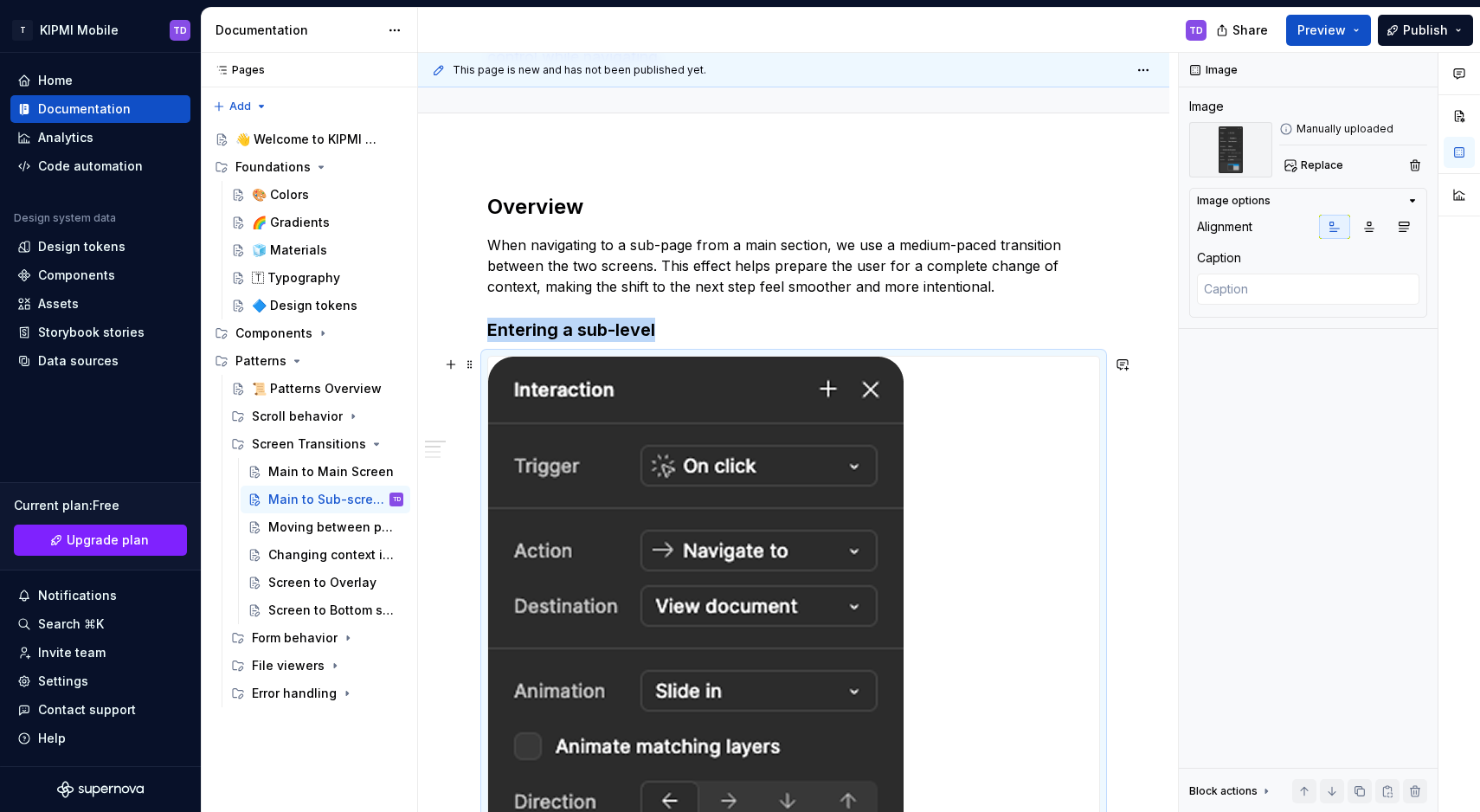
click at [712, 401] on img at bounding box center [696, 746] width 416 height 778
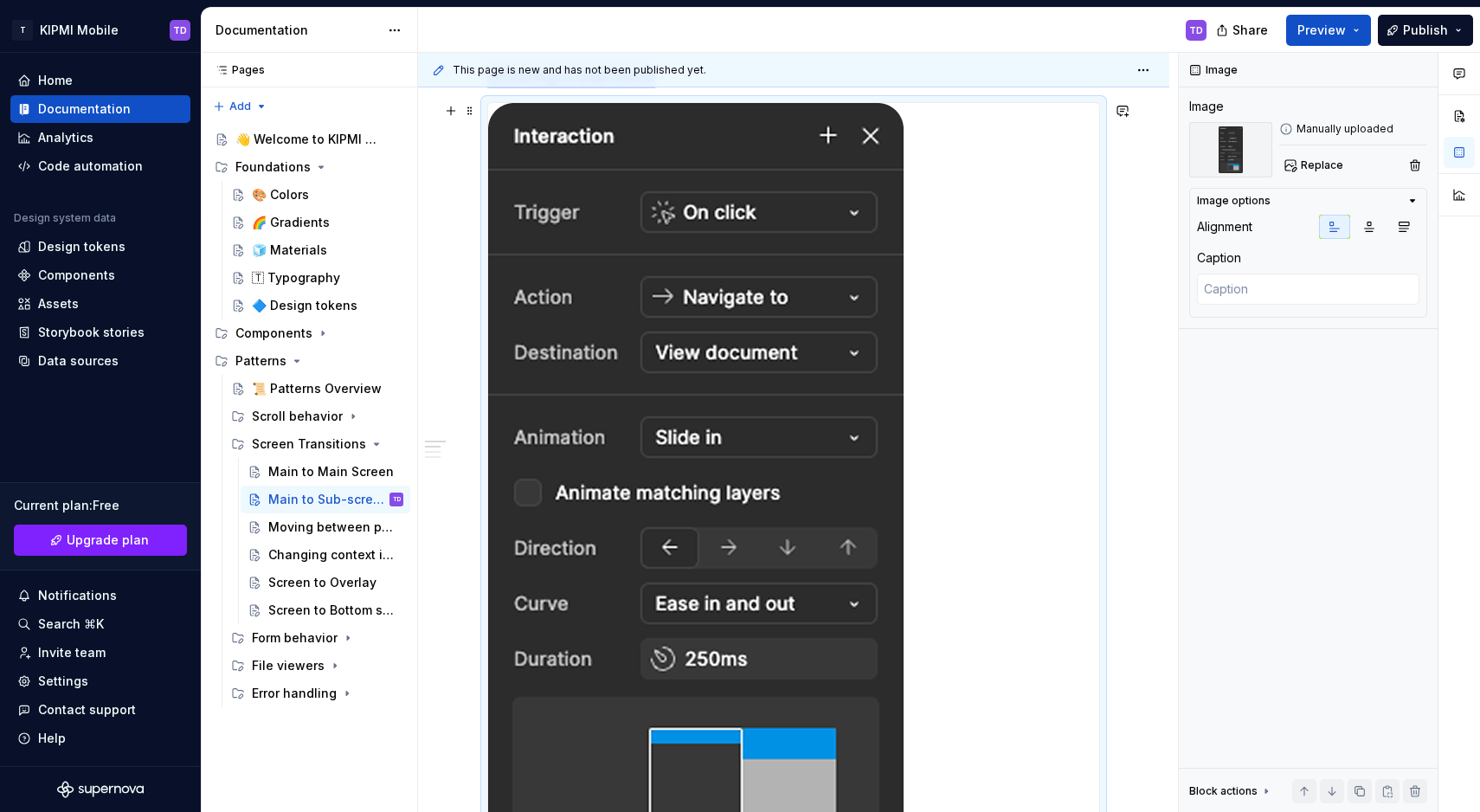
scroll to position [729, 0]
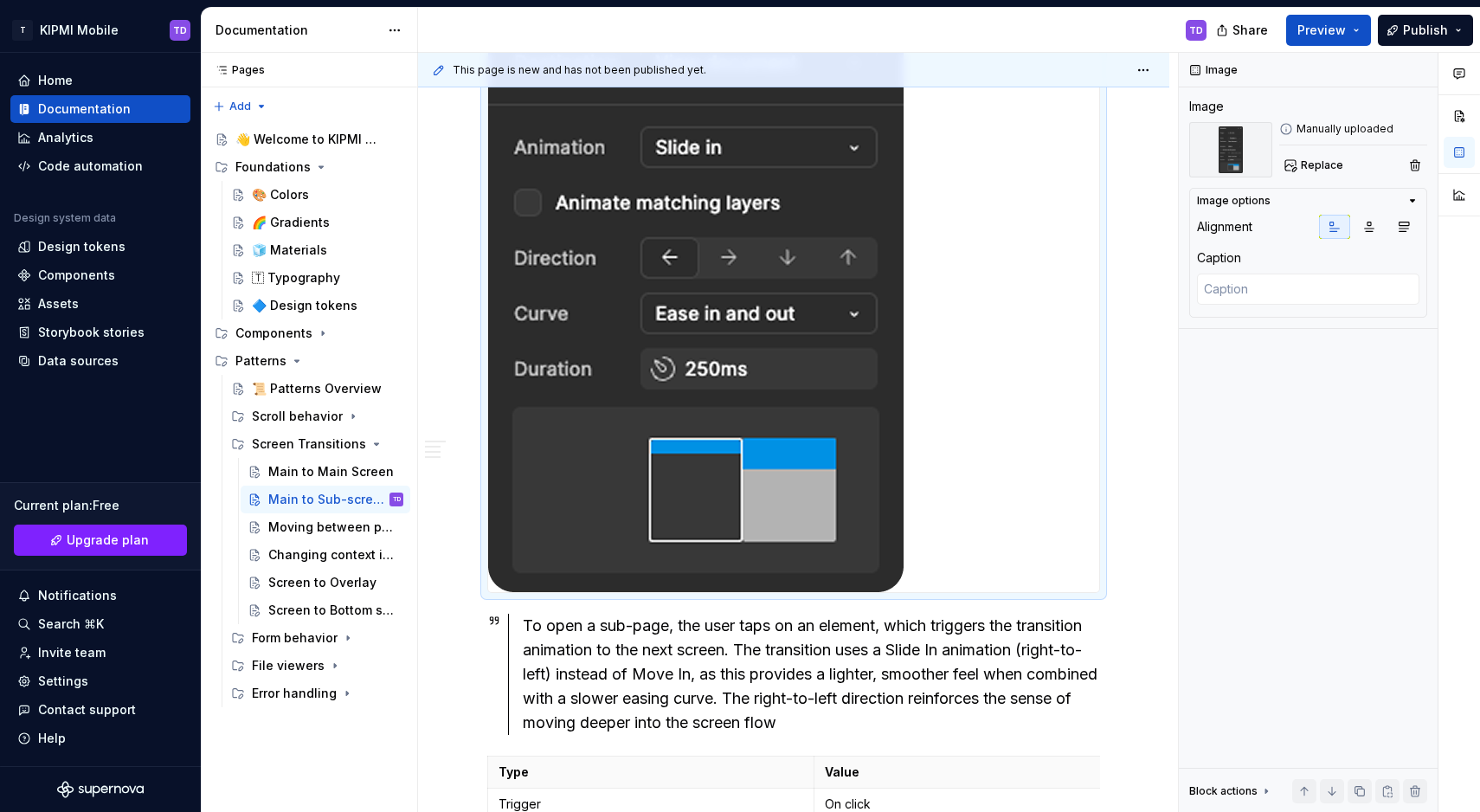
click at [787, 428] on img at bounding box center [696, 202] width 416 height 778
click at [787, 394] on img at bounding box center [696, 202] width 416 height 778
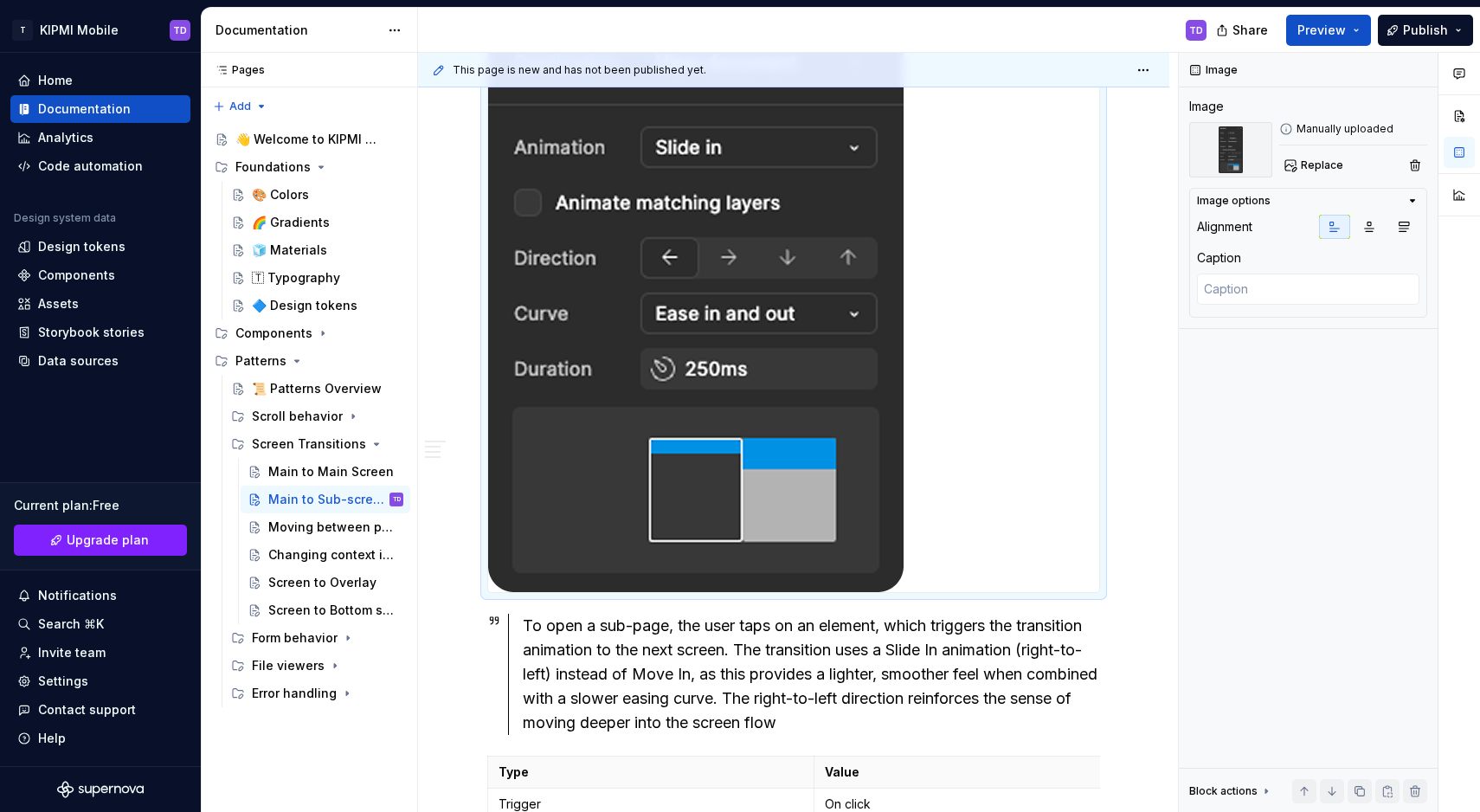
click at [787, 394] on img at bounding box center [696, 202] width 416 height 778
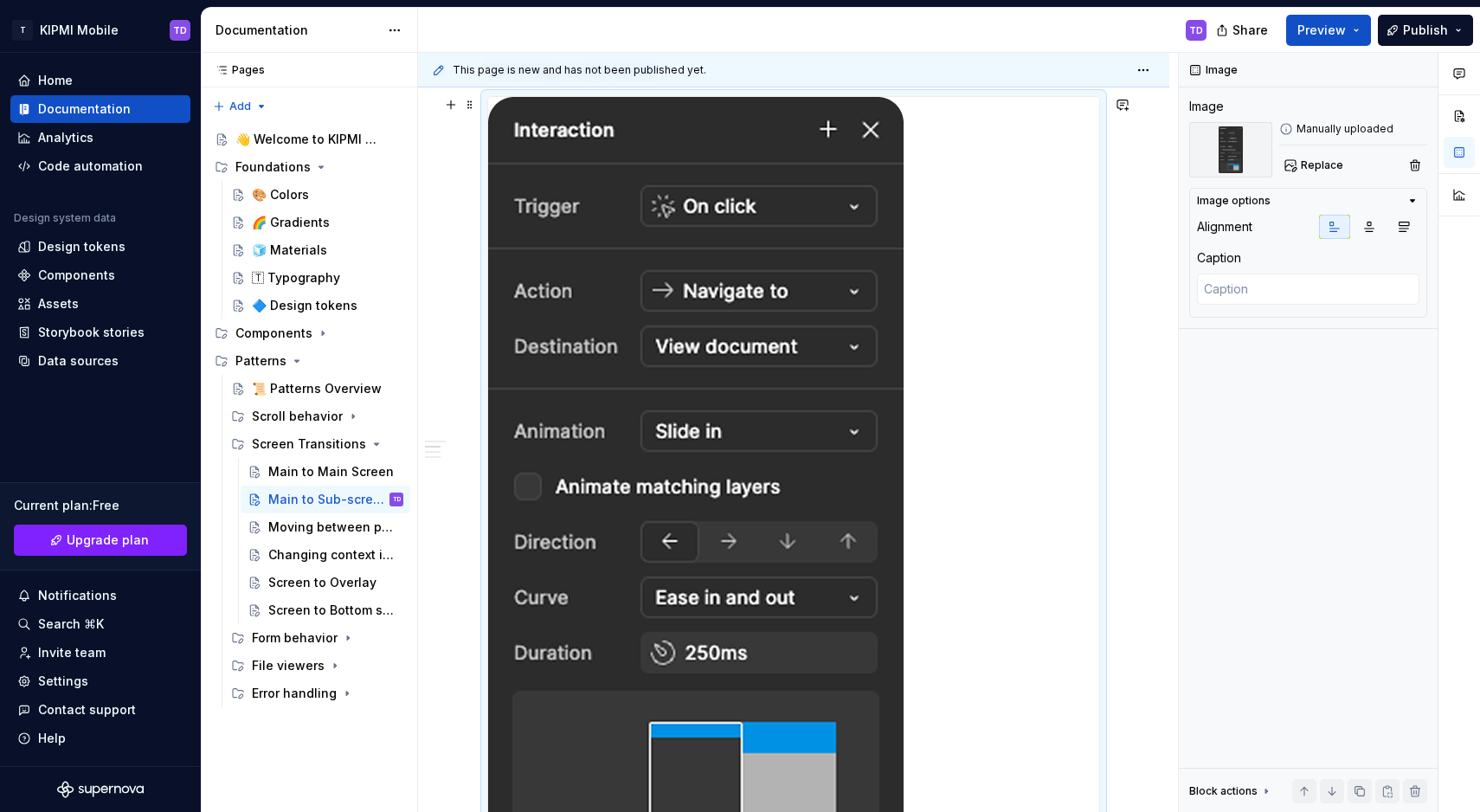
scroll to position [393, 0]
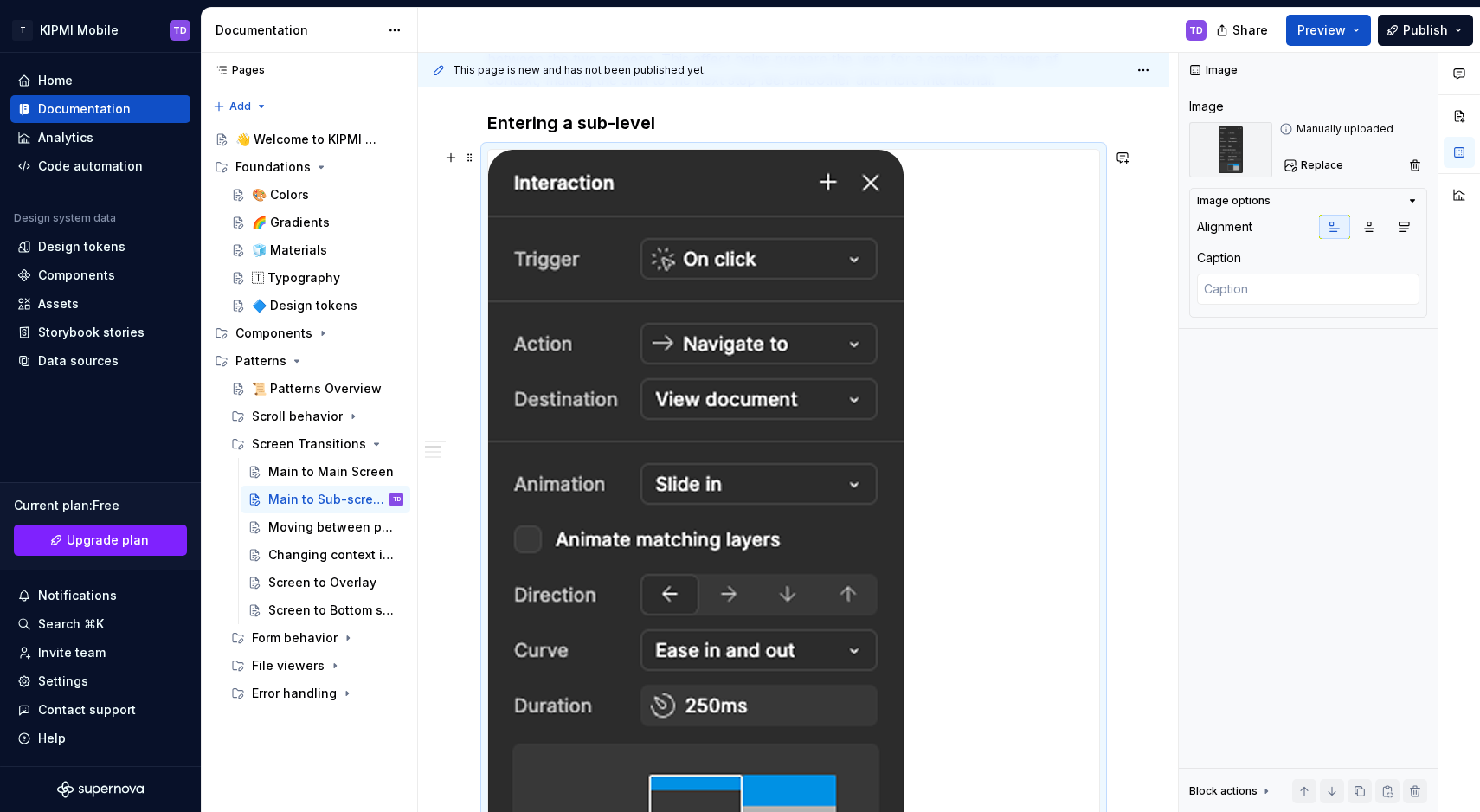
click at [781, 384] on img at bounding box center [696, 539] width 416 height 778
click at [1454, 102] on button "button" at bounding box center [1459, 116] width 31 height 31
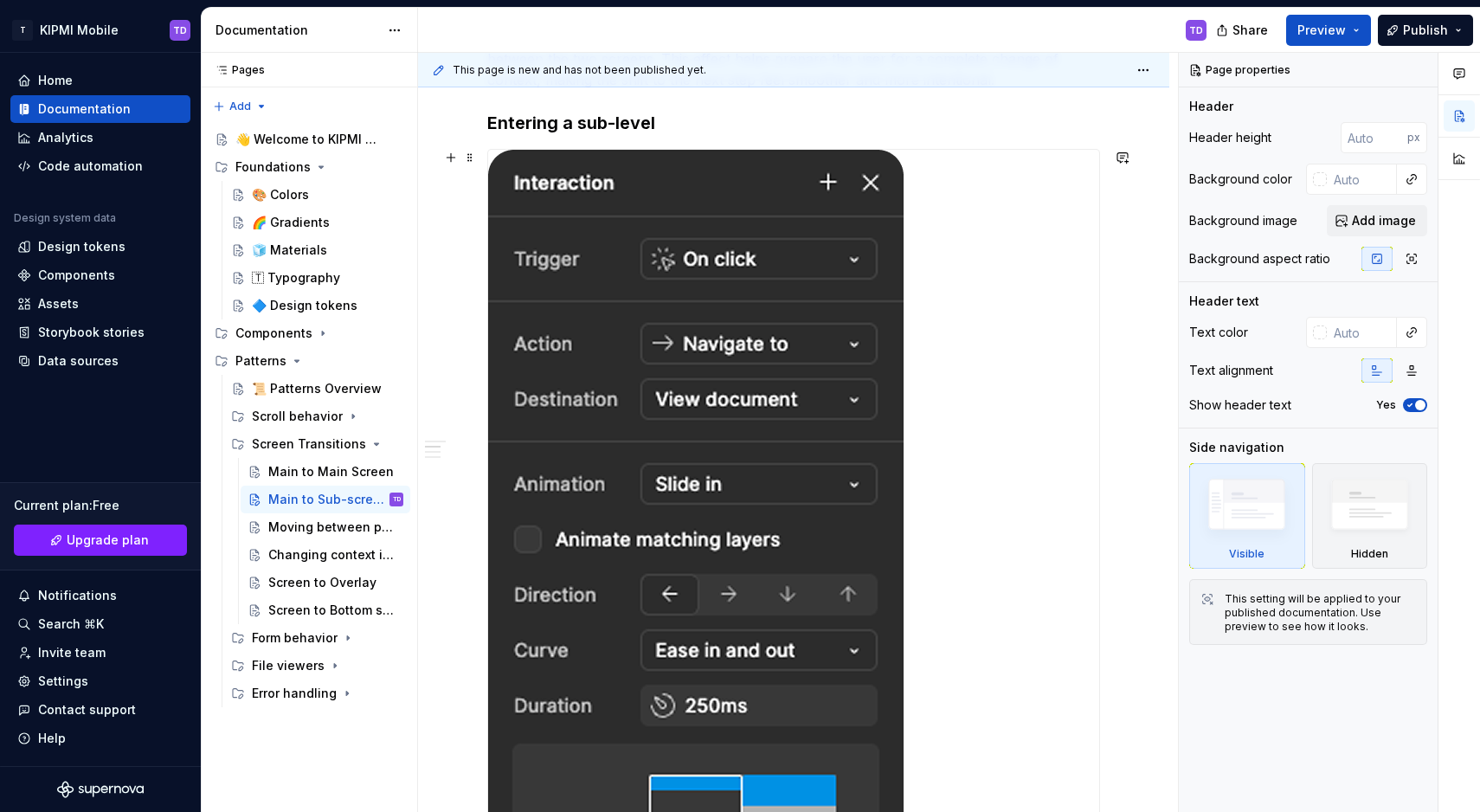
click at [803, 222] on img at bounding box center [696, 539] width 416 height 778
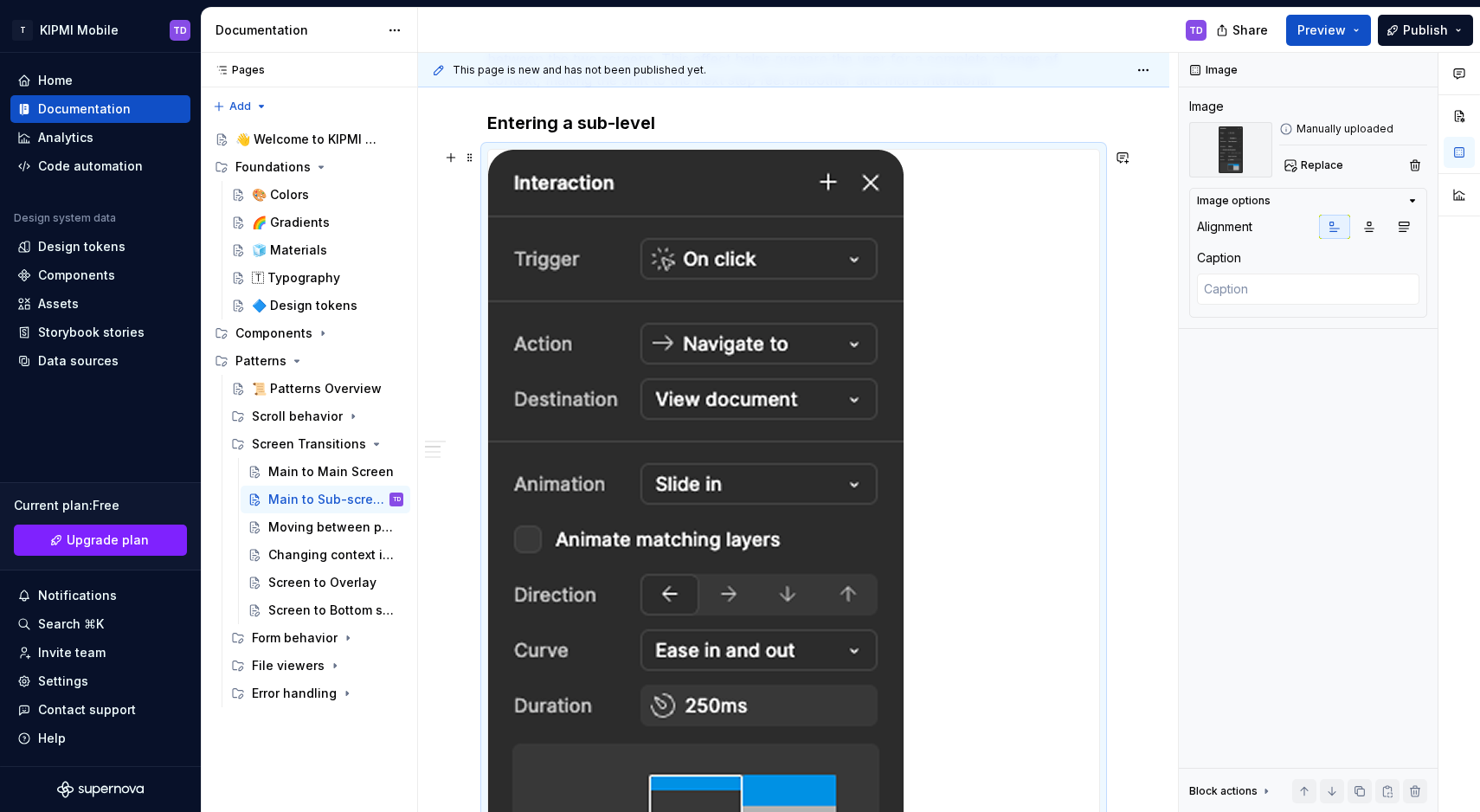
scroll to position [344, 0]
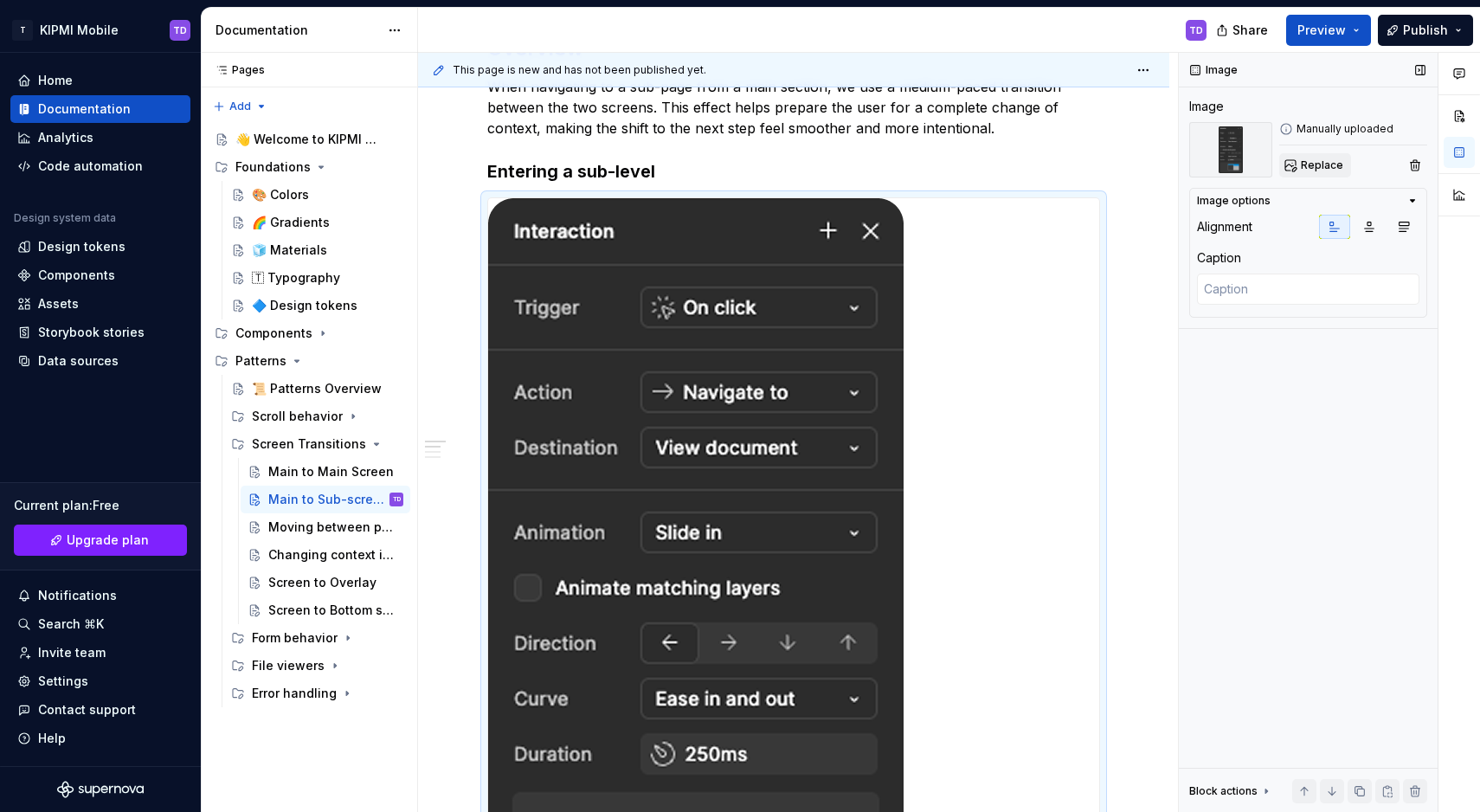
click at [1329, 156] on button "Replace" at bounding box center [1315, 165] width 72 height 24
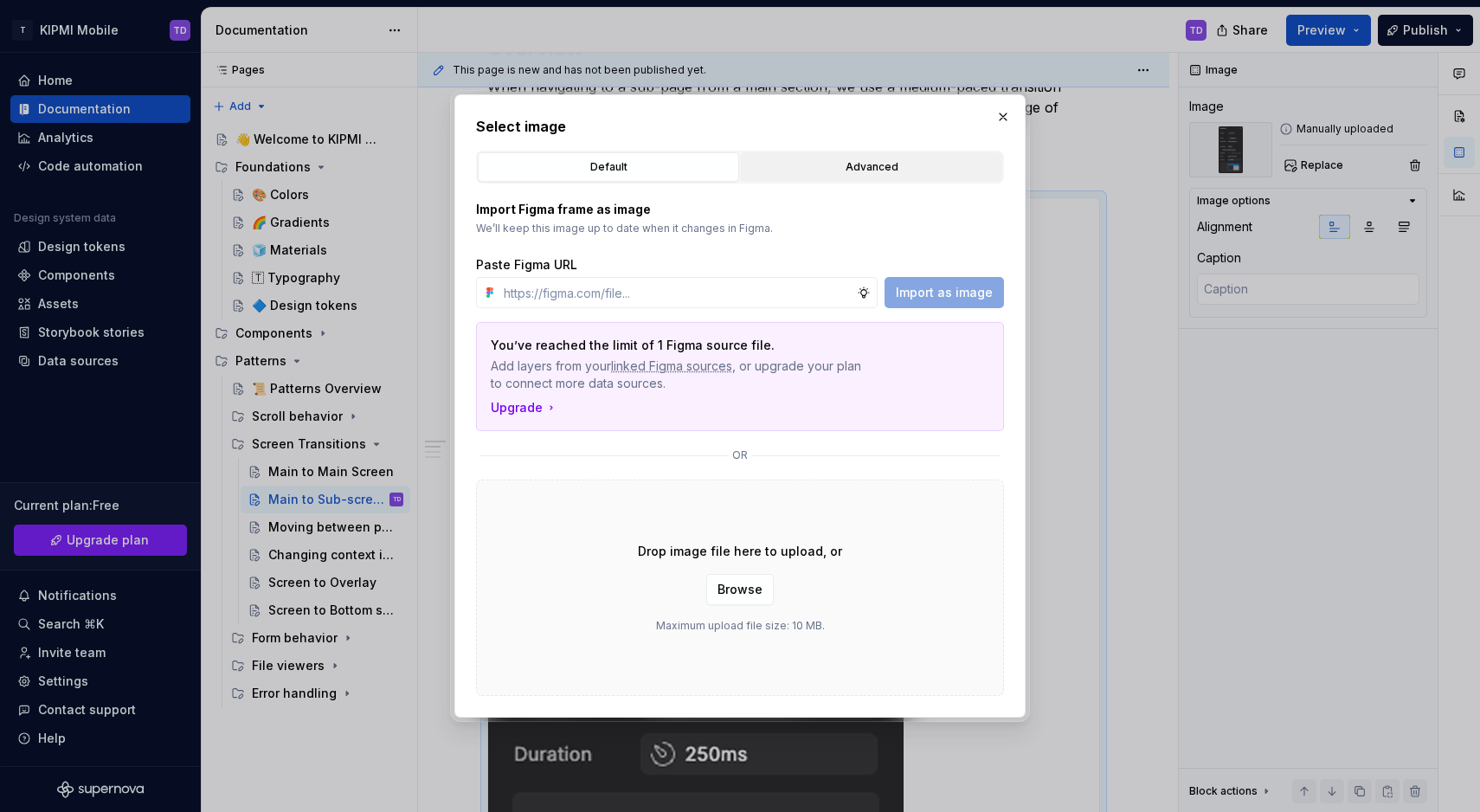
click at [932, 175] on div "Advanced" at bounding box center [872, 167] width 249 height 18
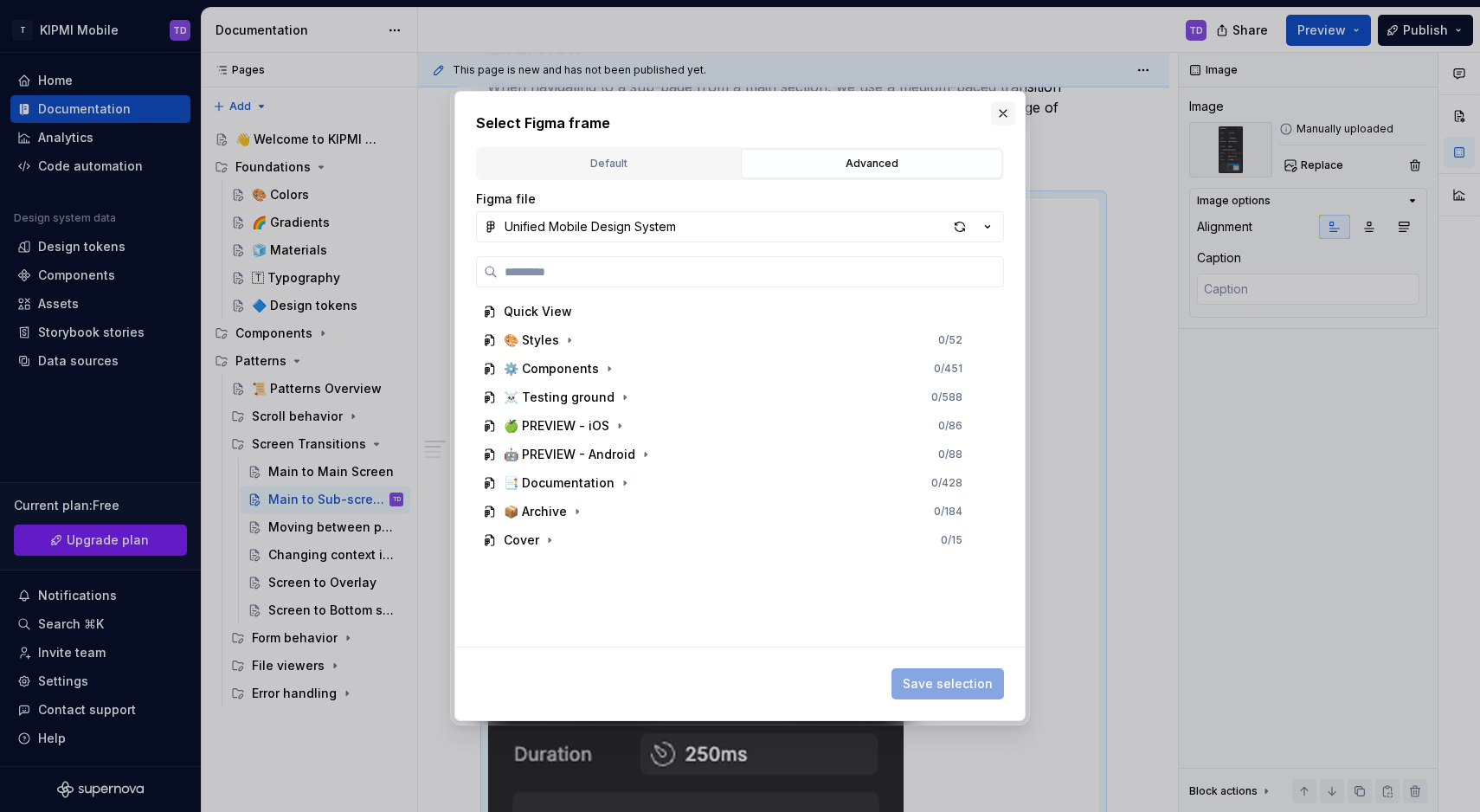
click at [996, 119] on button "button" at bounding box center [1003, 113] width 24 height 24
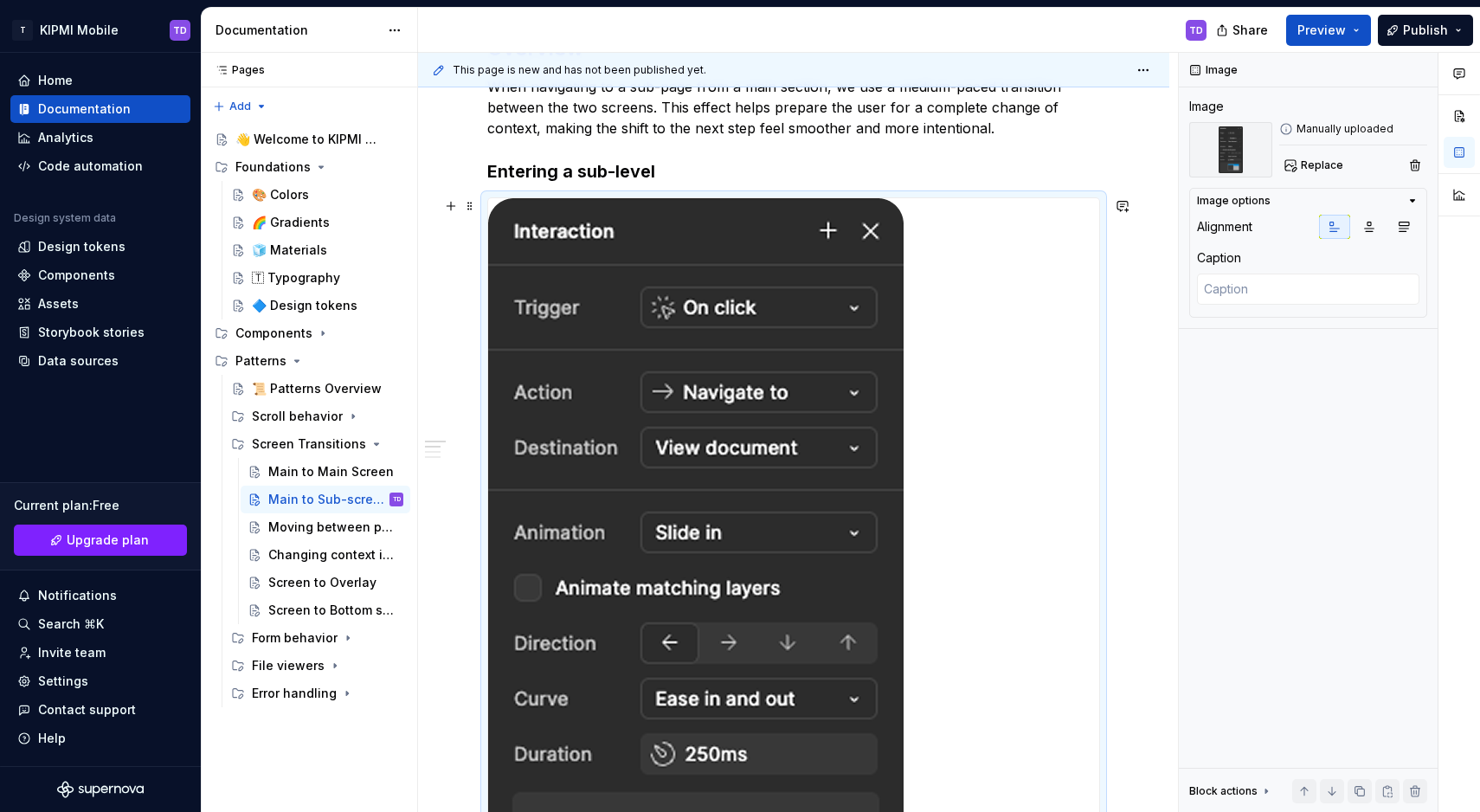
click at [820, 318] on img at bounding box center [696, 588] width 416 height 778
click at [1355, 32] on button "Preview" at bounding box center [1329, 30] width 85 height 31
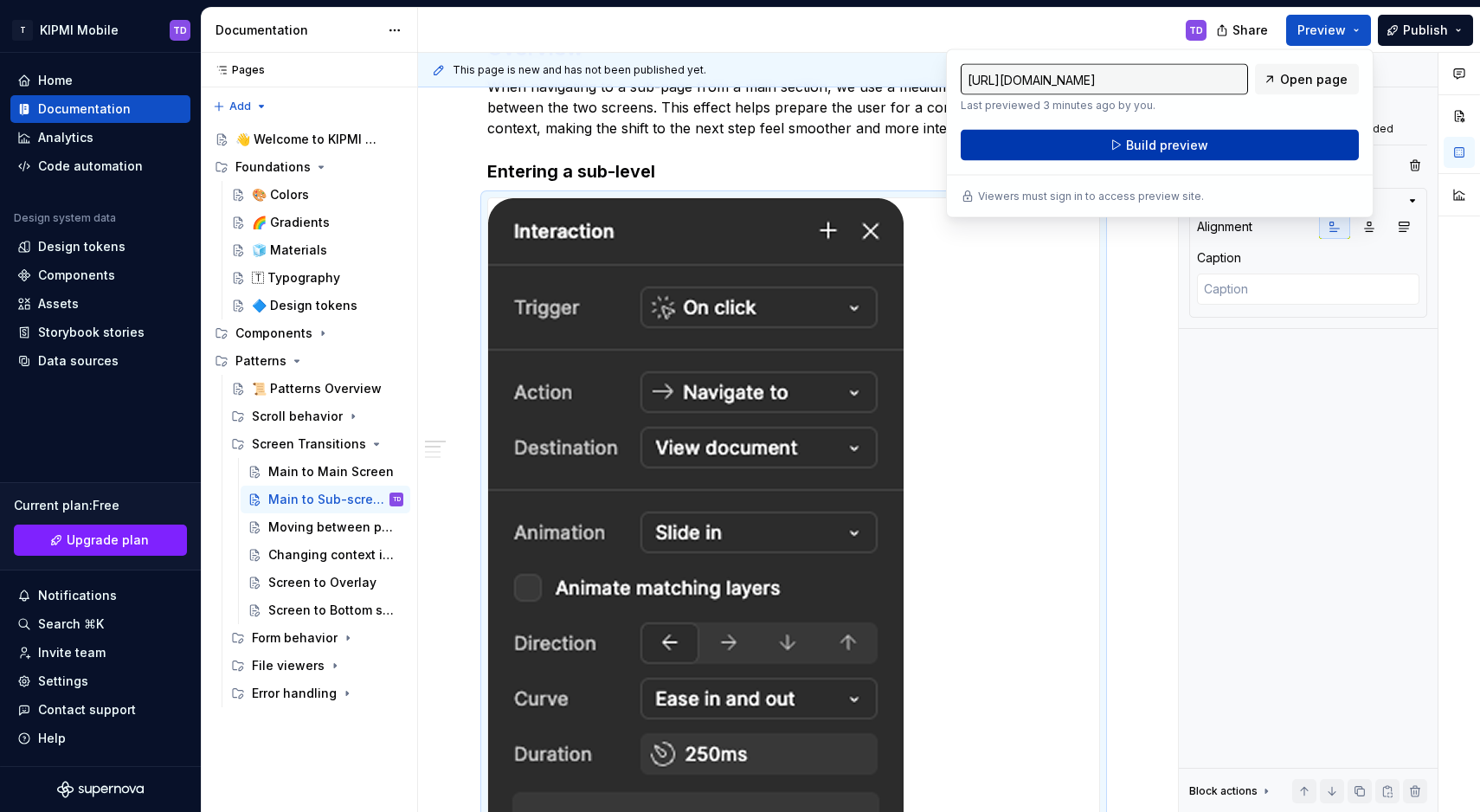
click at [1161, 148] on span "Build preview" at bounding box center [1167, 146] width 82 height 18
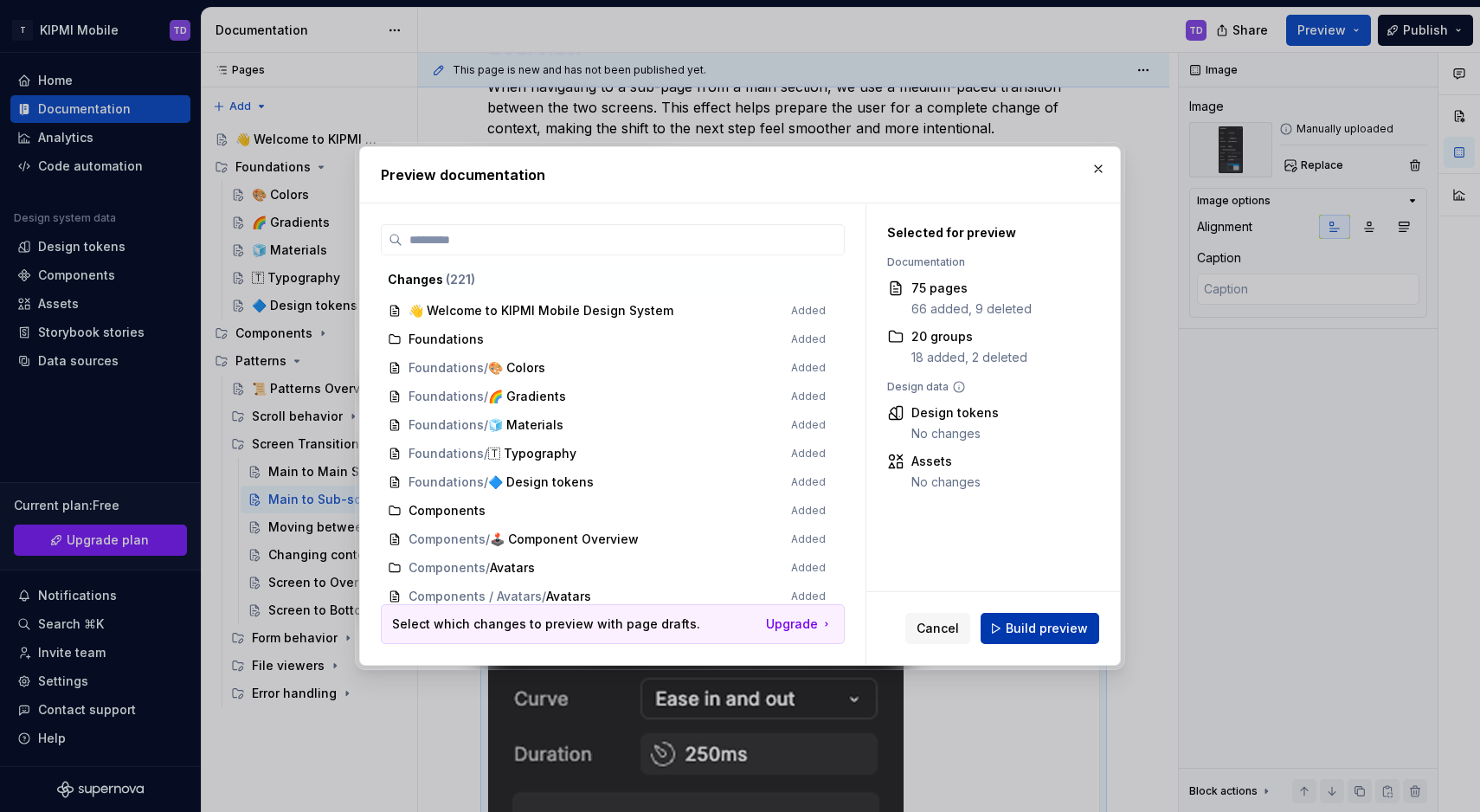
click at [1060, 638] on button "Build preview" at bounding box center [1040, 628] width 118 height 31
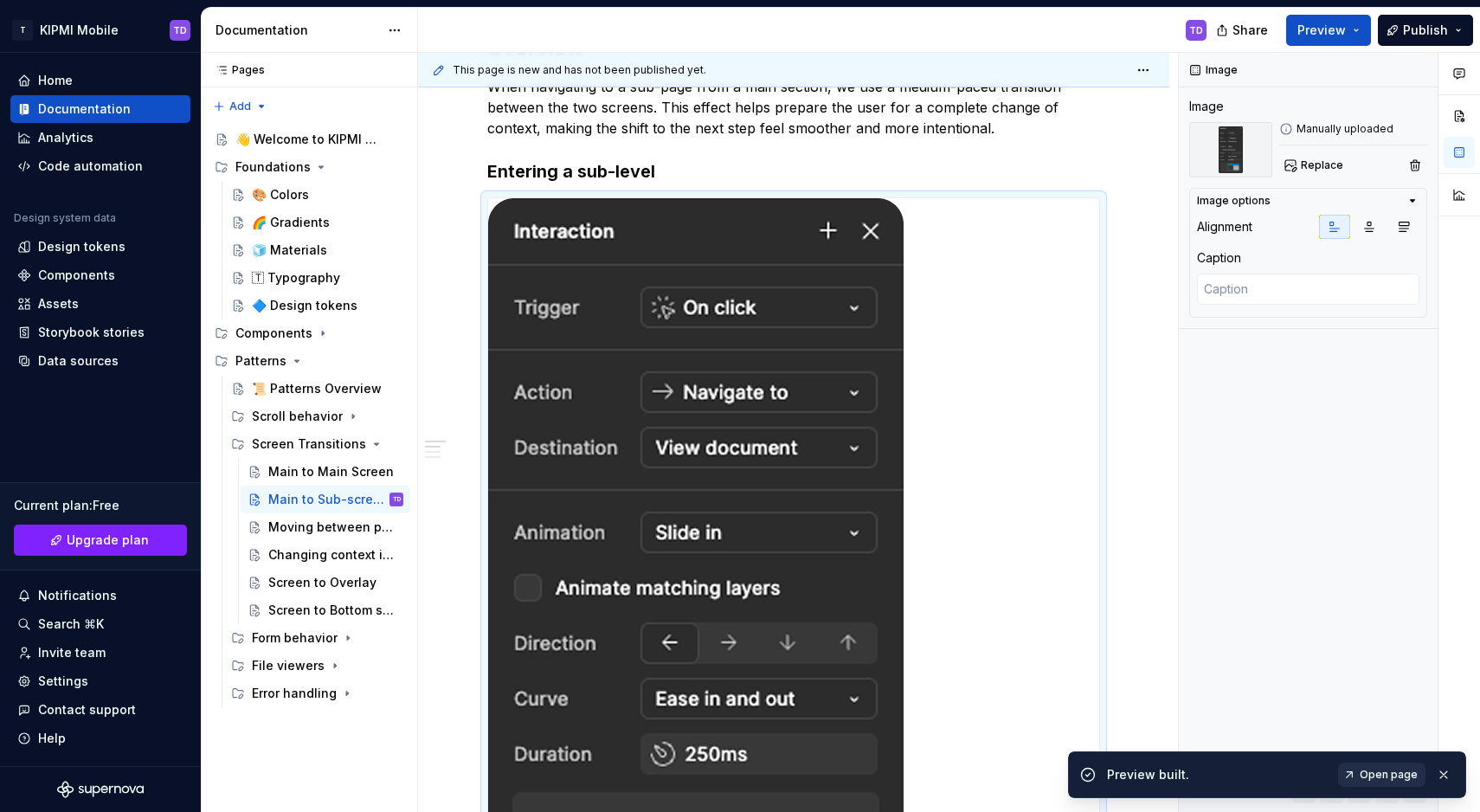
click at [1413, 771] on span "Open page" at bounding box center [1389, 775] width 58 height 14
click at [709, 369] on img at bounding box center [696, 588] width 416 height 778
click at [468, 209] on span at bounding box center [471, 206] width 14 height 24
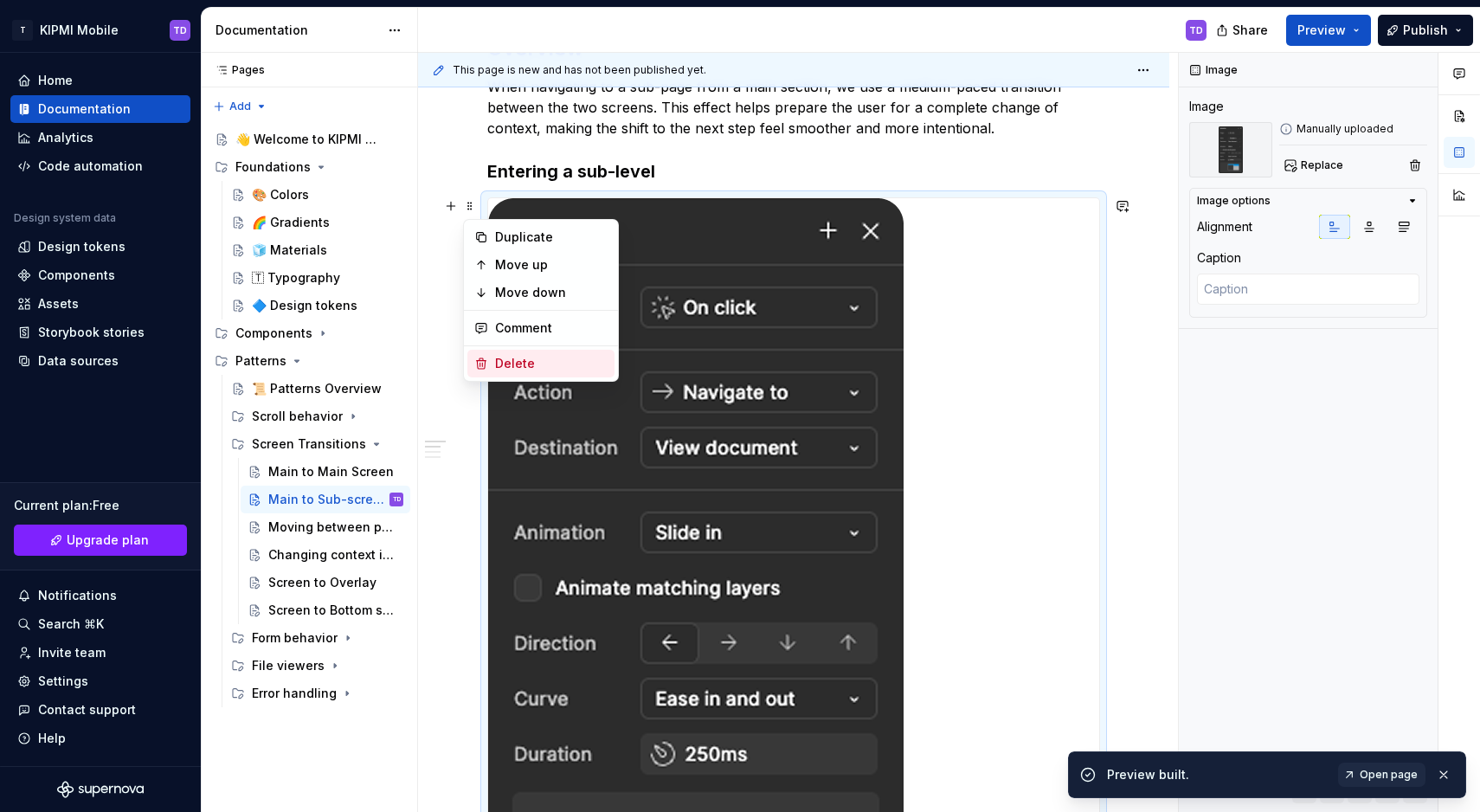
click at [539, 362] on div "Delete" at bounding box center [551, 364] width 112 height 18
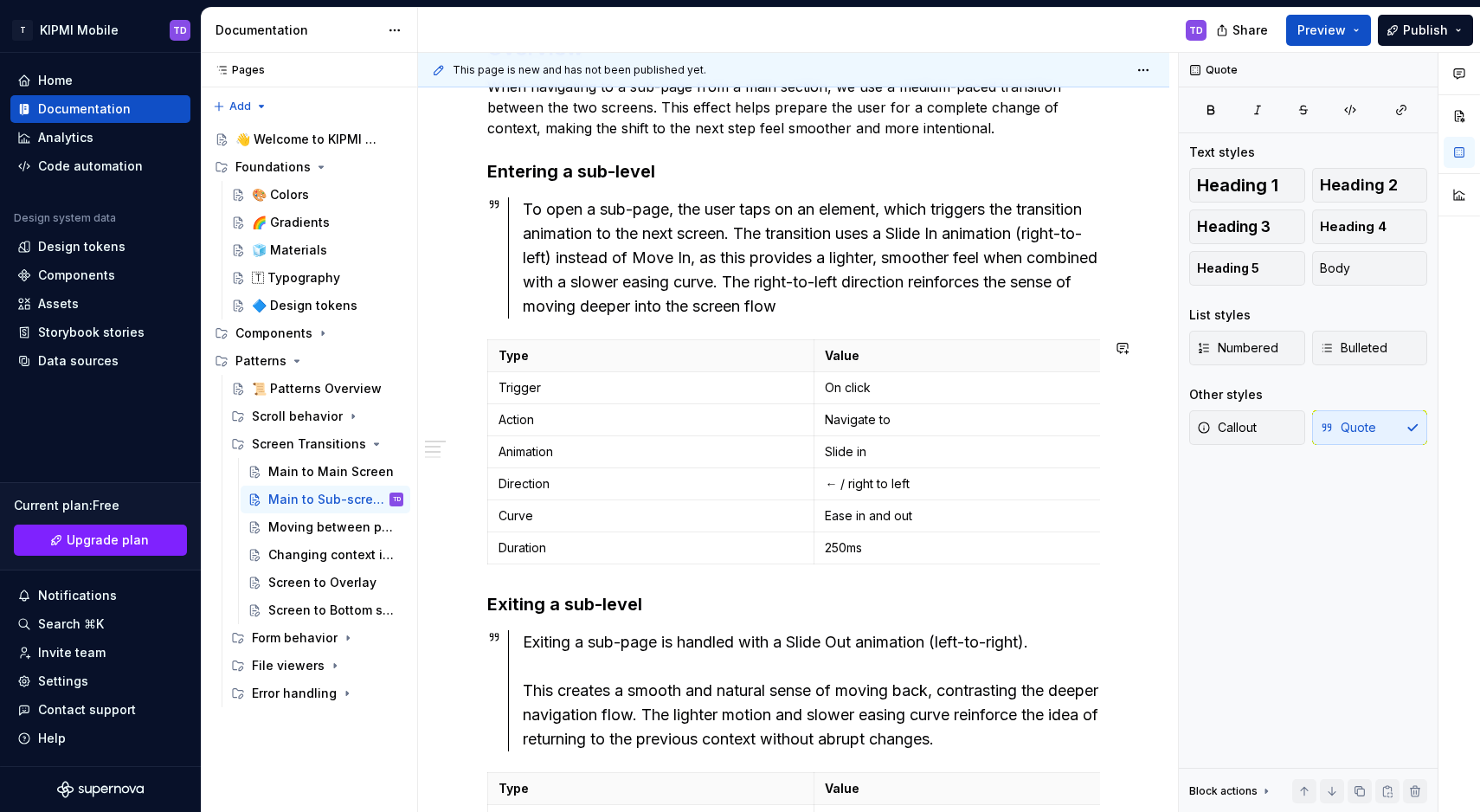
type textarea "*"
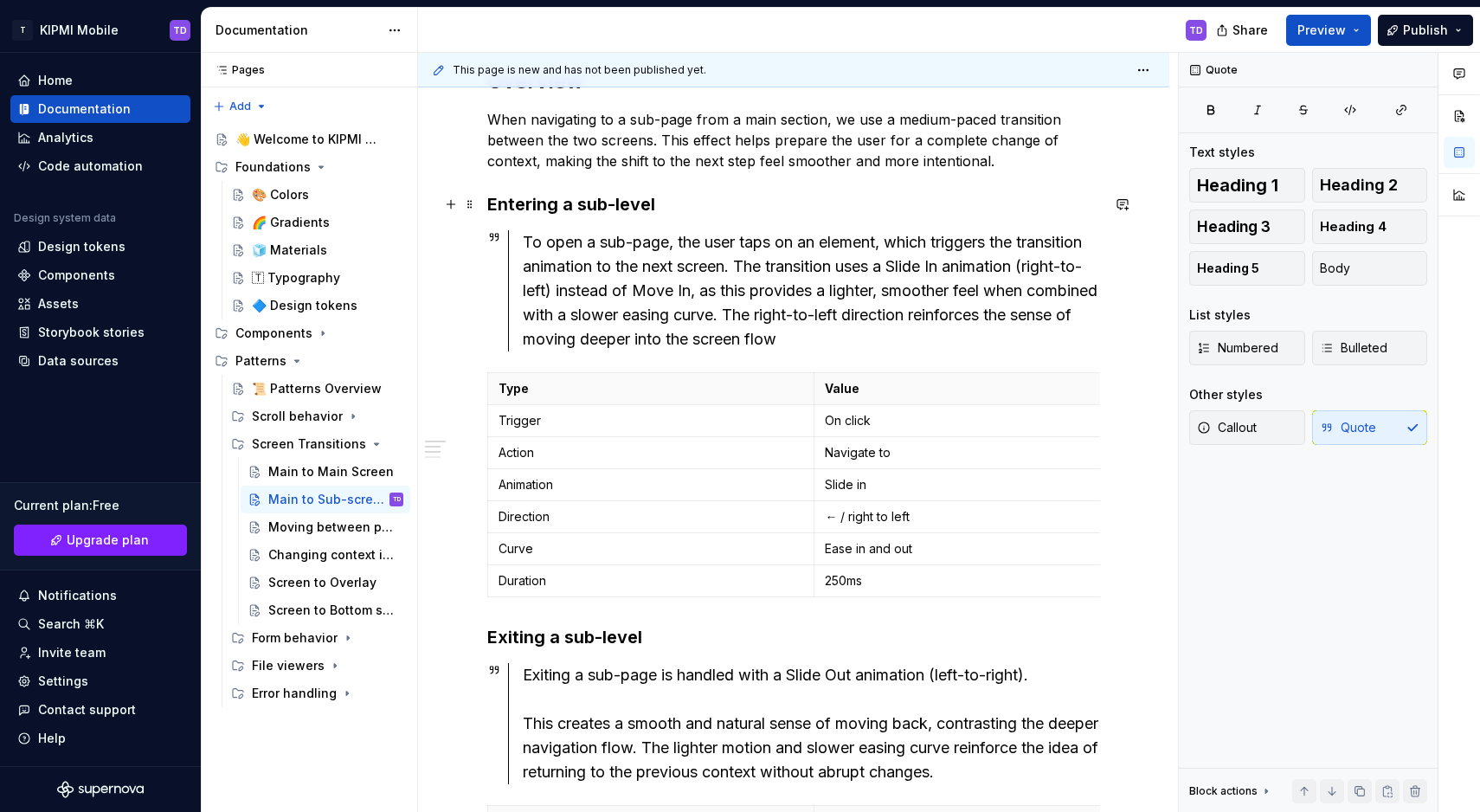
click at [666, 201] on h3 "Entering a sub-level" at bounding box center [794, 204] width 613 height 24
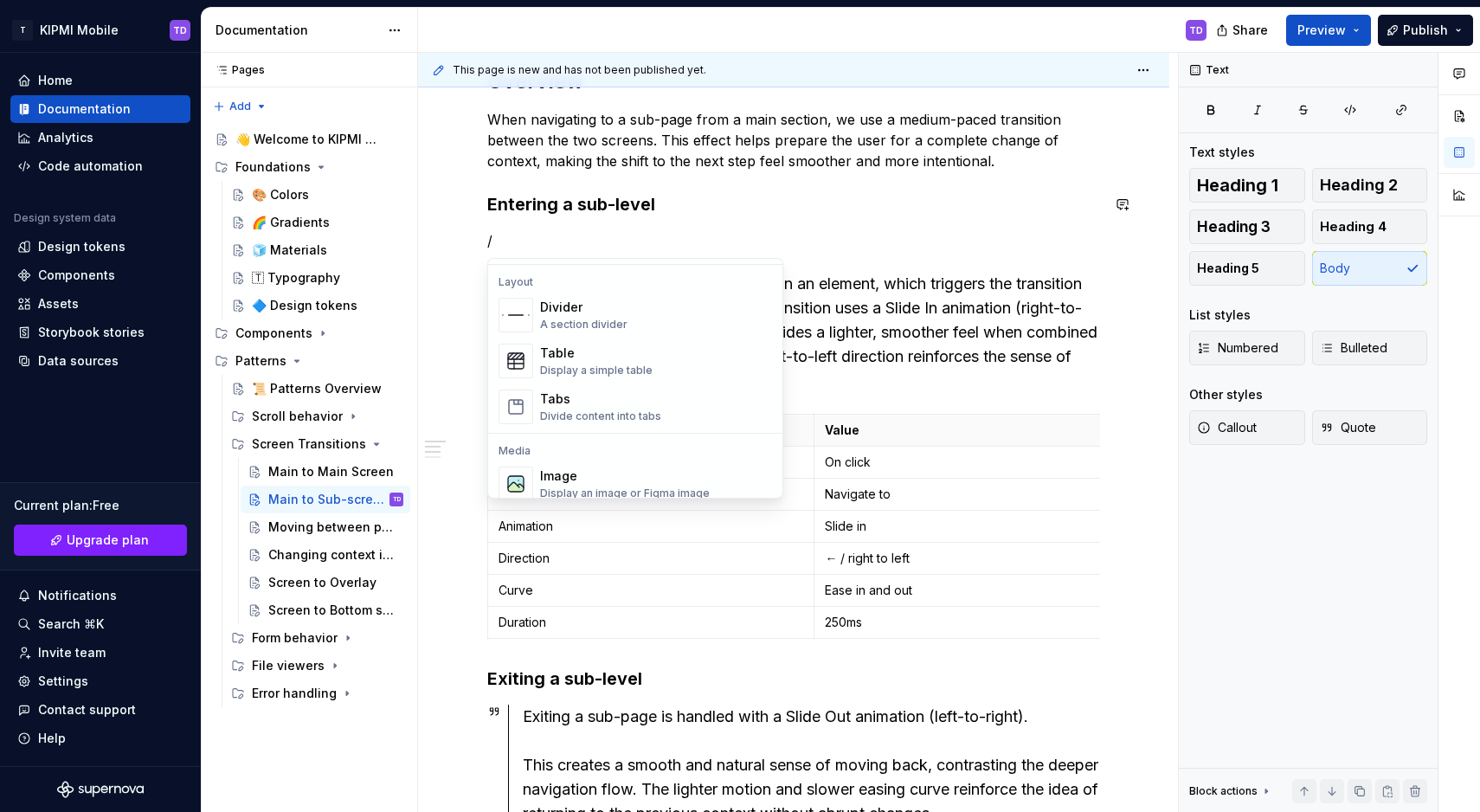
scroll to position [566, 0]
click at [665, 344] on div "Table Display a simple table" at bounding box center [656, 355] width 232 height 34
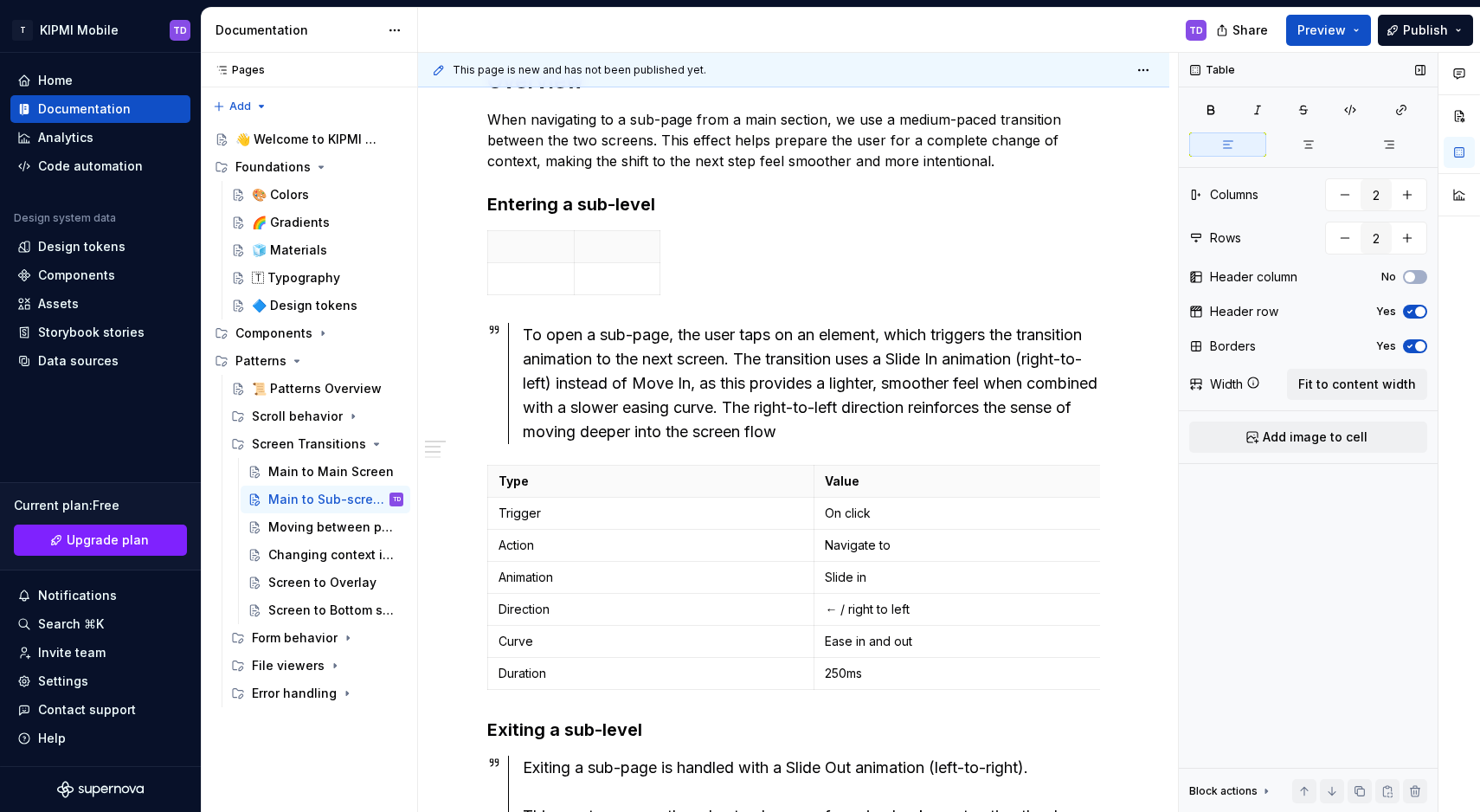
click at [1413, 312] on icon "button" at bounding box center [1410, 312] width 14 height 11
click at [1344, 199] on button "button" at bounding box center [1345, 194] width 31 height 31
type input "1"
click at [1345, 237] on button "button" at bounding box center [1345, 237] width 31 height 31
type input "1"
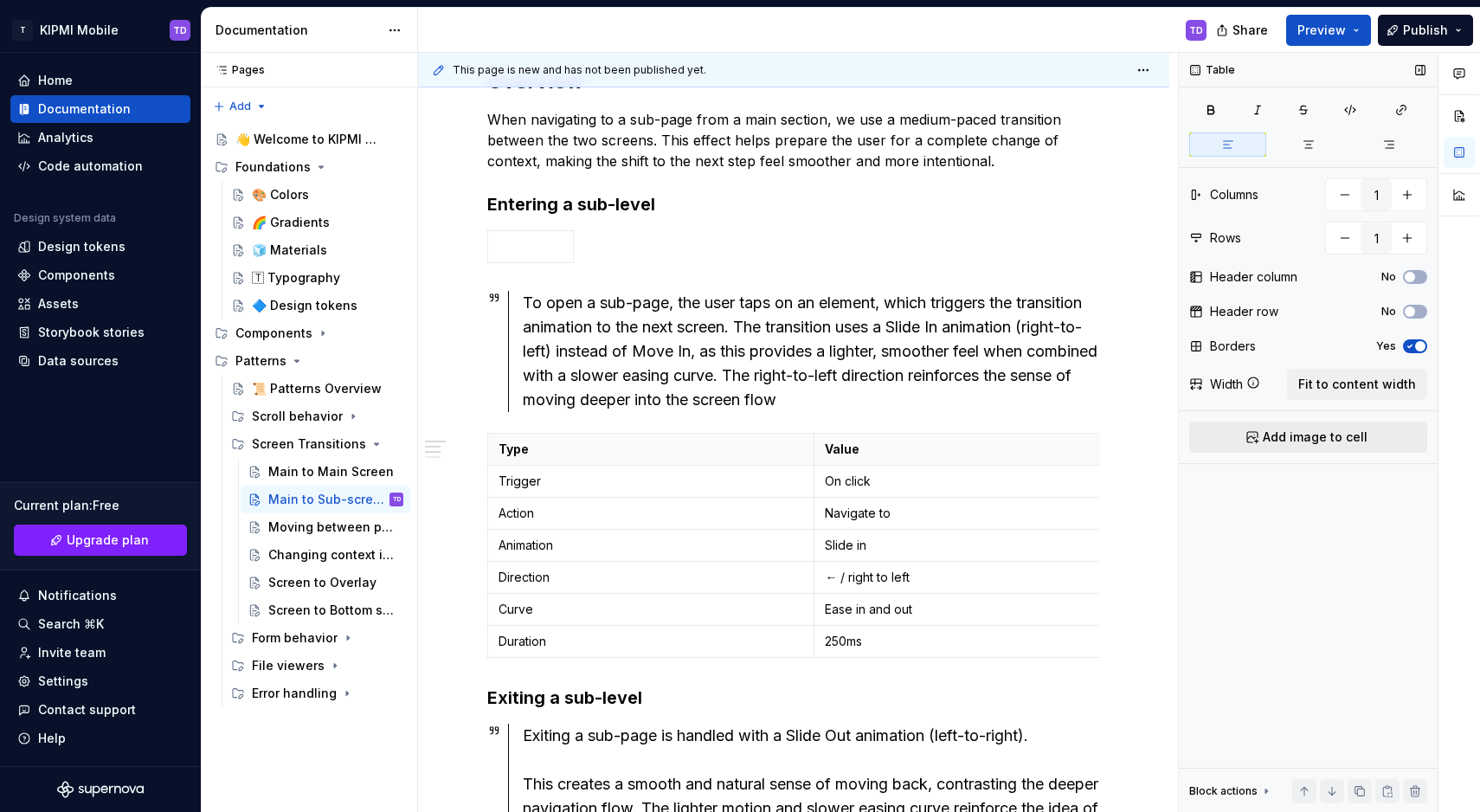
click at [1339, 441] on span "Add image to cell" at bounding box center [1315, 437] width 105 height 18
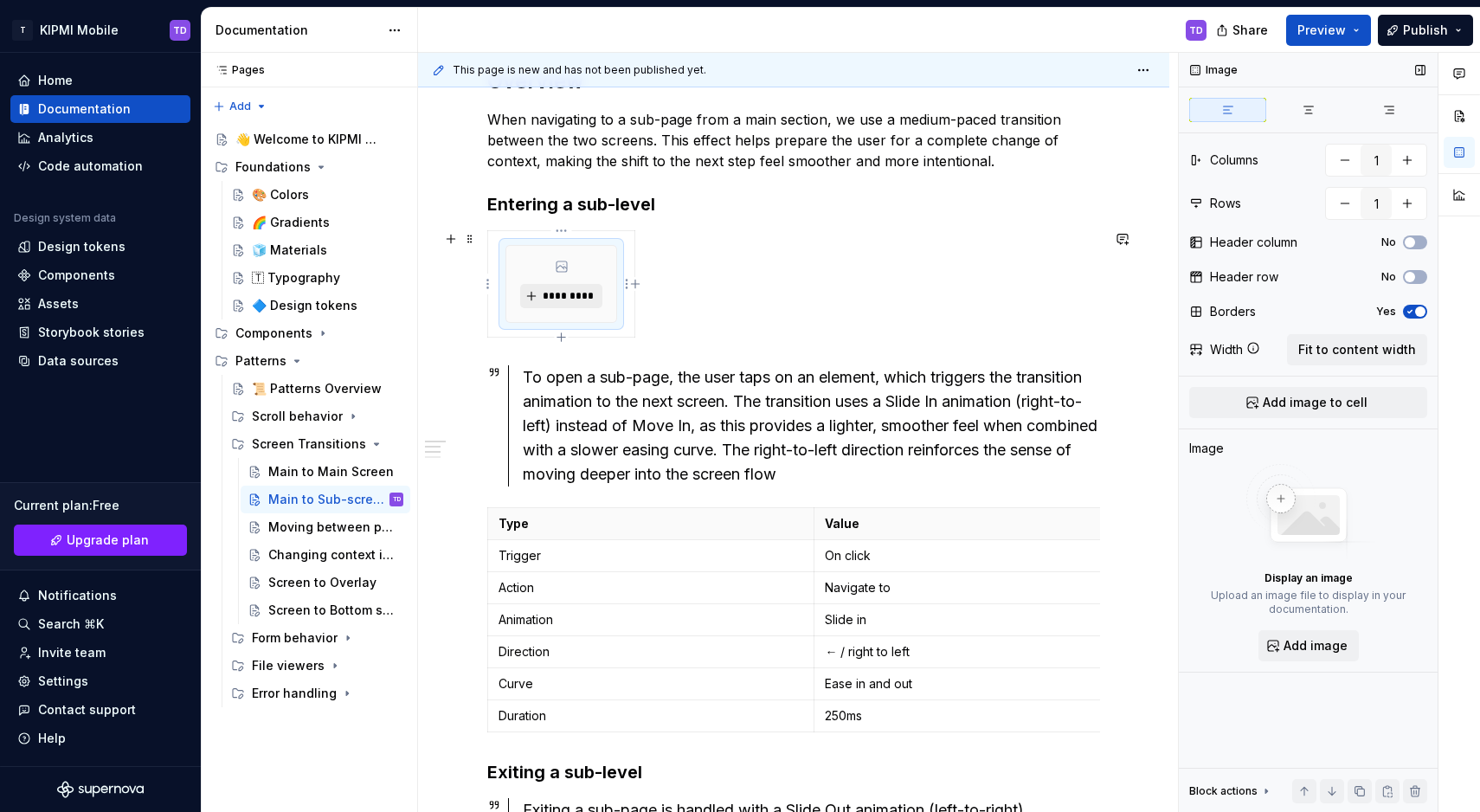
click at [565, 304] on button "*********" at bounding box center [561, 296] width 82 height 24
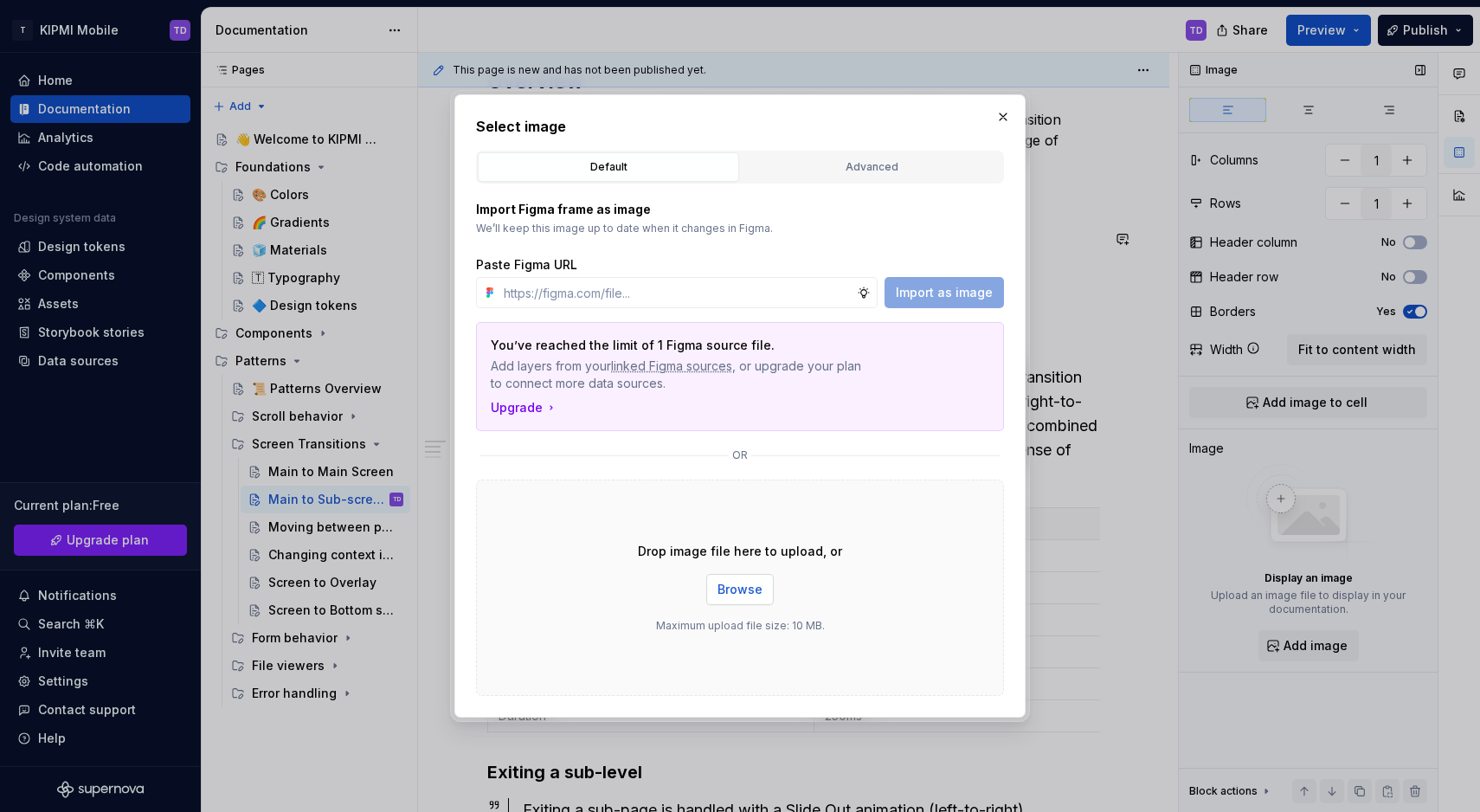
click at [725, 590] on span "Browse" at bounding box center [740, 590] width 45 height 18
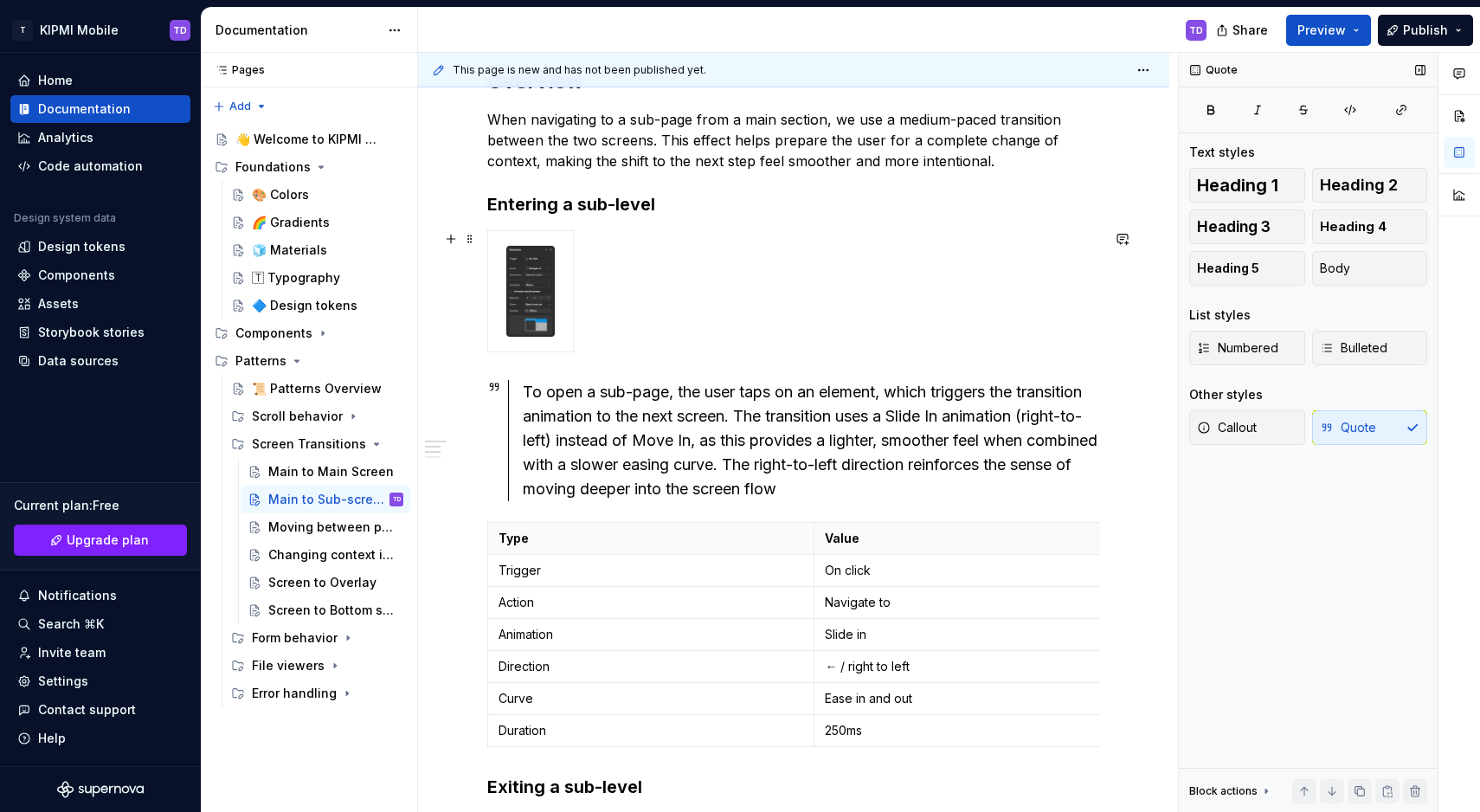
click at [611, 310] on div at bounding box center [794, 295] width 613 height 129
click at [616, 328] on div at bounding box center [794, 295] width 613 height 129
click at [594, 310] on div at bounding box center [794, 295] width 613 height 129
click at [528, 257] on img at bounding box center [531, 290] width 49 height 91
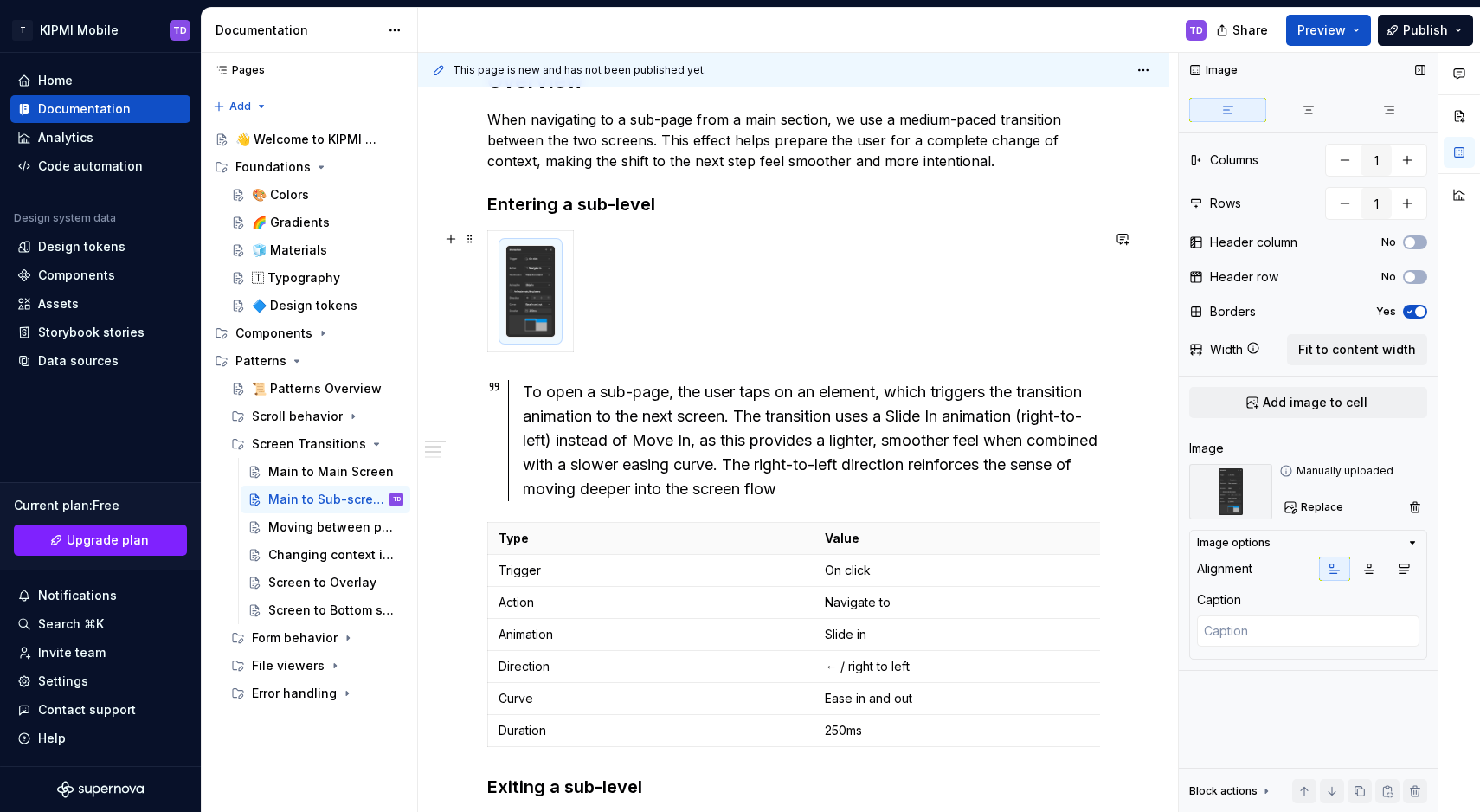
click at [727, 276] on div at bounding box center [794, 295] width 613 height 129
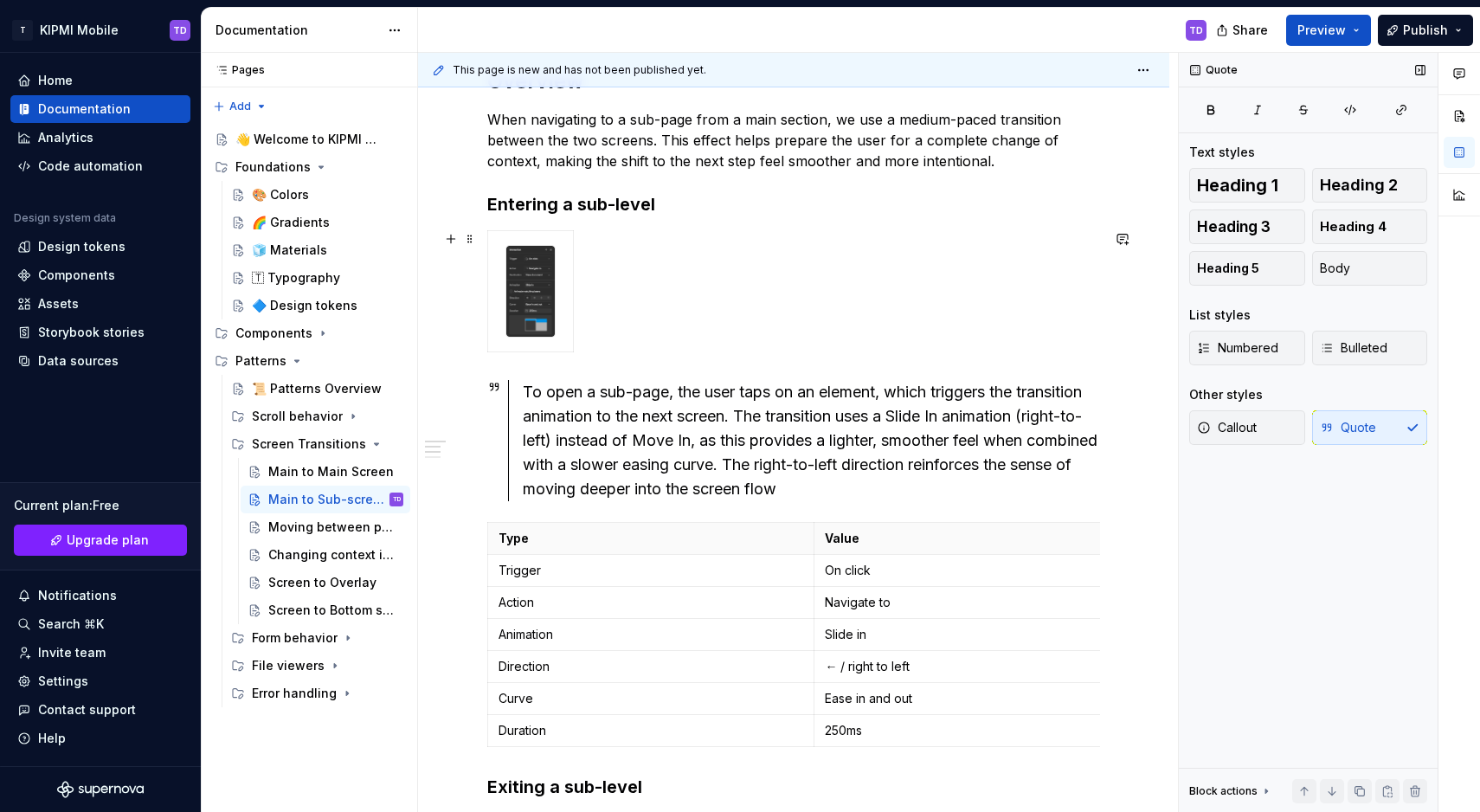
click at [563, 273] on td at bounding box center [531, 291] width 86 height 121
click at [574, 274] on div at bounding box center [794, 295] width 613 height 129
click at [472, 239] on span at bounding box center [471, 238] width 14 height 24
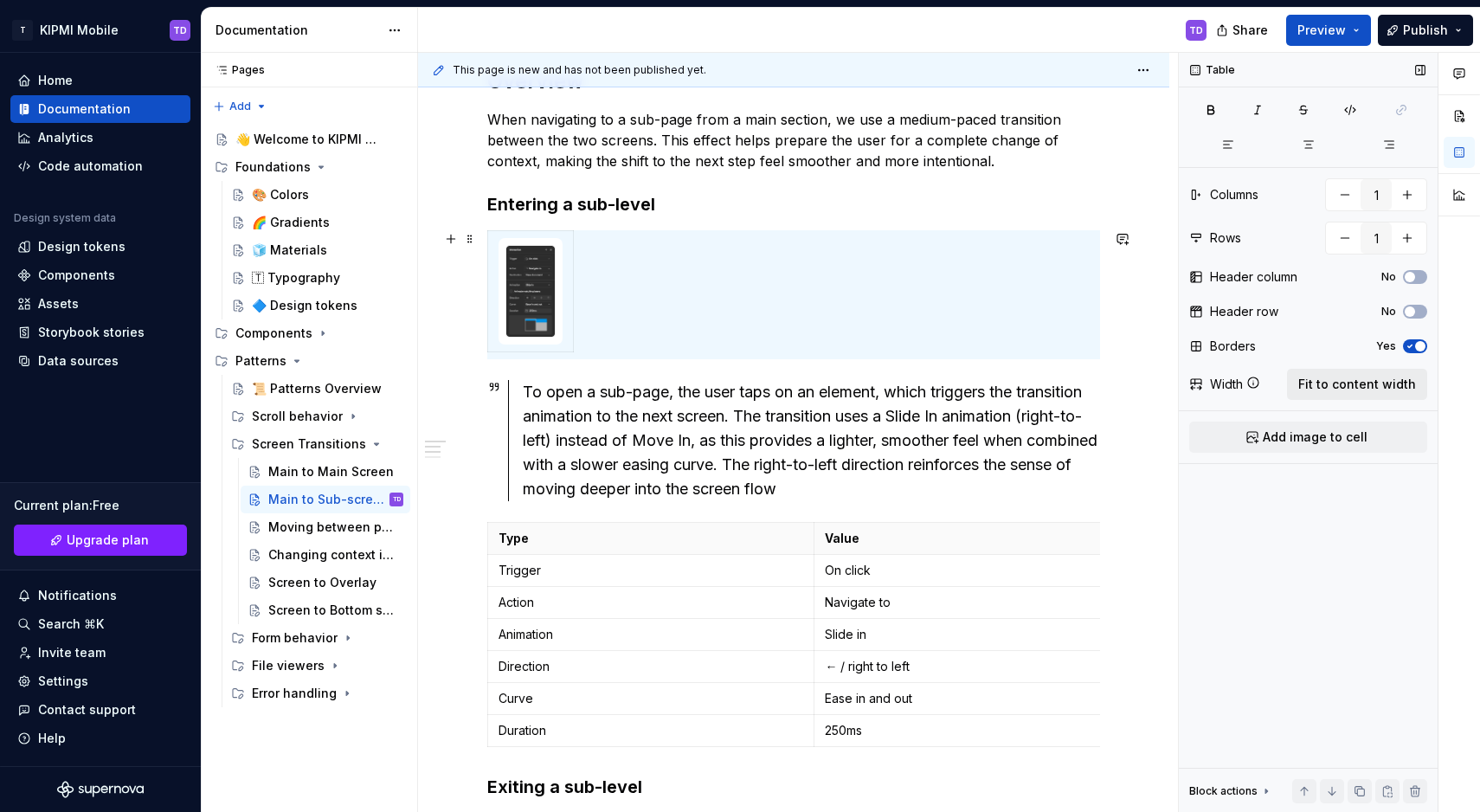
click at [1349, 389] on span "Fit to content width" at bounding box center [1357, 384] width 117 height 18
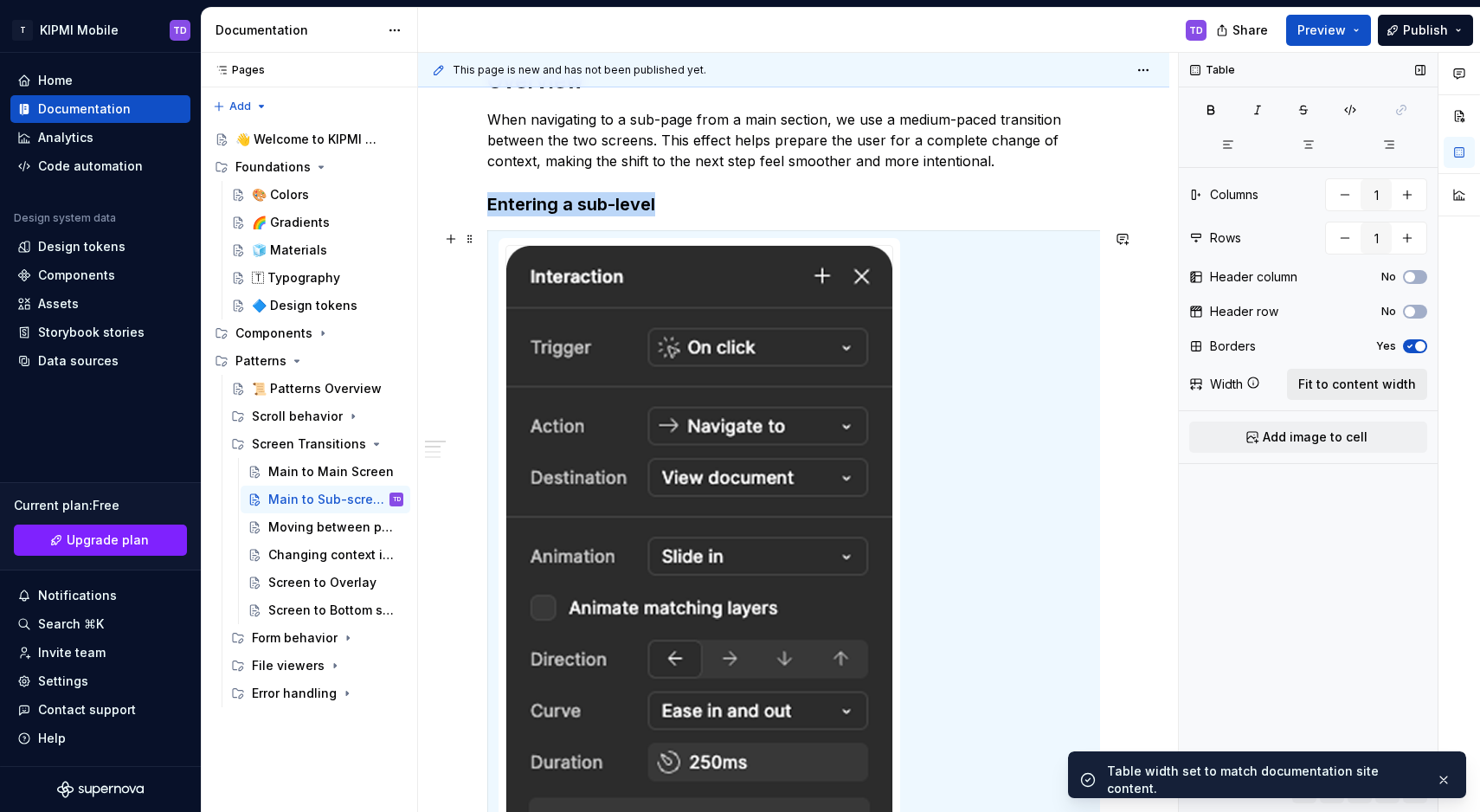
click at [1349, 389] on span "Fit to content width" at bounding box center [1357, 384] width 117 height 18
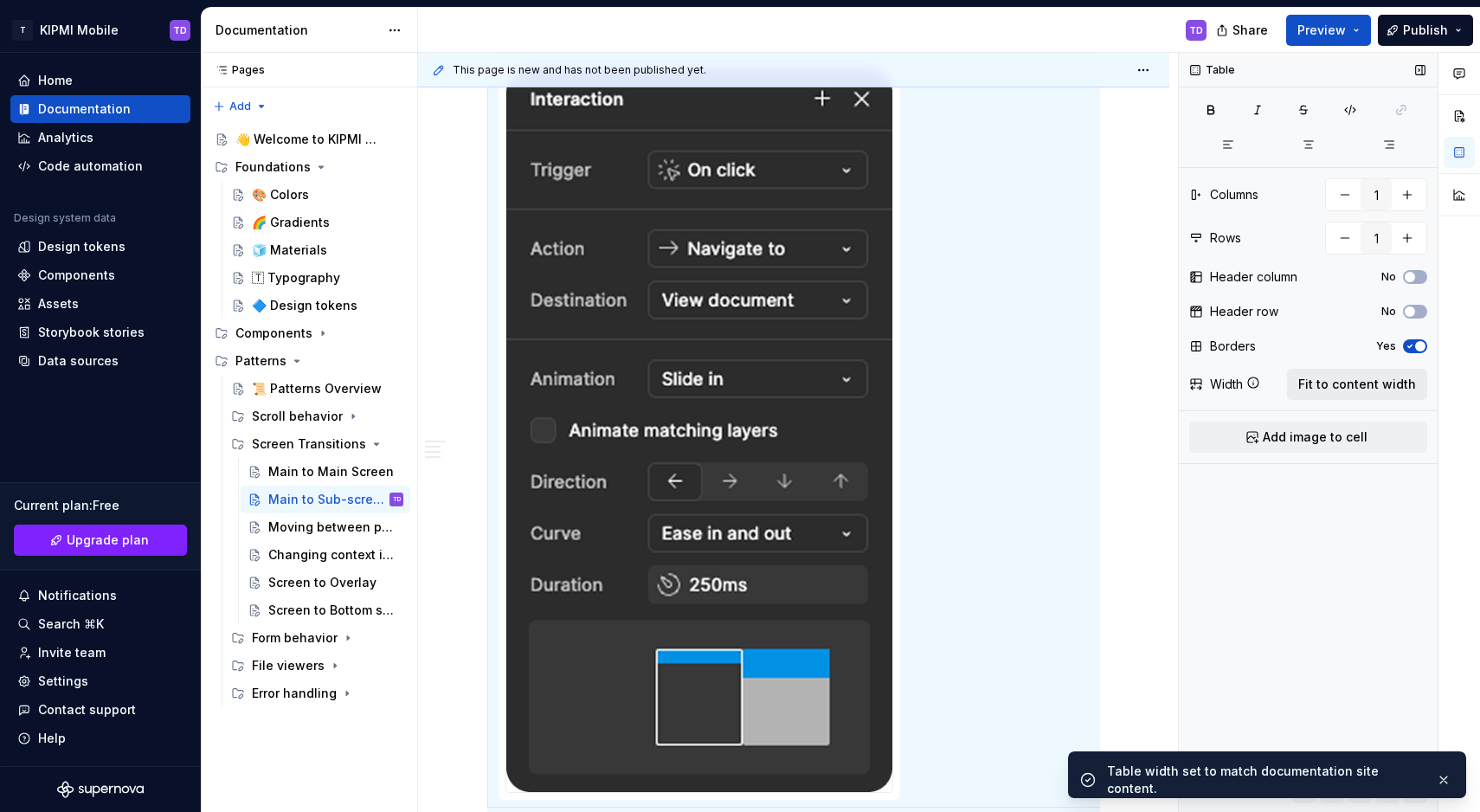
click at [1349, 390] on span "Fit to content width" at bounding box center [1357, 384] width 117 height 18
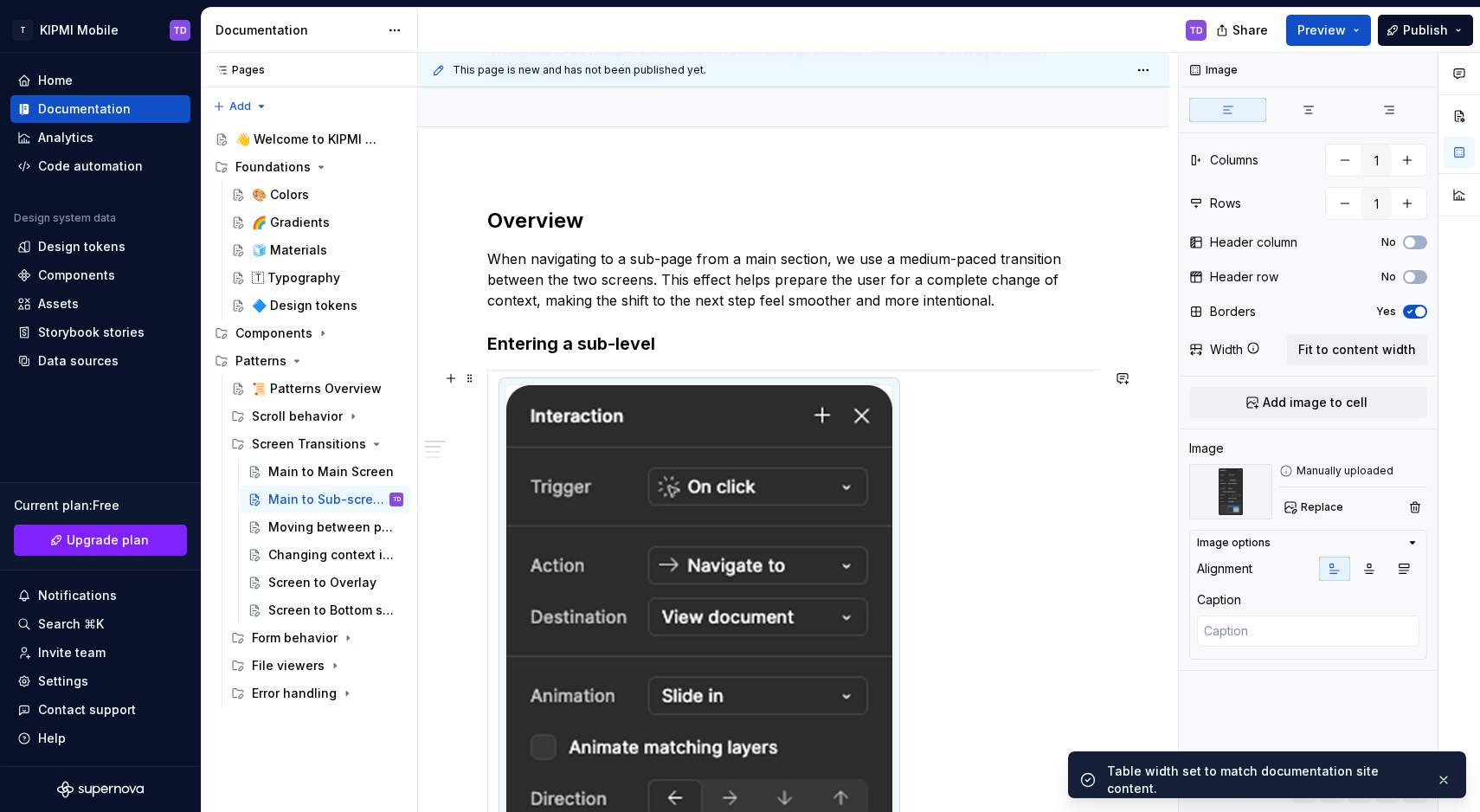
scroll to position [192, 0]
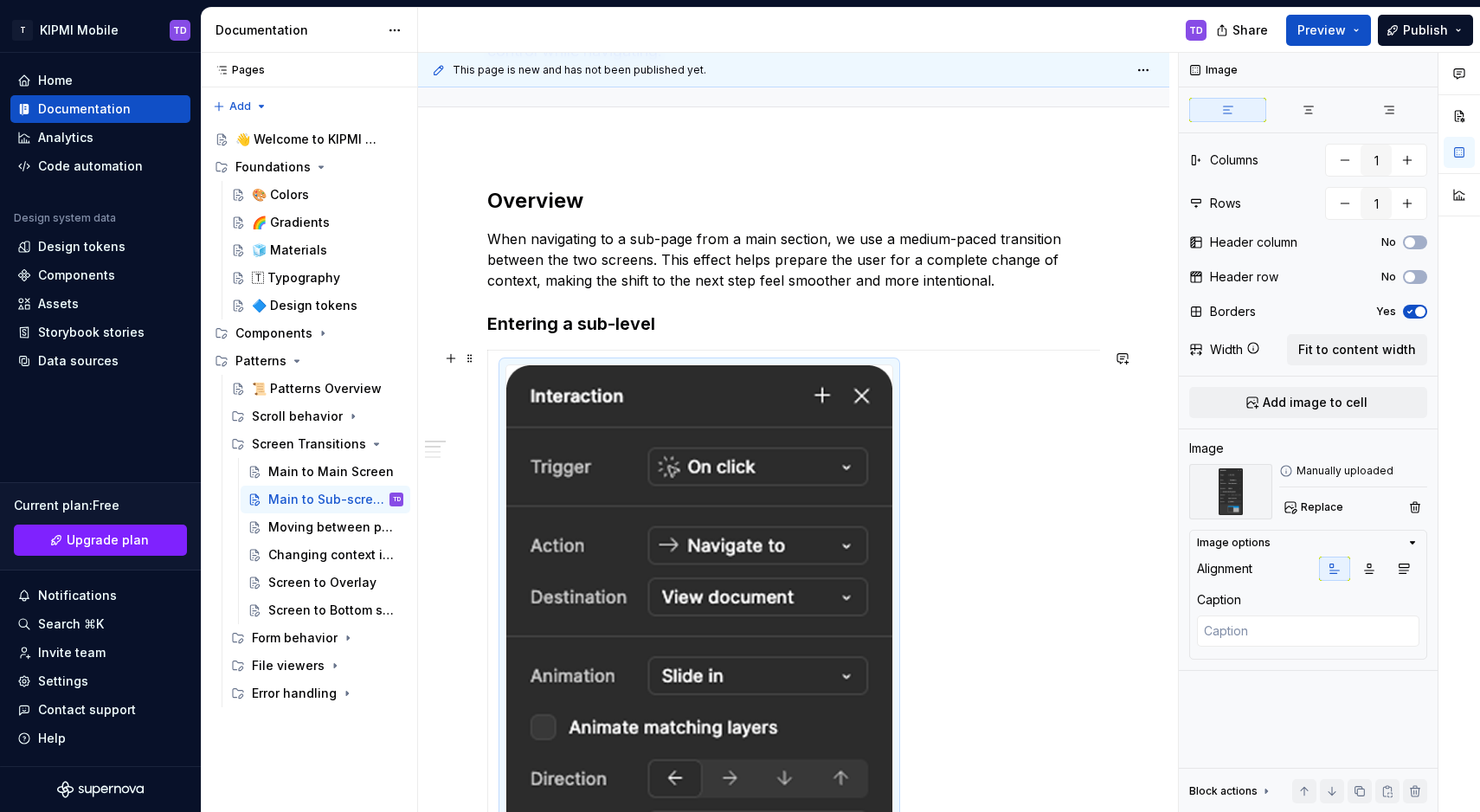
click at [492, 353] on td at bounding box center [815, 727] width 653 height 754
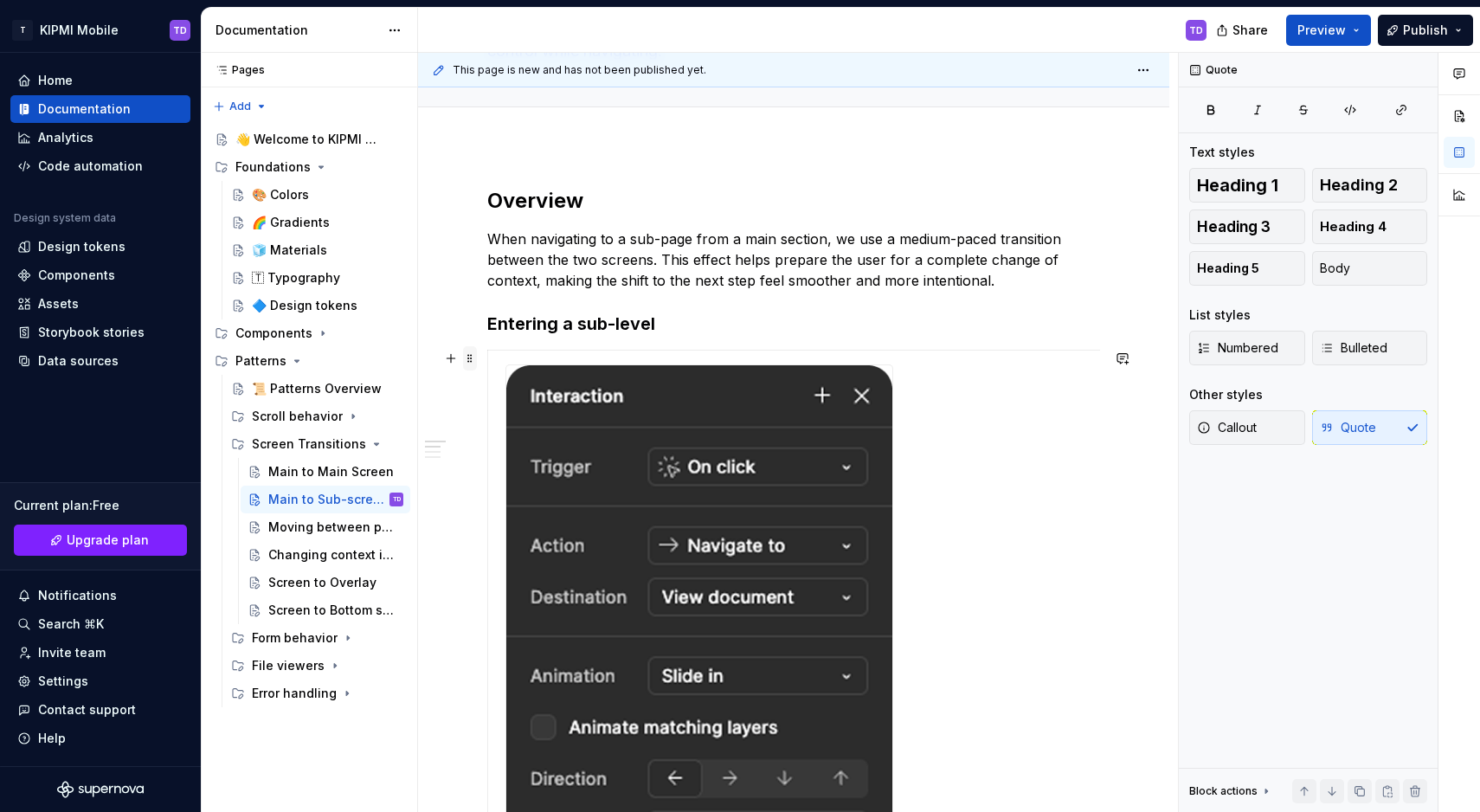
click at [472, 359] on span at bounding box center [471, 357] width 14 height 24
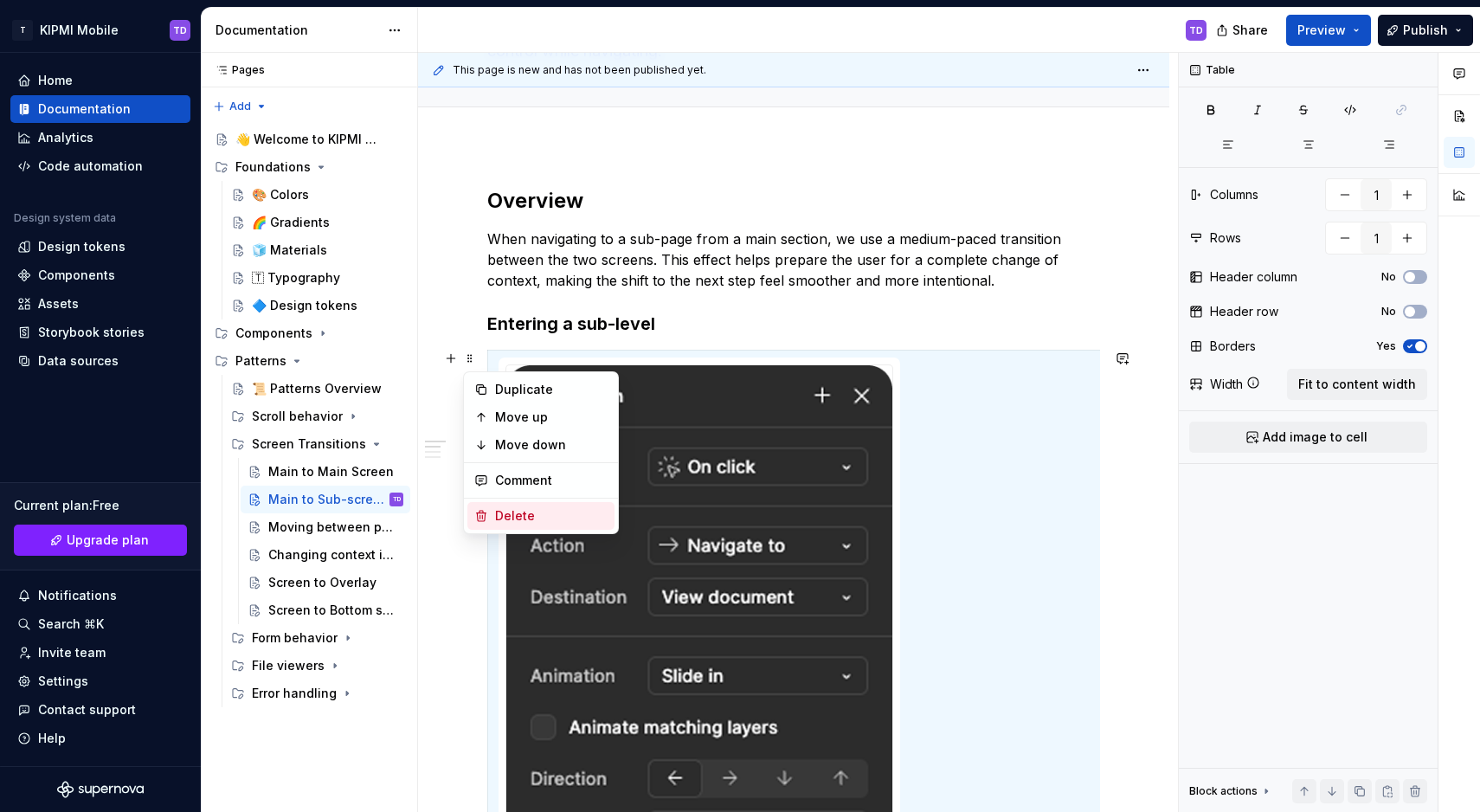
click at [532, 519] on div "Delete" at bounding box center [551, 516] width 112 height 18
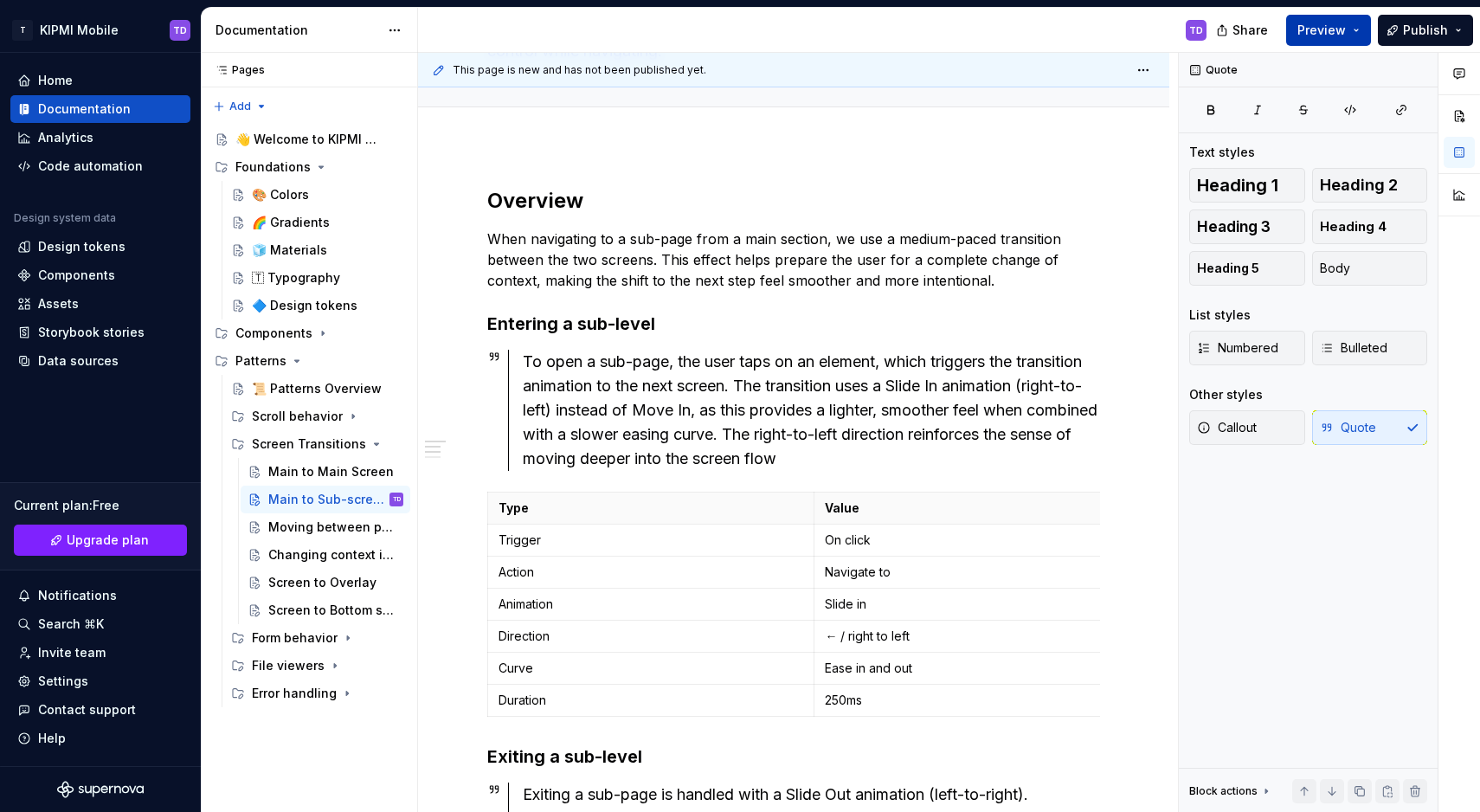
click at [1353, 31] on button "Preview" at bounding box center [1329, 30] width 85 height 31
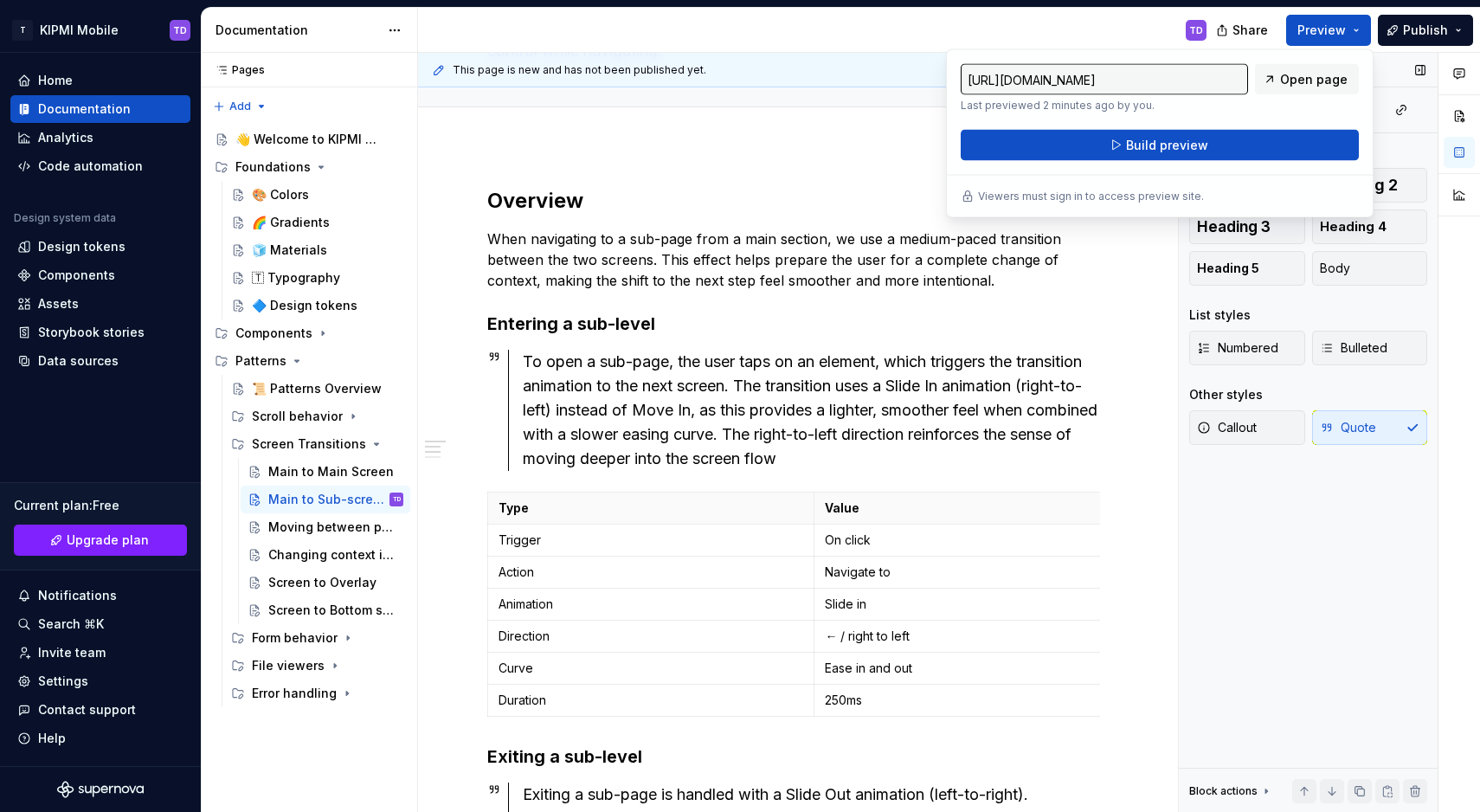
click at [1348, 578] on div "Quote Text styles Heading 1 Heading 2 Heading 3 Heading 4 Heading 5 Body List s…" at bounding box center [1308, 432] width 259 height 760
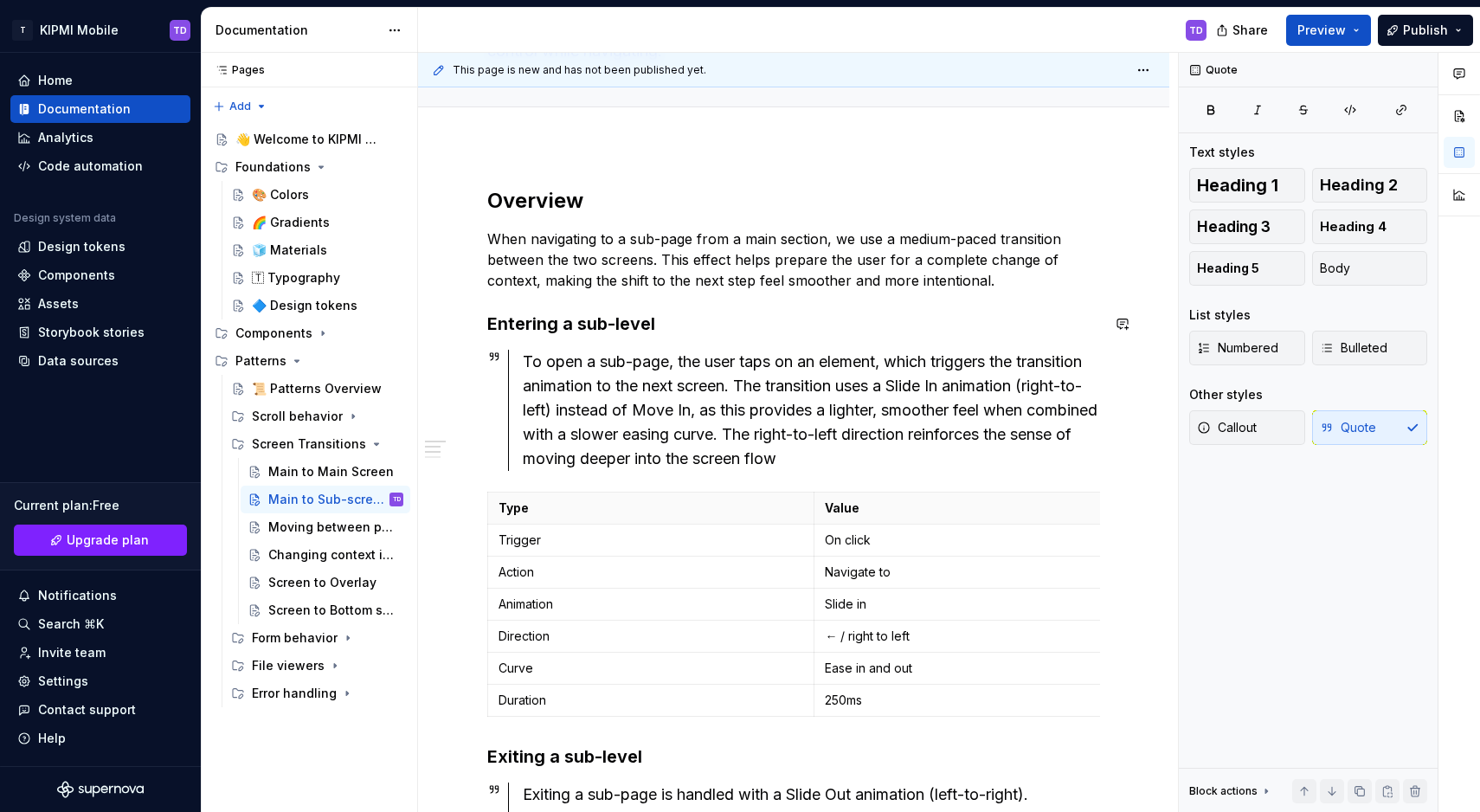
scroll to position [0, 0]
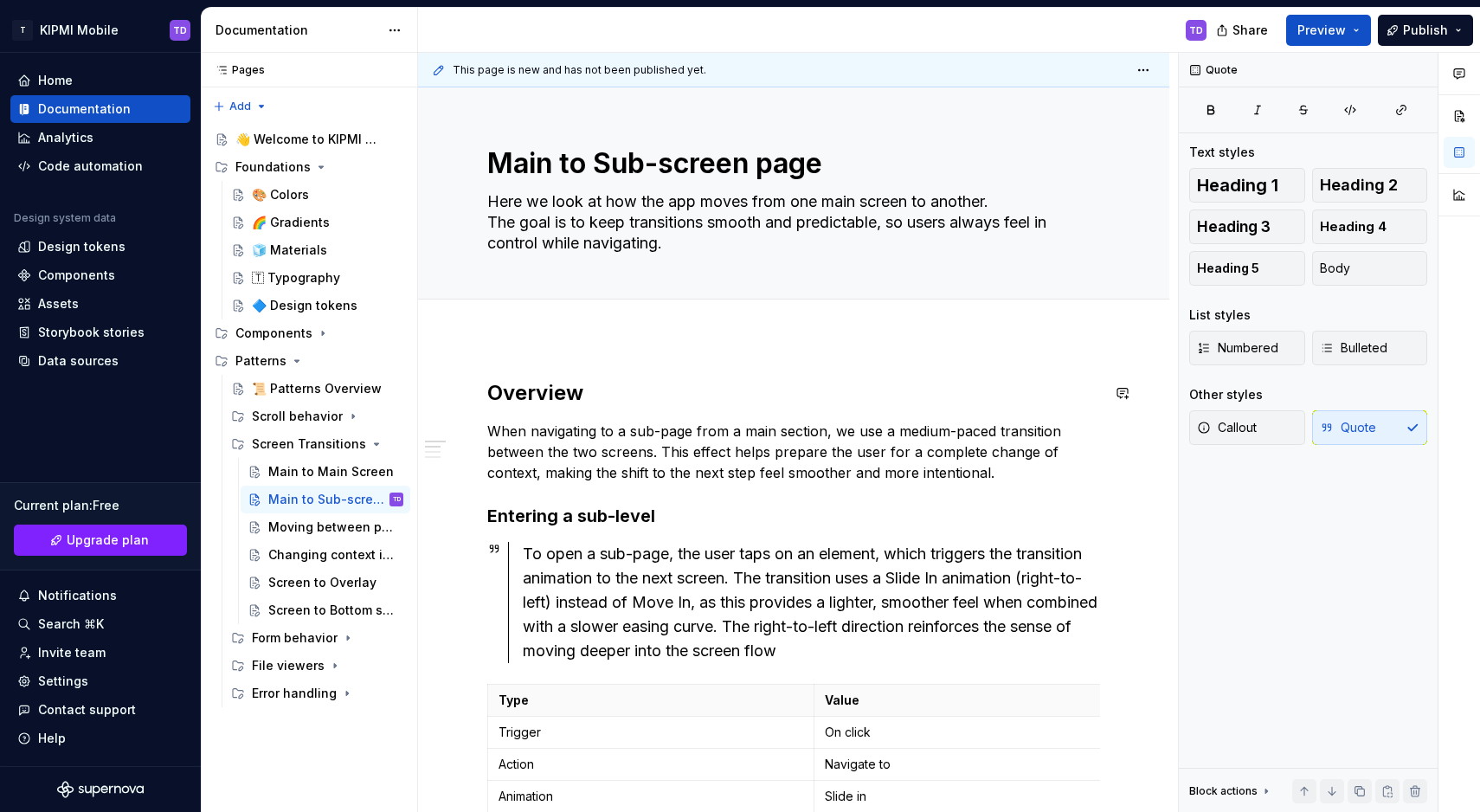
type textarea "*"
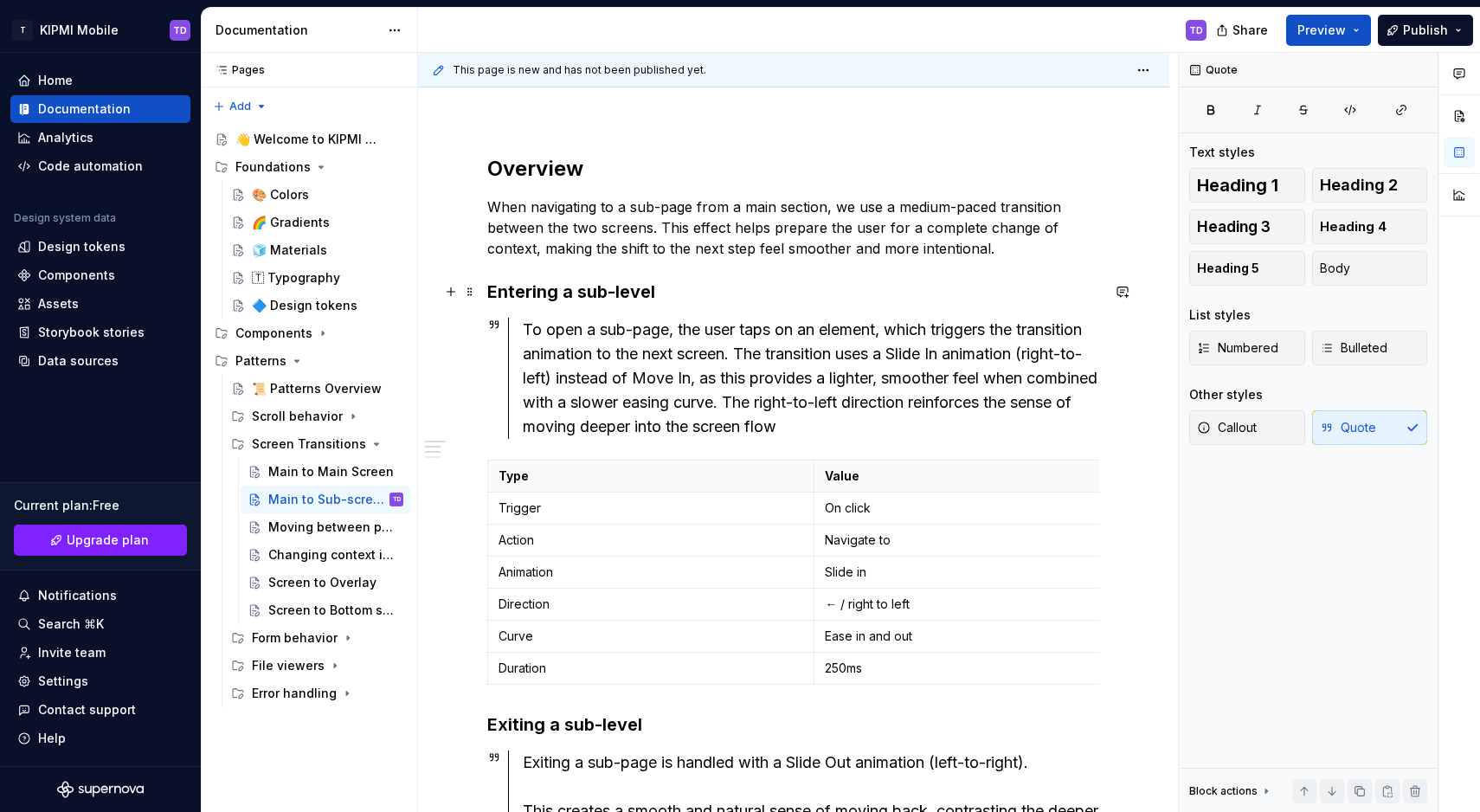
scroll to position [185, 0]
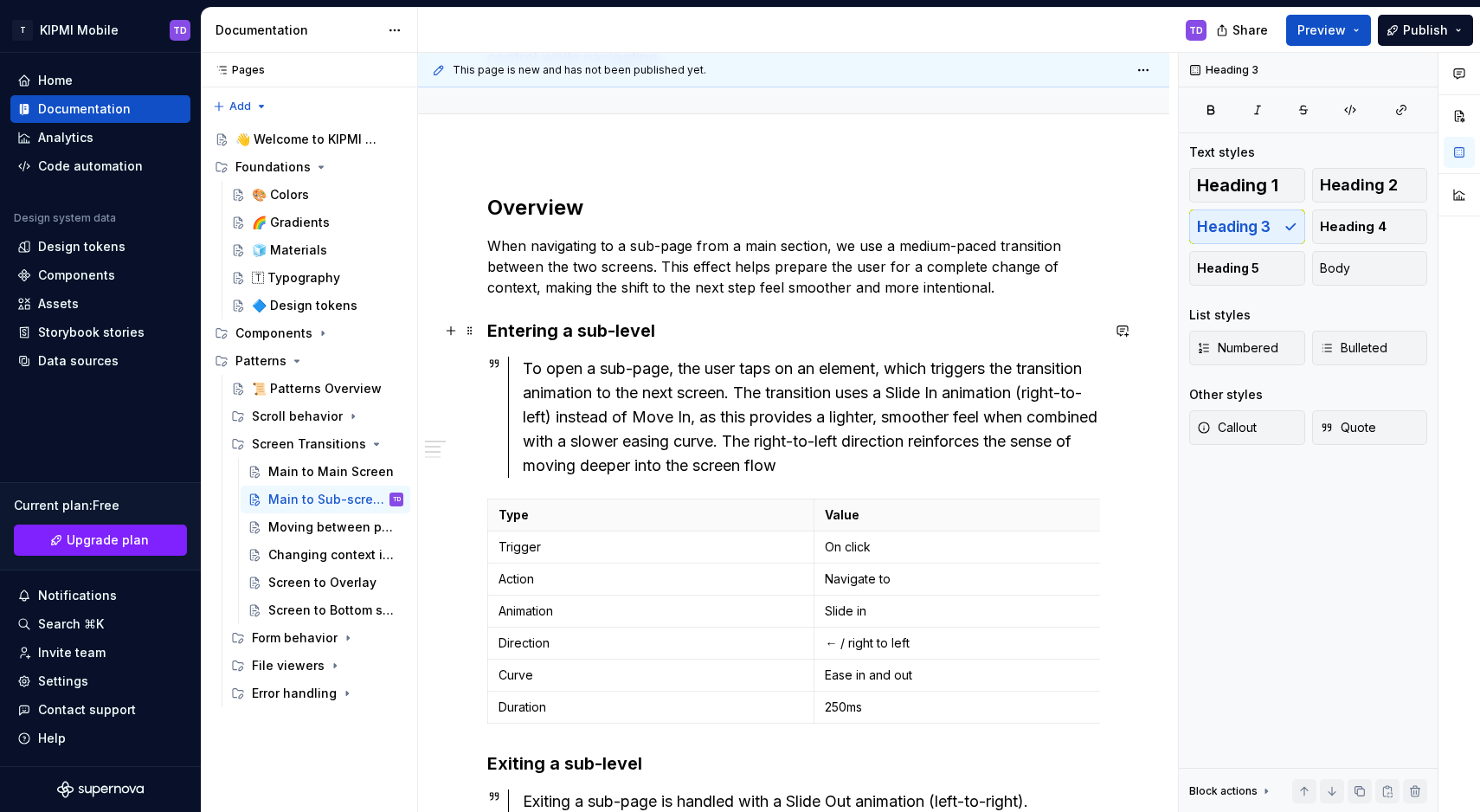
click at [705, 329] on h3 "Entering a sub-level" at bounding box center [794, 330] width 613 height 24
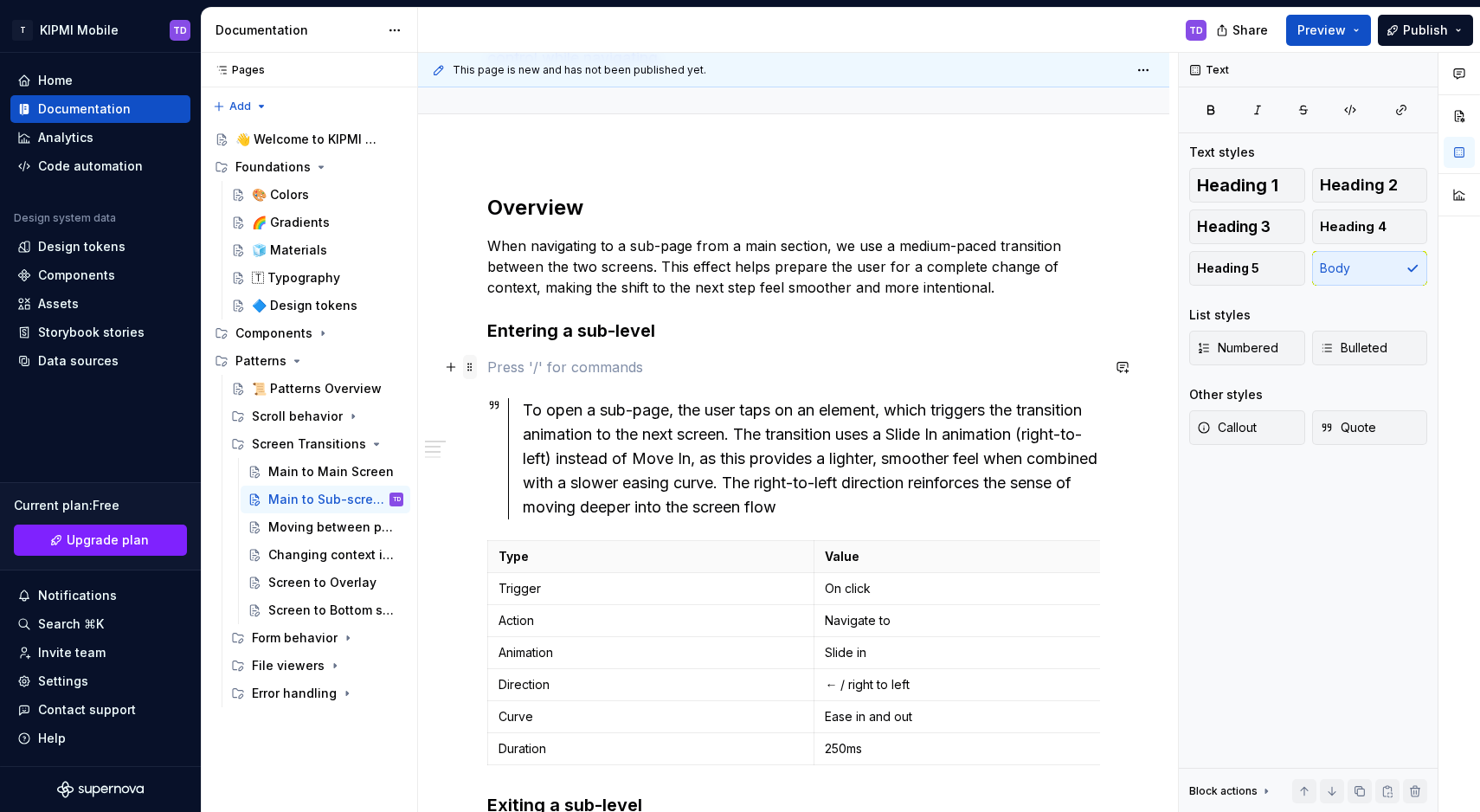
click at [474, 368] on span at bounding box center [471, 366] width 14 height 24
click at [455, 365] on button "button" at bounding box center [450, 366] width 24 height 24
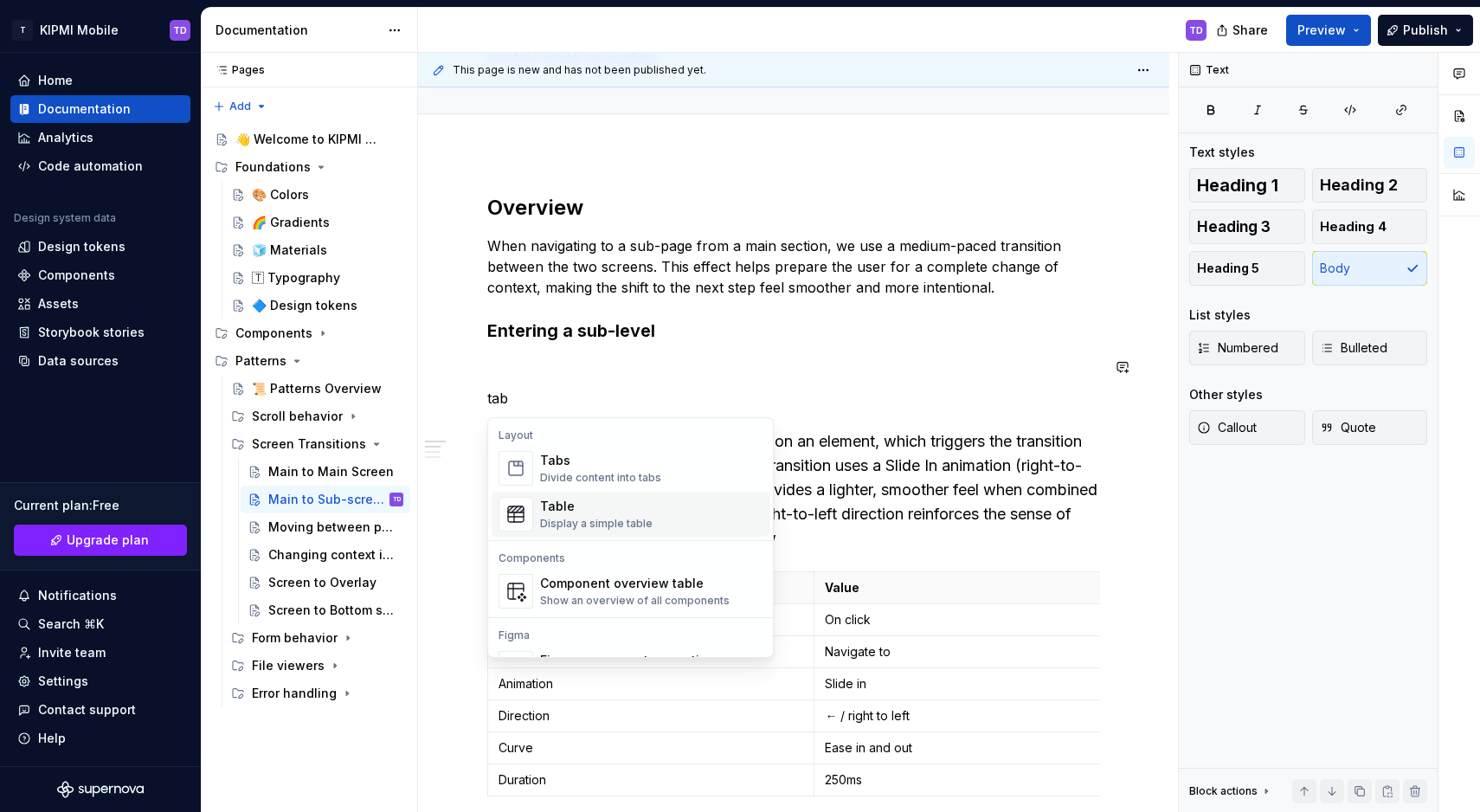
click at [593, 508] on div "Table" at bounding box center [596, 507] width 112 height 18
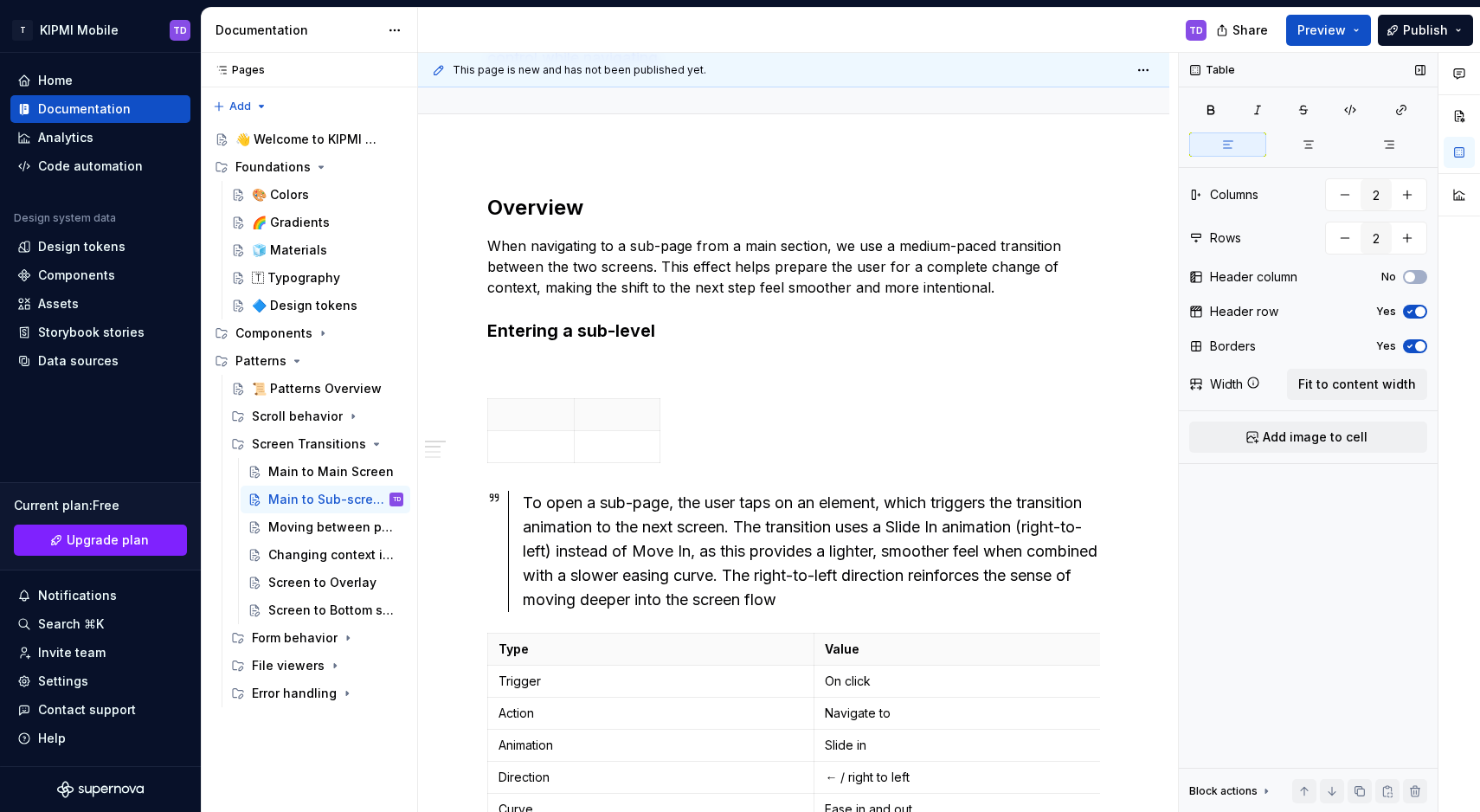
click at [1410, 307] on icon "button" at bounding box center [1410, 312] width 14 height 11
click at [1340, 237] on button "button" at bounding box center [1345, 237] width 31 height 31
type input "1"
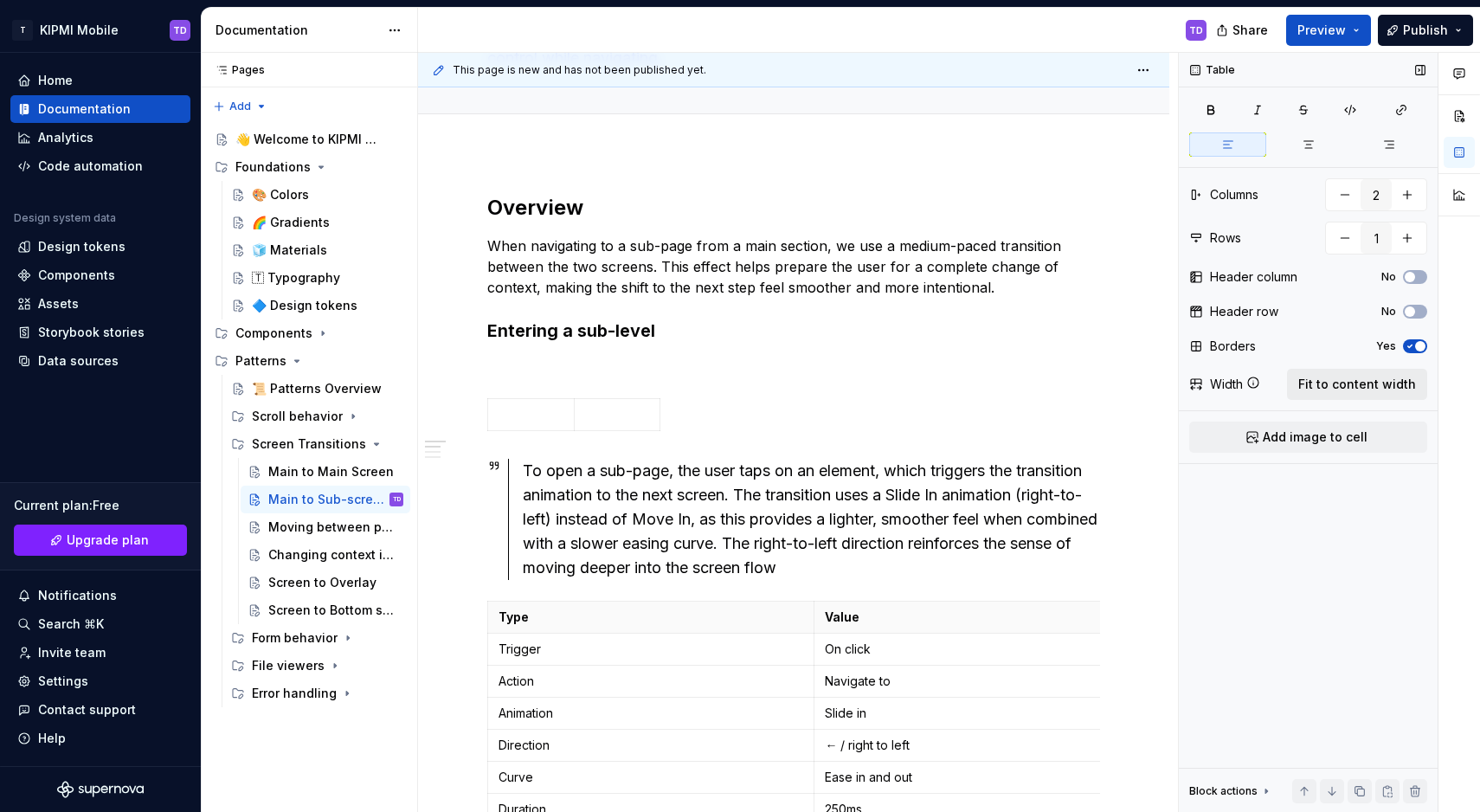
click at [1337, 380] on span "Fit to content width" at bounding box center [1357, 384] width 117 height 18
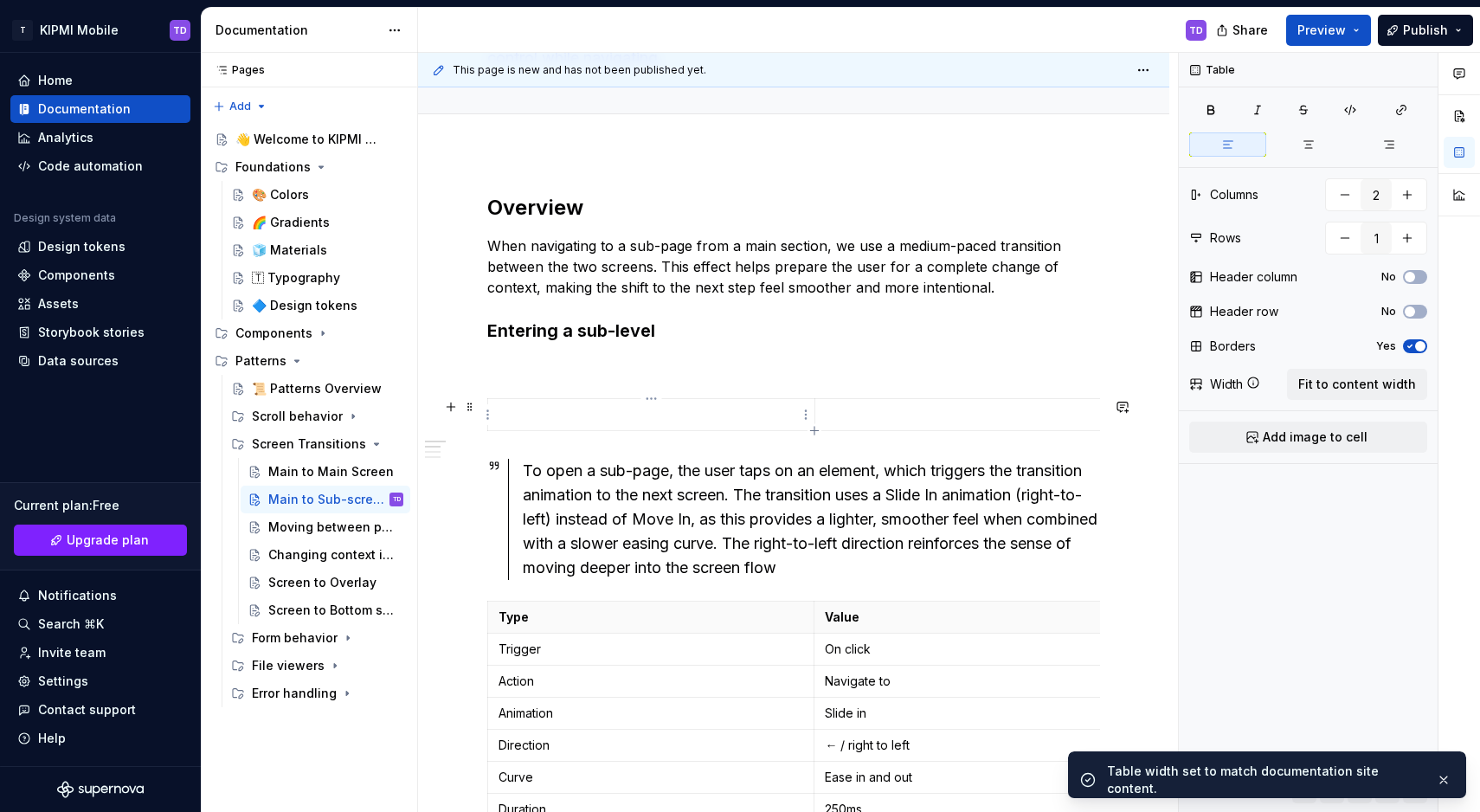
click at [540, 419] on p at bounding box center [652, 415] width 306 height 18
click at [1319, 439] on span "Add image to cell" at bounding box center [1315, 437] width 105 height 18
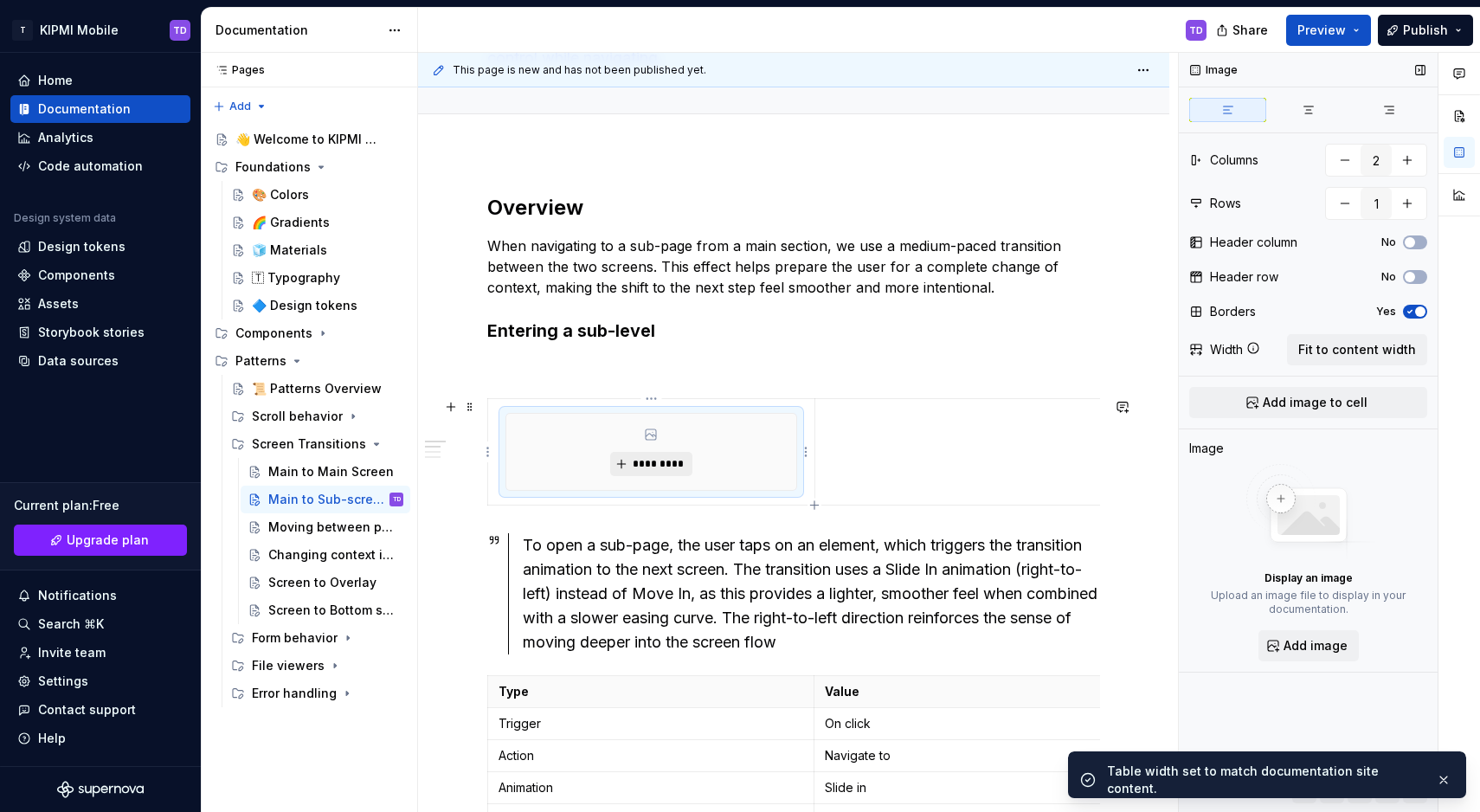
click at [630, 463] on button "*********" at bounding box center [651, 463] width 82 height 24
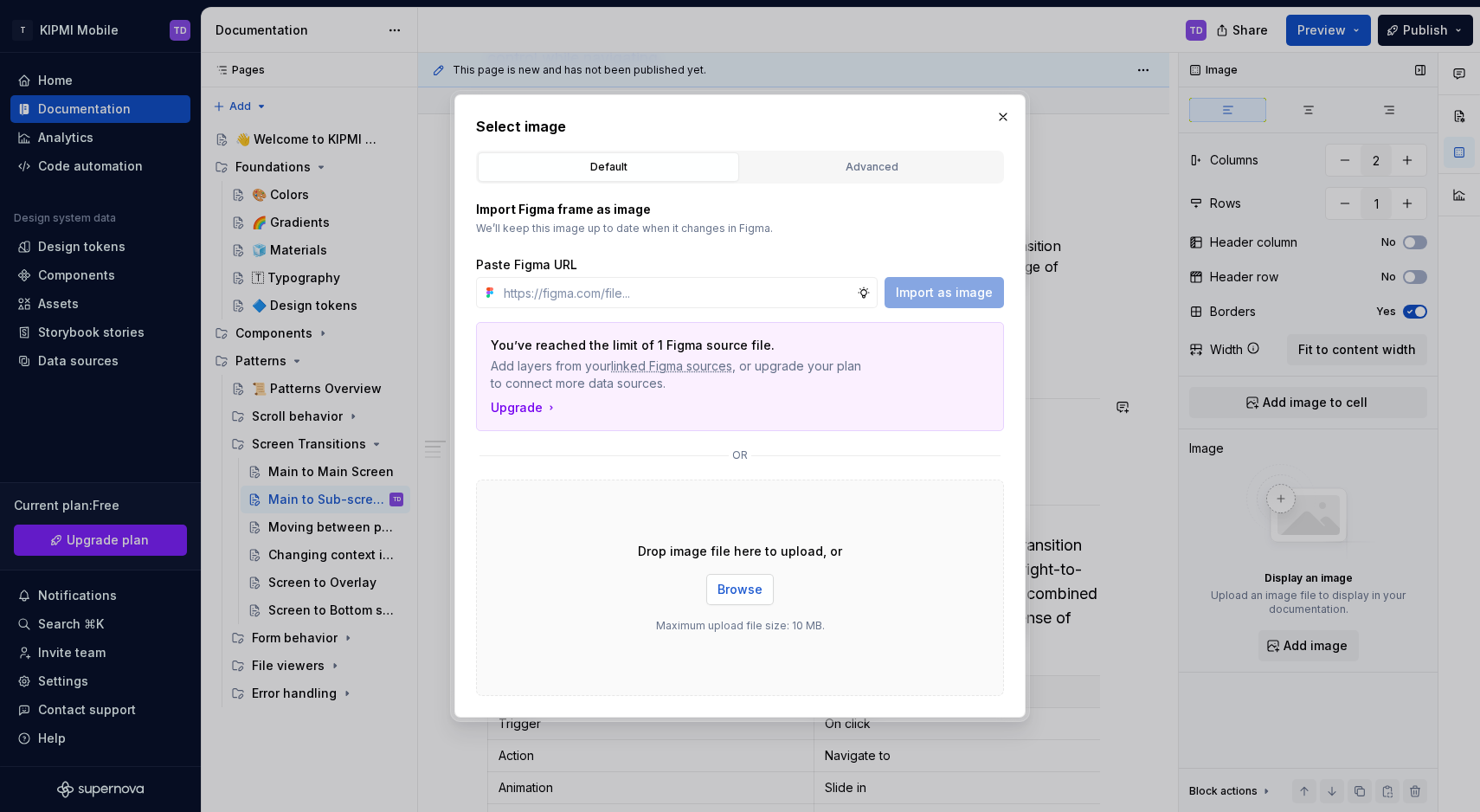
click at [743, 597] on span "Browse" at bounding box center [740, 590] width 45 height 18
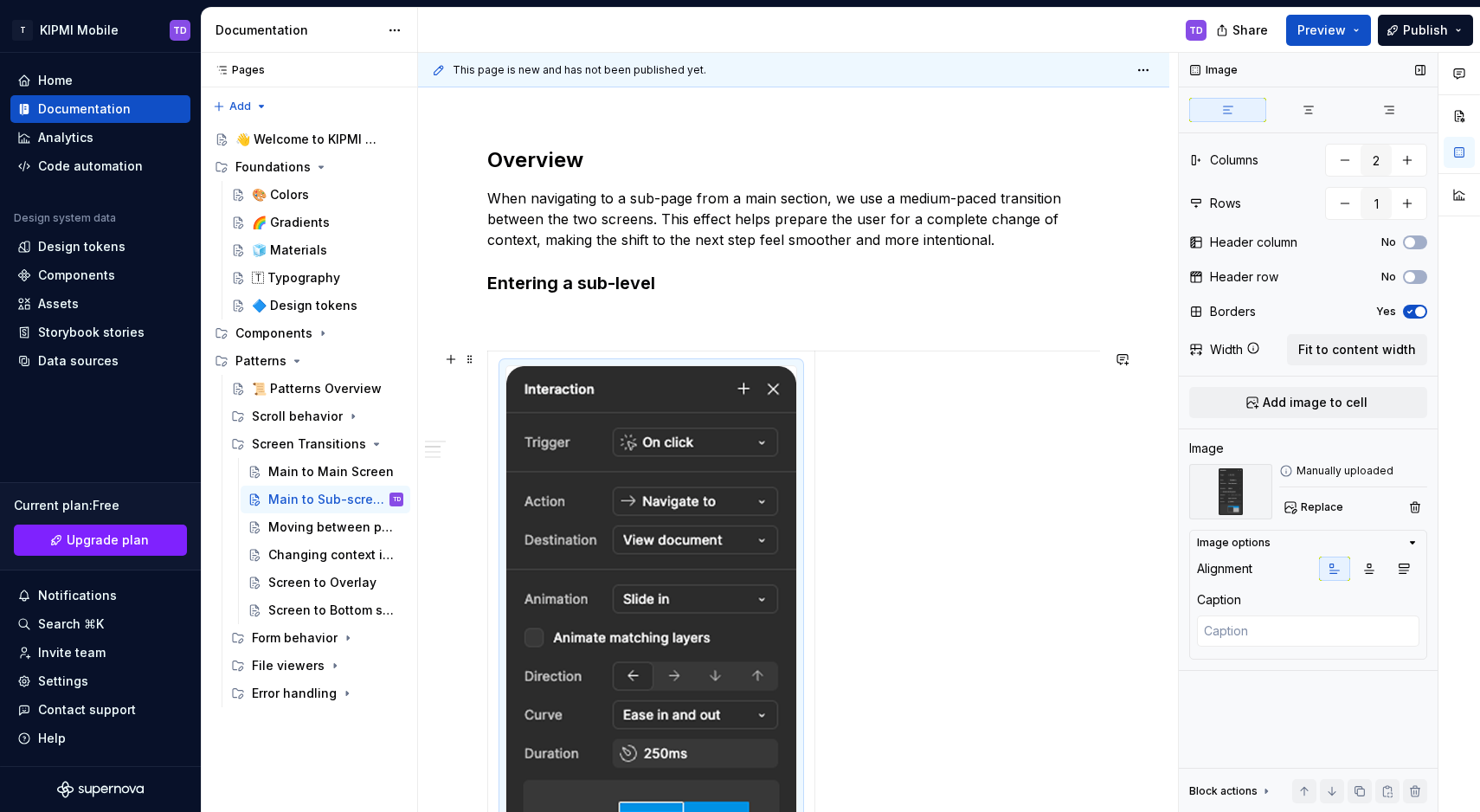
scroll to position [900, 0]
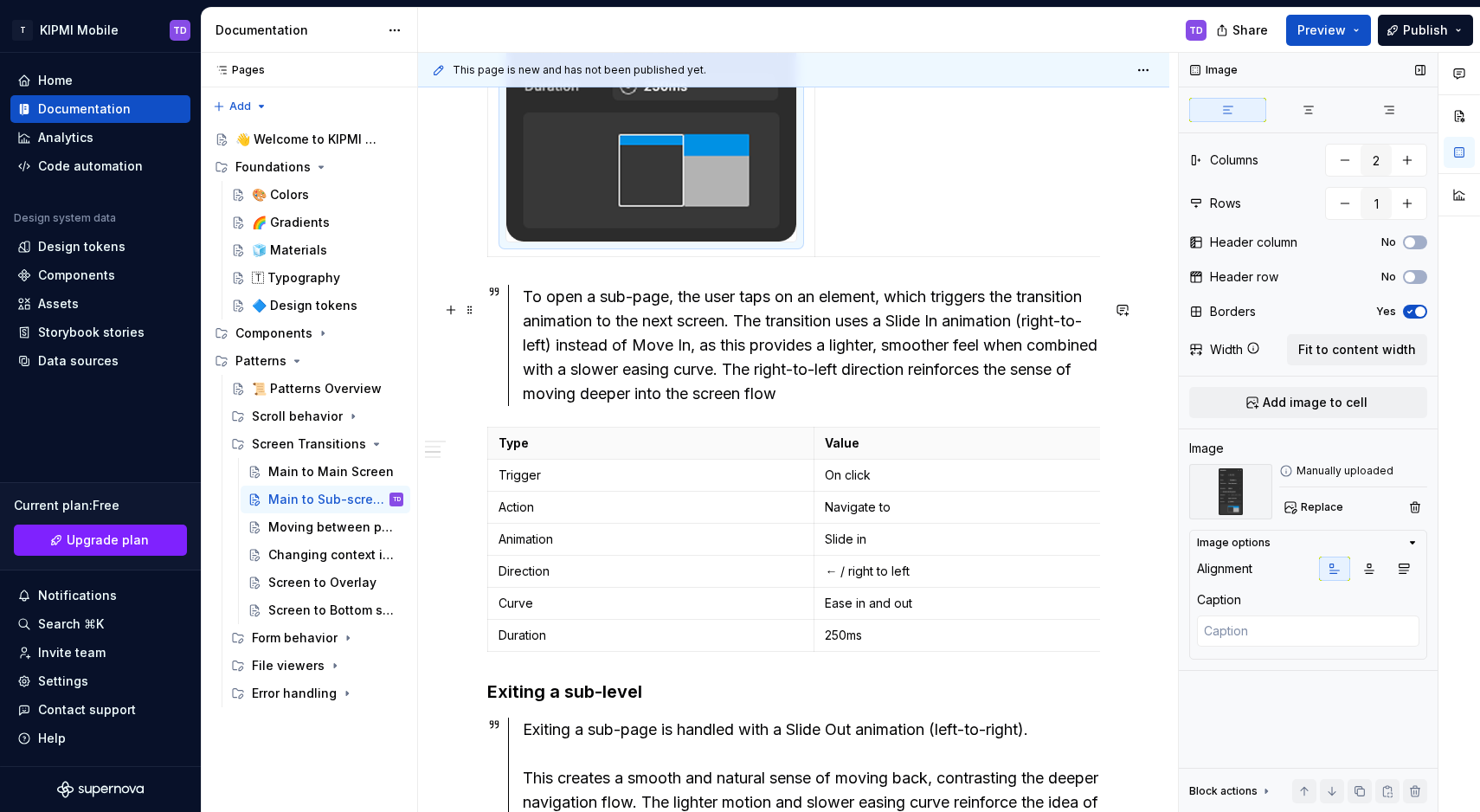
click at [730, 352] on div "To open a sub-page, the user taps on an element, which triggers the transition …" at bounding box center [812, 345] width 578 height 121
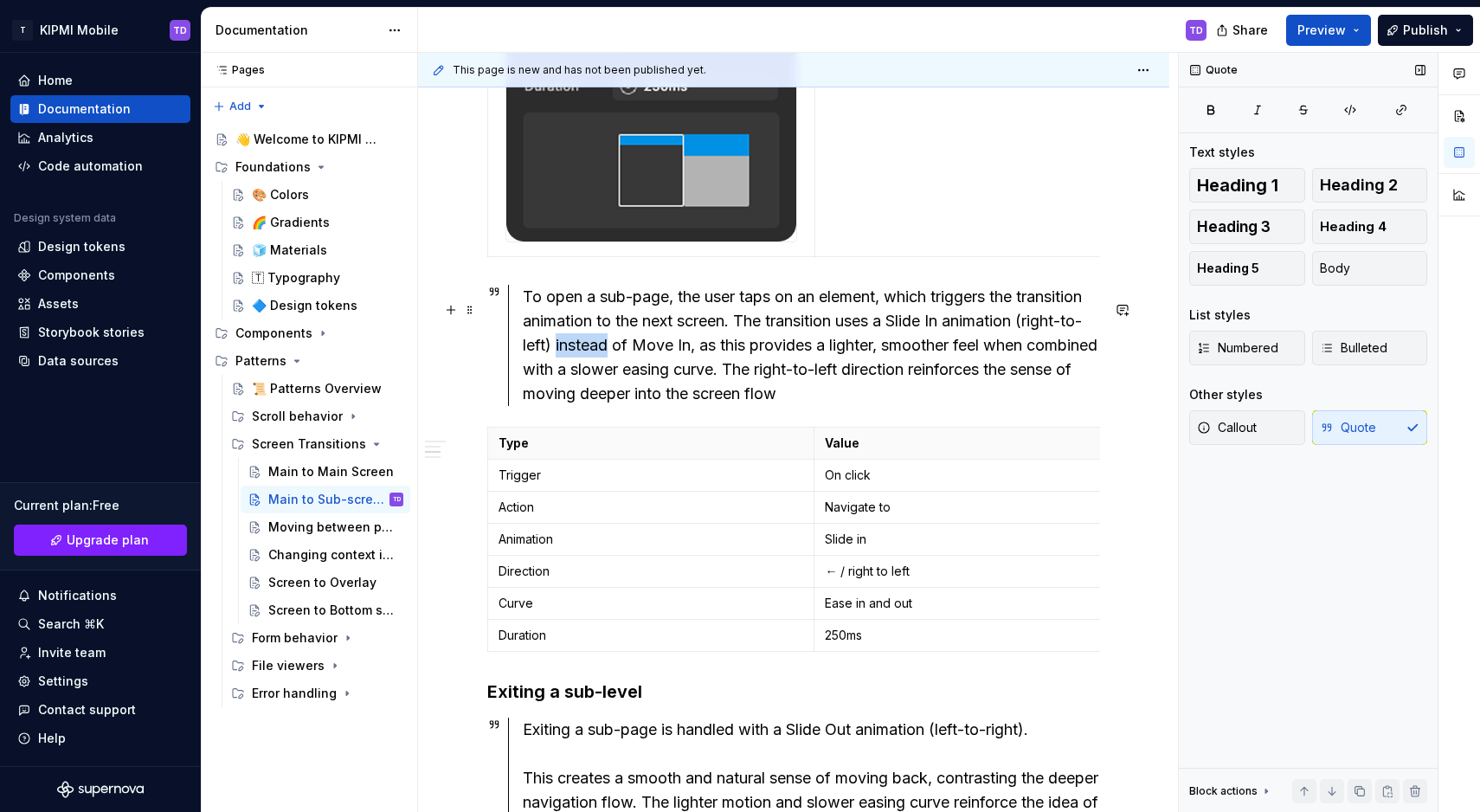
click at [730, 352] on div "To open a sub-page, the user taps on an element, which triggers the transition …" at bounding box center [812, 345] width 578 height 121
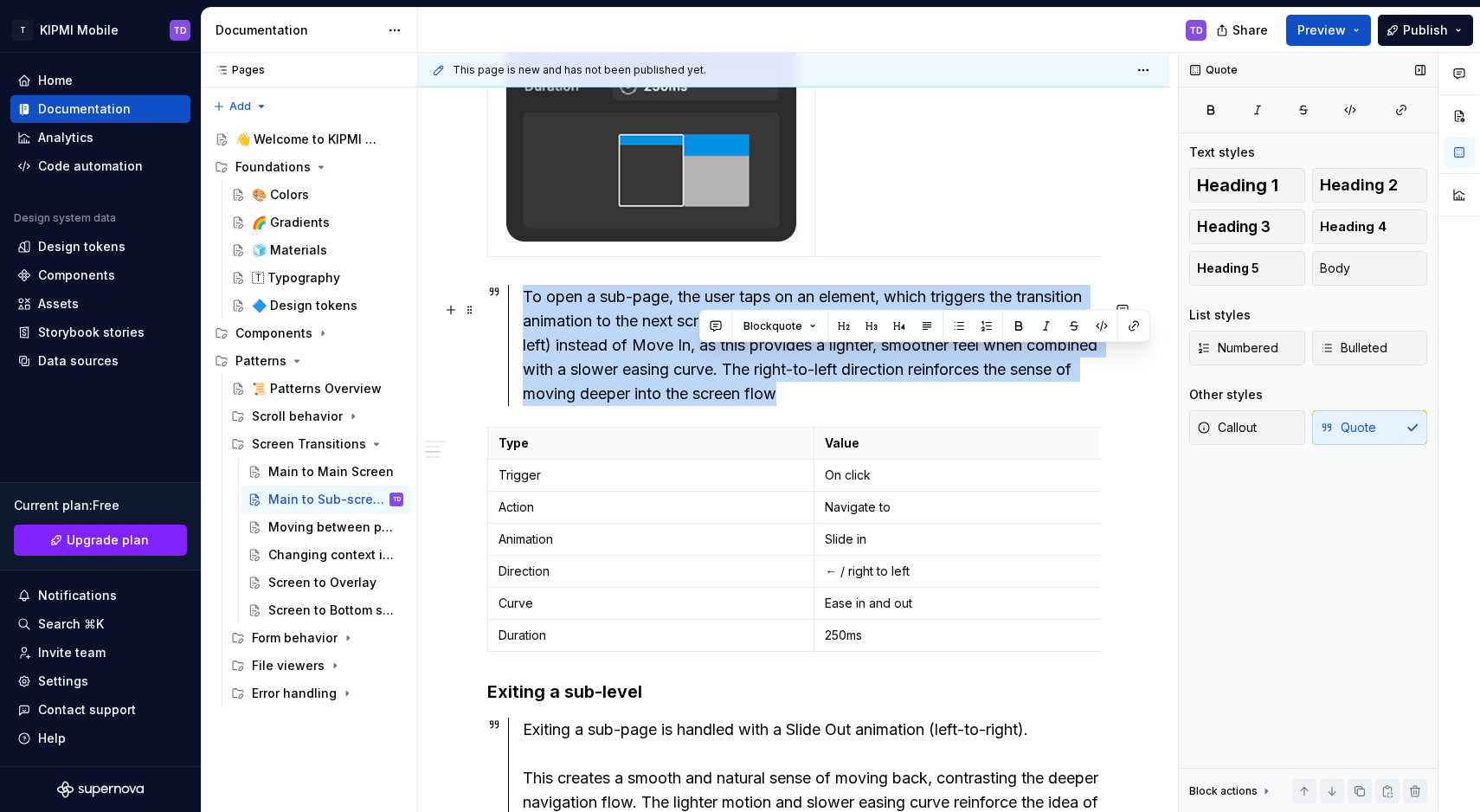
click at [730, 352] on div "To open a sub-page, the user taps on an element, which triggers the transition …" at bounding box center [812, 345] width 578 height 121
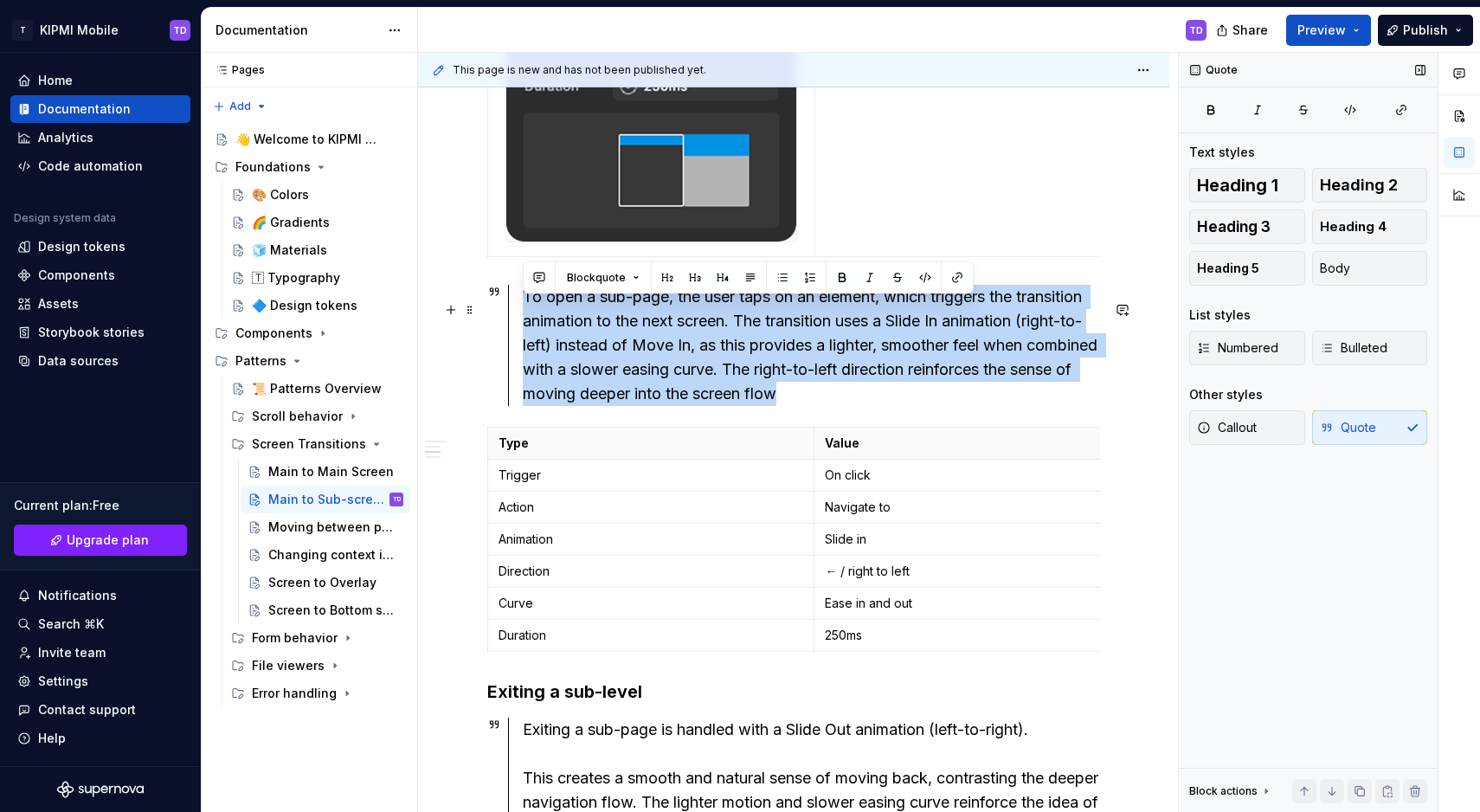
copy div "To open a sub-page, the user taps on an element, which triggers the transition …"
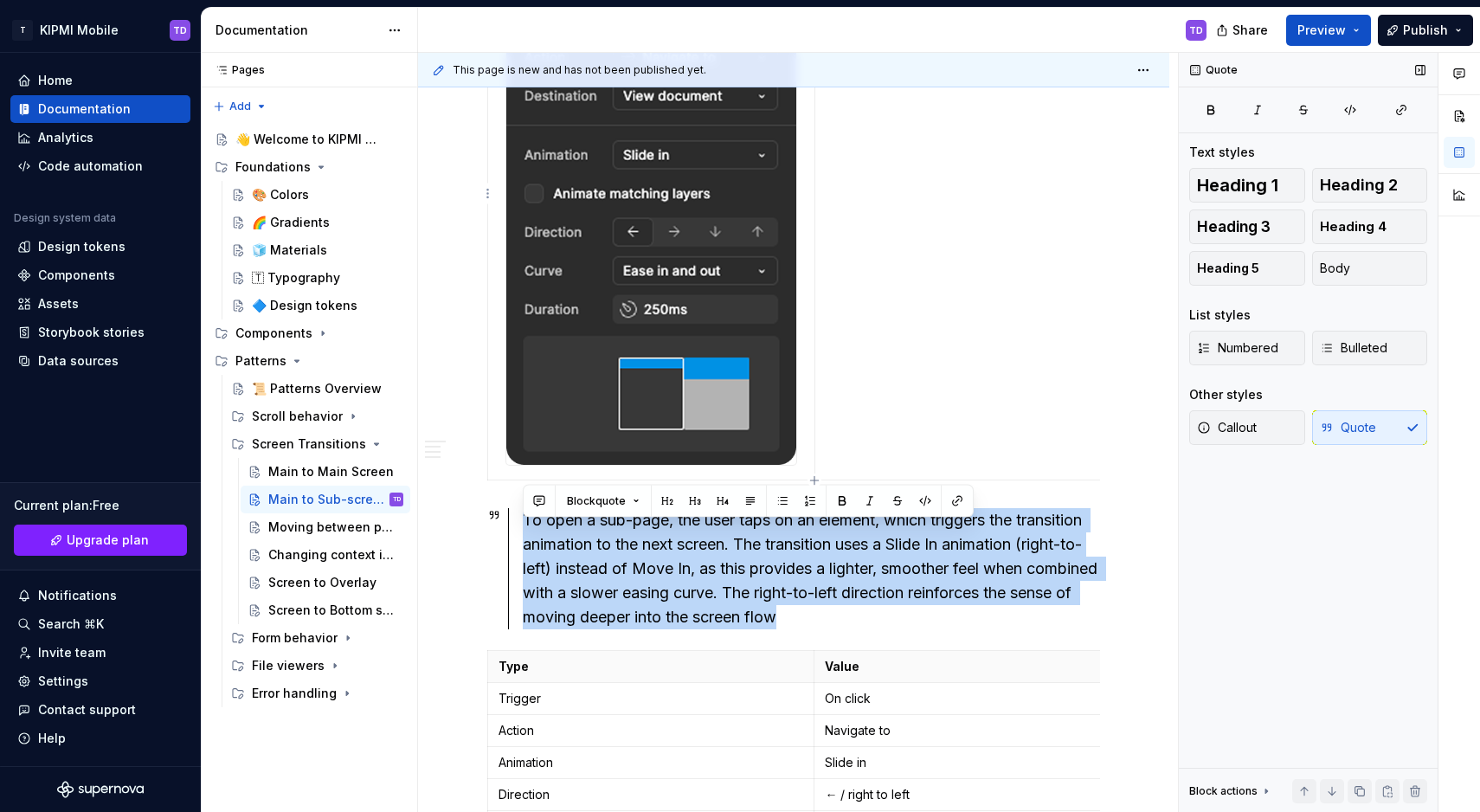
scroll to position [376, 0]
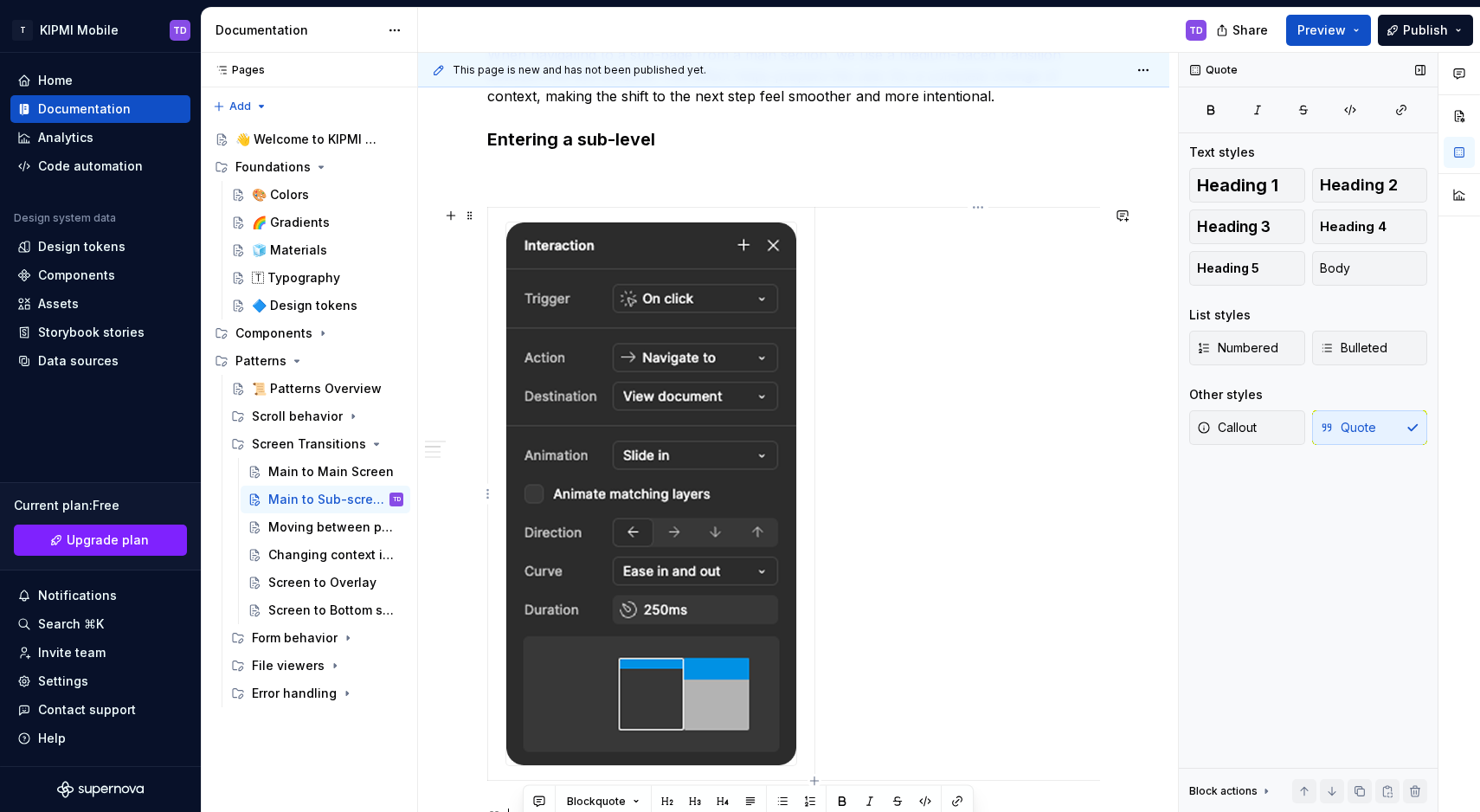
click at [905, 317] on td at bounding box center [978, 493] width 327 height 573
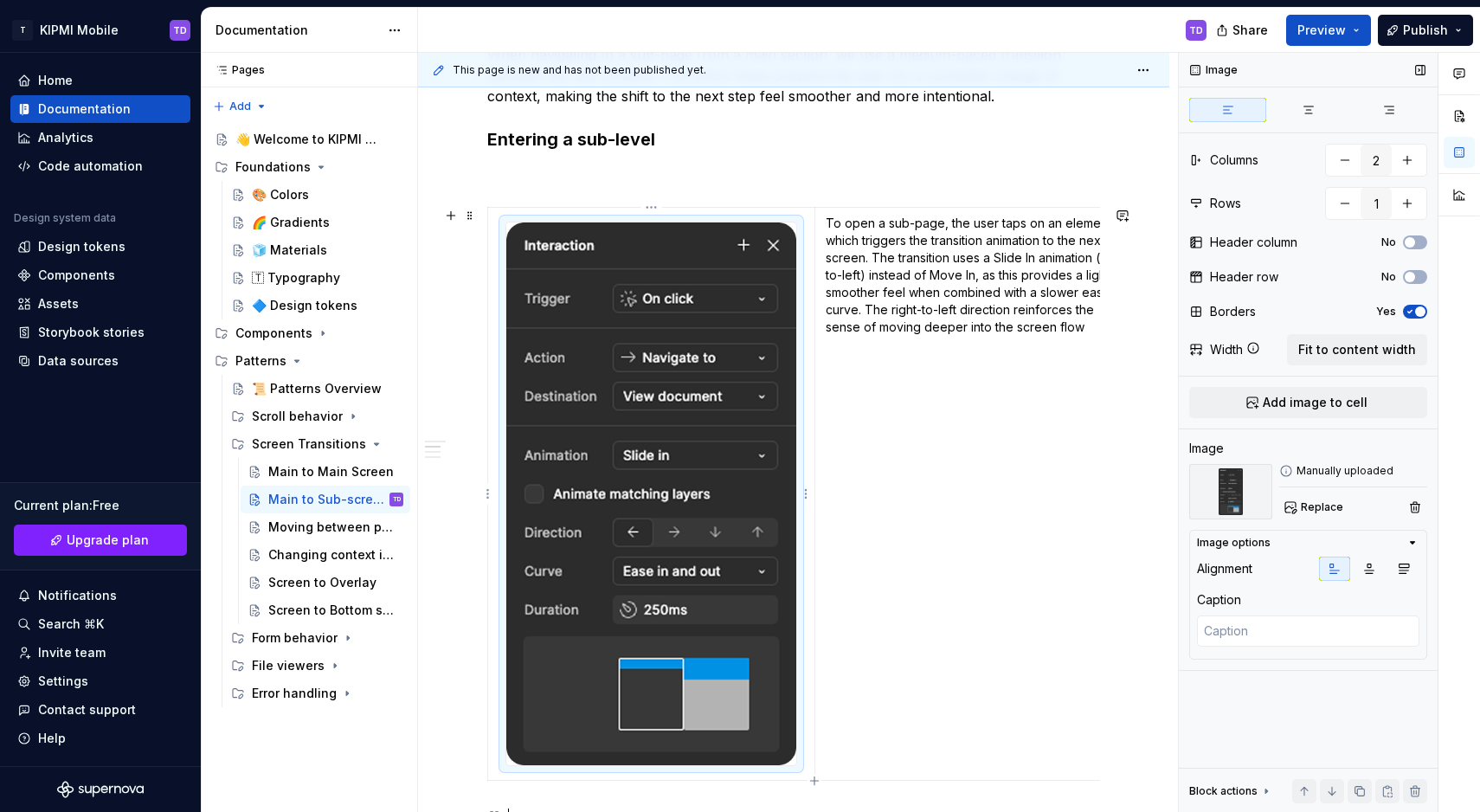
click at [674, 381] on img at bounding box center [652, 493] width 290 height 543
click at [884, 397] on td "To open a sub-page, the user taps on an element, which triggers the transition …" at bounding box center [978, 493] width 327 height 573
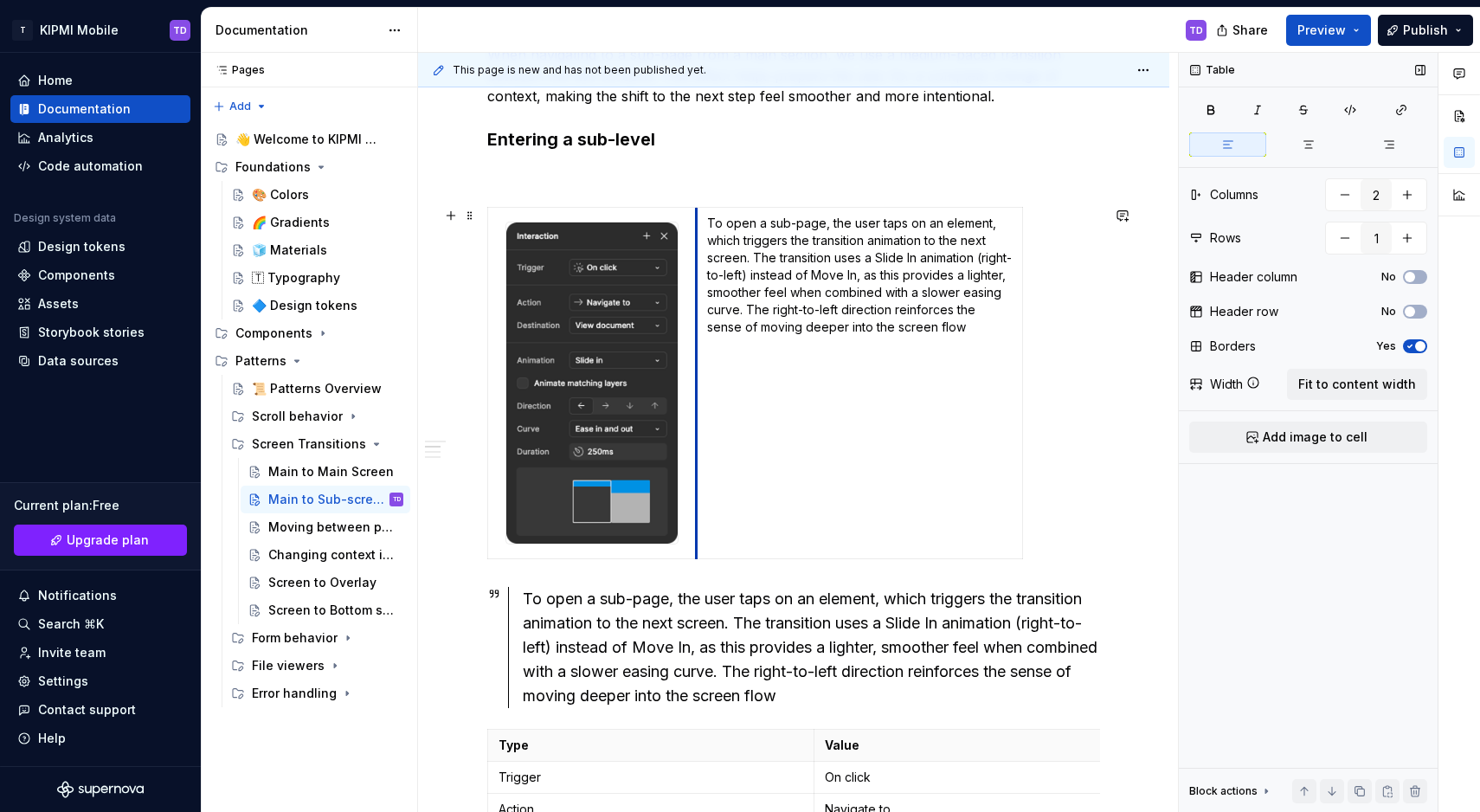
drag, startPoint x: 817, startPoint y: 552, endPoint x: 698, endPoint y: 471, distance: 144.0
click at [698, 471] on td "To open a sub-page, the user taps on an element, which triggers the transition …" at bounding box center [859, 383] width 327 height 351
click at [854, 362] on td "To open a sub-page, the user taps on an element, which triggers the transition …" at bounding box center [859, 383] width 327 height 351
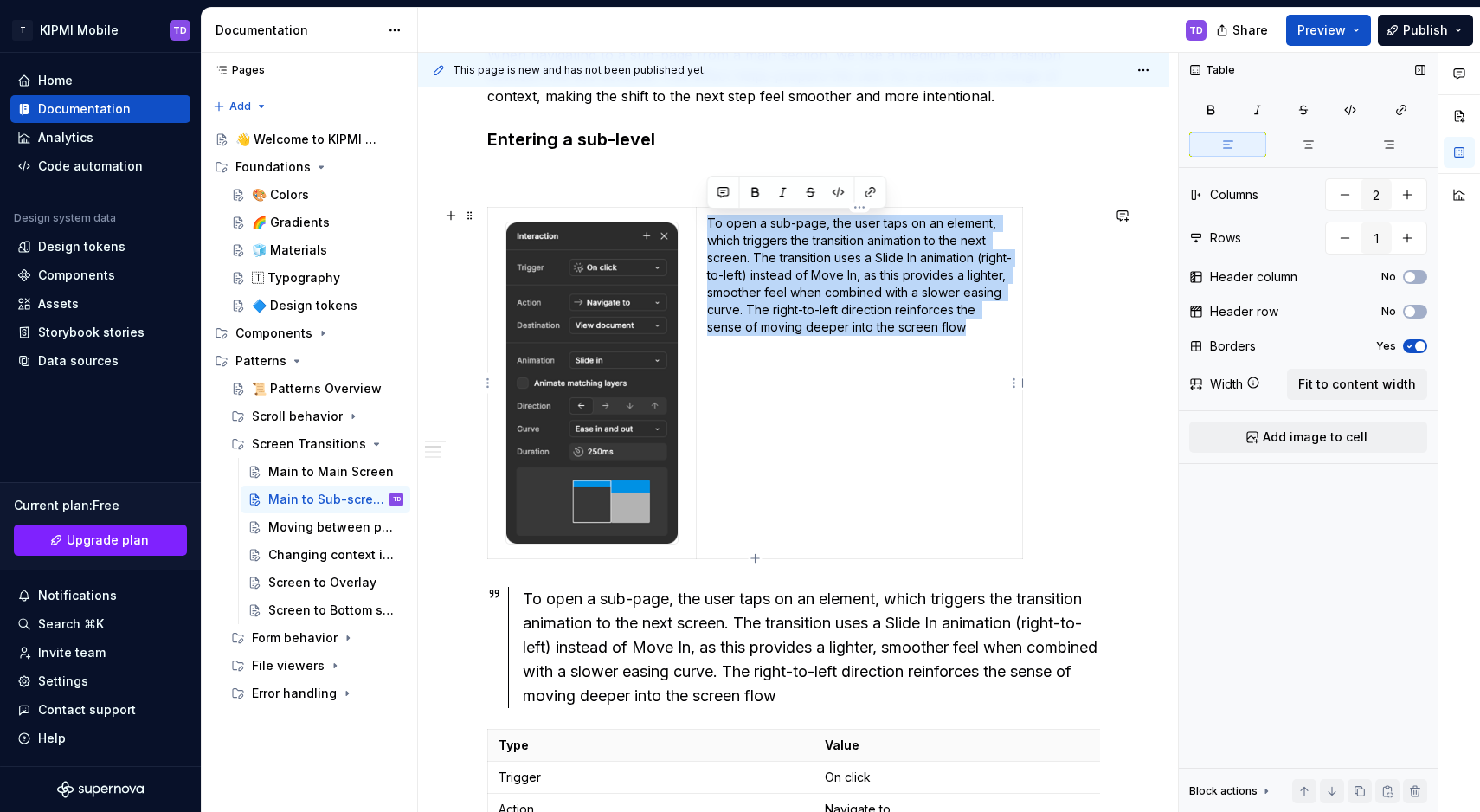
drag, startPoint x: 989, startPoint y: 334, endPoint x: 708, endPoint y: 222, distance: 302.5
click at [708, 222] on p "To open a sub-page, the user taps on an element, which triggers the transition …" at bounding box center [859, 274] width 305 height 121
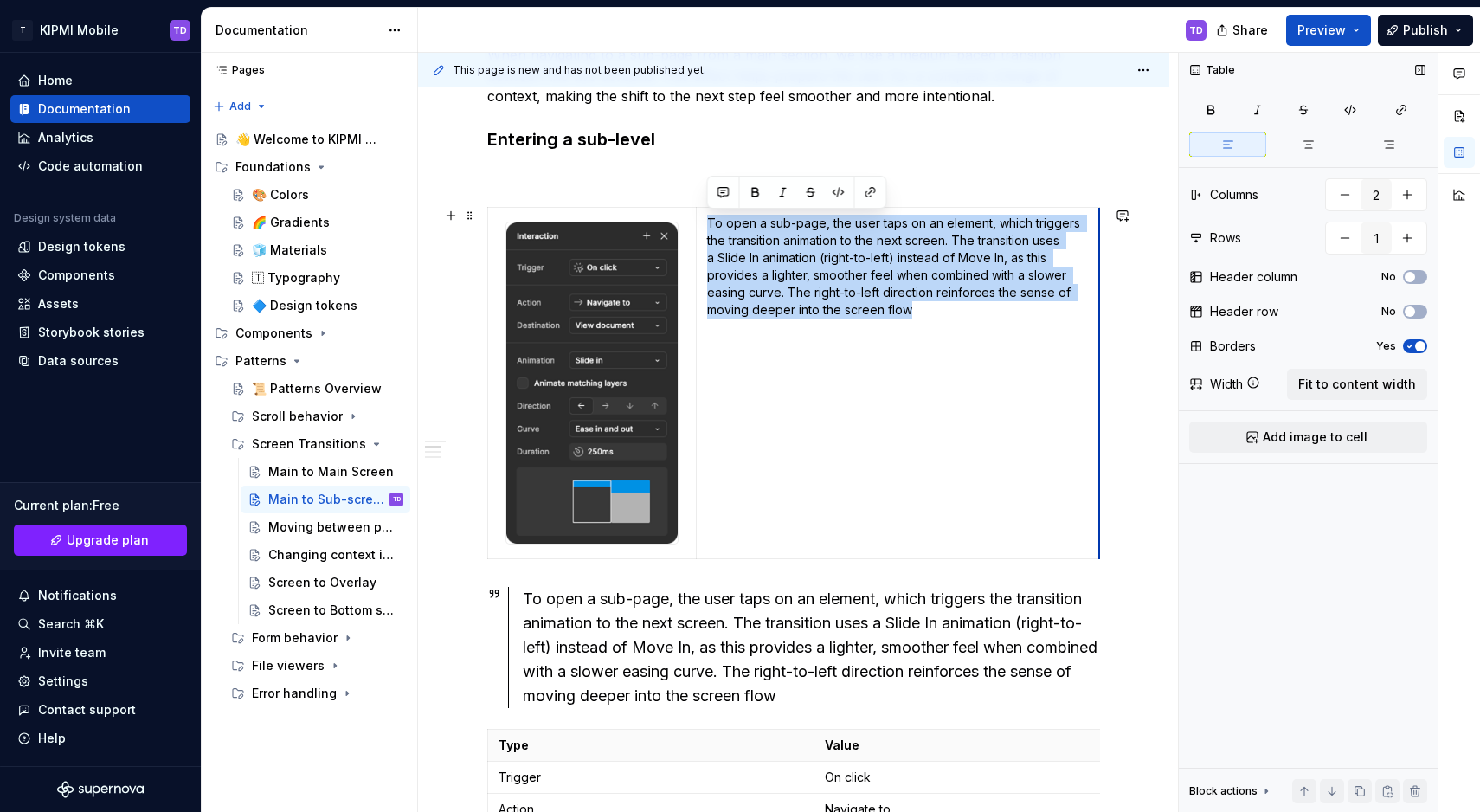
drag, startPoint x: 1020, startPoint y: 373, endPoint x: 1097, endPoint y: 373, distance: 77.0
click at [615, 635] on div "To open a sub-page, the user taps on an element, which triggers the transition …" at bounding box center [812, 647] width 578 height 121
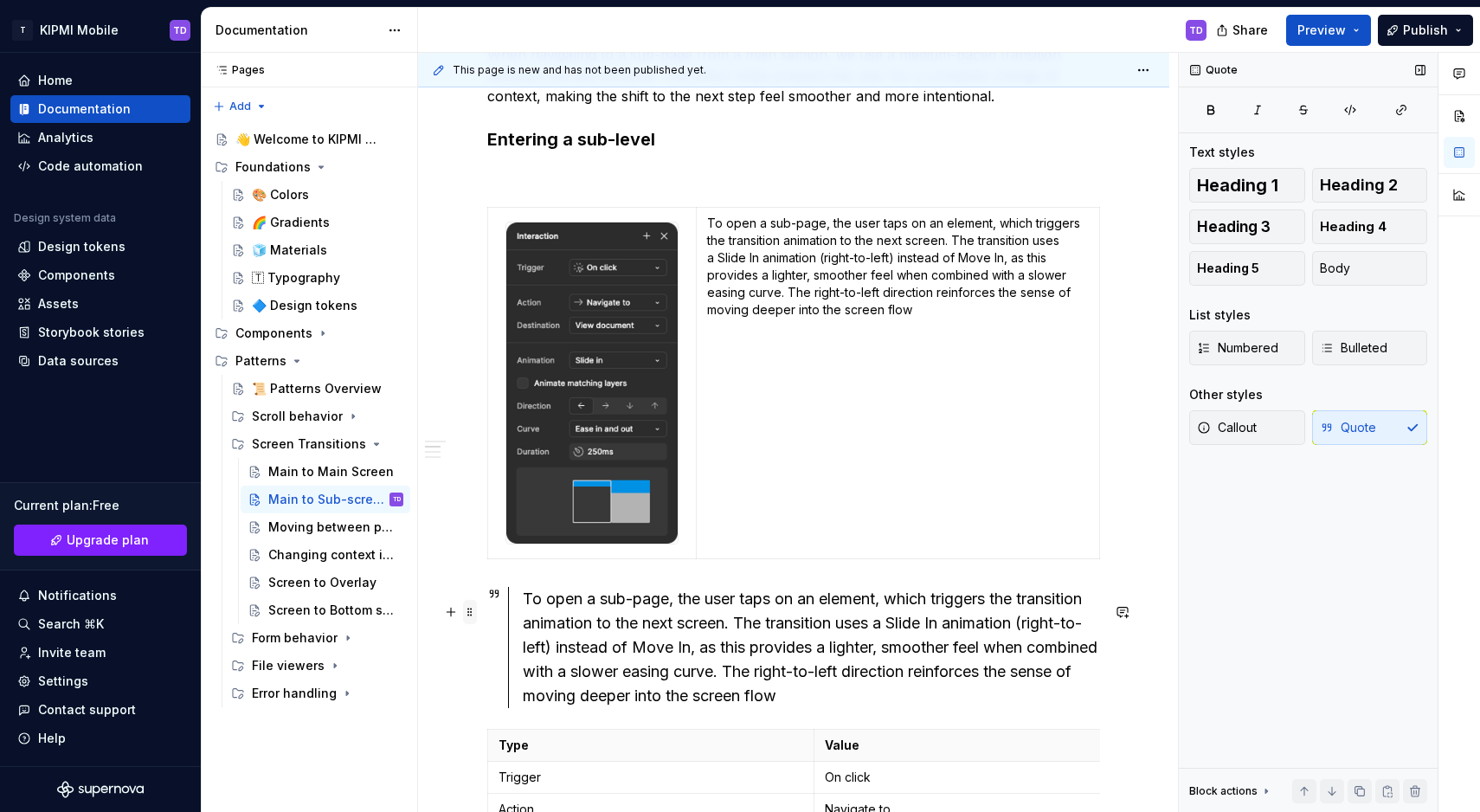
click at [469, 611] on span at bounding box center [471, 611] width 14 height 24
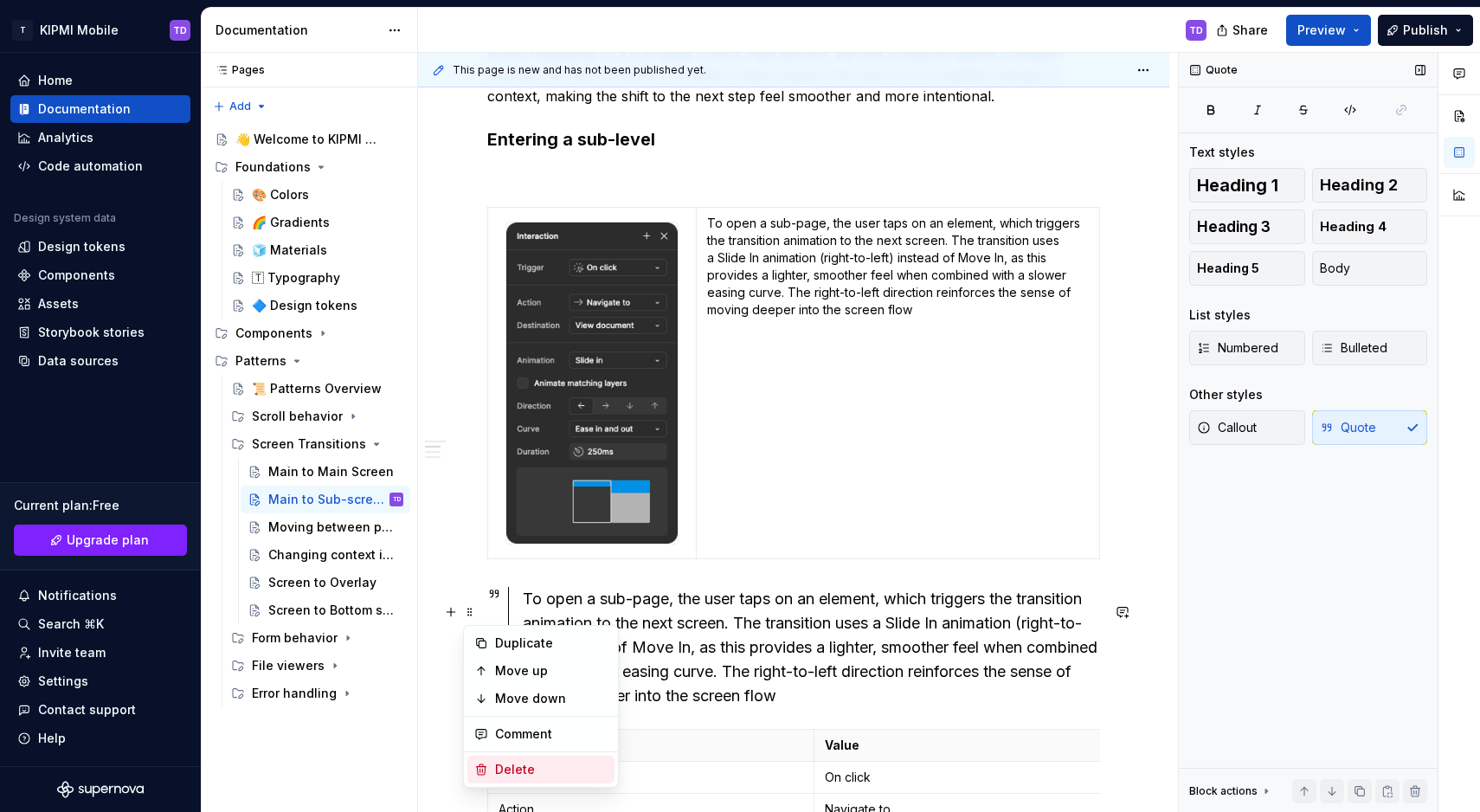
click at [501, 763] on div "Delete" at bounding box center [551, 770] width 112 height 18
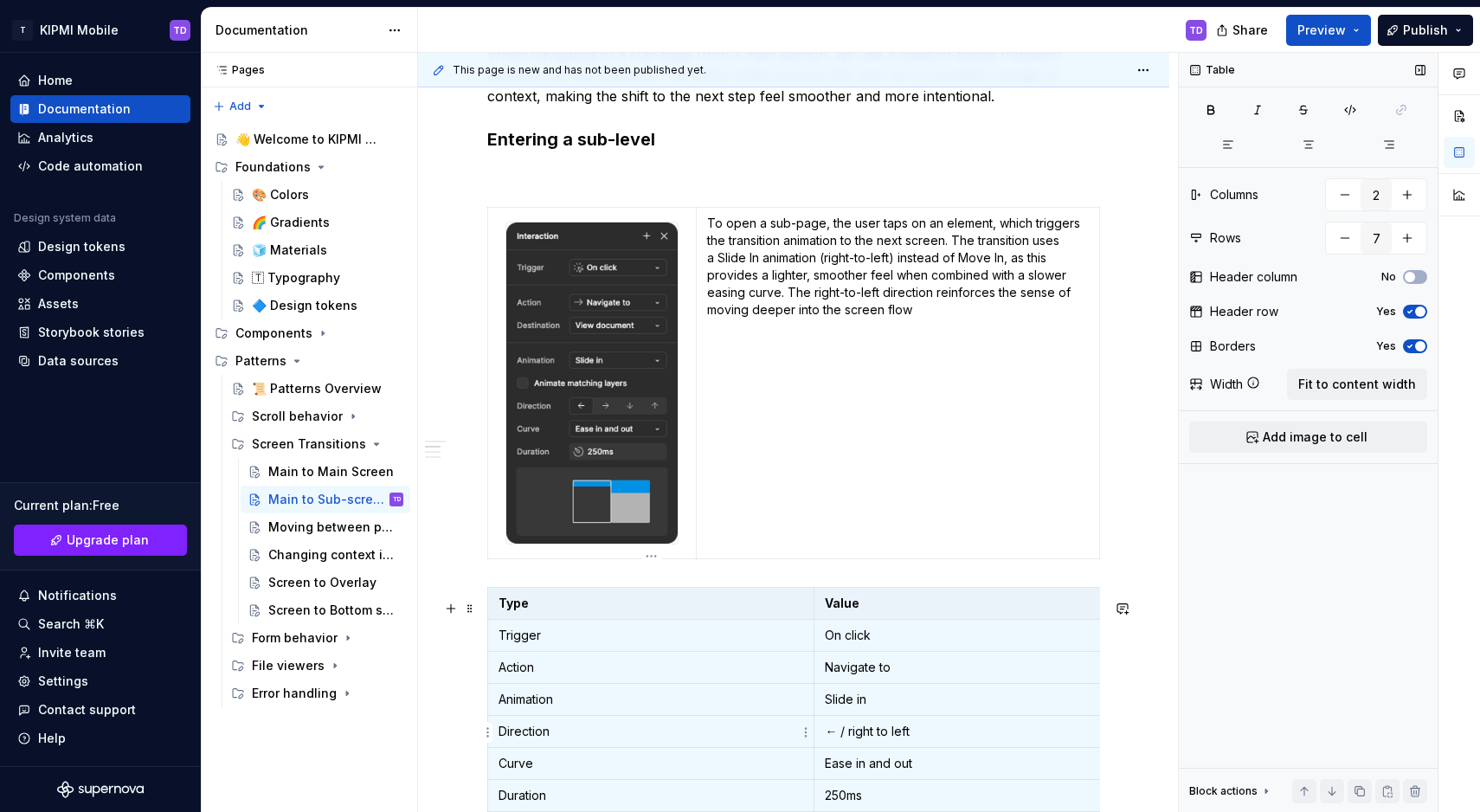
scroll to position [420, 0]
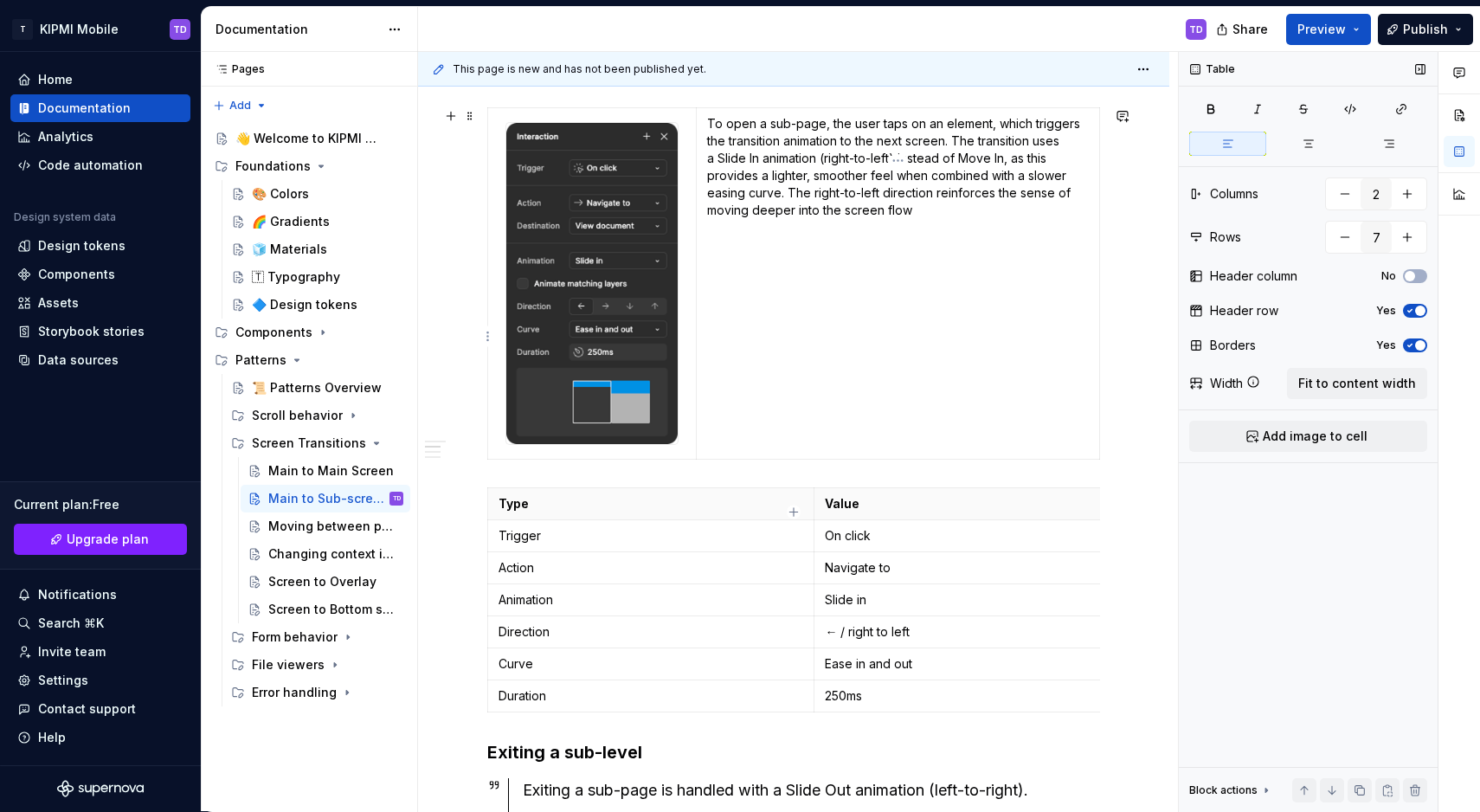
scroll to position [242, 0]
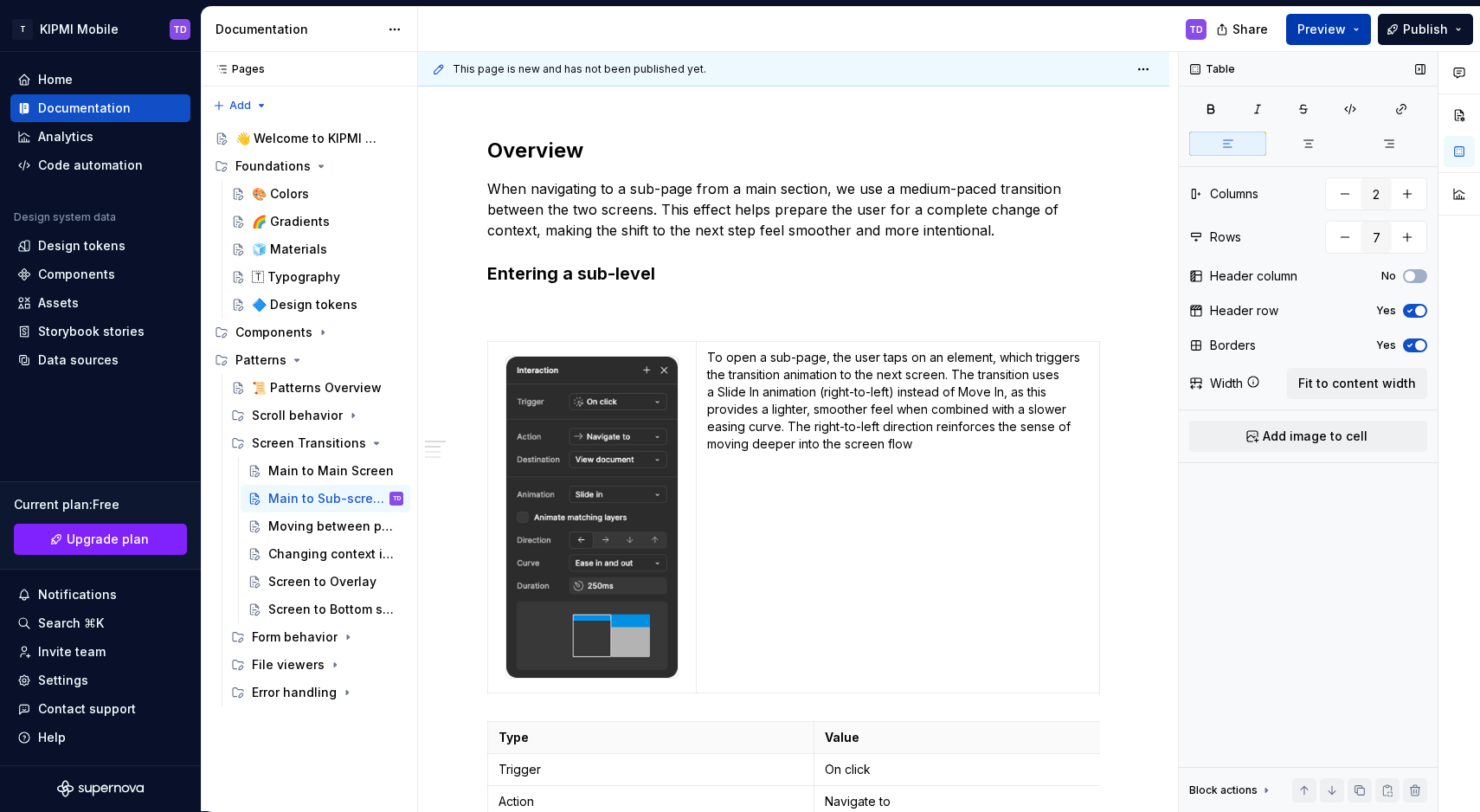
click at [1347, 27] on span "Preview" at bounding box center [1322, 30] width 49 height 18
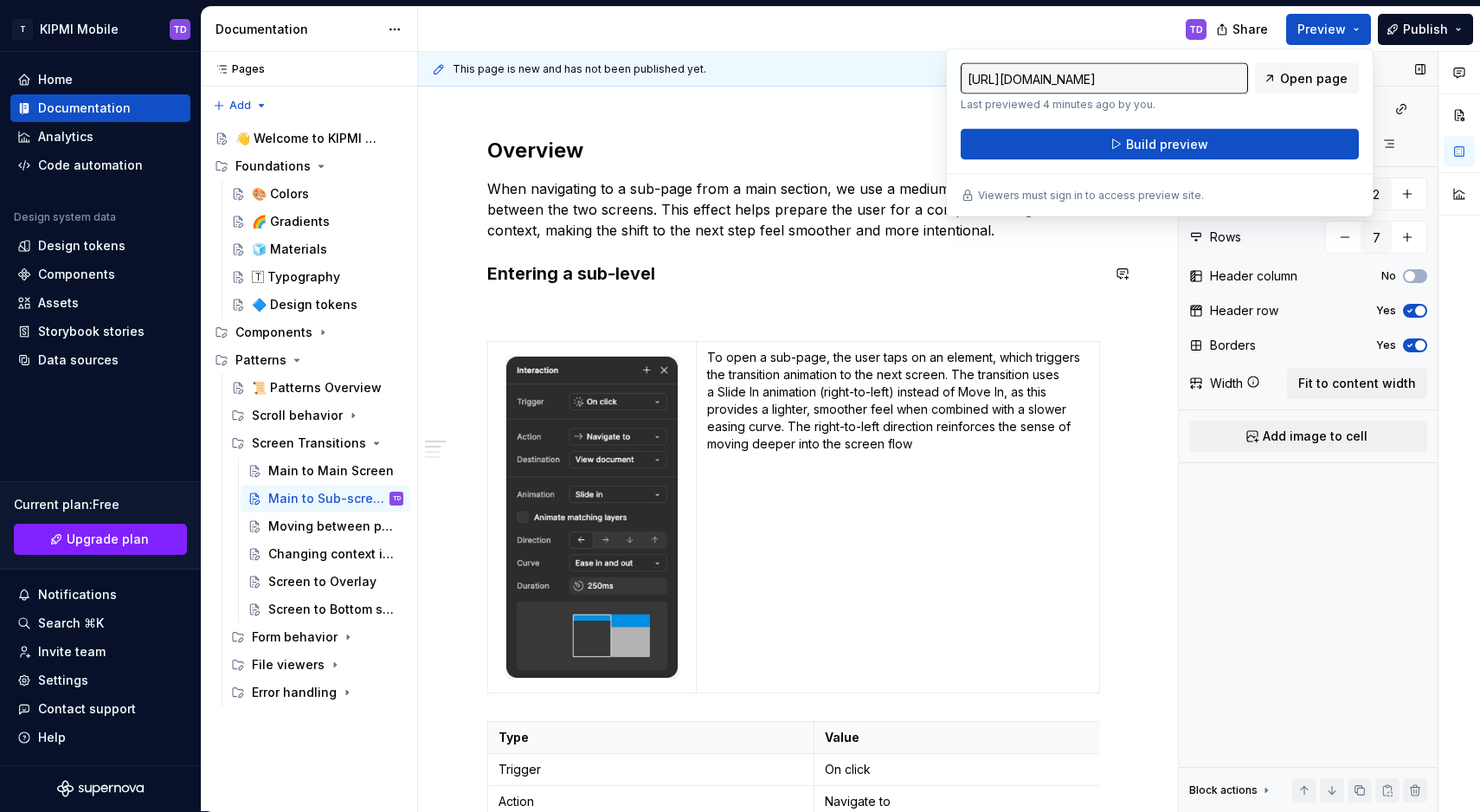
click at [690, 299] on p at bounding box center [794, 310] width 613 height 21
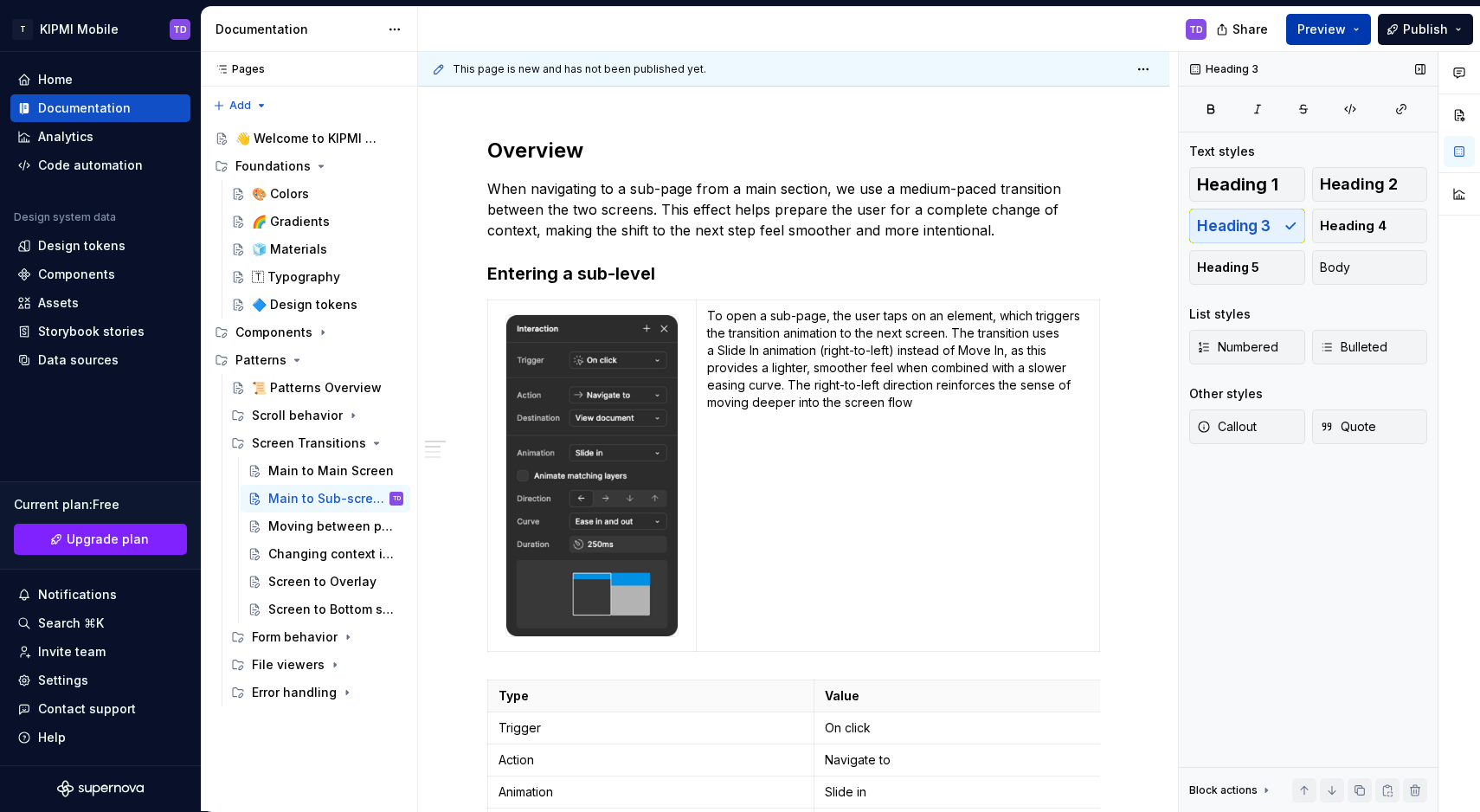
click at [1356, 29] on button "Preview" at bounding box center [1329, 29] width 85 height 31
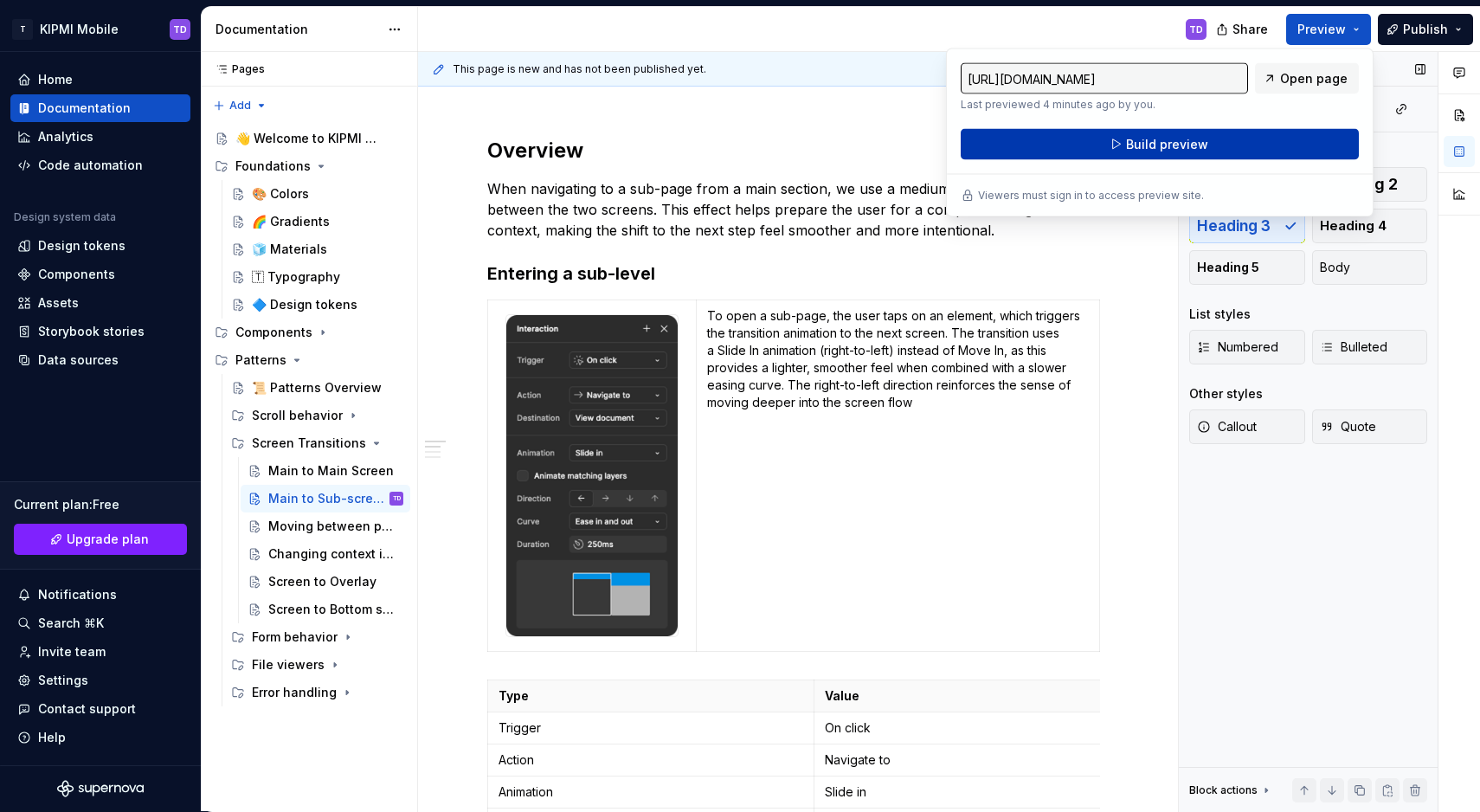
click at [1303, 143] on button "Build preview" at bounding box center [1159, 144] width 398 height 31
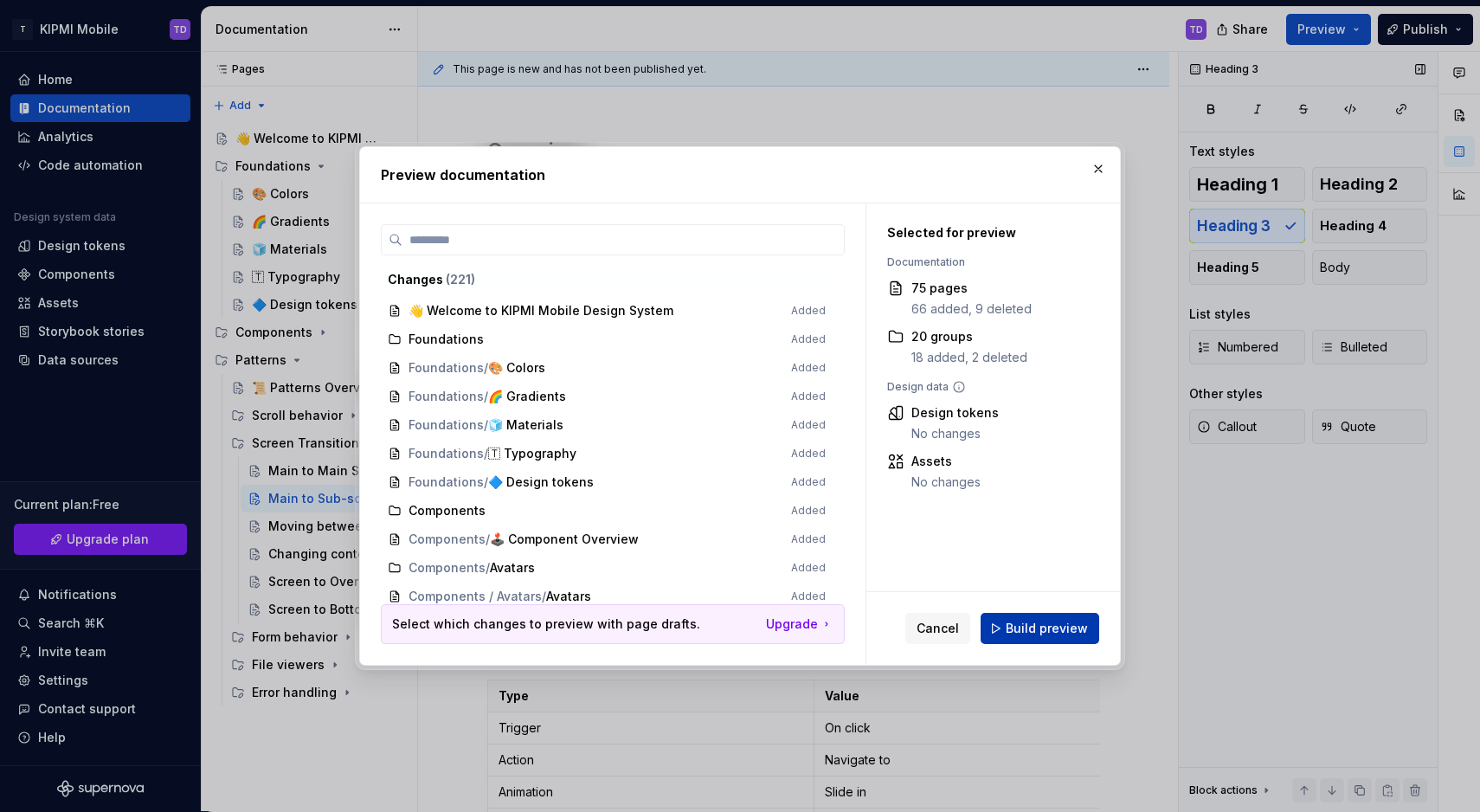
click at [1046, 631] on span "Build preview" at bounding box center [1046, 628] width 82 height 18
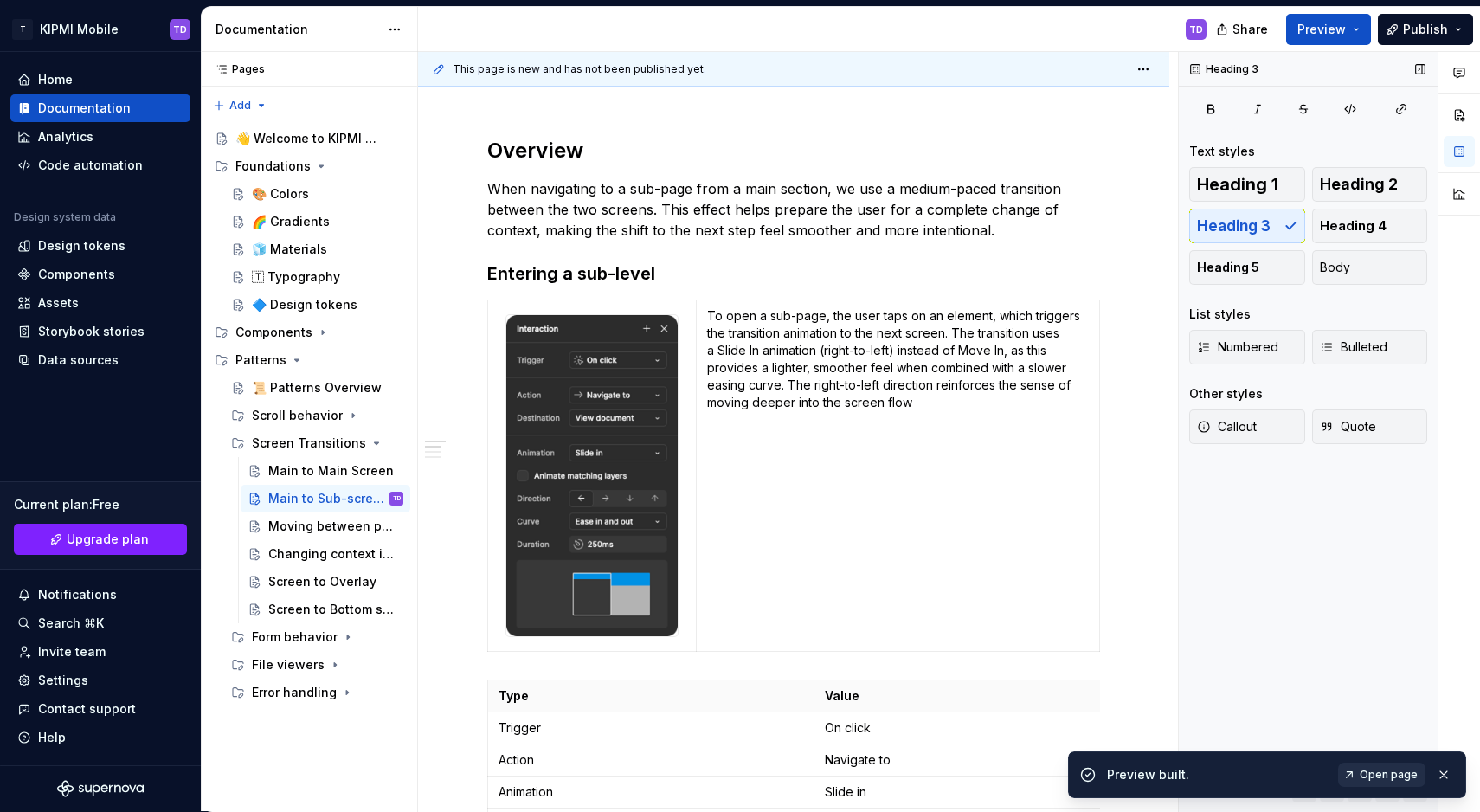
click at [1377, 778] on span "Open page" at bounding box center [1389, 775] width 58 height 14
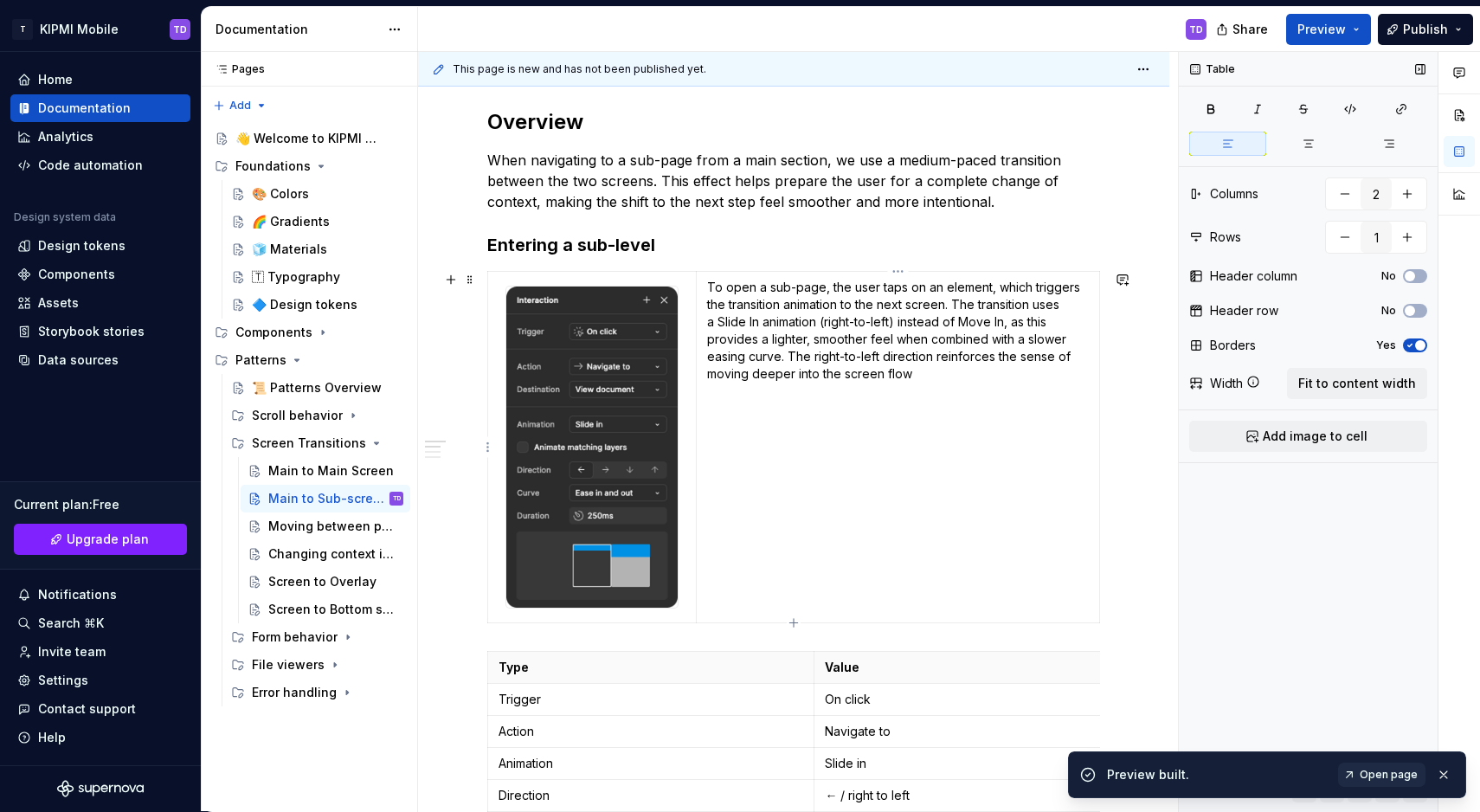
click at [718, 432] on td "To open a sub-page, the user taps on an element, which triggers the transition …" at bounding box center [897, 447] width 404 height 351
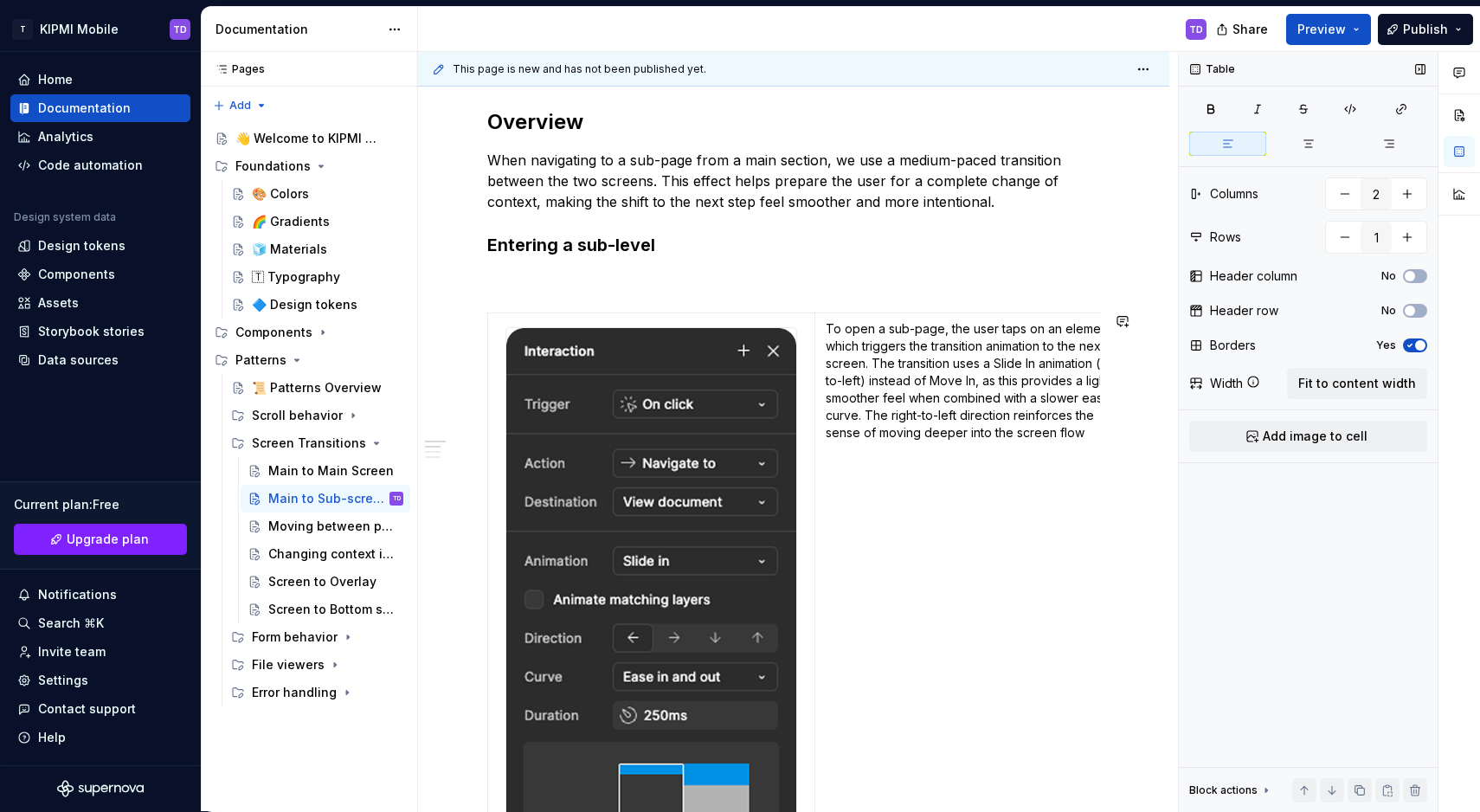
scroll to position [0, 6]
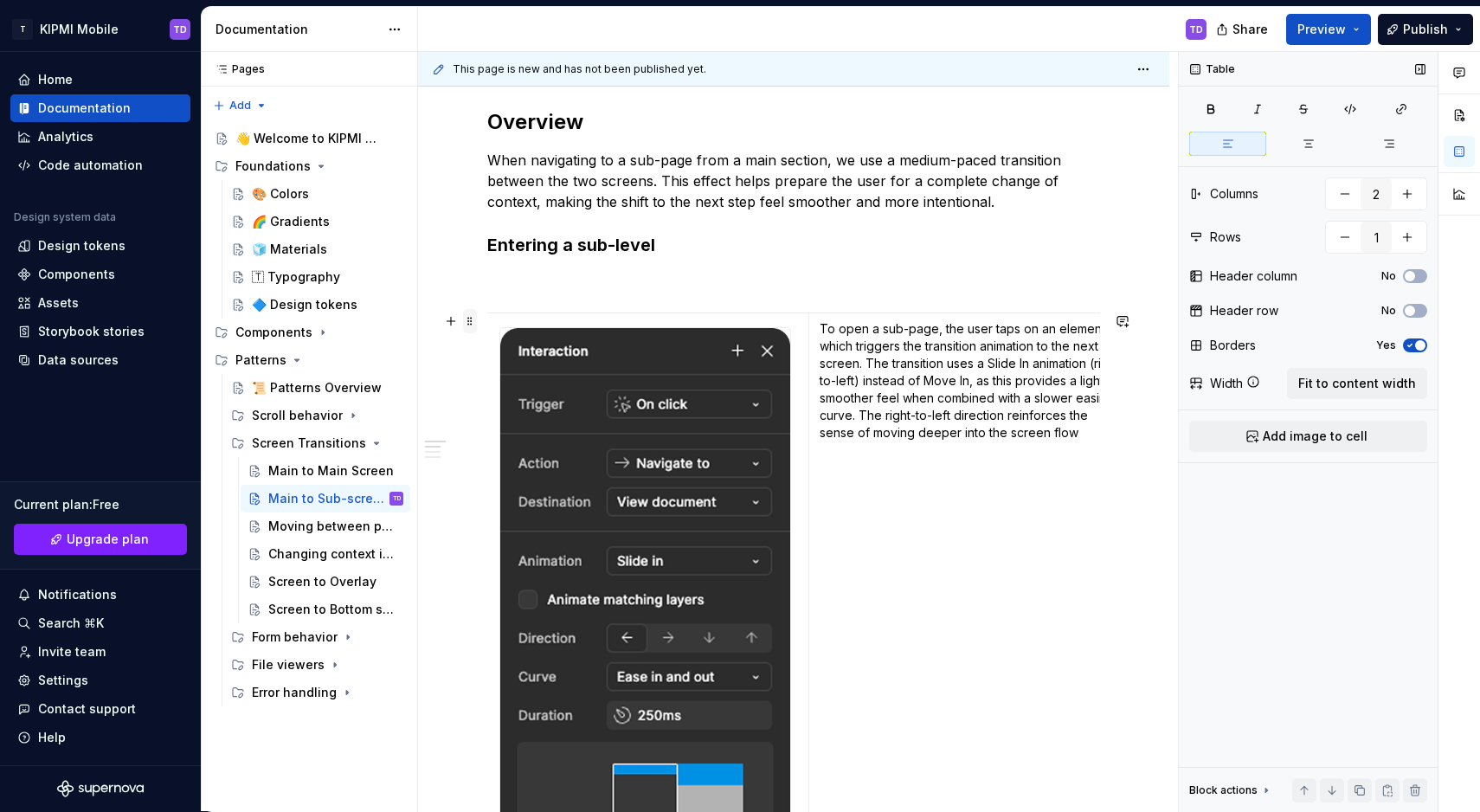
click at [472, 316] on span at bounding box center [471, 320] width 14 height 24
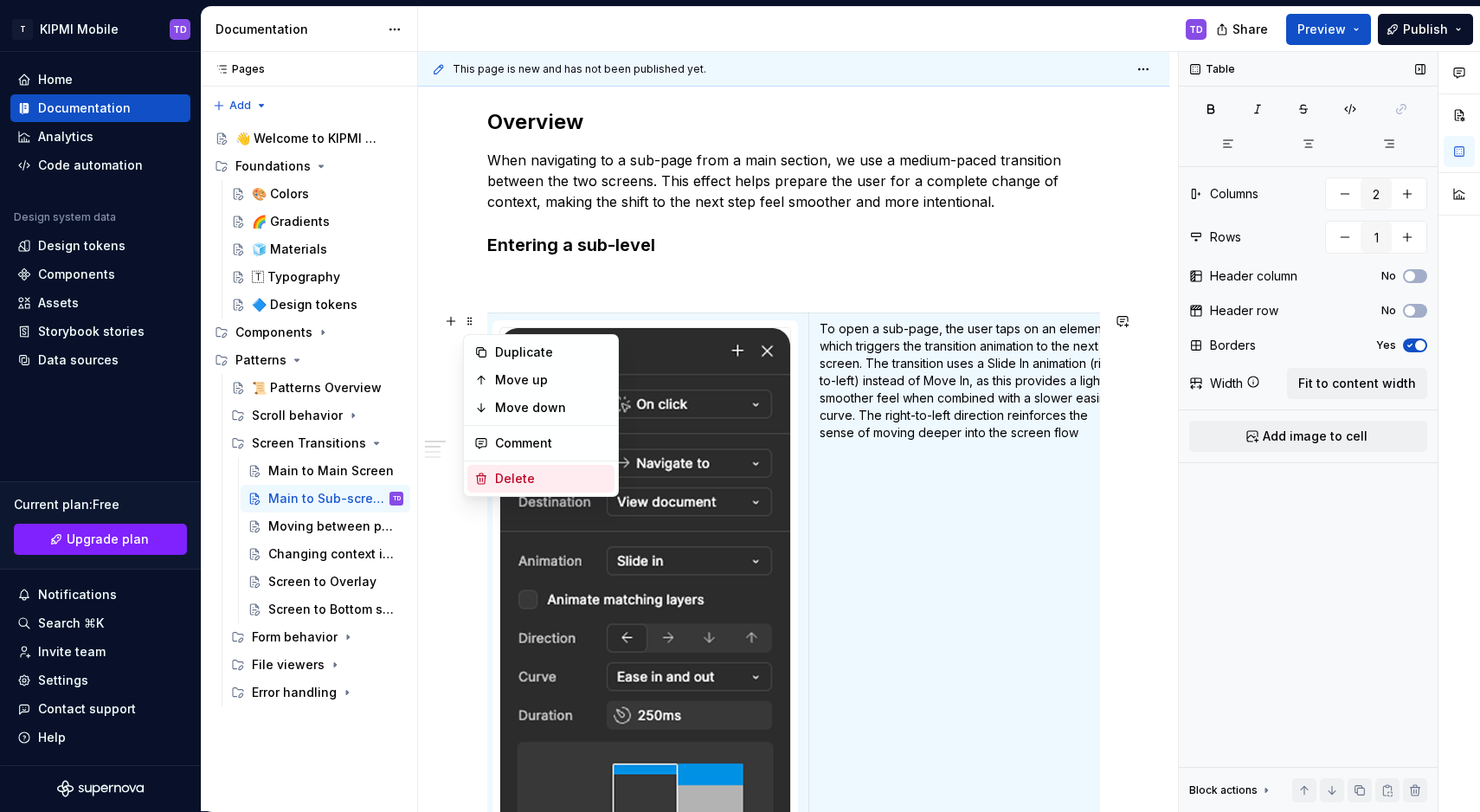
click at [509, 474] on div "Delete" at bounding box center [551, 478] width 112 height 18
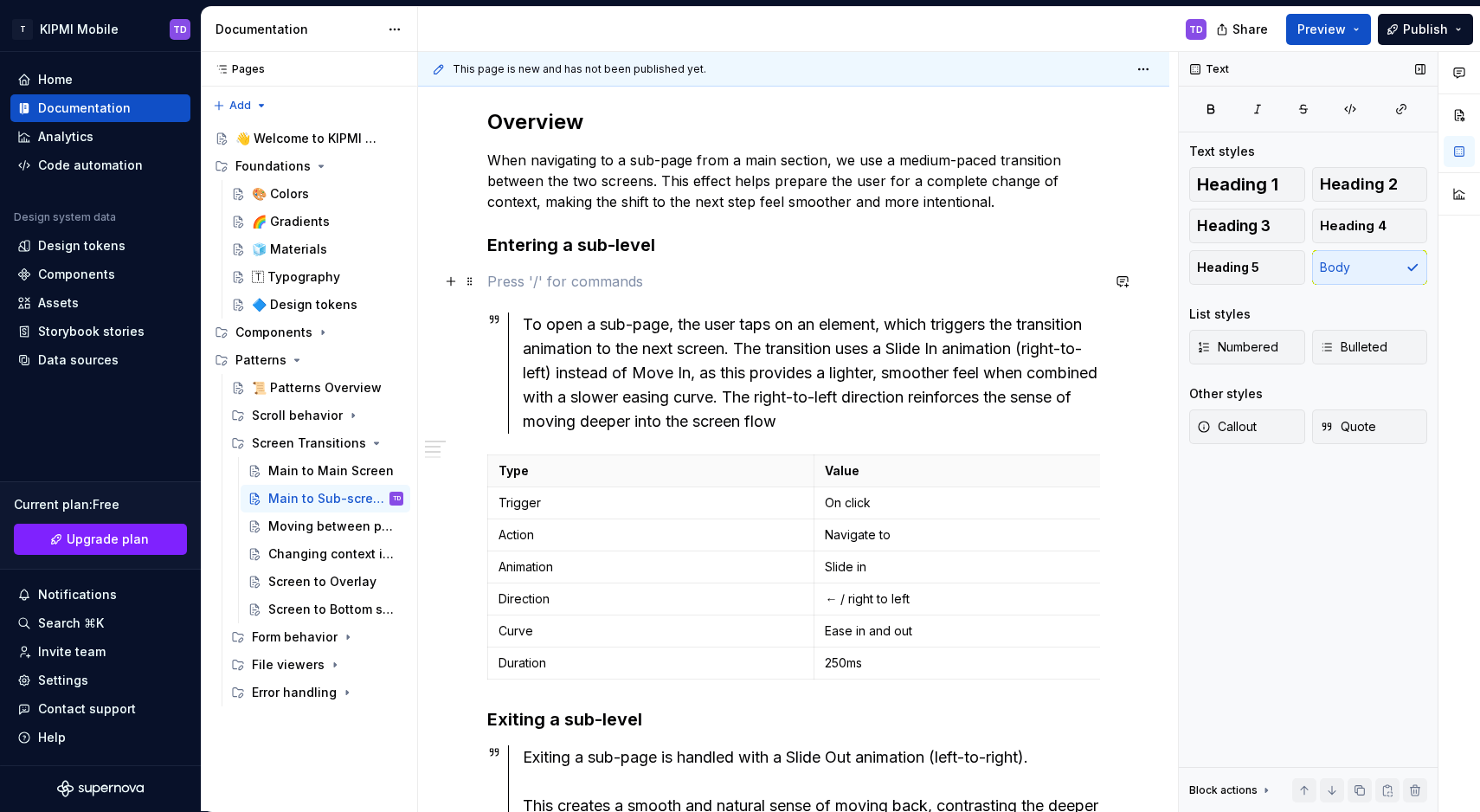
click at [525, 274] on p at bounding box center [794, 282] width 613 height 21
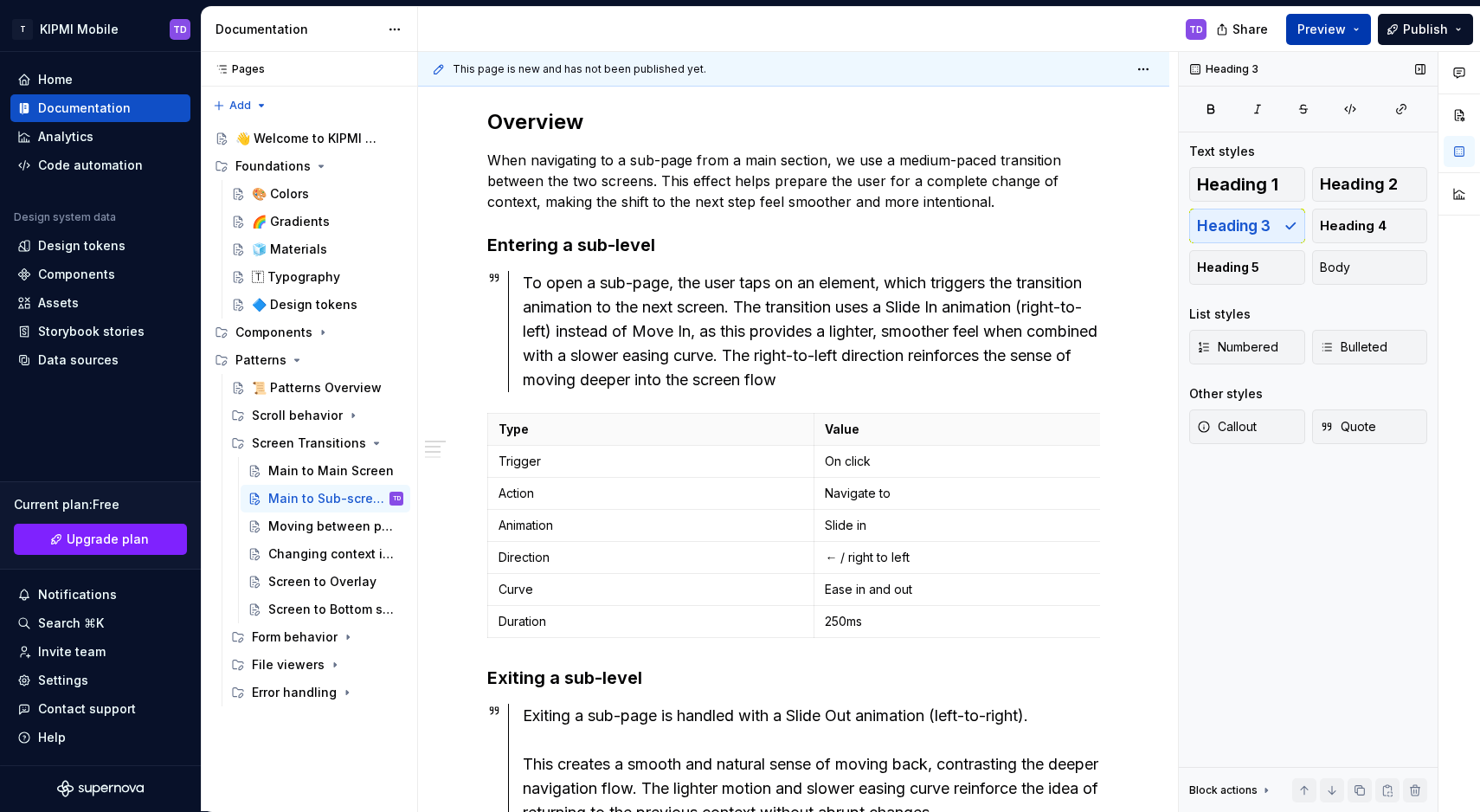
click at [1353, 31] on button "Preview" at bounding box center [1329, 29] width 85 height 31
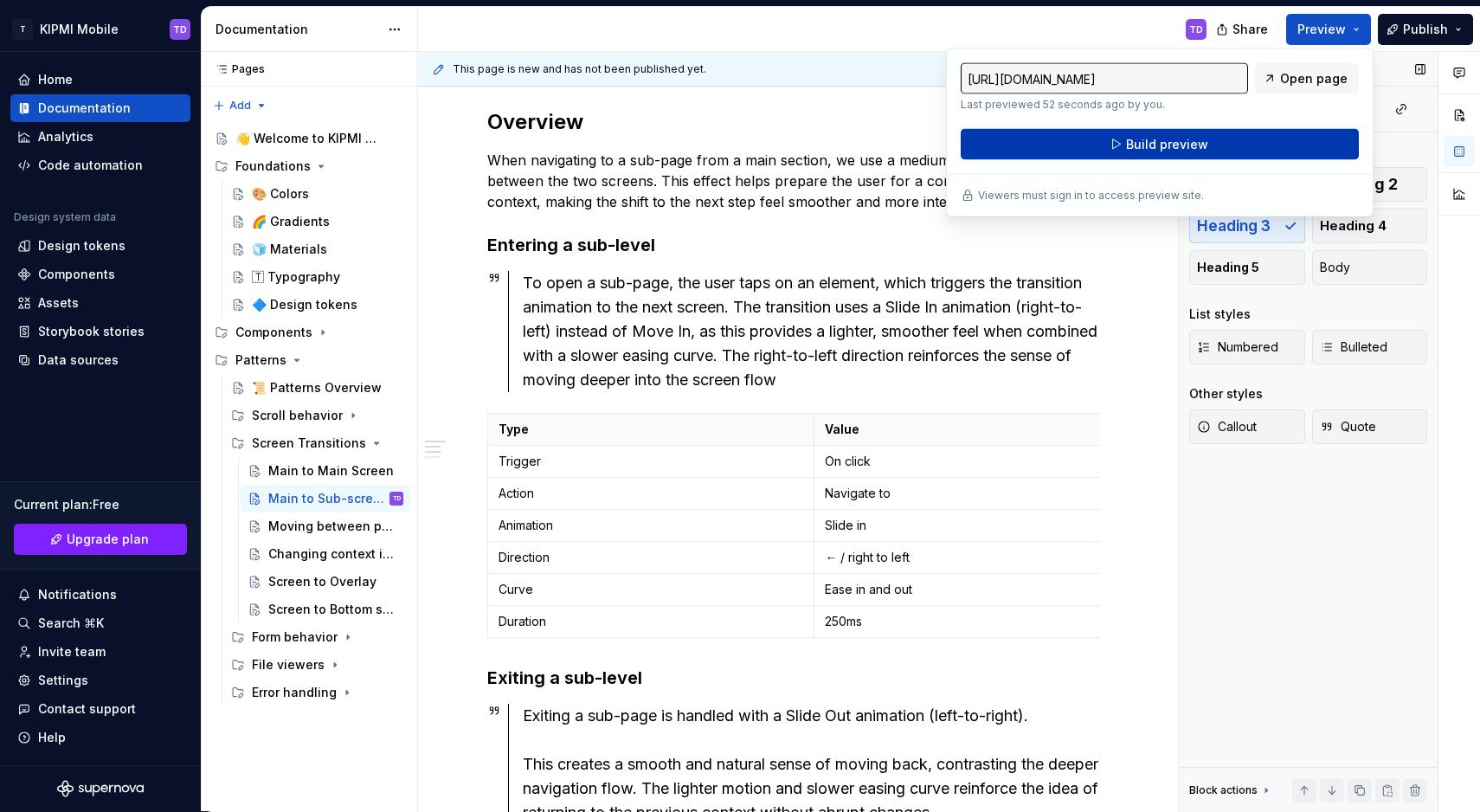
click at [1208, 140] on button "Build preview" at bounding box center [1159, 144] width 398 height 31
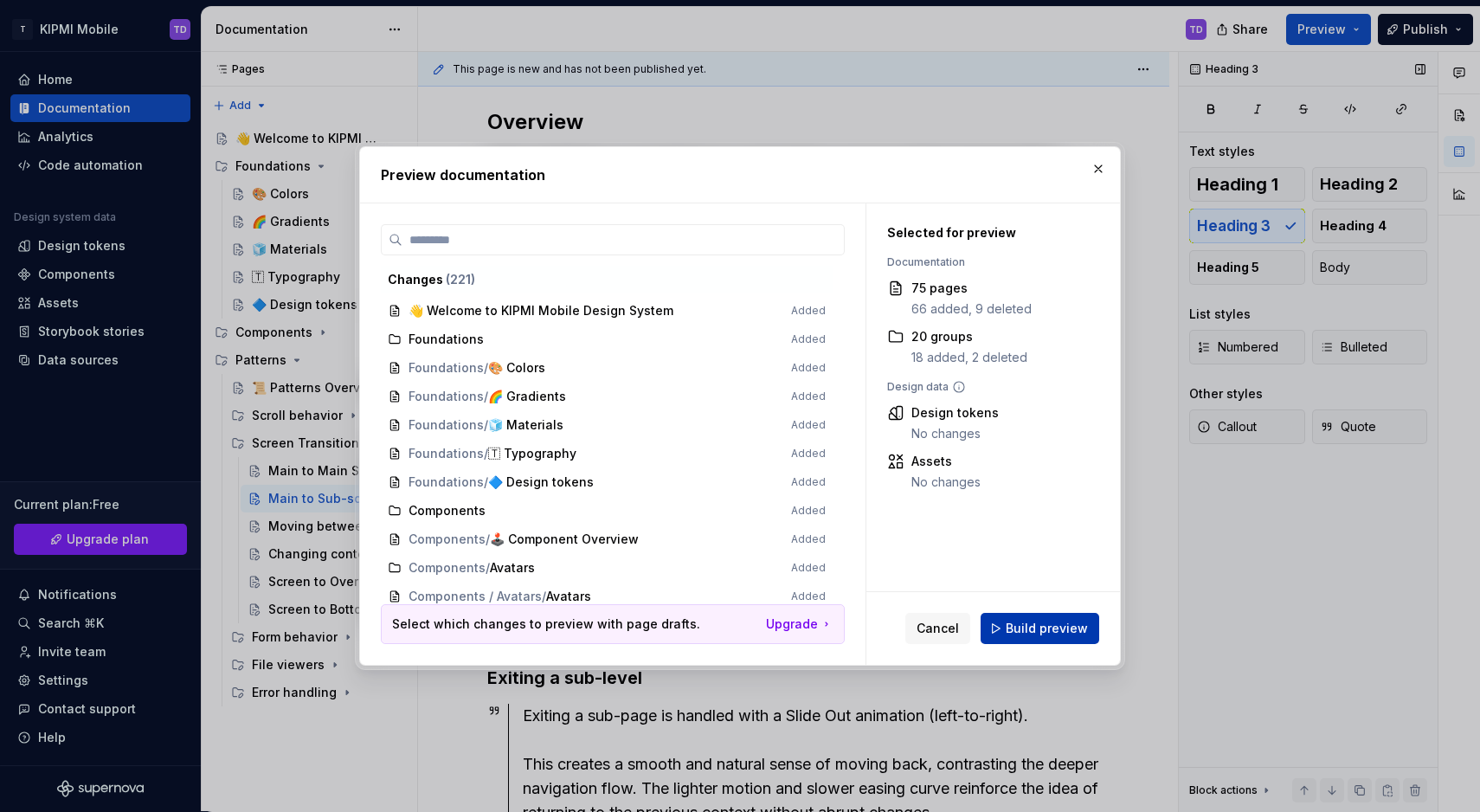
click at [1078, 623] on span "Build preview" at bounding box center [1046, 628] width 82 height 18
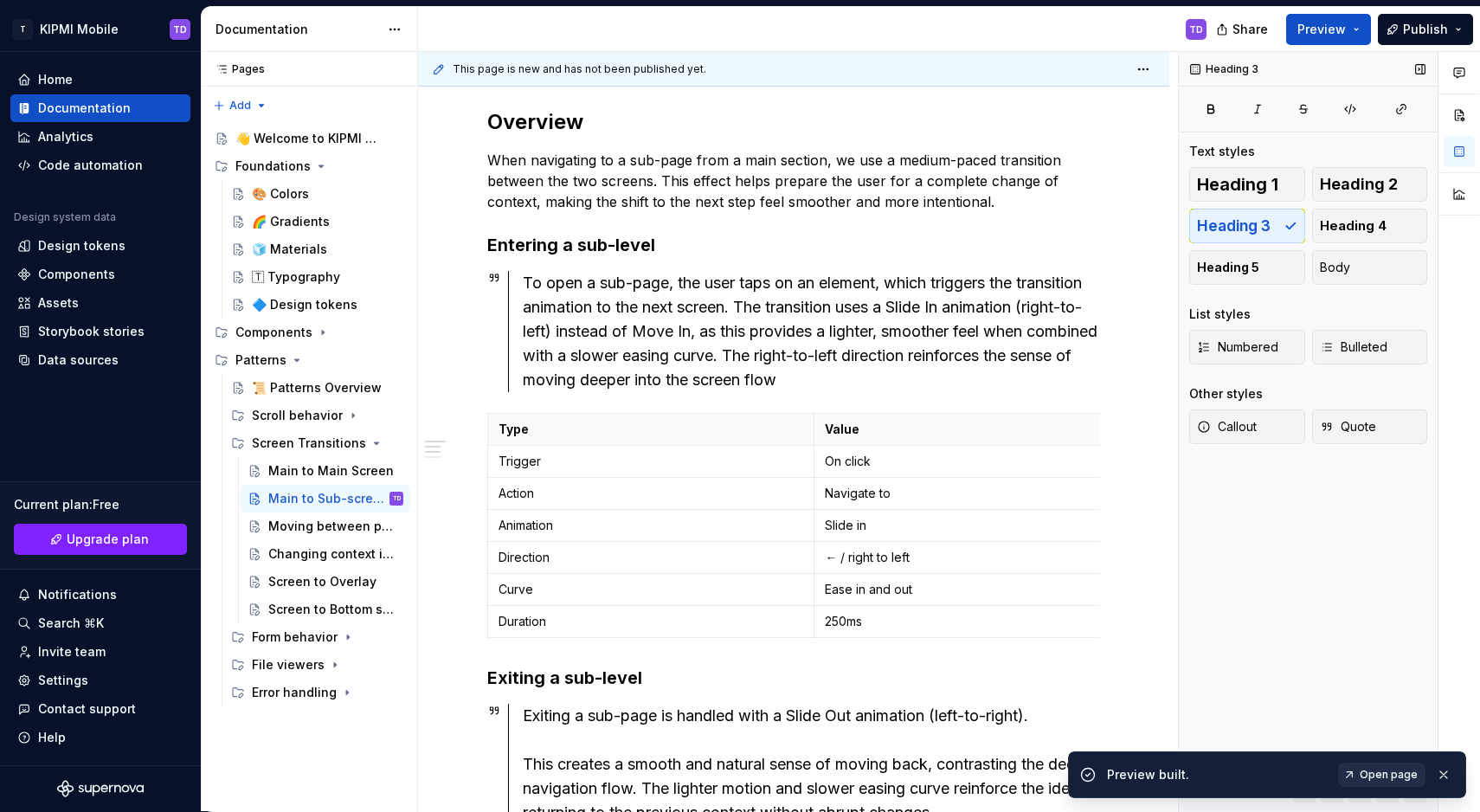
click at [1383, 771] on span "Open page" at bounding box center [1389, 775] width 58 height 14
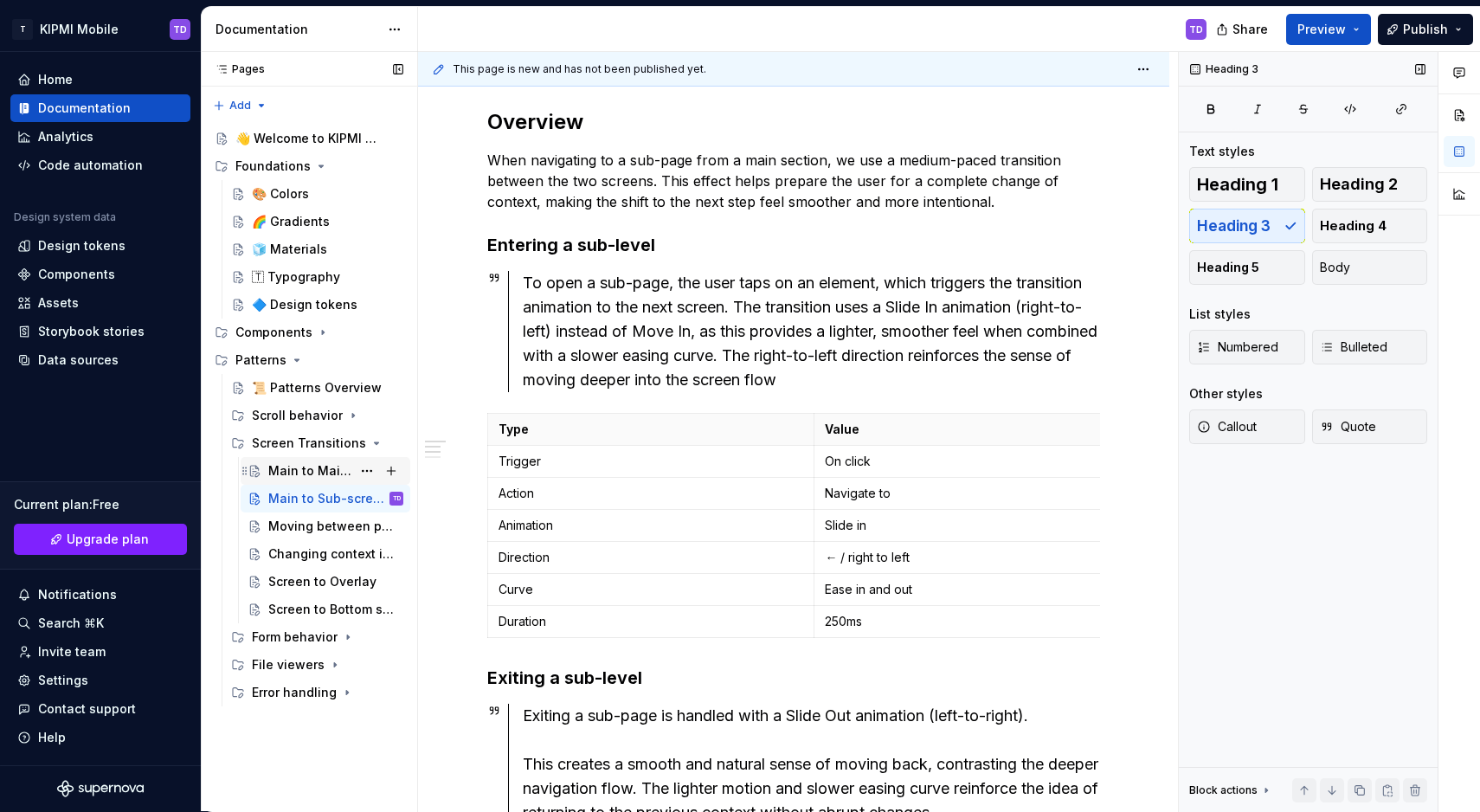
click at [294, 476] on div "Main to Main Screen" at bounding box center [310, 471] width 83 height 18
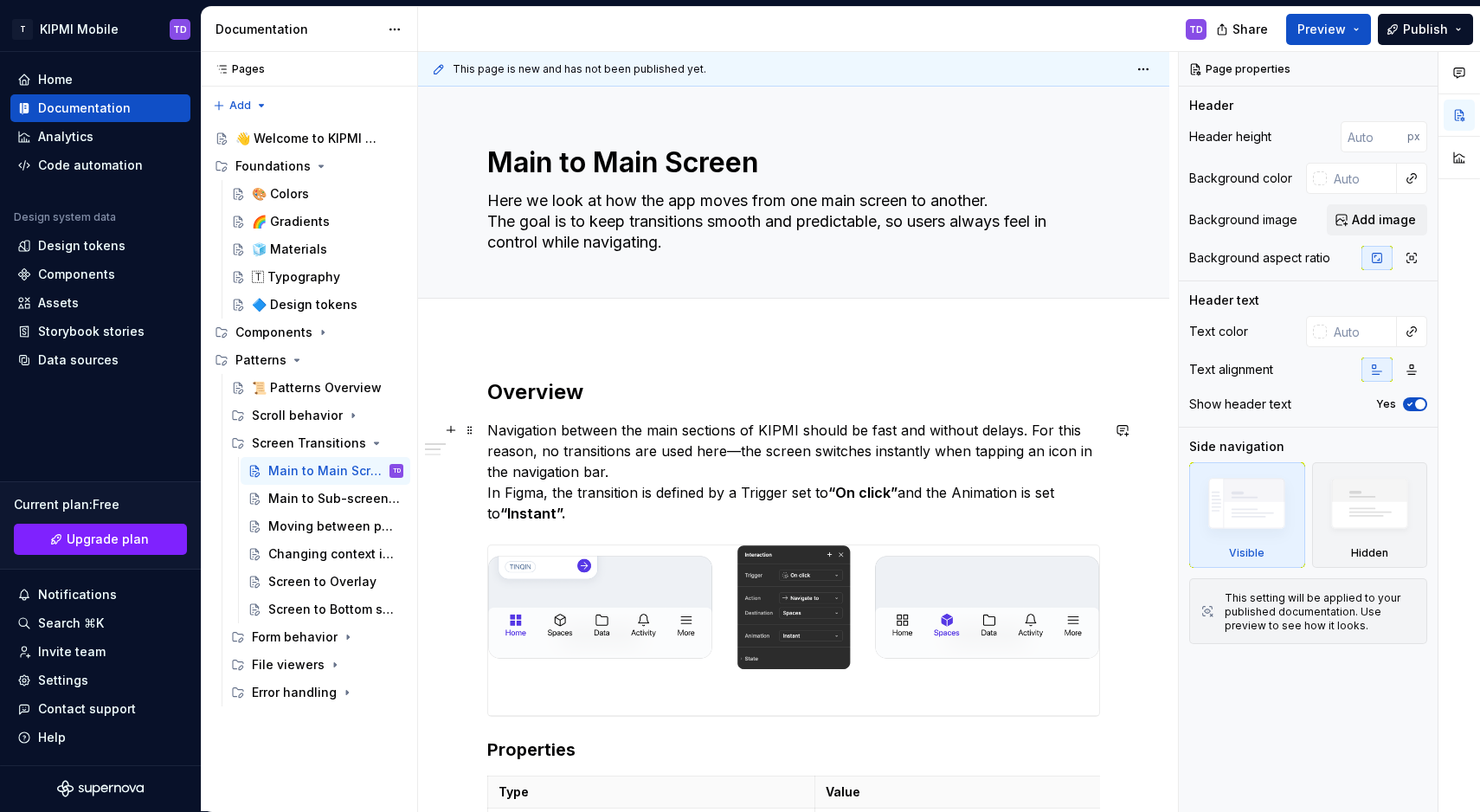
scroll to position [29, 0]
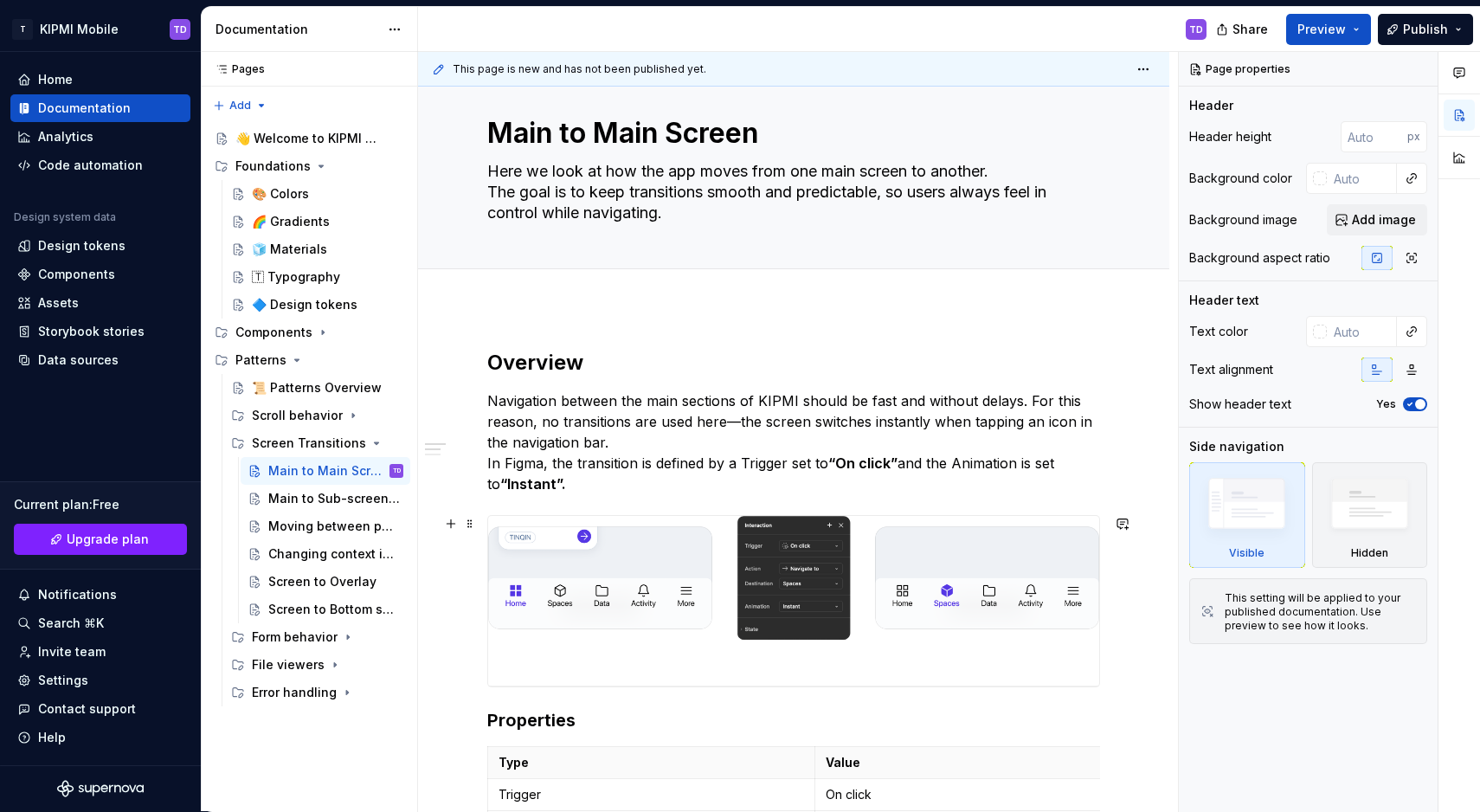
type textarea "*"
click at [627, 530] on img at bounding box center [794, 600] width 611 height 170
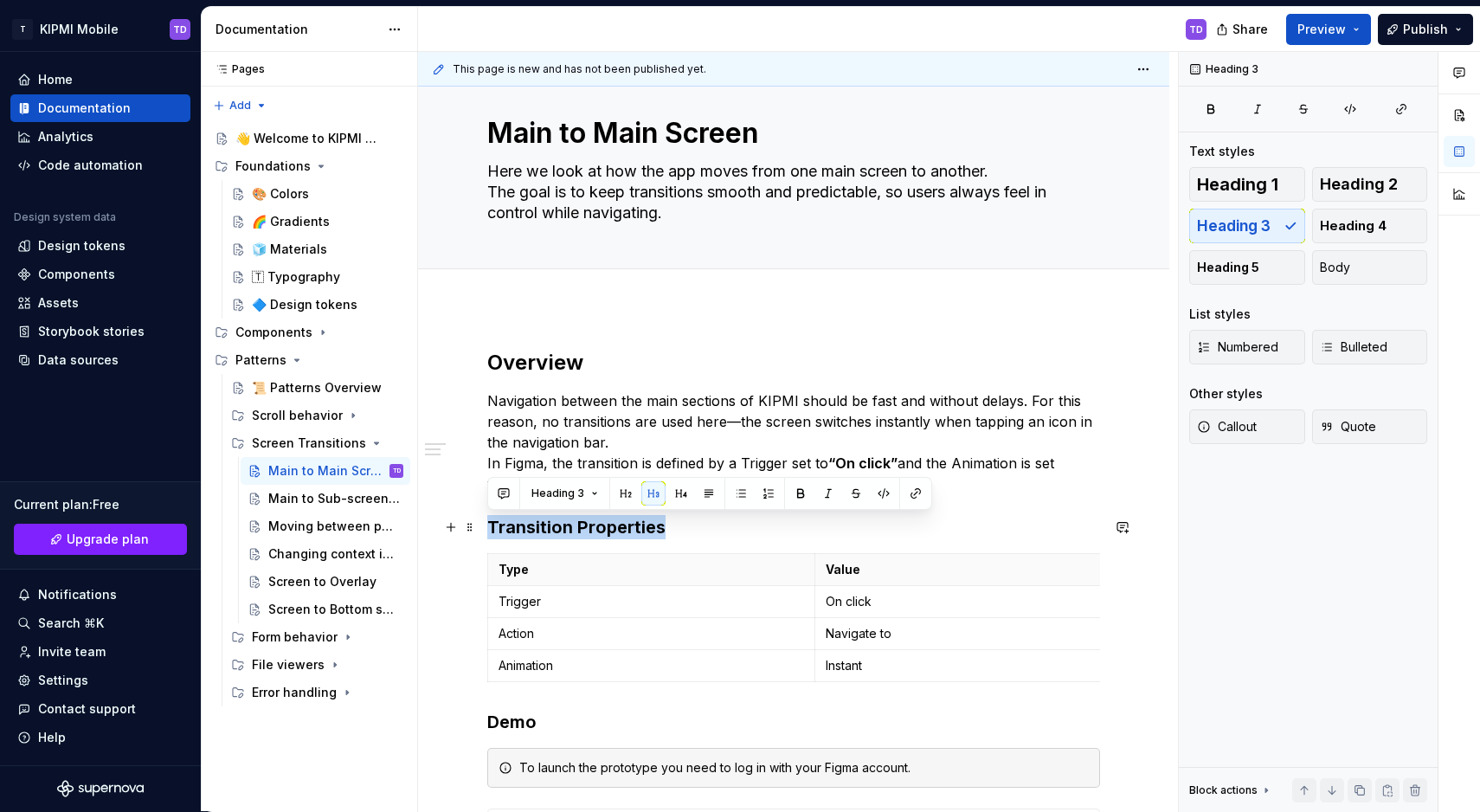
drag, startPoint x: 637, startPoint y: 531, endPoint x: 479, endPoint y: 530, distance: 158.0
copy h3 "Transition Properties"
click at [288, 507] on div "Main to Sub-screen page" at bounding box center [310, 499] width 83 height 18
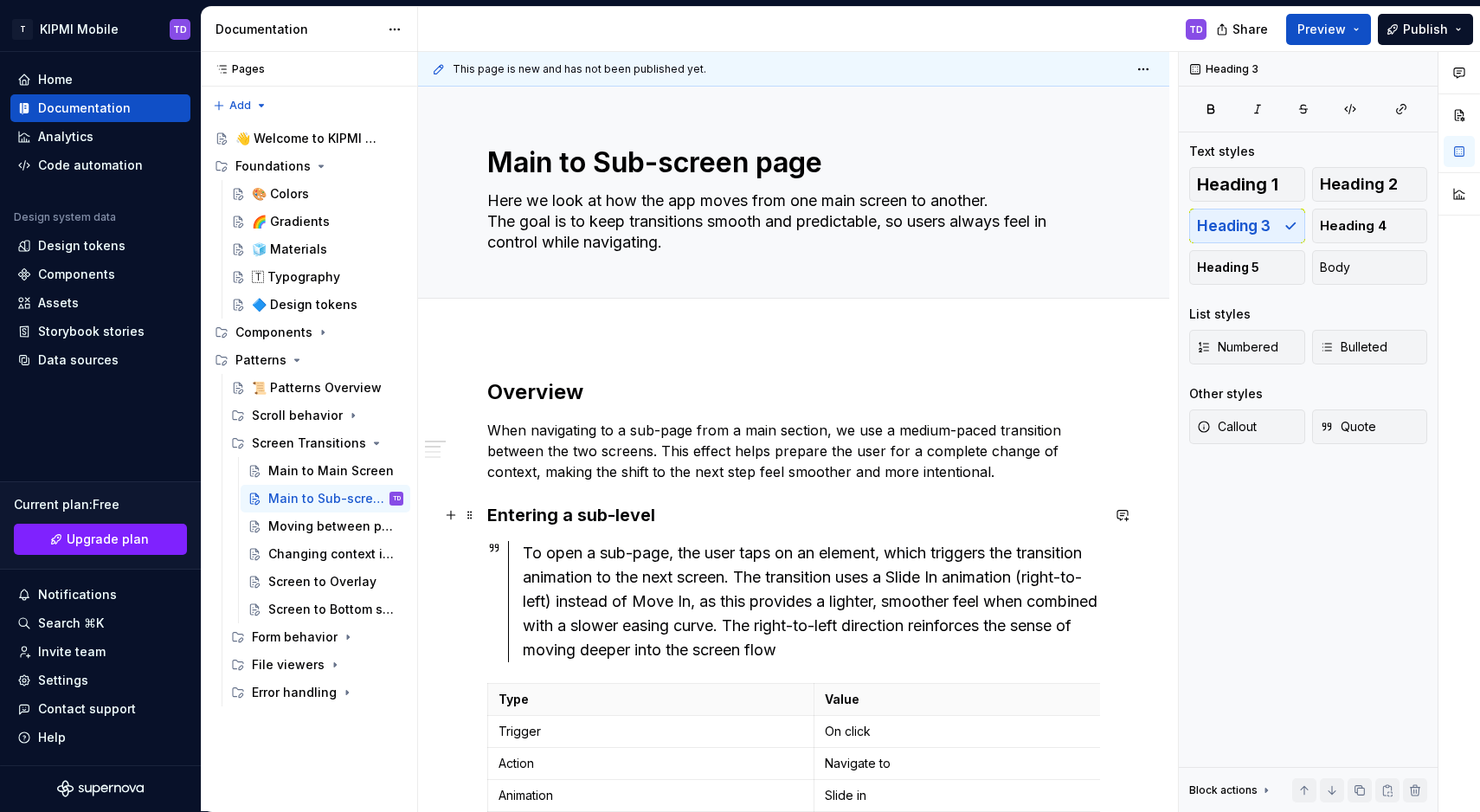
type textarea "*"
click at [674, 517] on h3 "Entering a sub-level" at bounding box center [794, 515] width 613 height 24
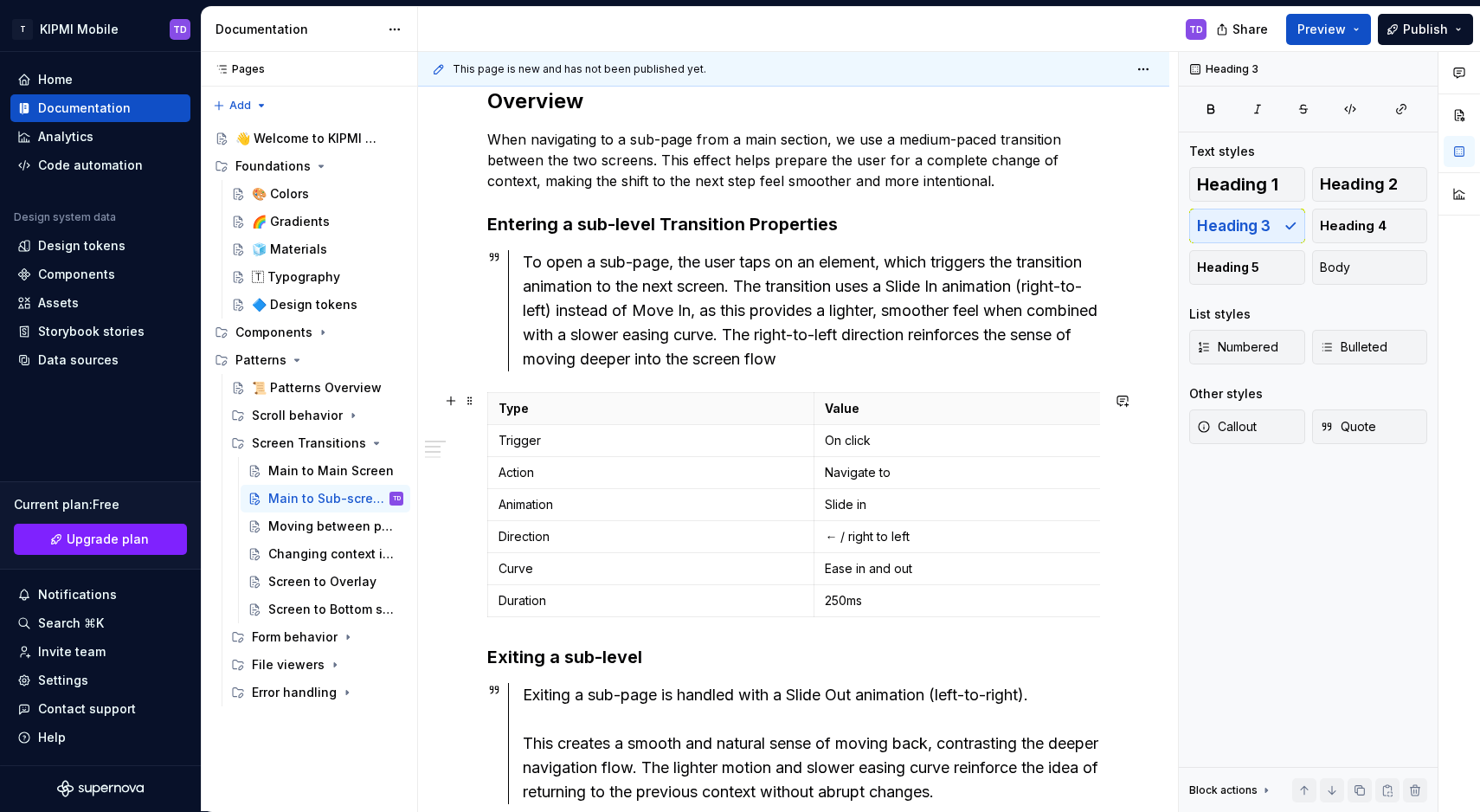
scroll to position [338, 0]
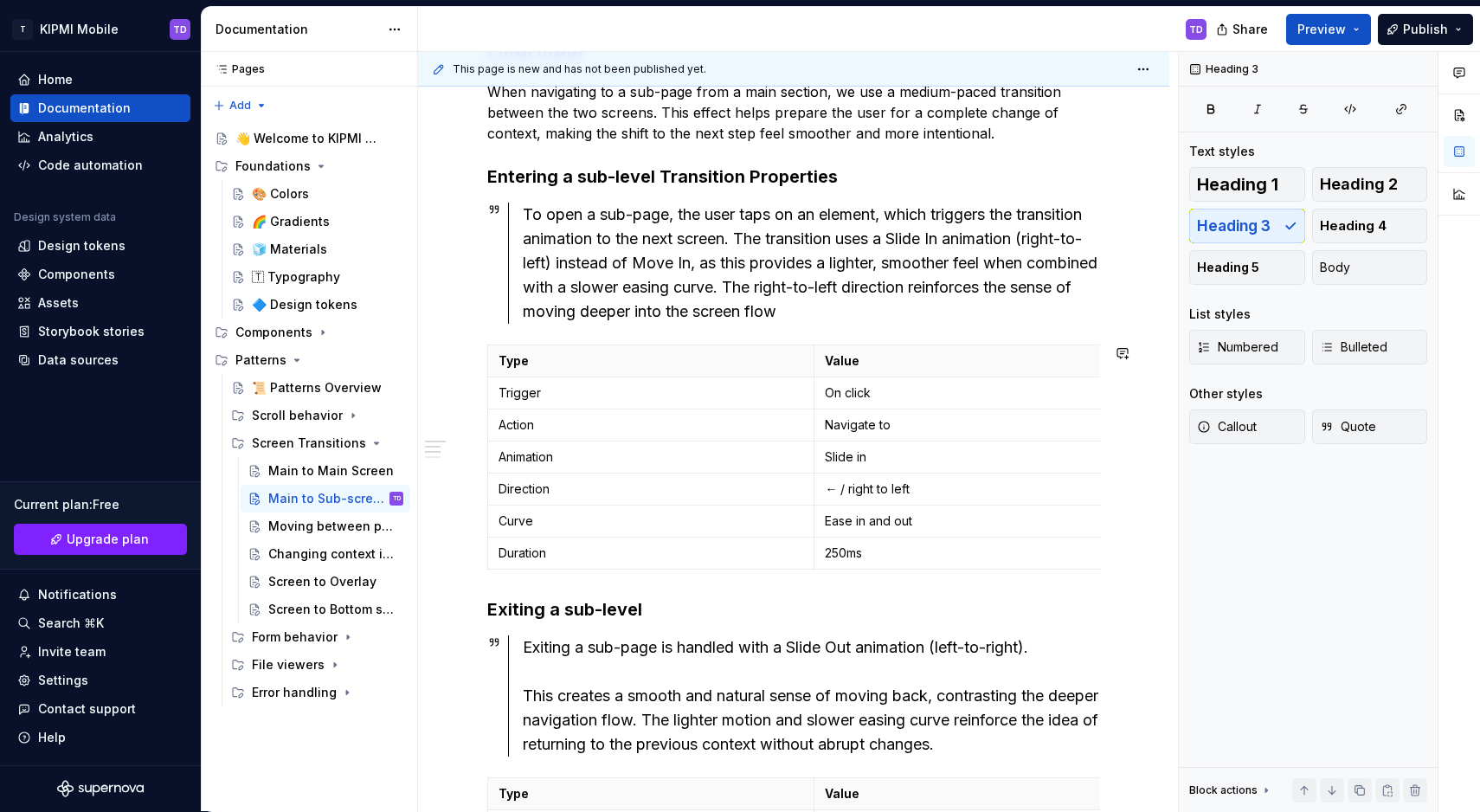
click at [671, 602] on h3 "Exiting a sub-level" at bounding box center [794, 608] width 613 height 24
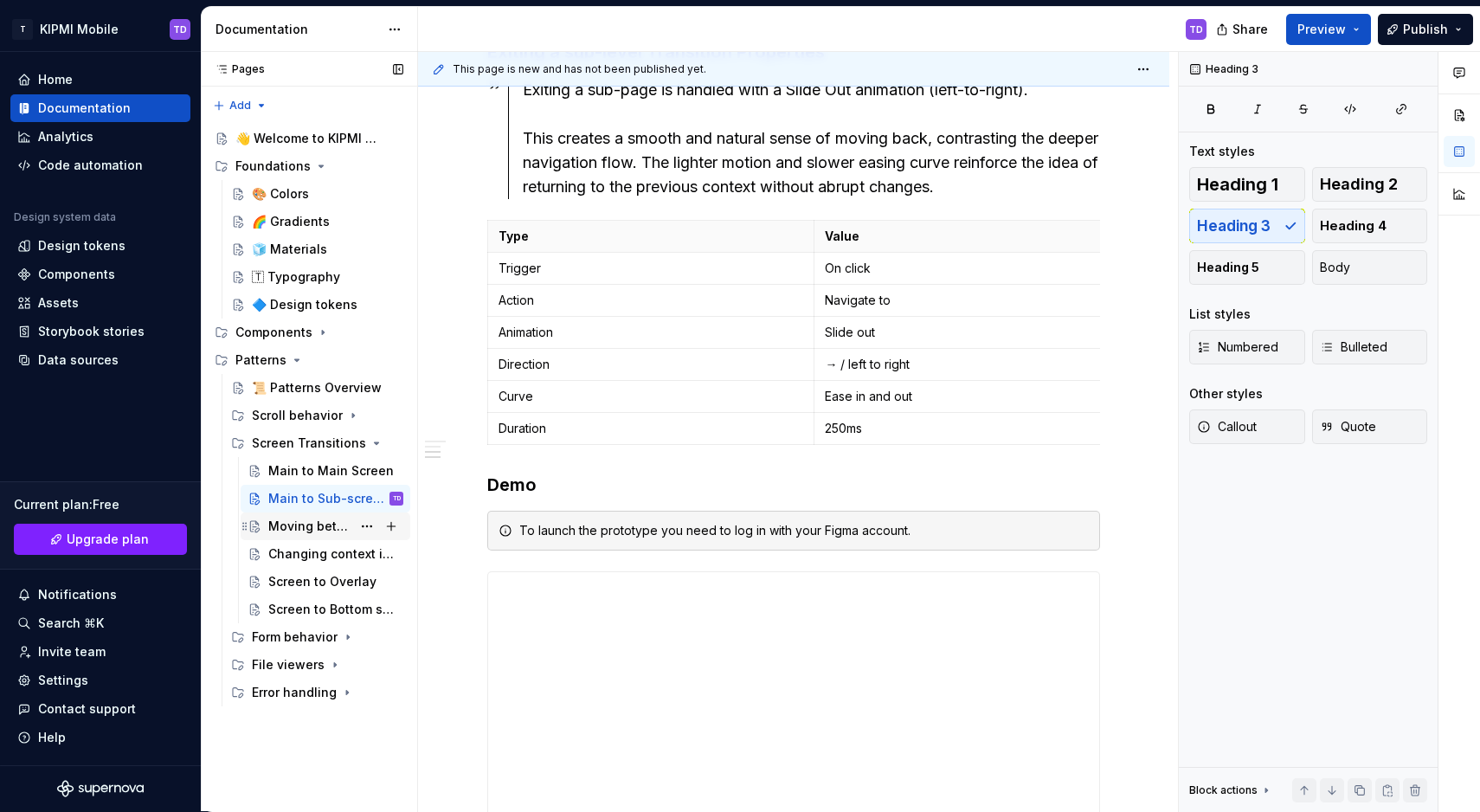
click at [282, 530] on div "Moving between pages" at bounding box center [310, 526] width 83 height 18
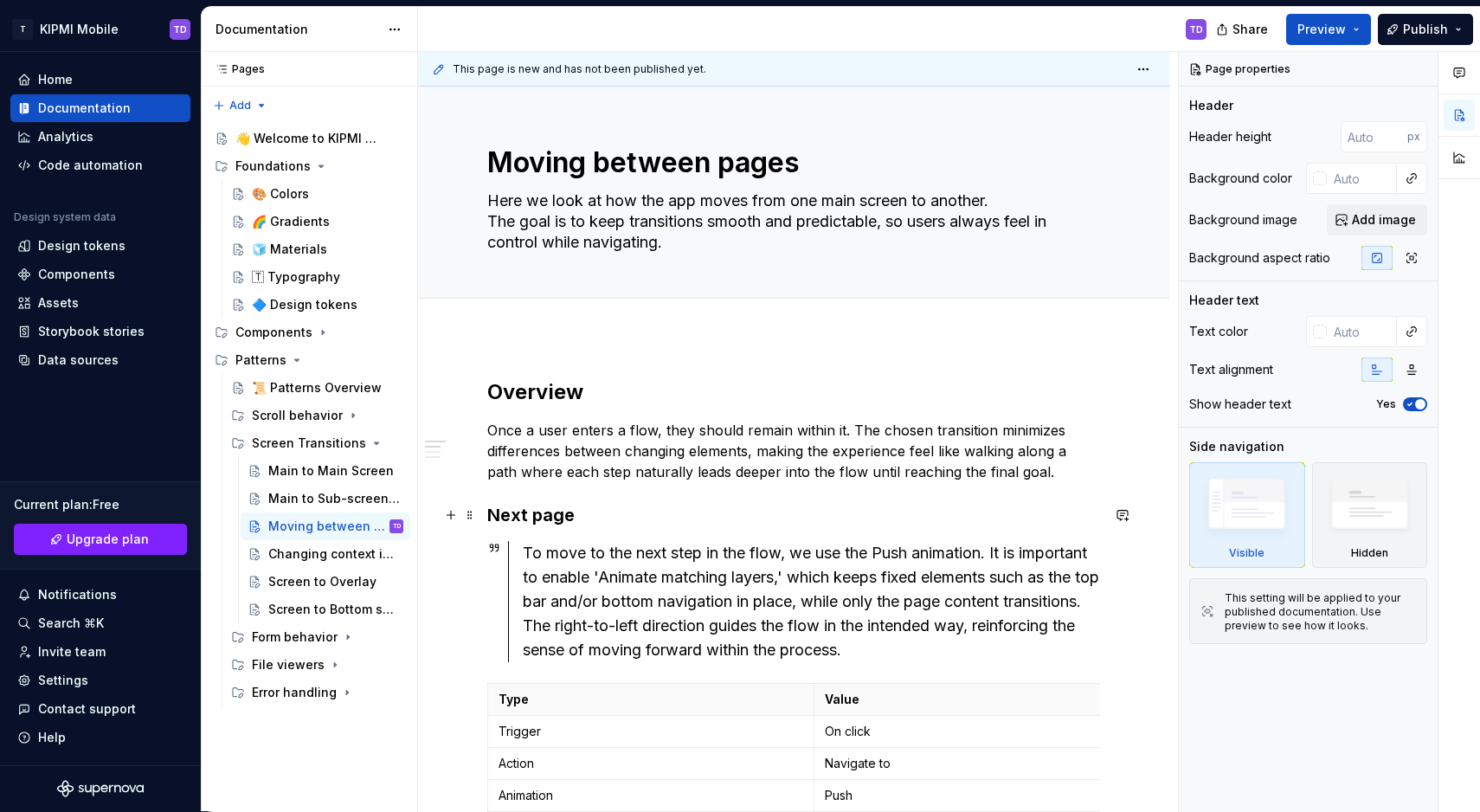
click at [616, 512] on h3 "Next page" at bounding box center [794, 515] width 613 height 24
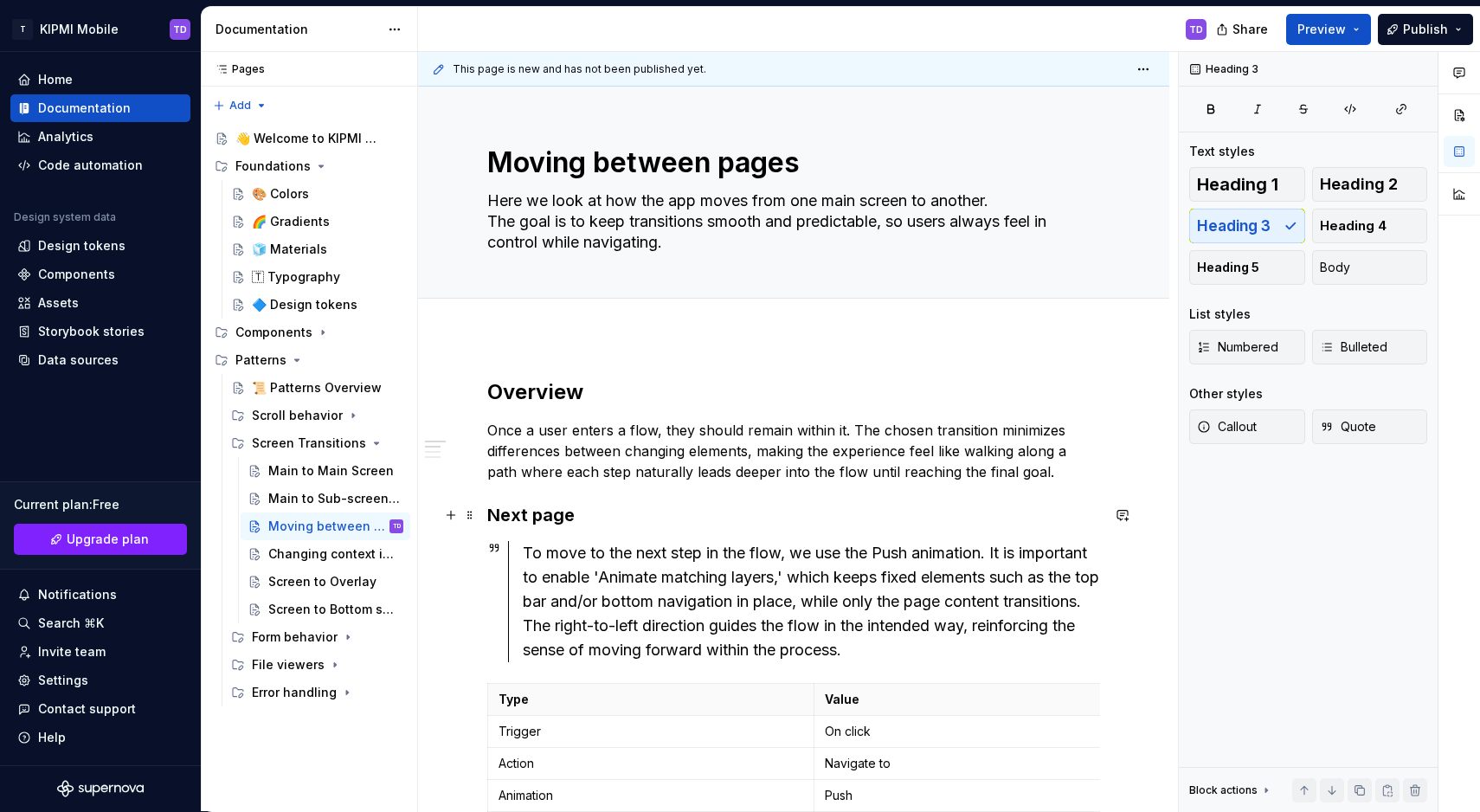
type textarea "*"
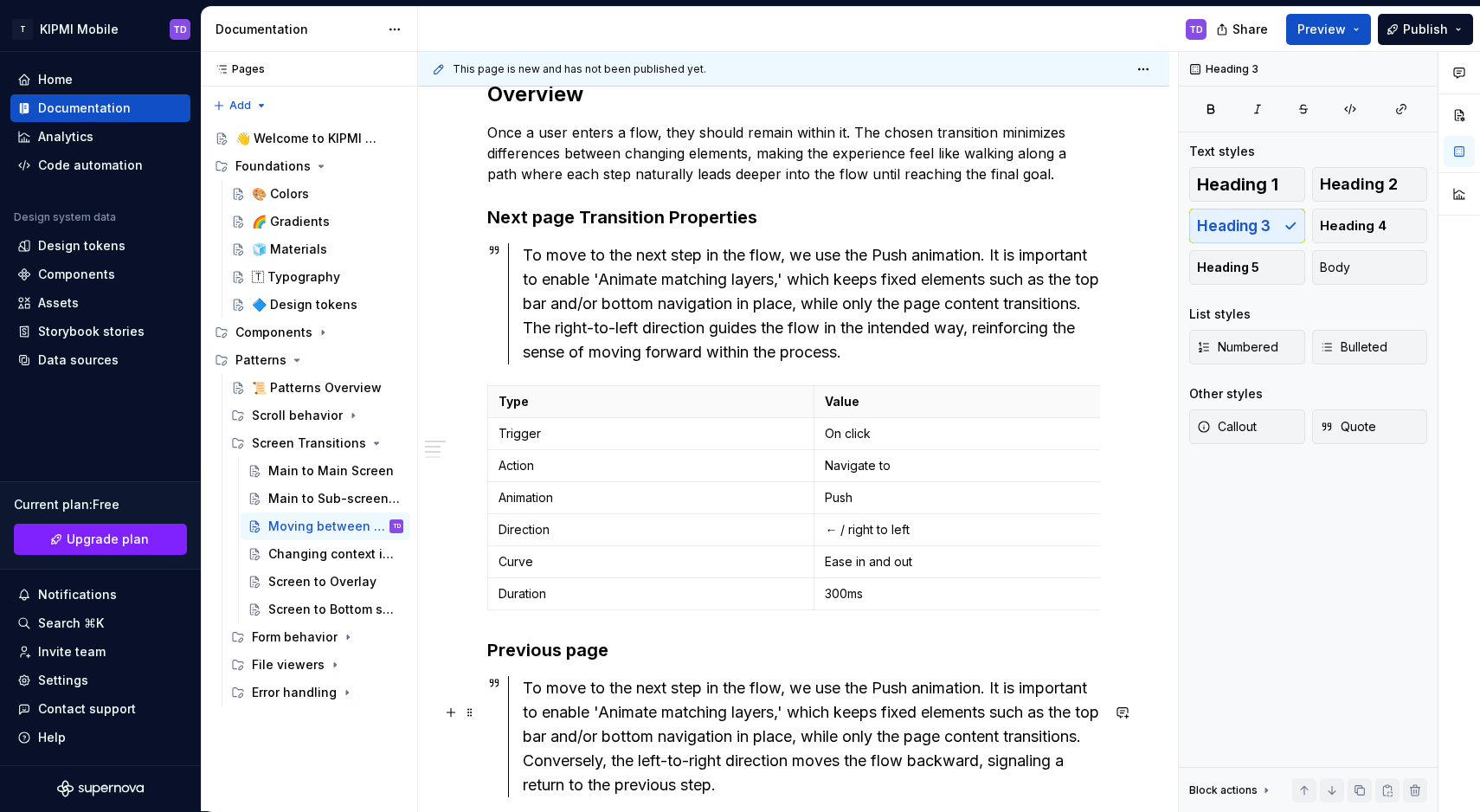
scroll to position [298, 0]
click at [621, 661] on h3 "Previous page" at bounding box center [794, 649] width 613 height 24
click at [275, 555] on div "Changing context in screen" at bounding box center [310, 554] width 83 height 18
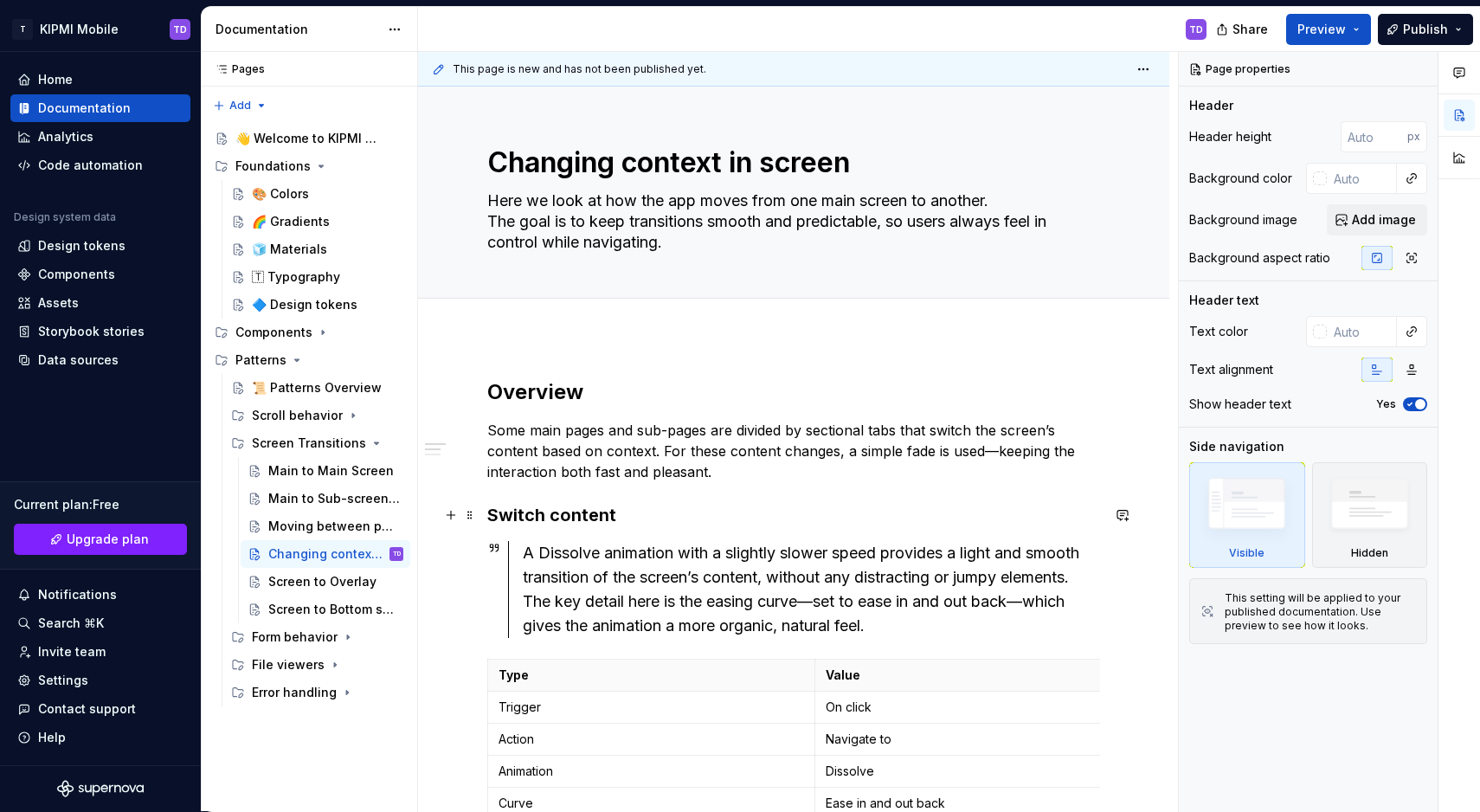
click at [644, 520] on h3 "Switch content" at bounding box center [794, 515] width 613 height 24
type textarea "*"
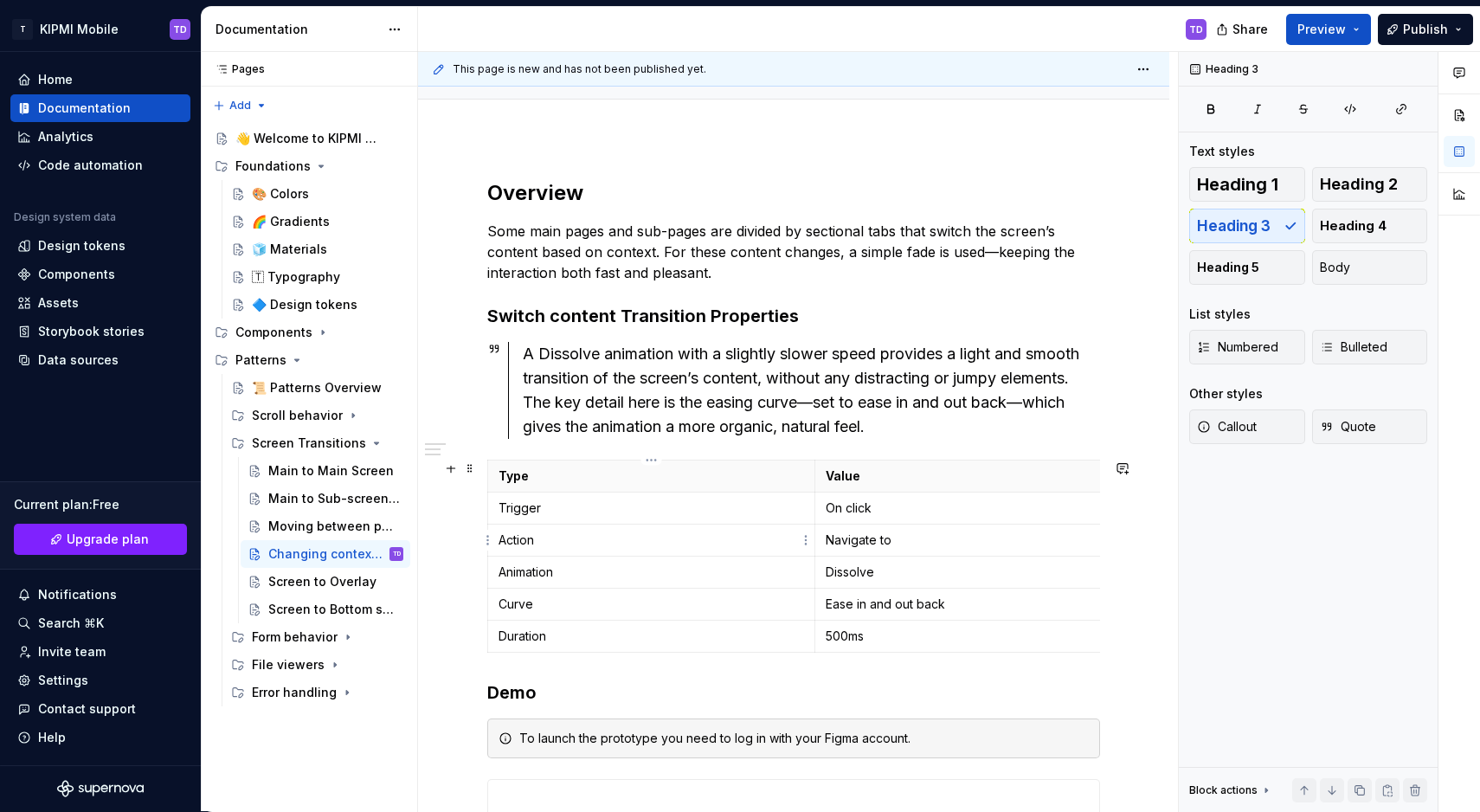
scroll to position [379, 0]
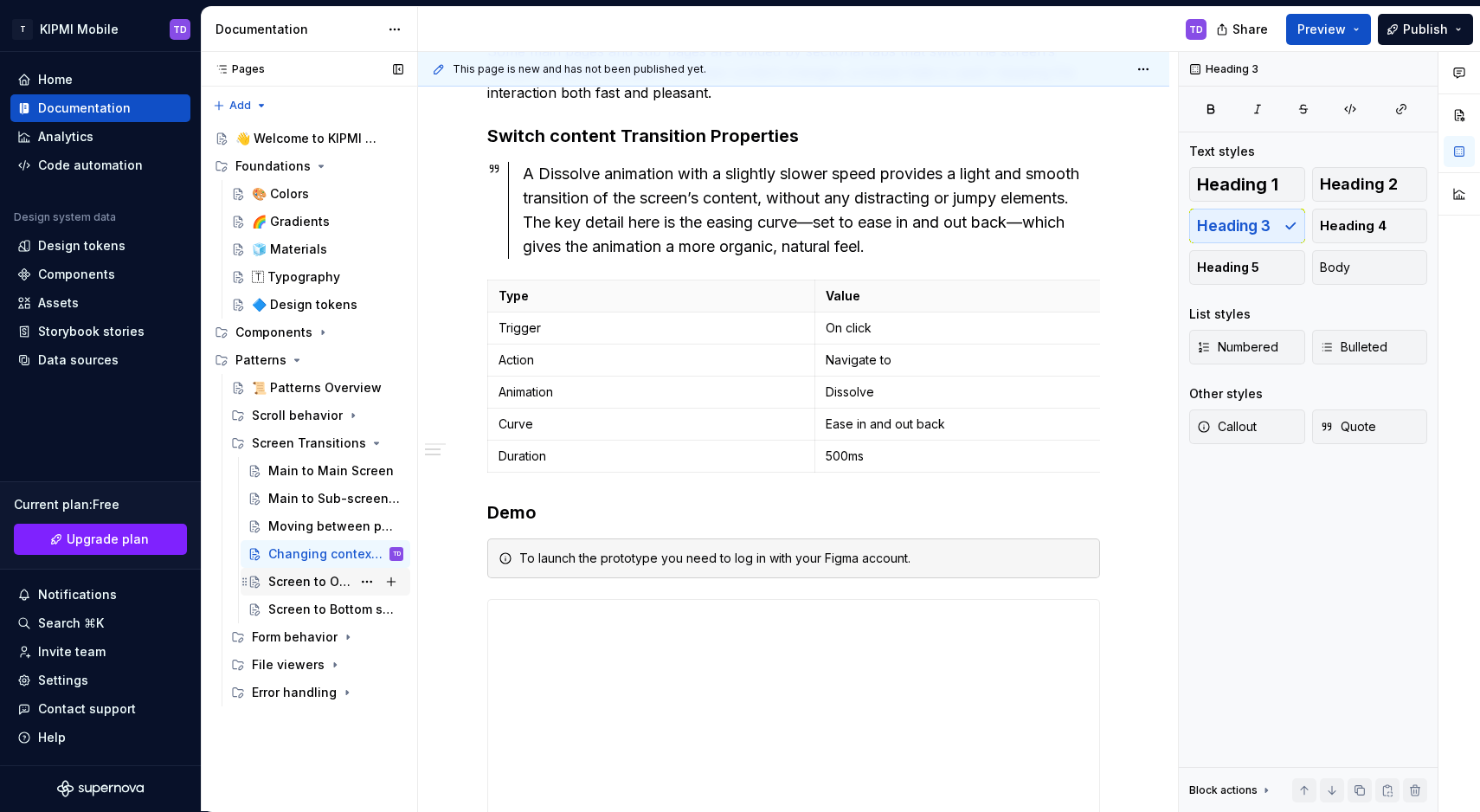
click at [299, 583] on div "Screen to Overlay" at bounding box center [310, 582] width 83 height 18
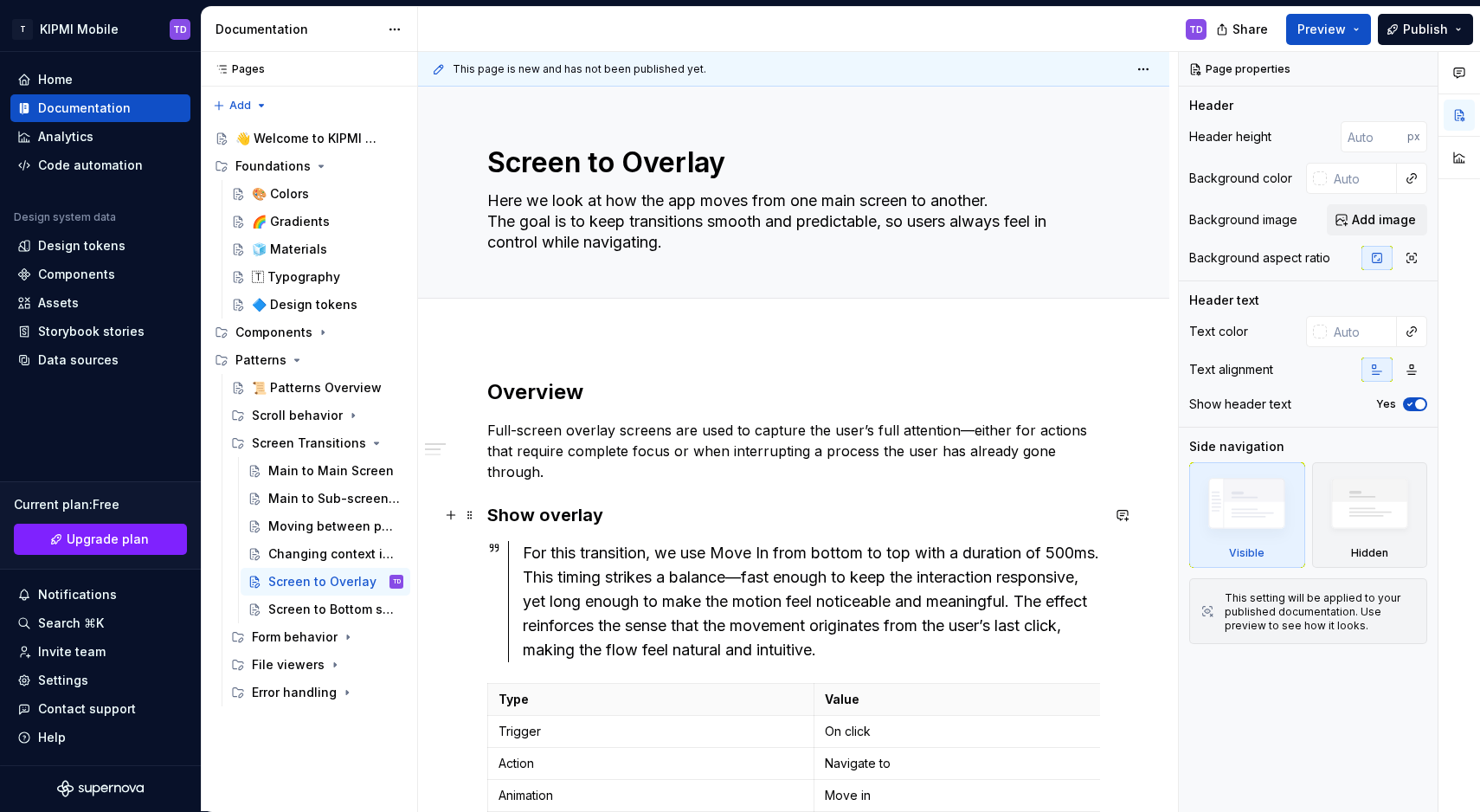
click at [642, 522] on h3 "Show overlay" at bounding box center [794, 515] width 613 height 24
type textarea "*"
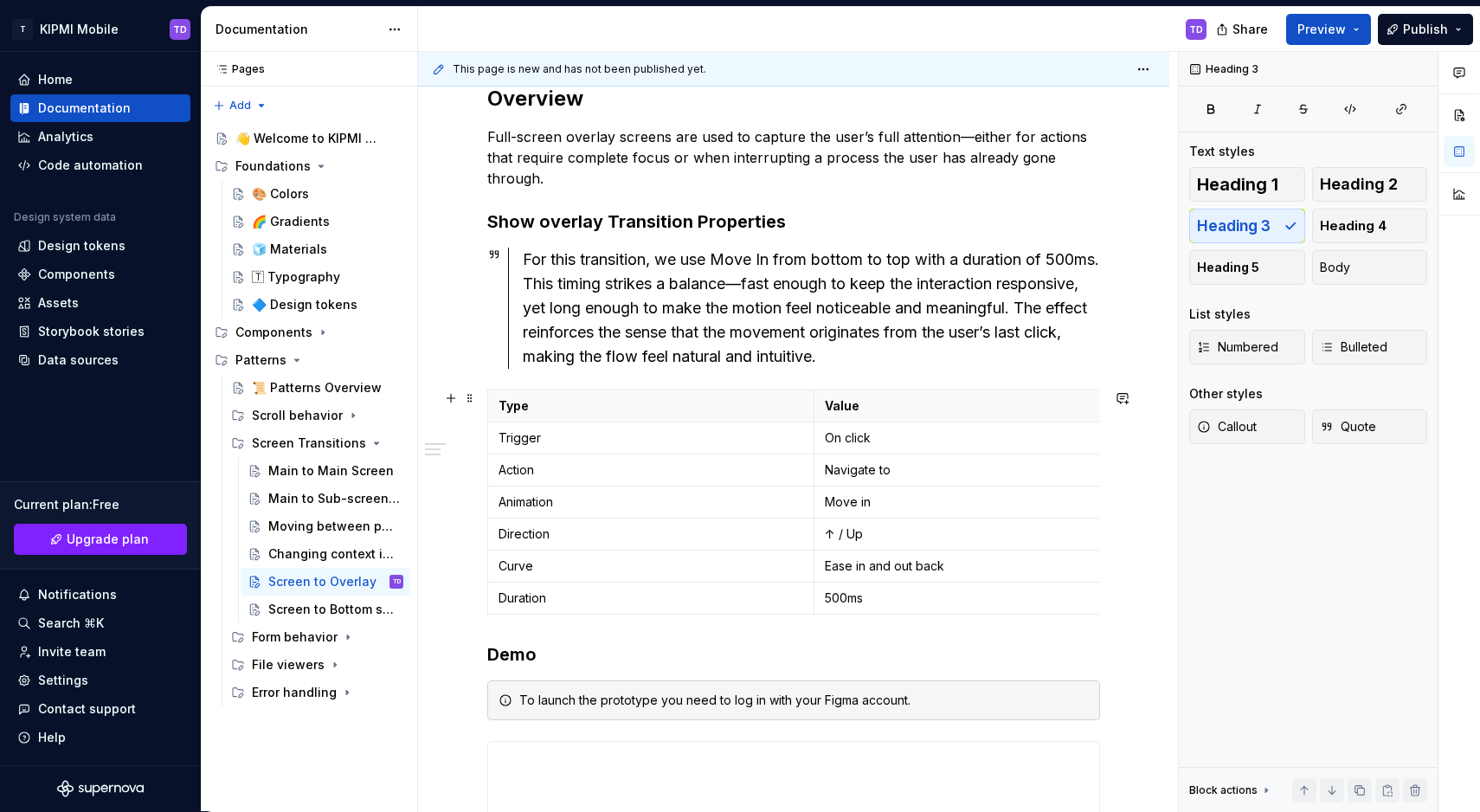
scroll to position [531, 0]
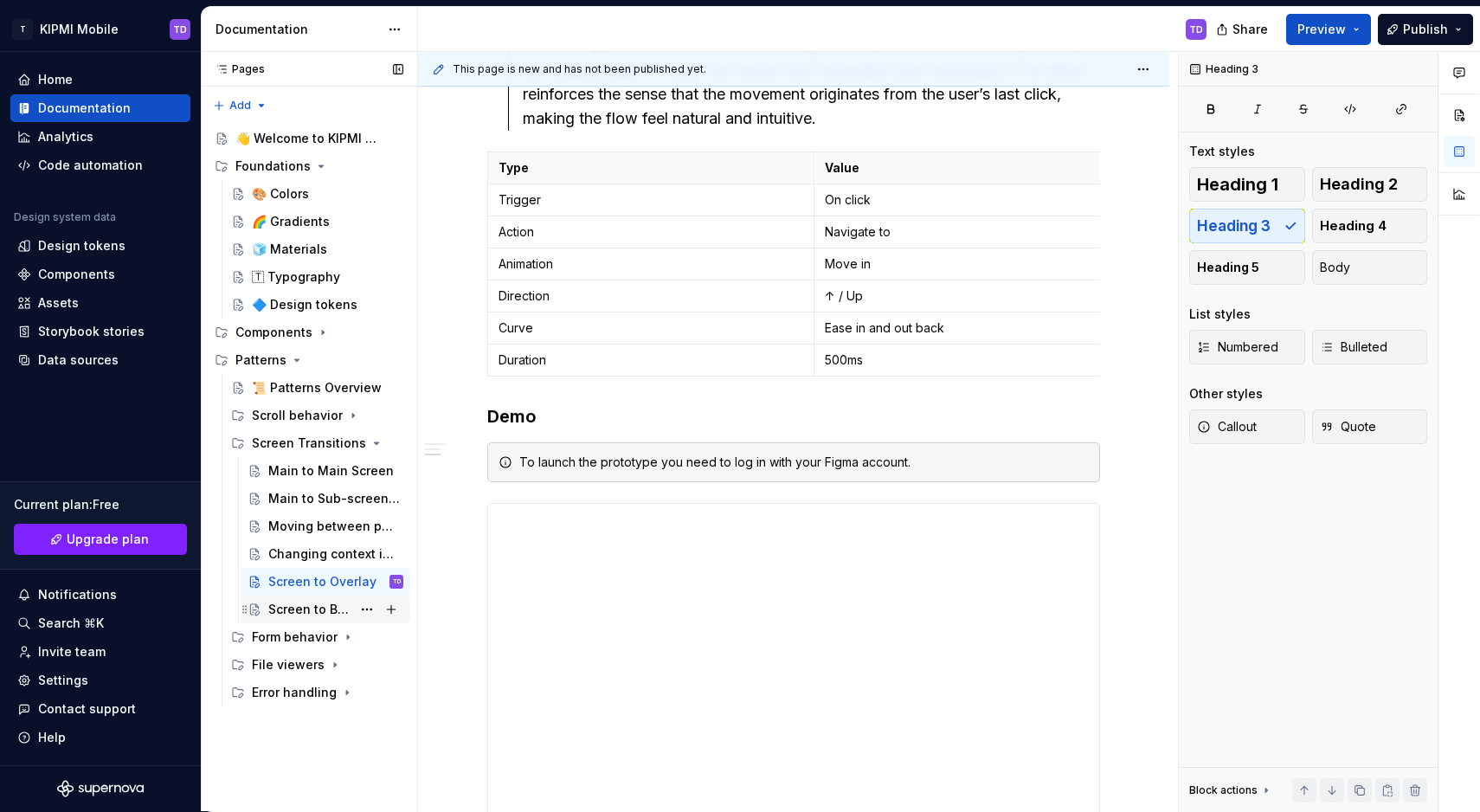
click at [328, 609] on div "Screen to Bottom sheet" at bounding box center [310, 609] width 83 height 18
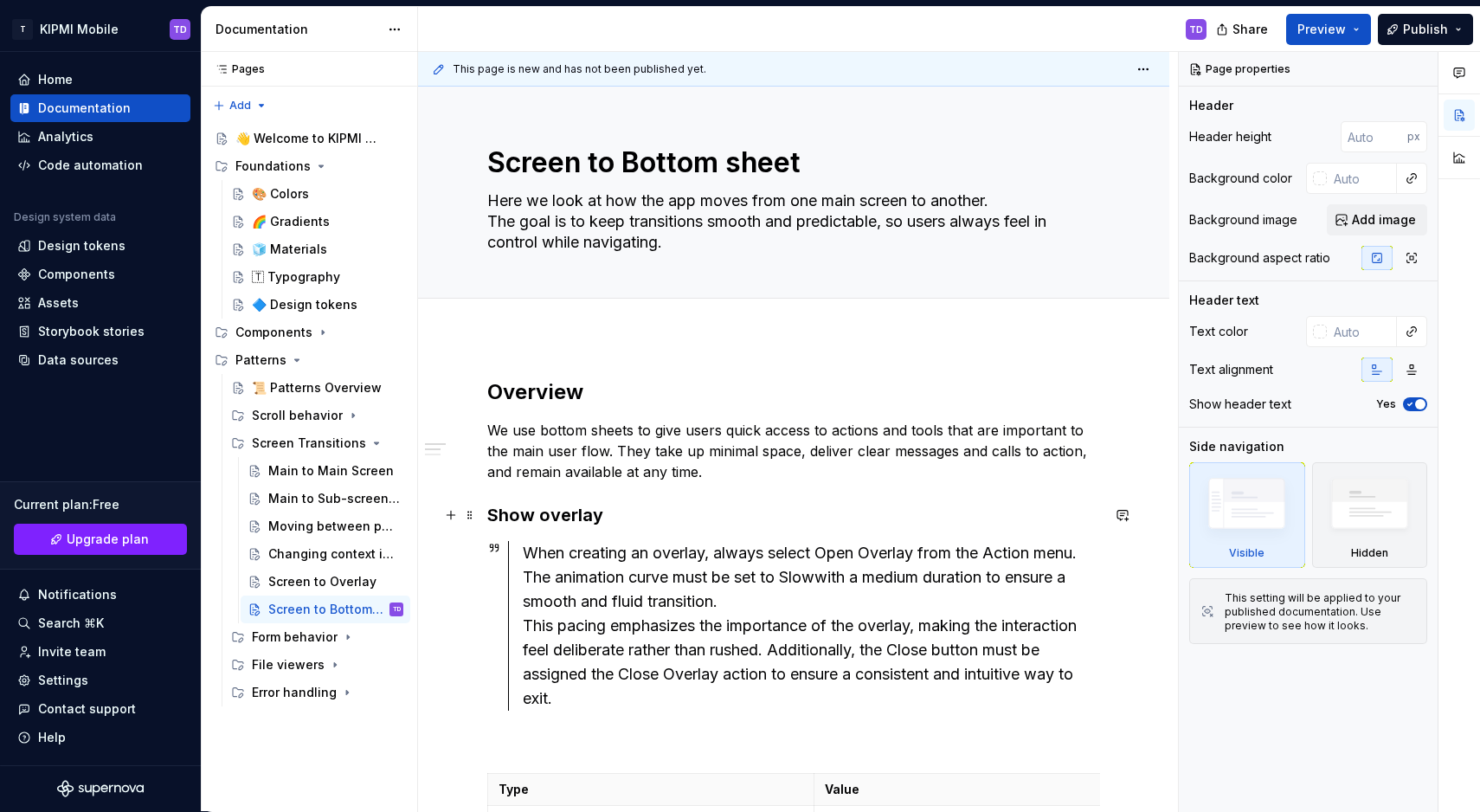
click at [678, 508] on h3 "Show overlay" at bounding box center [794, 515] width 613 height 24
type textarea "*"
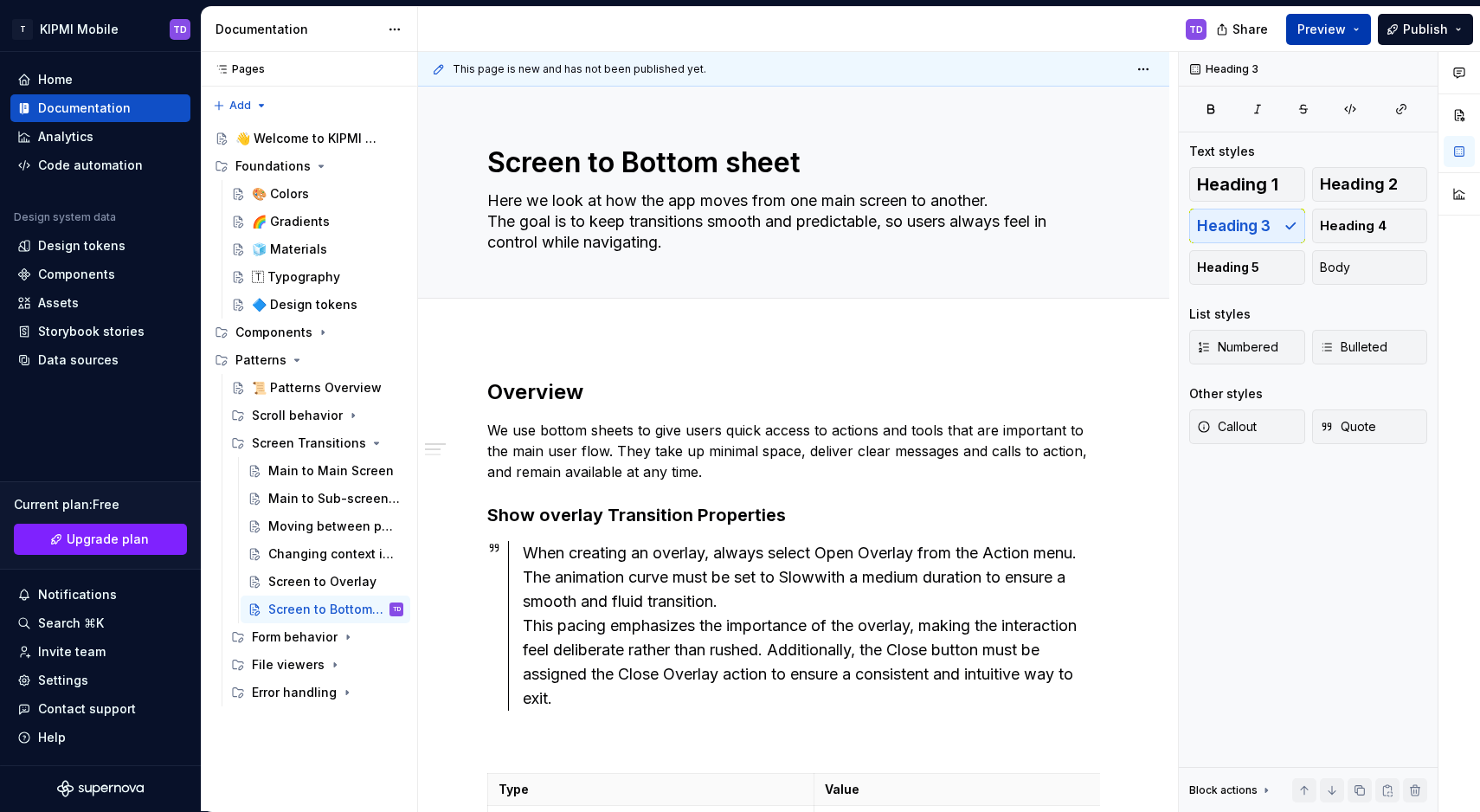
click at [1364, 26] on button "Preview" at bounding box center [1329, 29] width 85 height 31
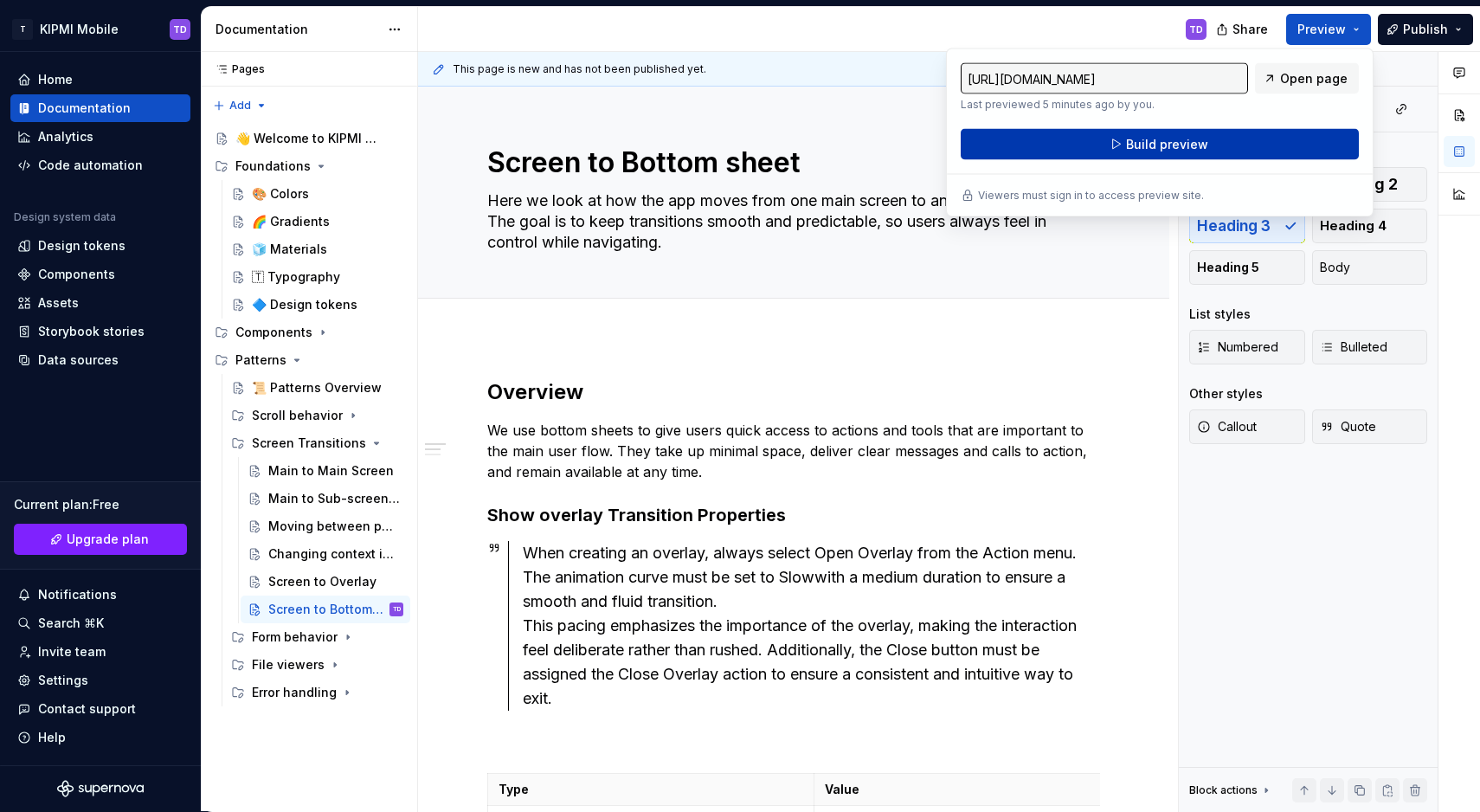
click at [1159, 142] on span "Build preview" at bounding box center [1167, 145] width 82 height 18
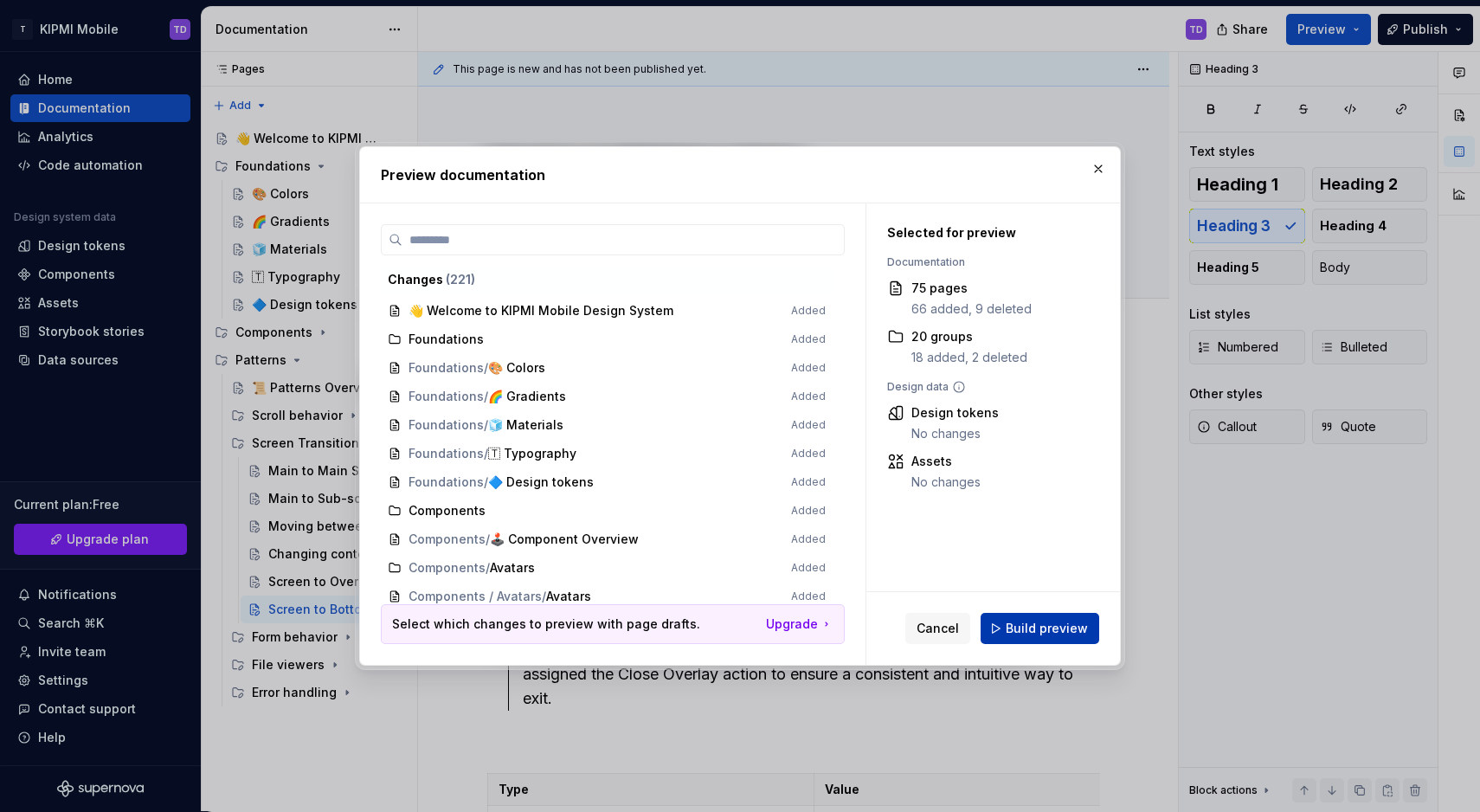
click at [1035, 636] on span "Build preview" at bounding box center [1046, 628] width 82 height 18
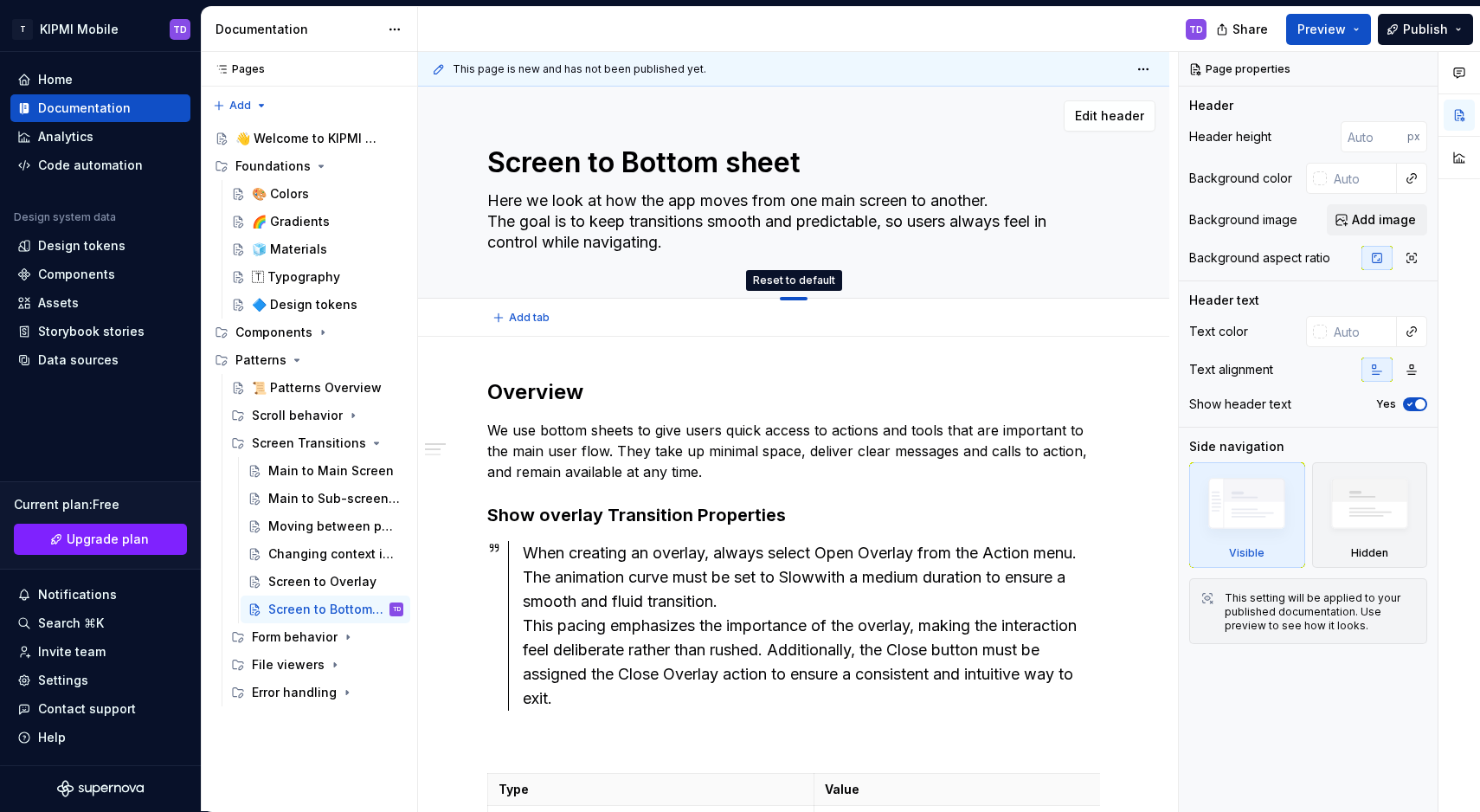
drag, startPoint x: 791, startPoint y: 297, endPoint x: 806, endPoint y: 246, distance: 53.2
click at [1322, 709] on div "Page properties Header Header height px Background color Background image Add i…" at bounding box center [1308, 432] width 259 height 760
click at [1274, 32] on button "Share" at bounding box center [1243, 29] width 72 height 31
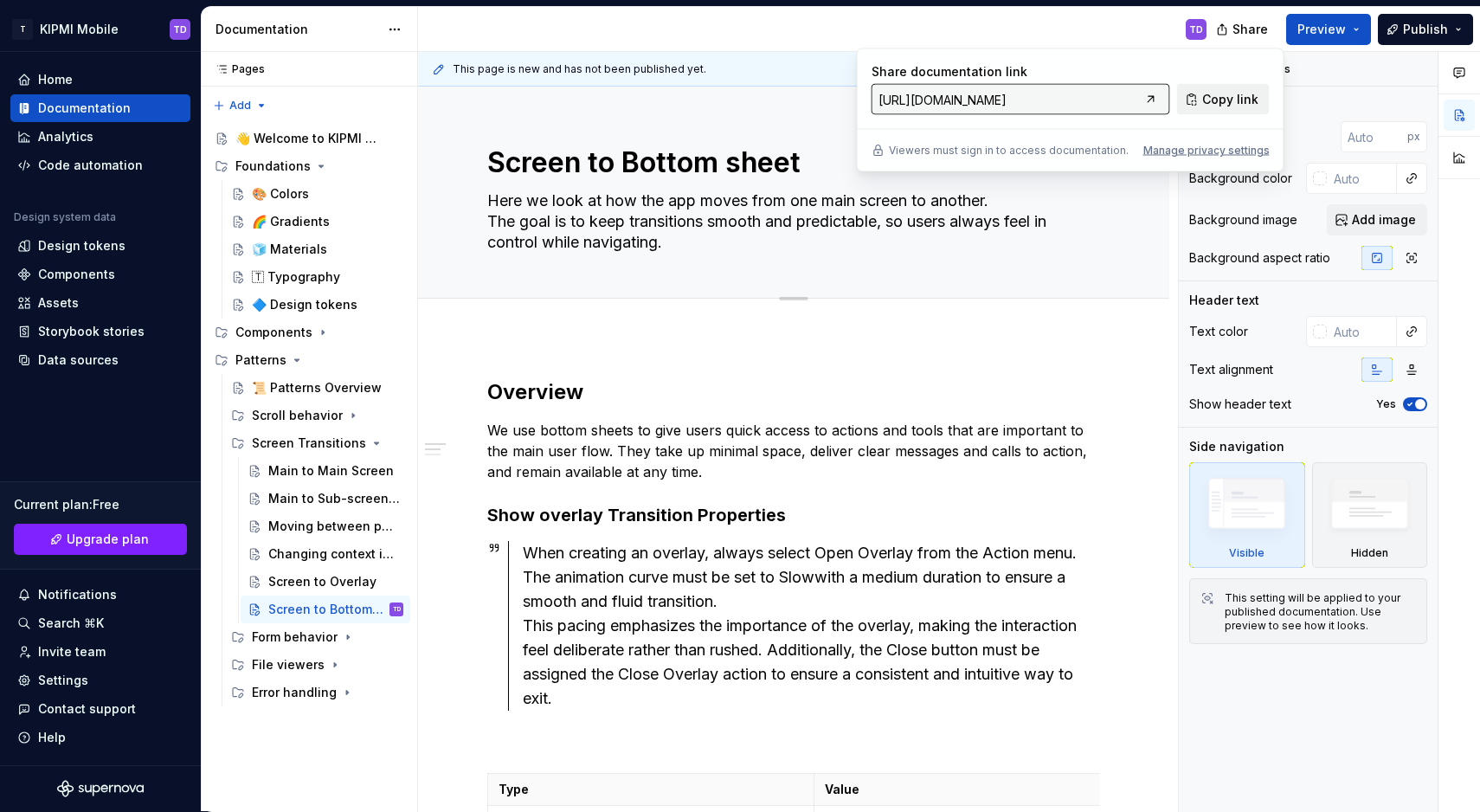
click at [1220, 102] on span "Copy link" at bounding box center [1231, 100] width 57 height 18
click at [301, 131] on div "👋 Welcome to KIPMI Mobile Design System" at bounding box center [293, 139] width 116 height 18
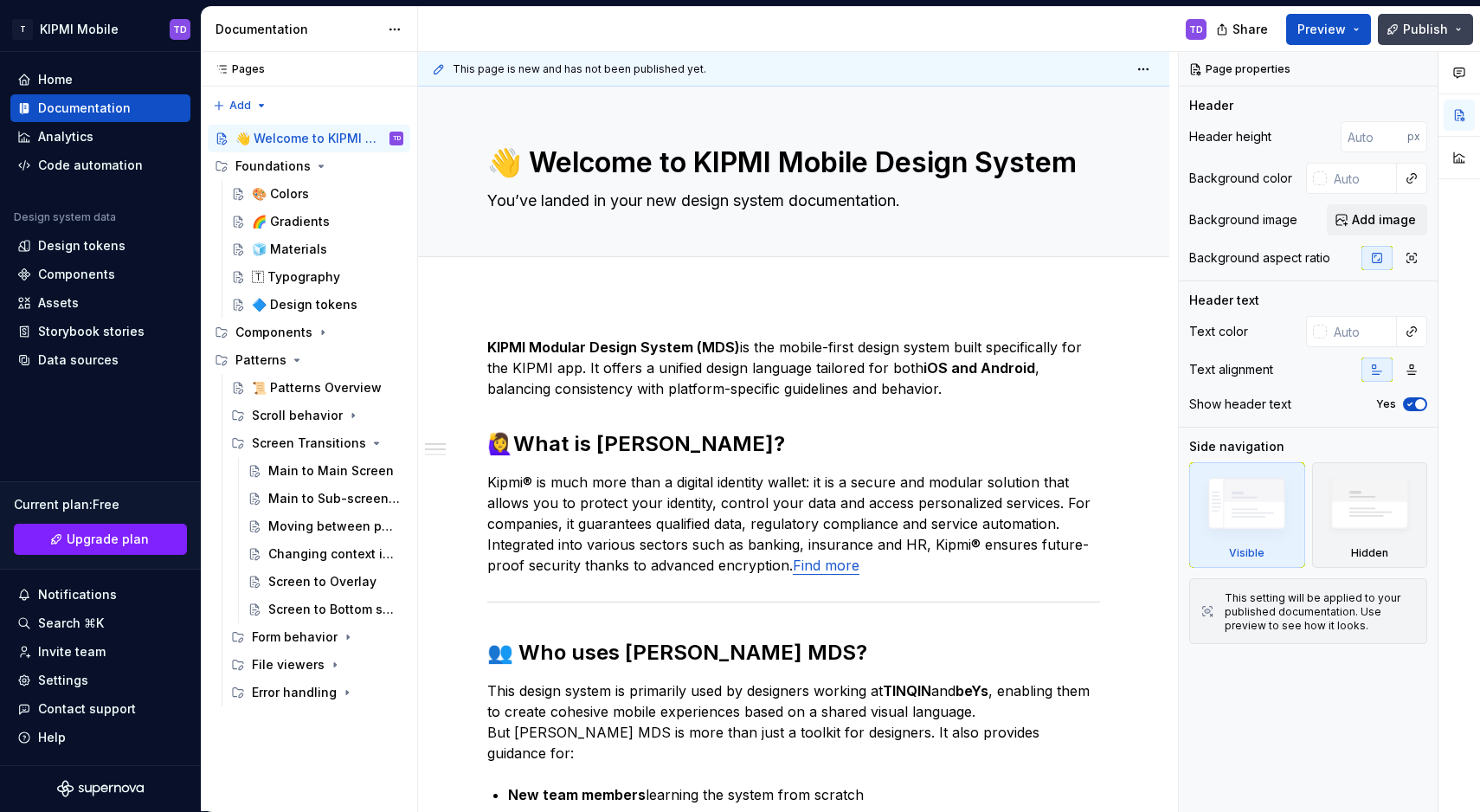
click at [1459, 29] on button "Publish" at bounding box center [1426, 29] width 95 height 31
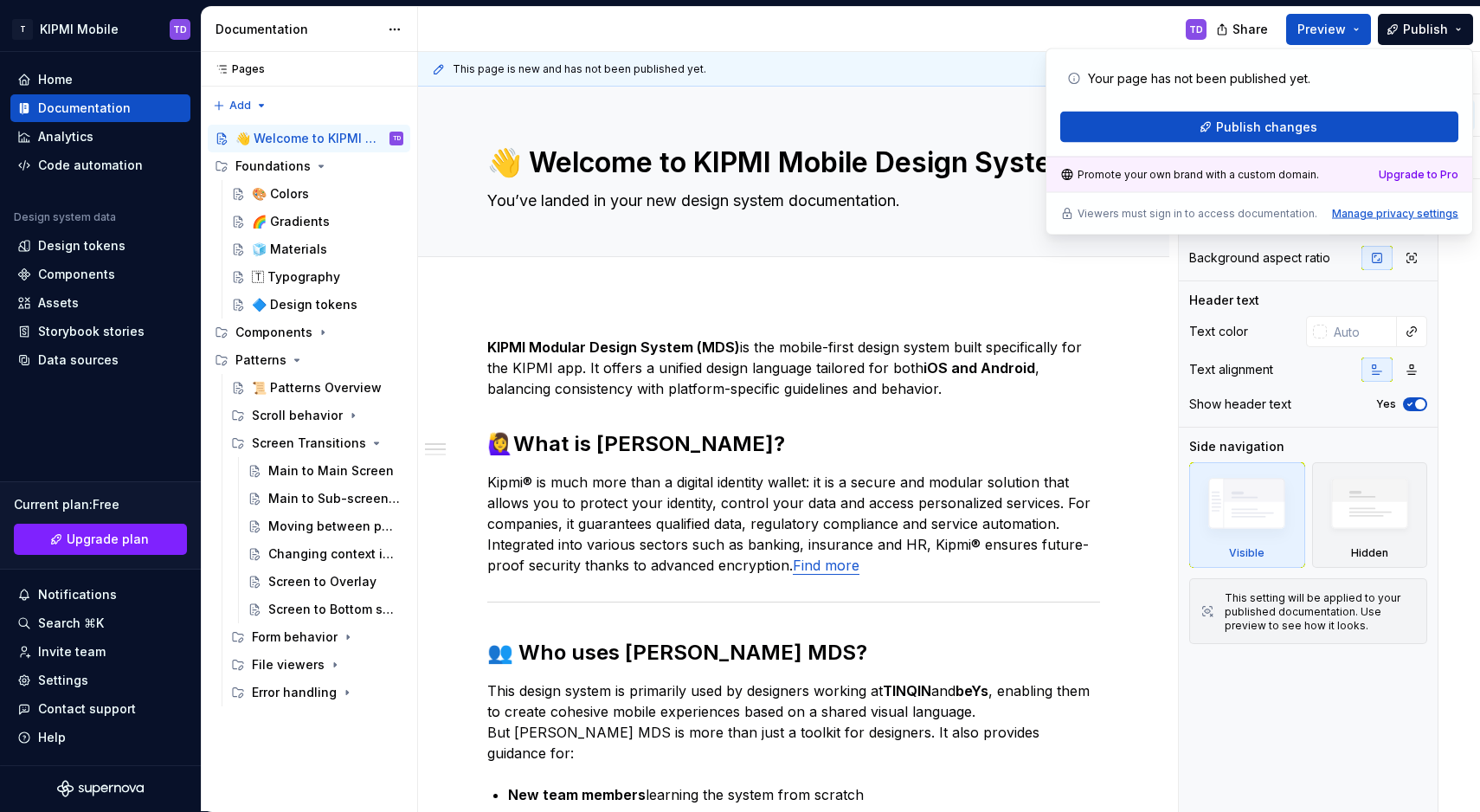
click at [1367, 215] on div "Manage privacy settings" at bounding box center [1395, 214] width 126 height 14
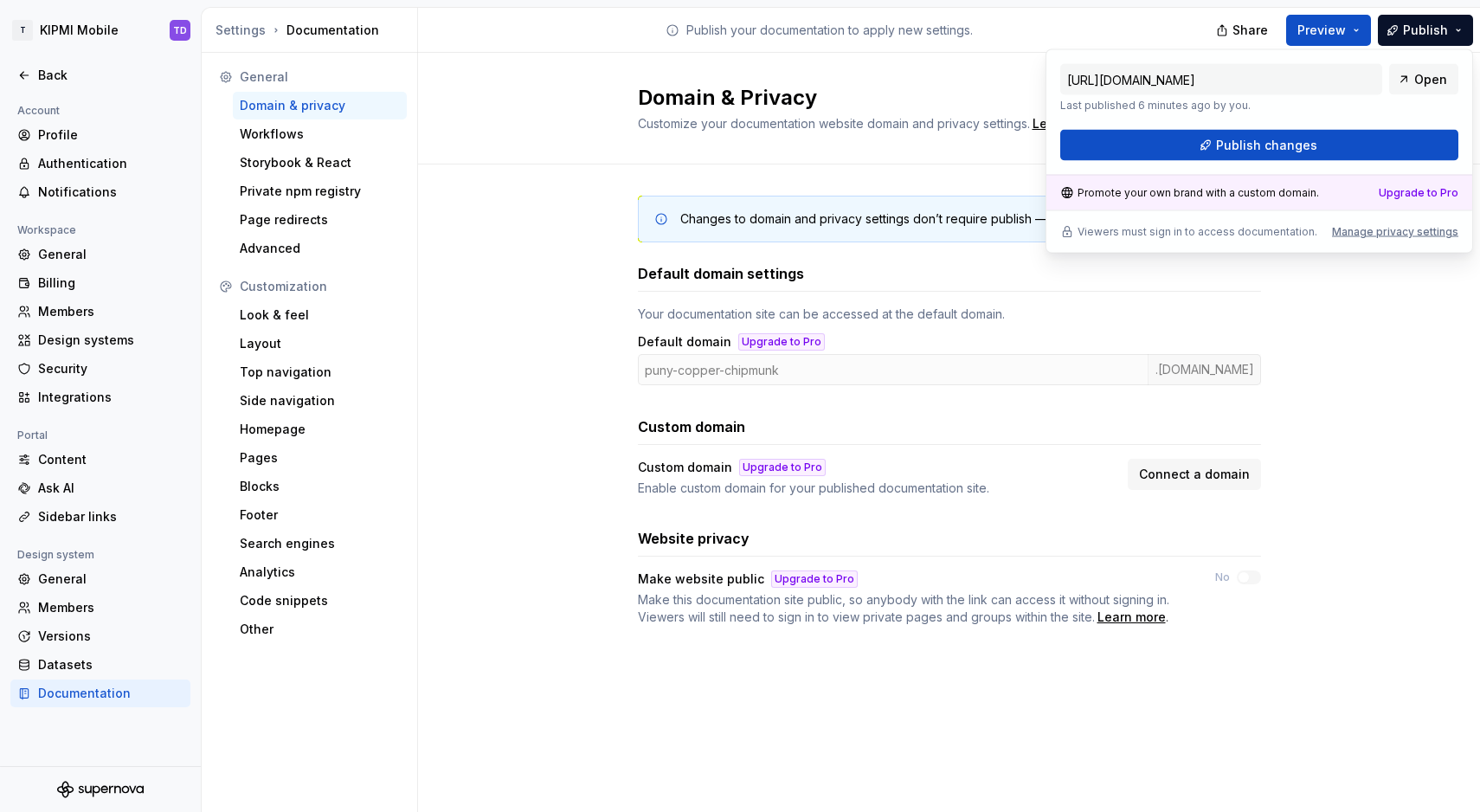
click at [1339, 312] on div "Changes to domain and privacy settings don’t require publish — they will take e…" at bounding box center [949, 427] width 1062 height 527
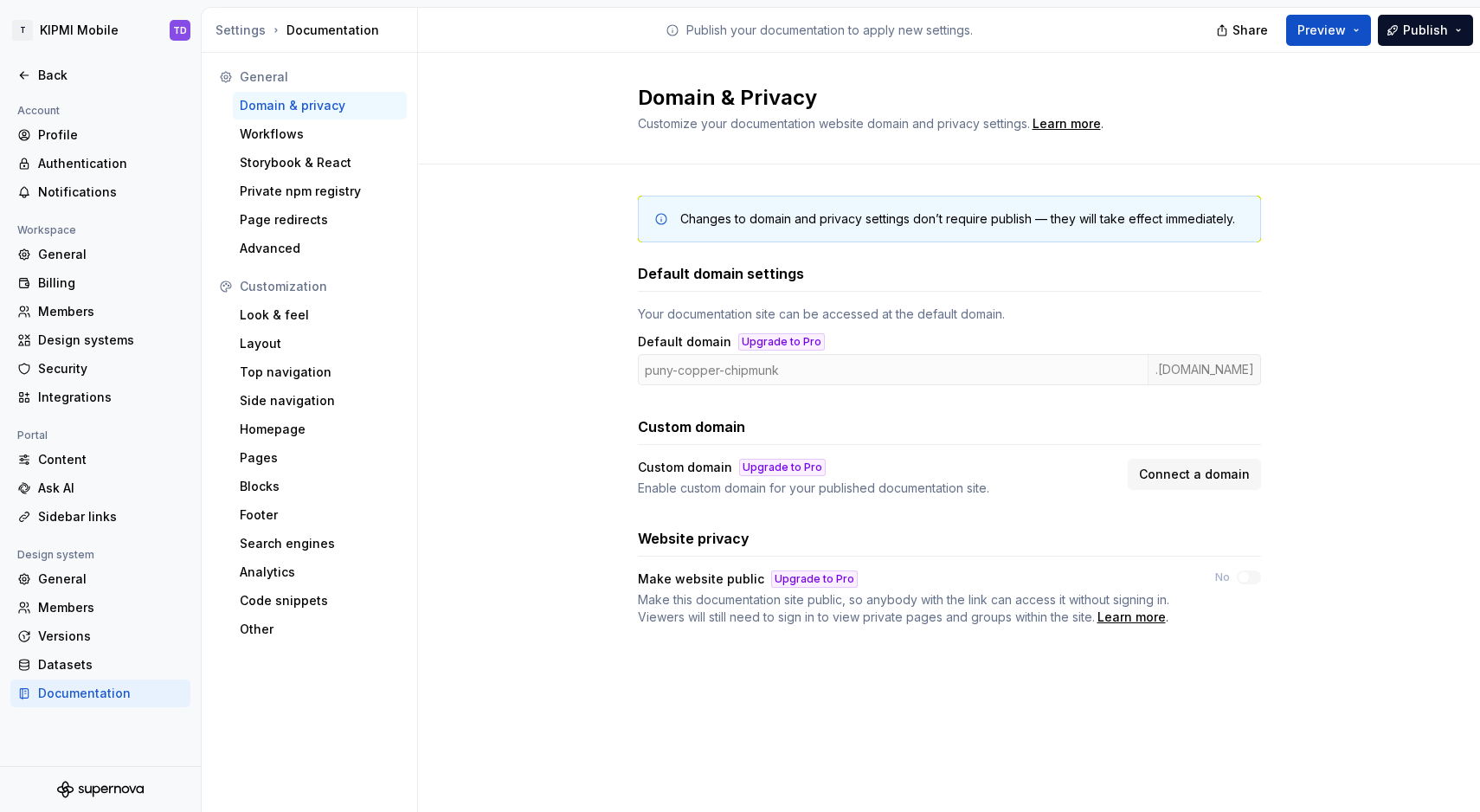
click at [854, 350] on div "Default domain Upgrade to Pro" at bounding box center [950, 342] width 623 height 18
click at [858, 361] on div "puny-copper-chipmunk .[DOMAIN_NAME]" at bounding box center [950, 369] width 623 height 31
click at [570, 182] on div "Changes to domain and privacy settings don’t require publish — they will take e…" at bounding box center [949, 427] width 1062 height 527
click at [1456, 34] on button "Publish" at bounding box center [1426, 30] width 95 height 31
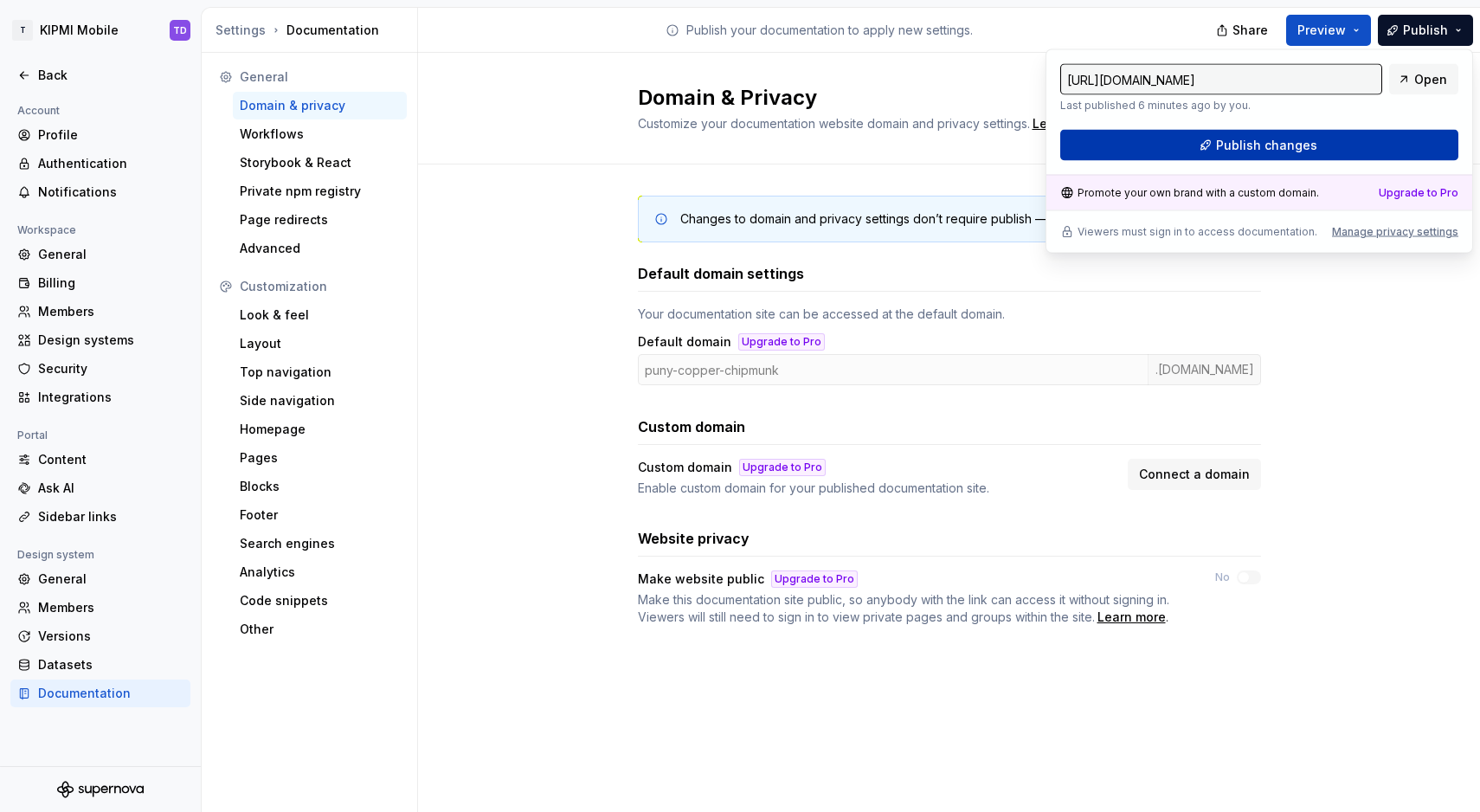
click at [1251, 141] on span "Publish changes" at bounding box center [1266, 146] width 102 height 18
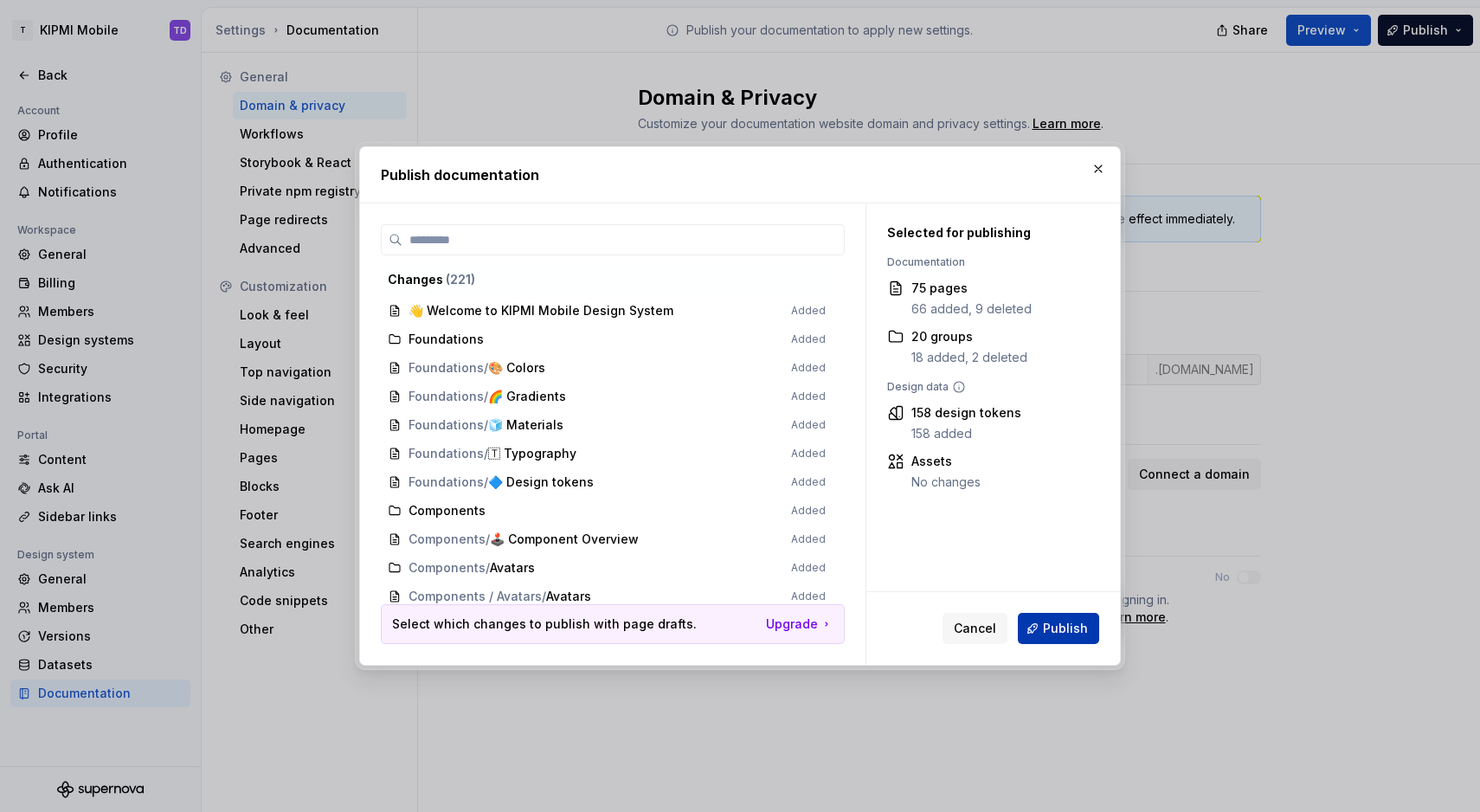
click at [1039, 621] on button "Publish" at bounding box center [1059, 628] width 81 height 31
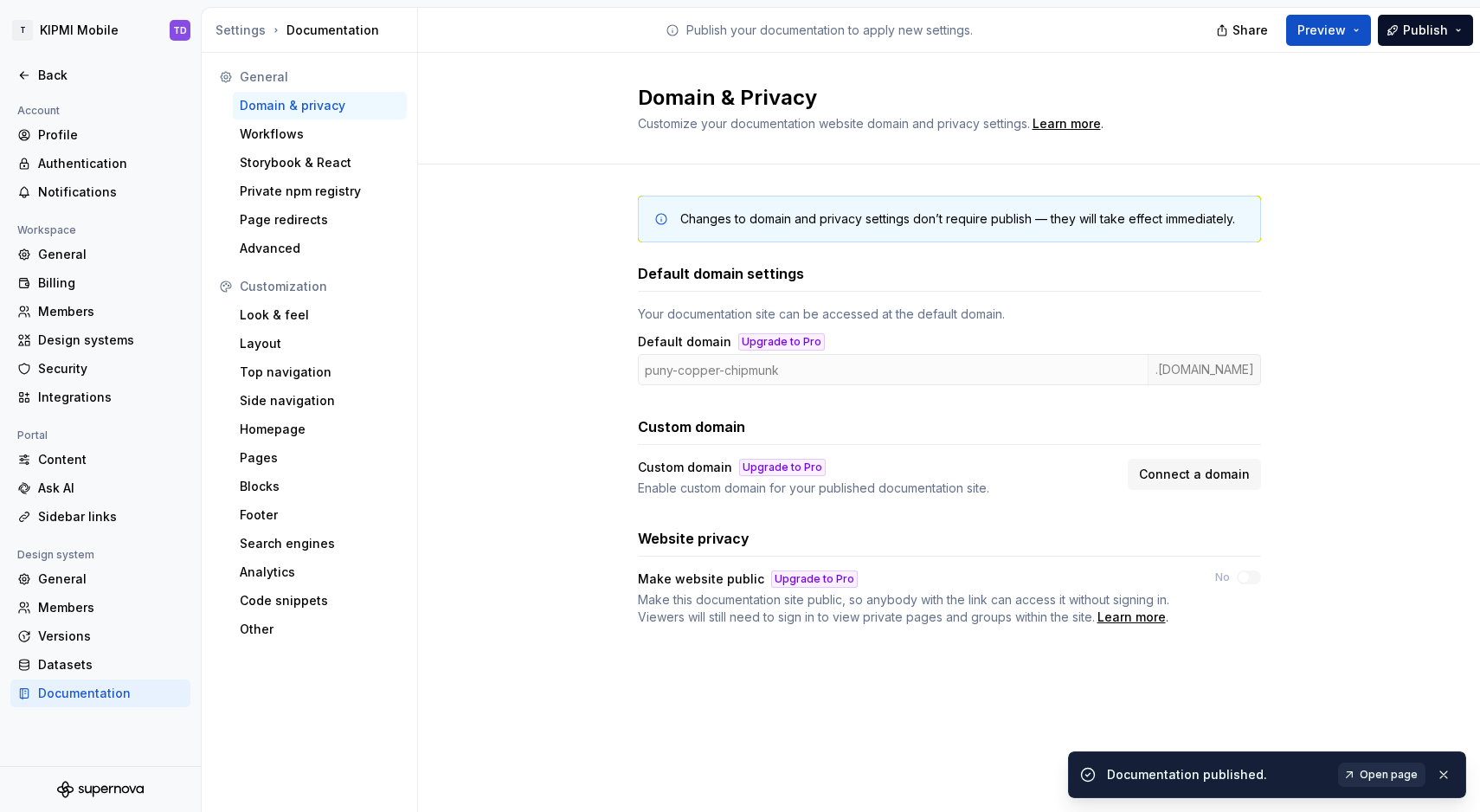
click at [1351, 772] on link "Open page" at bounding box center [1382, 774] width 87 height 24
click at [1099, 66] on div "Domain & Privacy Customize your documentation website domain and privacy settin…" at bounding box center [949, 109] width 1062 height 111
click at [1266, 25] on span "Share" at bounding box center [1250, 31] width 35 height 18
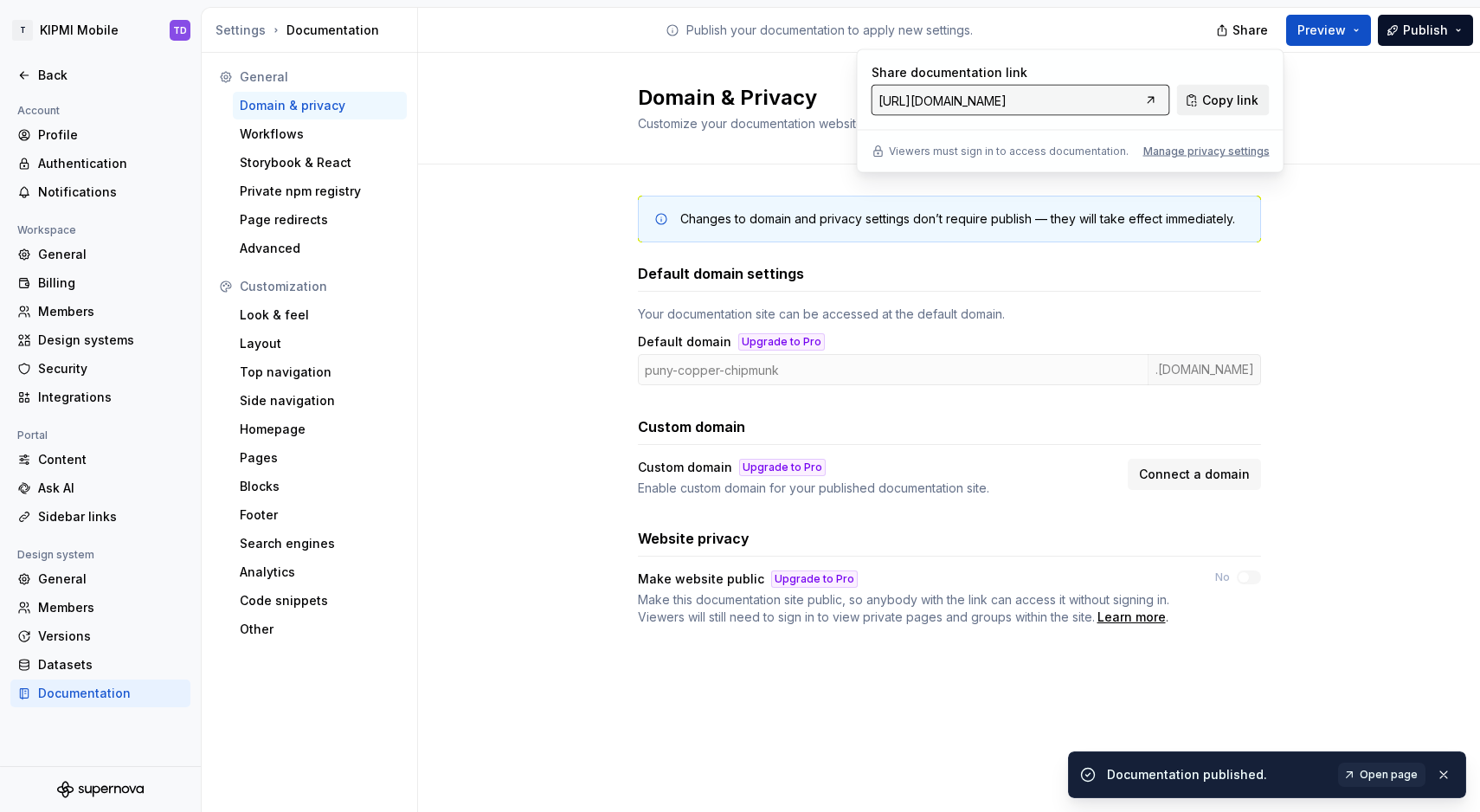
click at [1221, 100] on span "Copy link" at bounding box center [1231, 101] width 57 height 18
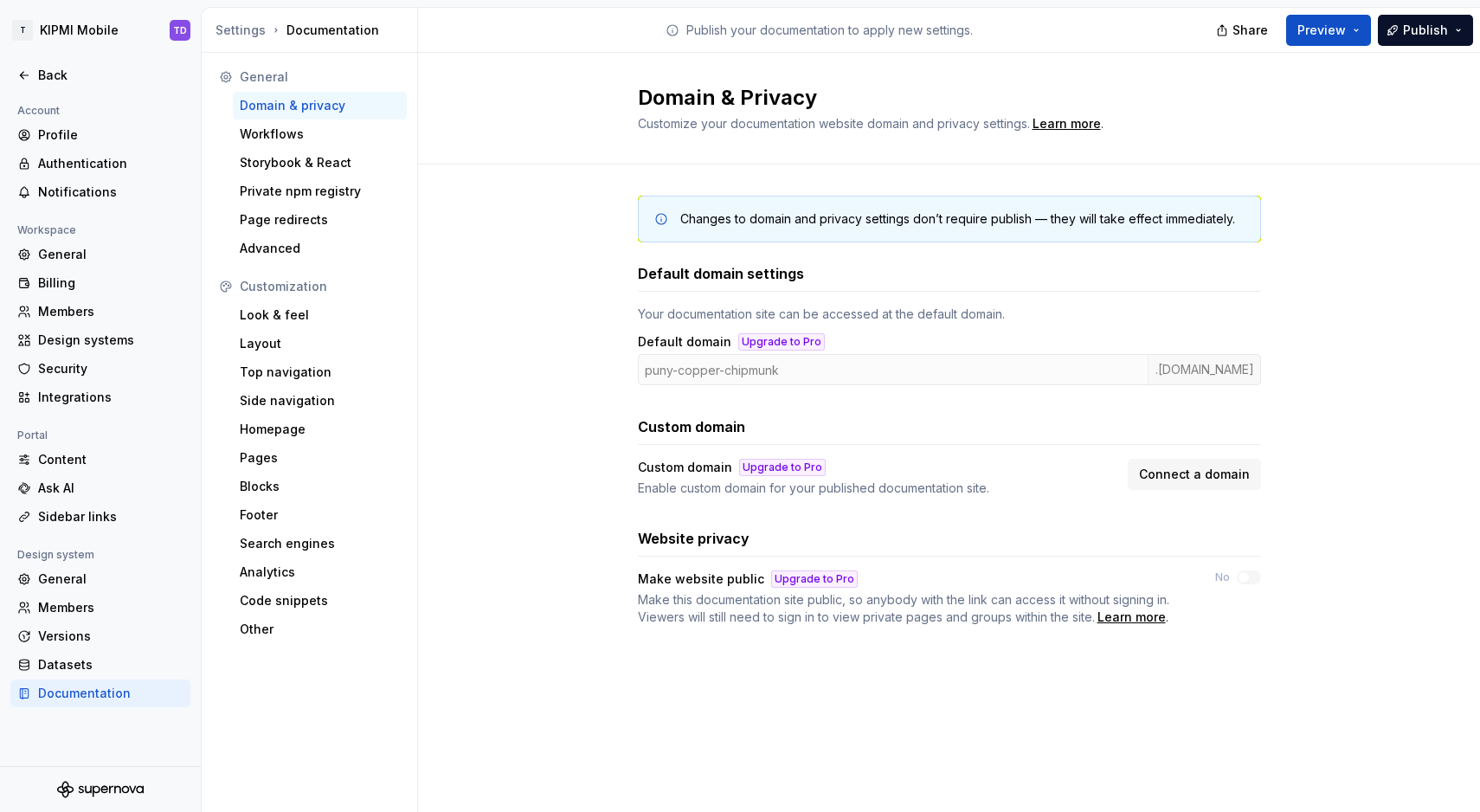
click at [536, 501] on div "Changes to domain and privacy settings don’t require publish — they will take e…" at bounding box center [949, 427] width 1062 height 527
click at [57, 83] on div "Back" at bounding box center [110, 75] width 146 height 18
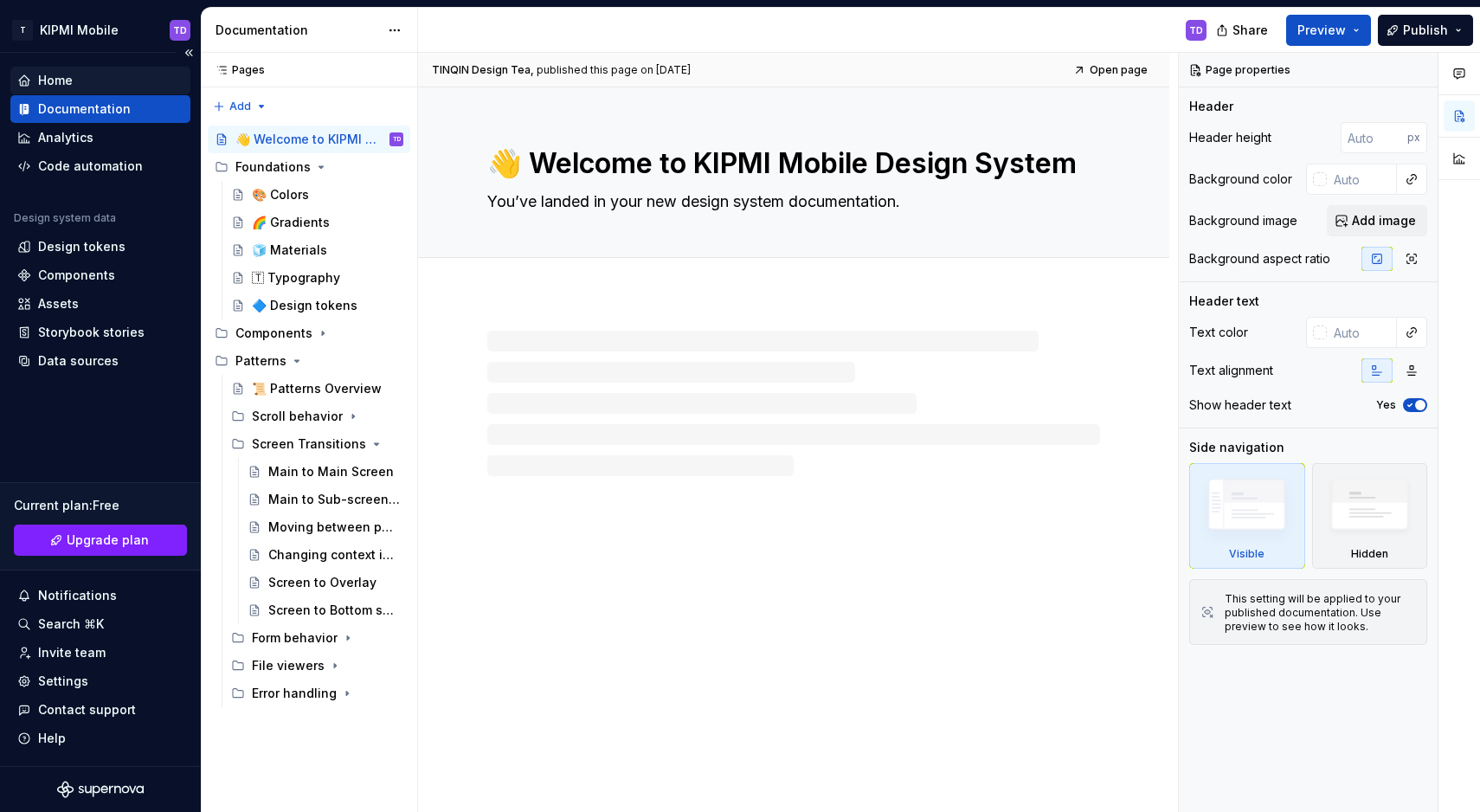
click at [57, 84] on div "Home" at bounding box center [55, 80] width 34 height 18
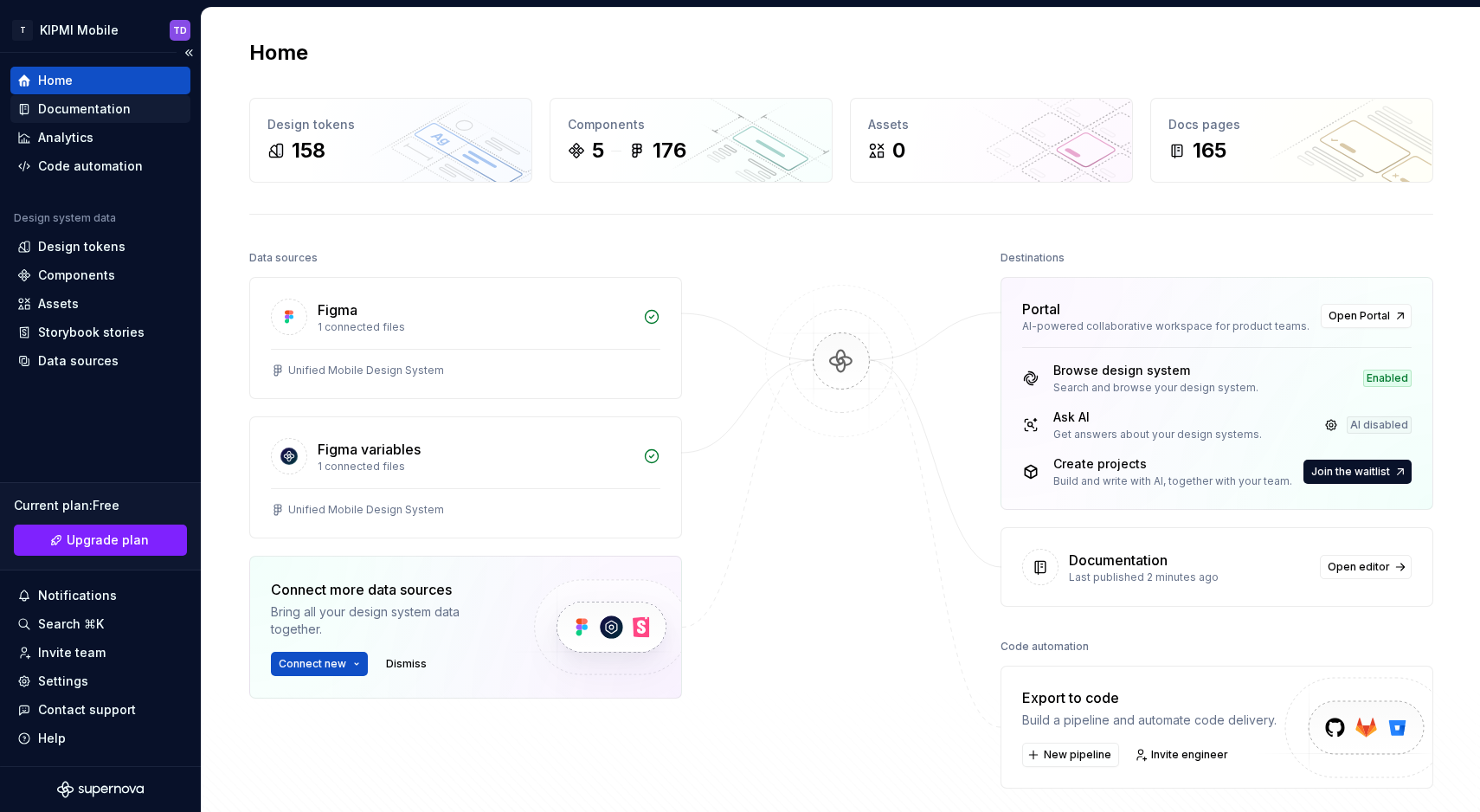
click at [61, 106] on div "Documentation" at bounding box center [84, 109] width 93 height 18
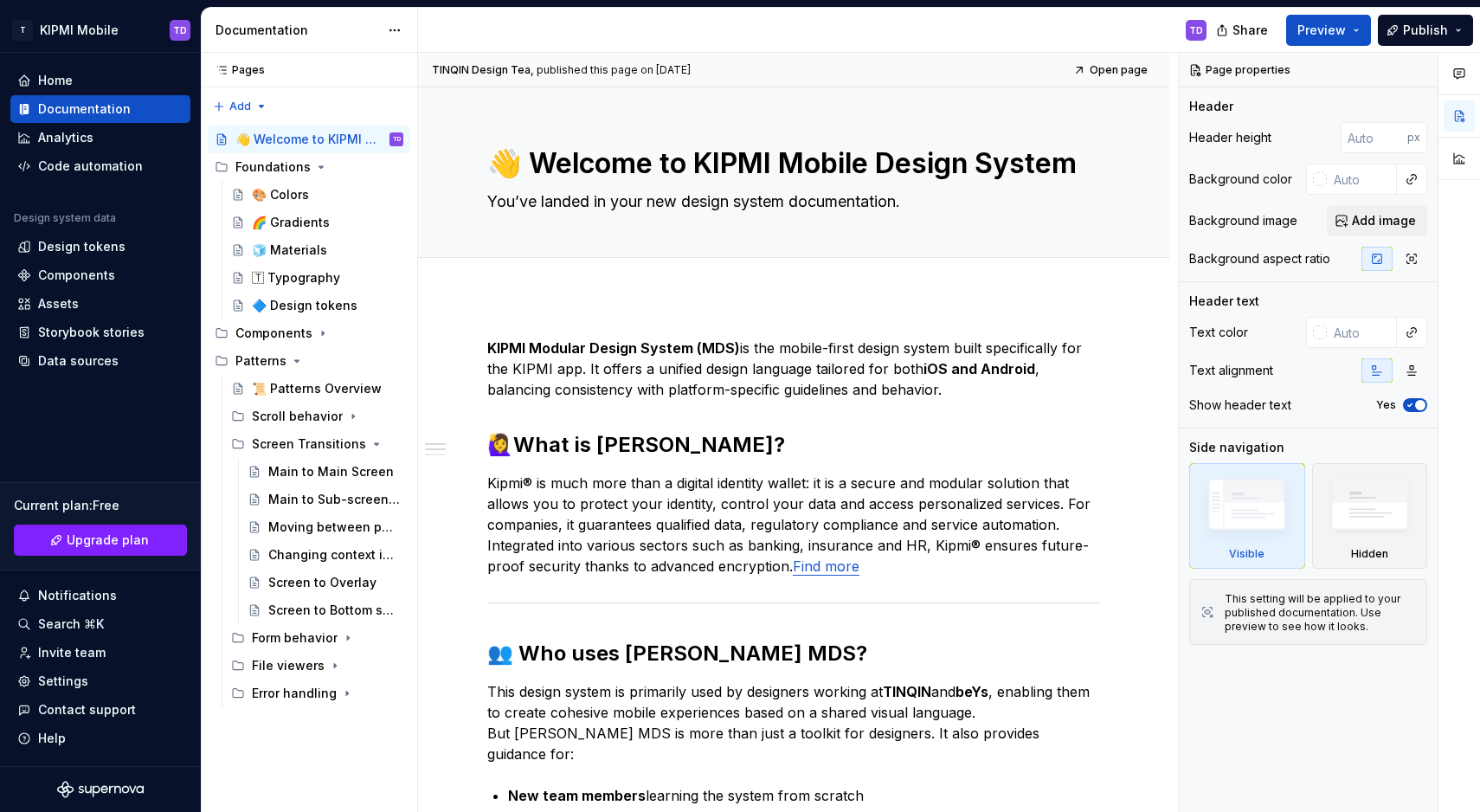
type textarea "*"
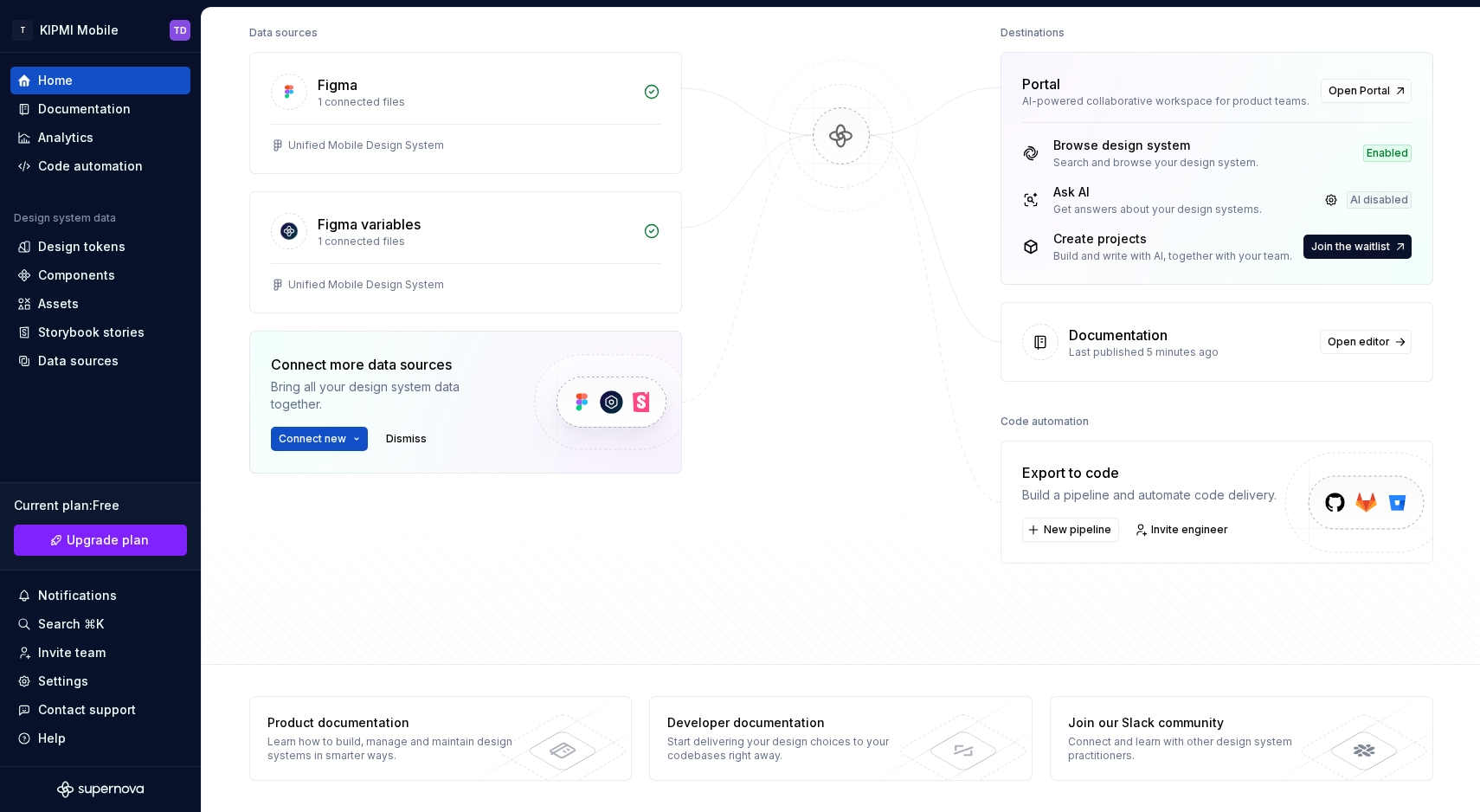
scroll to position [225, 0]
click at [85, 539] on span "Upgrade plan" at bounding box center [107, 540] width 82 height 18
click at [51, 109] on div "Documentation" at bounding box center [84, 109] width 93 height 18
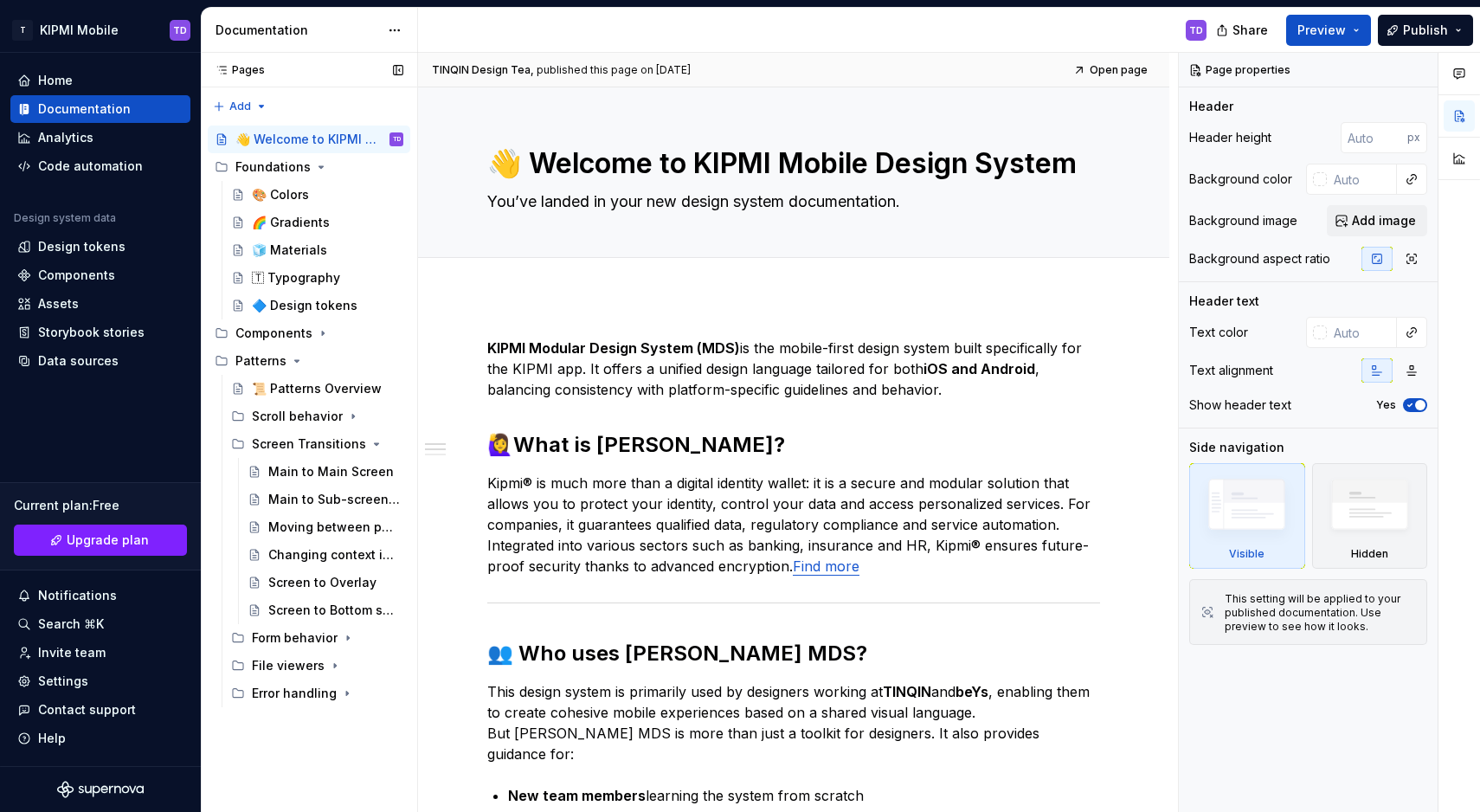
type textarea "*"
